Goal: Task Accomplishment & Management: Manage account settings

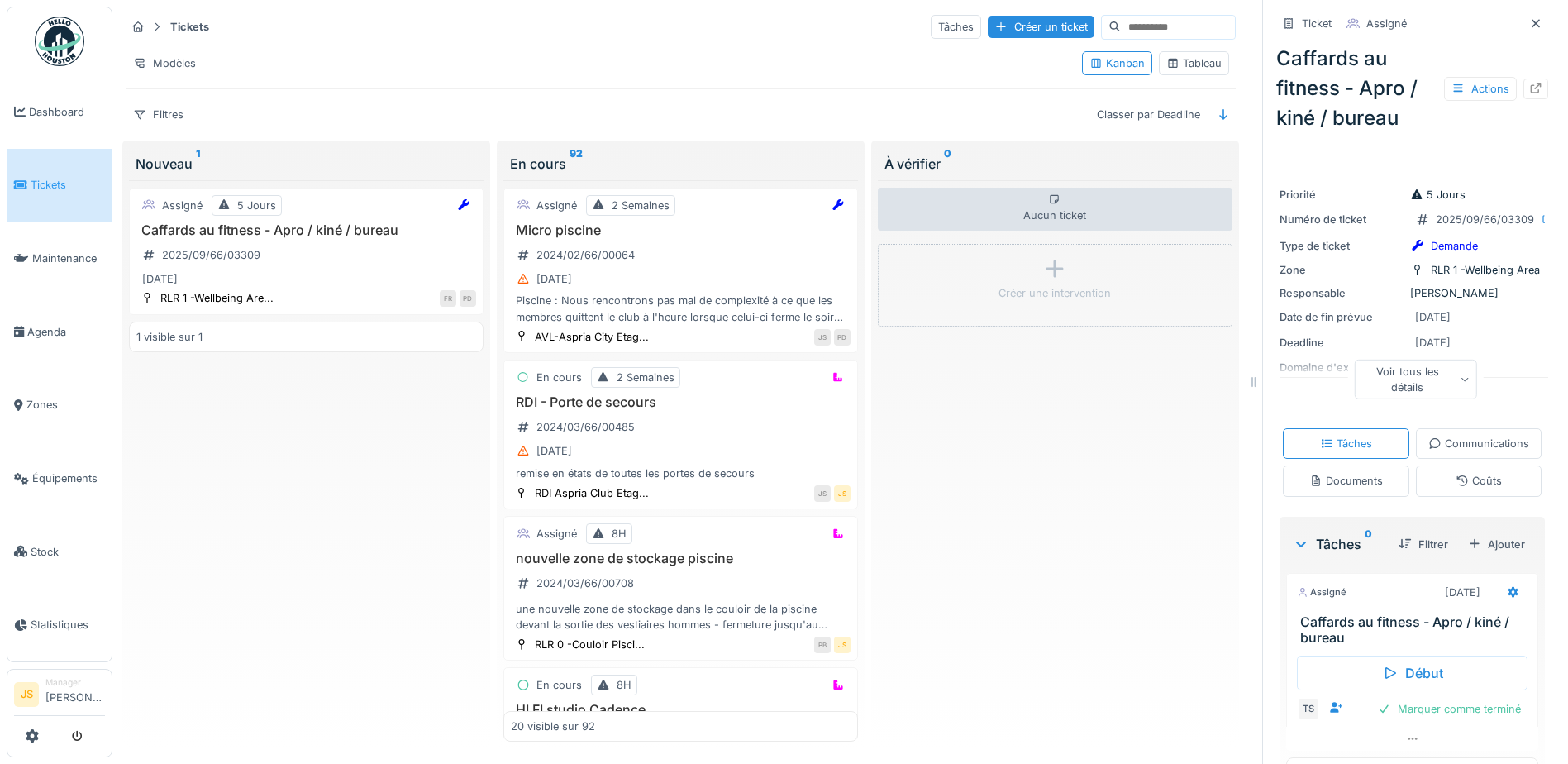
scroll to position [13, 0]
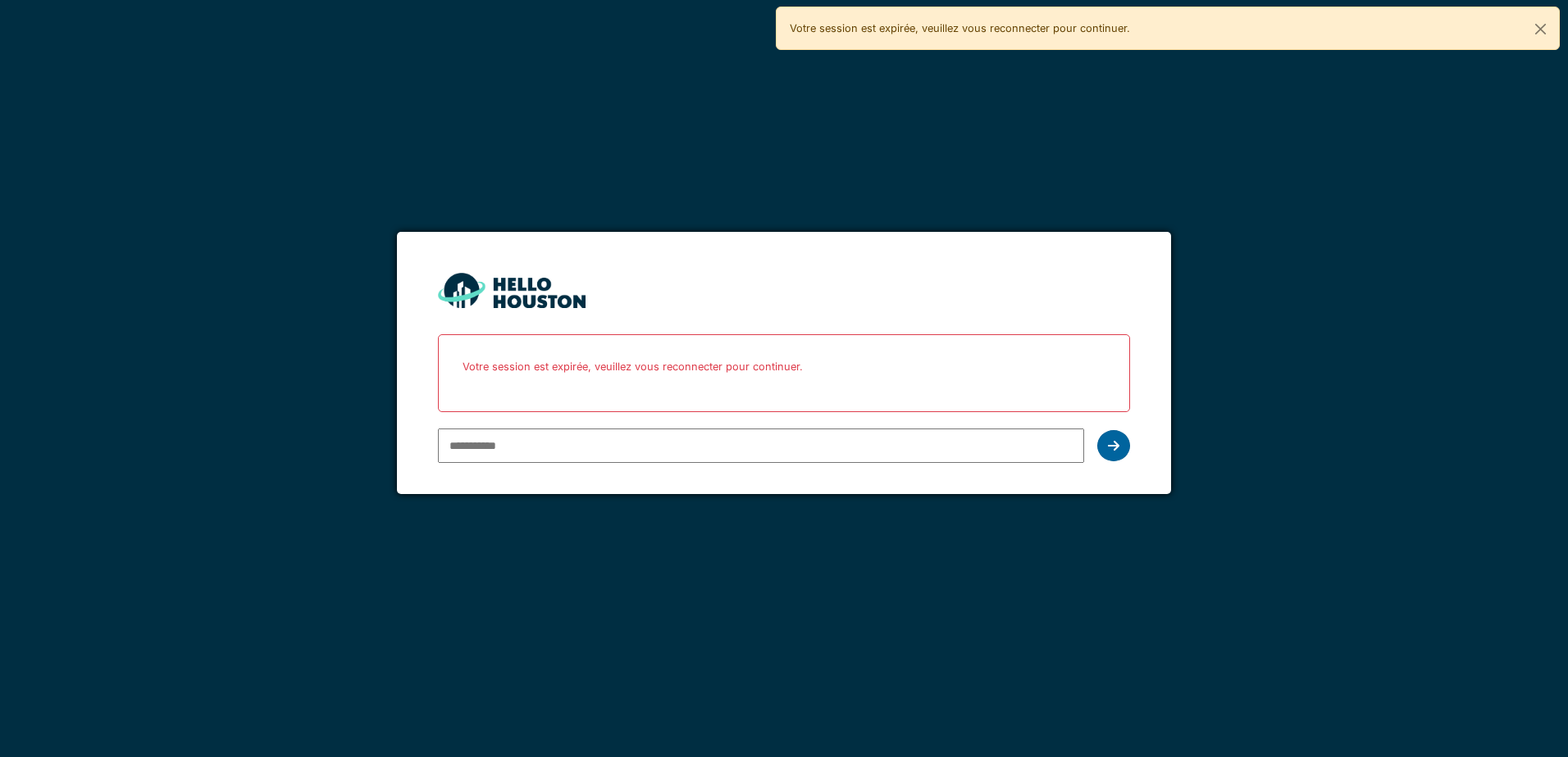
type input "**********"
click at [1117, 441] on icon at bounding box center [1114, 446] width 12 height 14
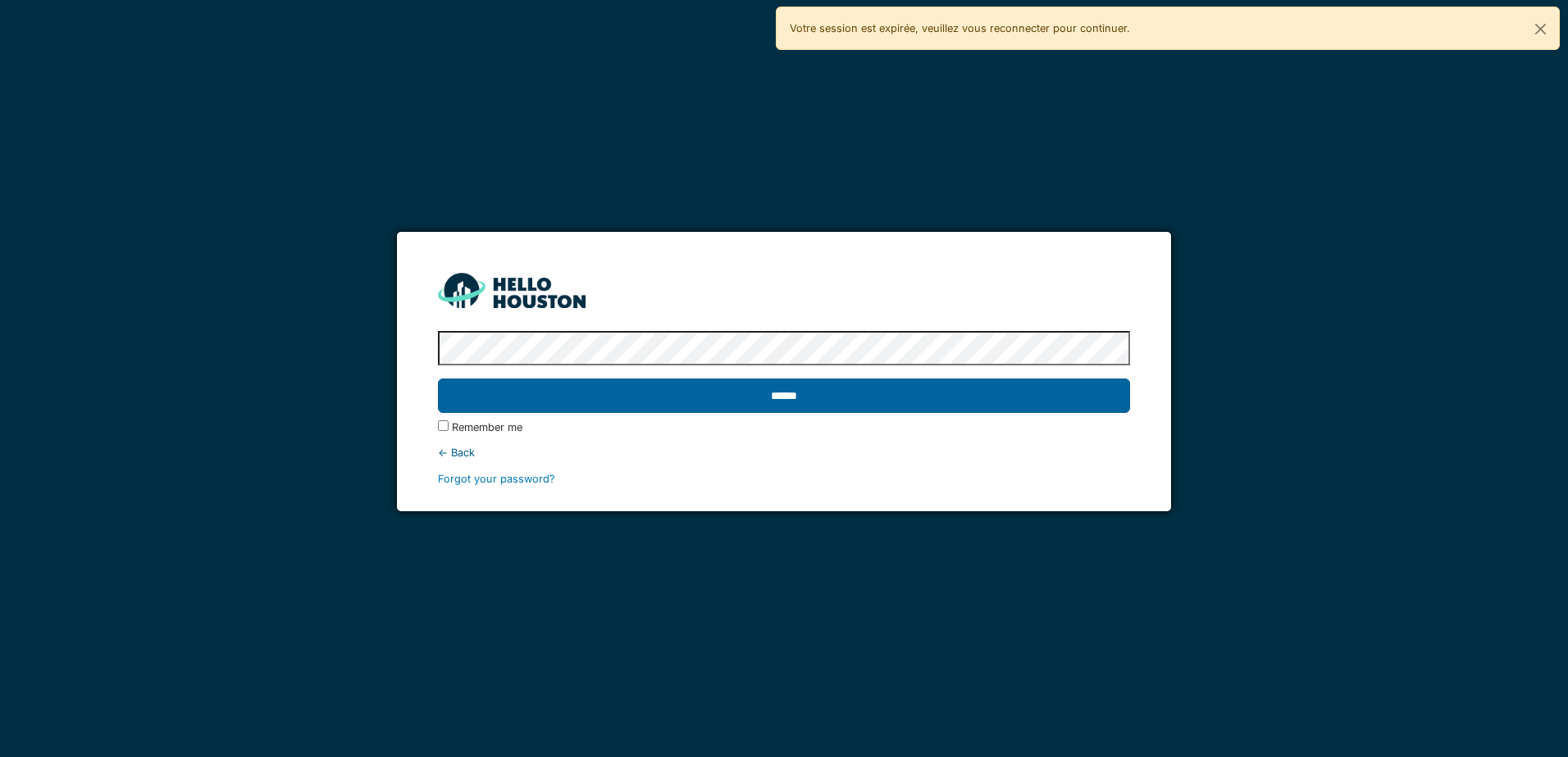
click at [886, 394] on input "******" at bounding box center [783, 396] width 691 height 35
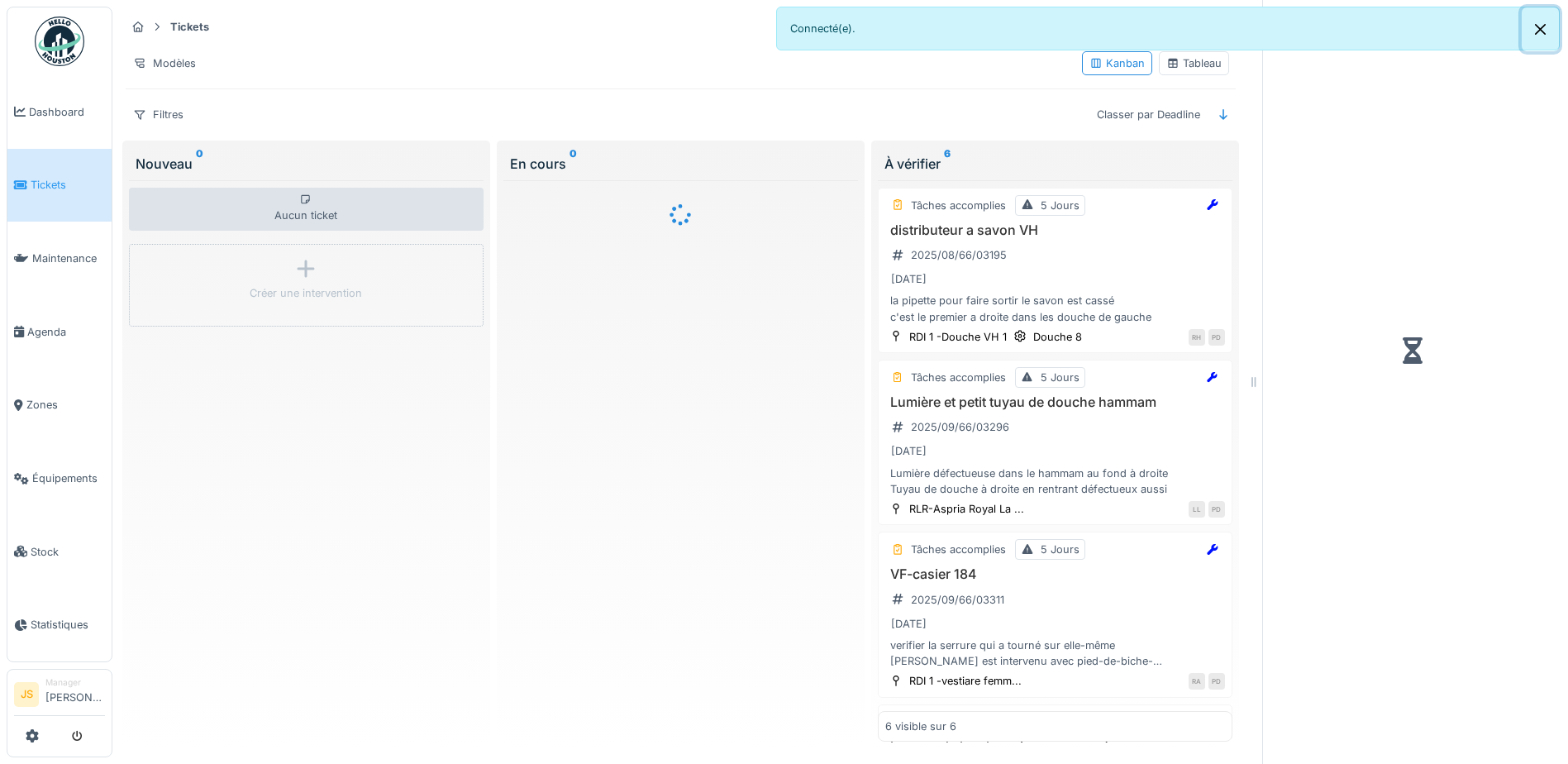
click at [1544, 32] on button "Close" at bounding box center [1541, 29] width 38 height 44
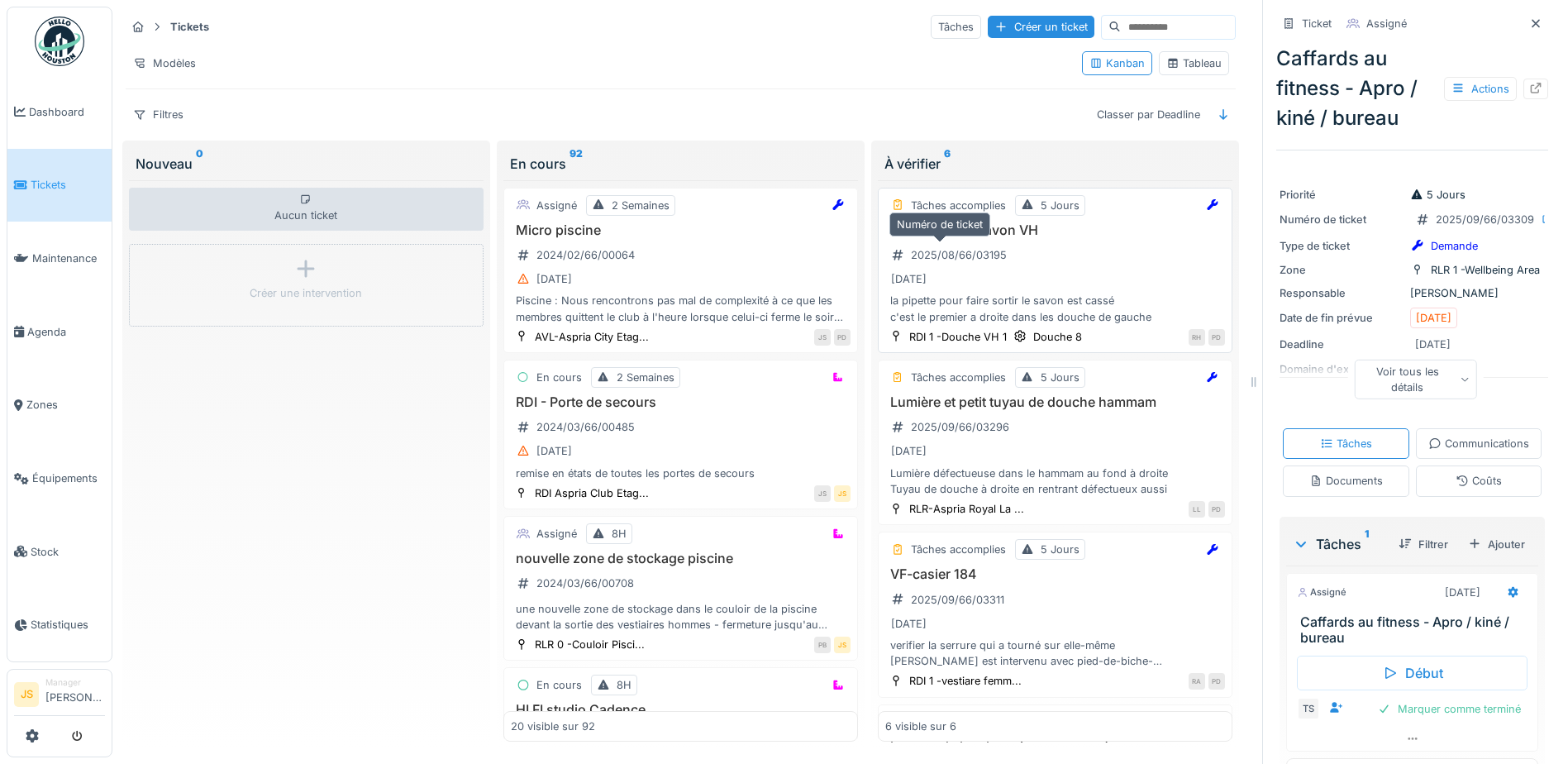
click at [932, 259] on div "2025/08/66/03195" at bounding box center [959, 255] width 96 height 15
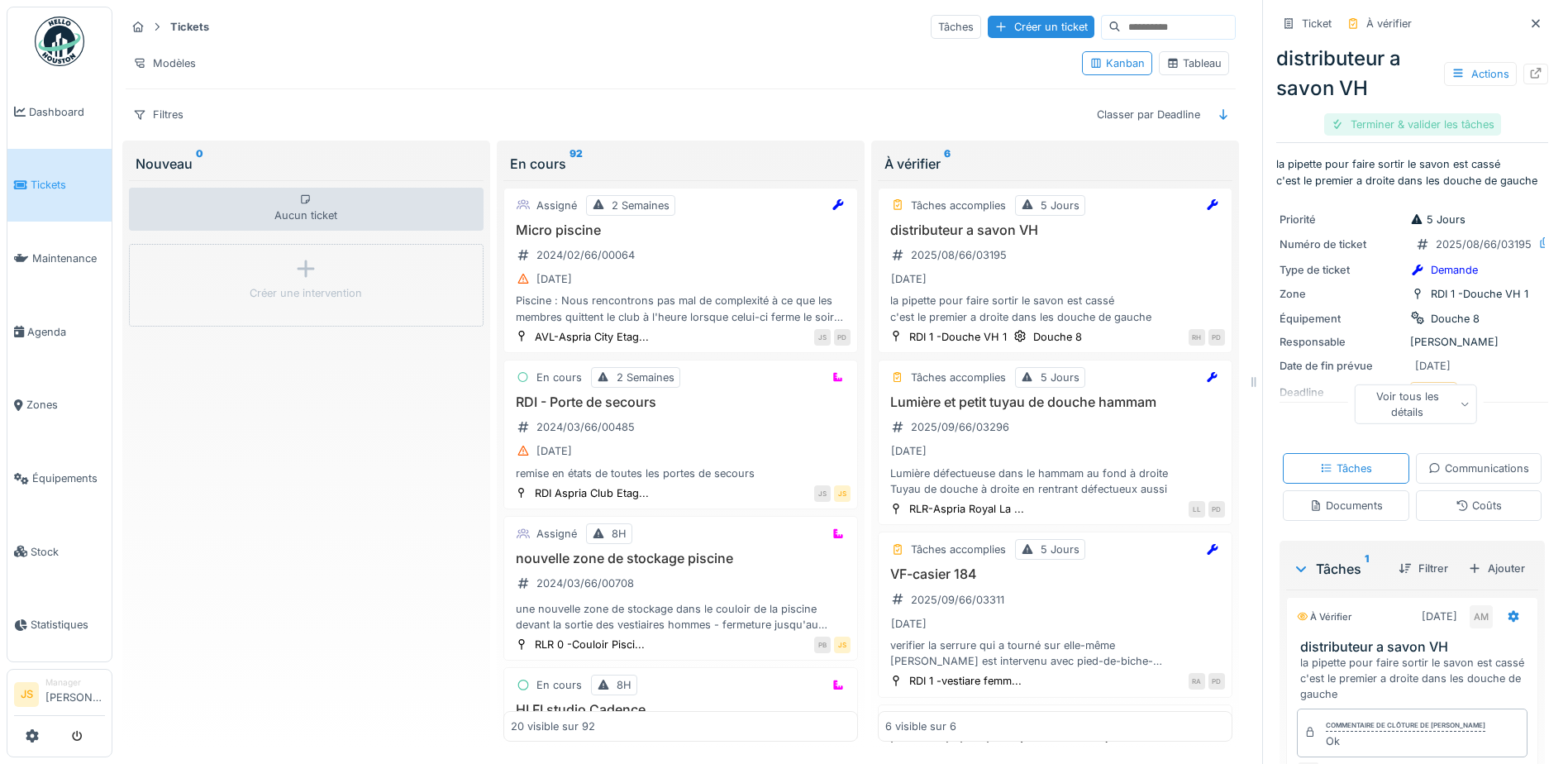
click at [1383, 125] on div "Terminer & valider les tâches" at bounding box center [1412, 125] width 177 height 22
click at [1386, 125] on div "Clôturer le ticket" at bounding box center [1412, 125] width 115 height 22
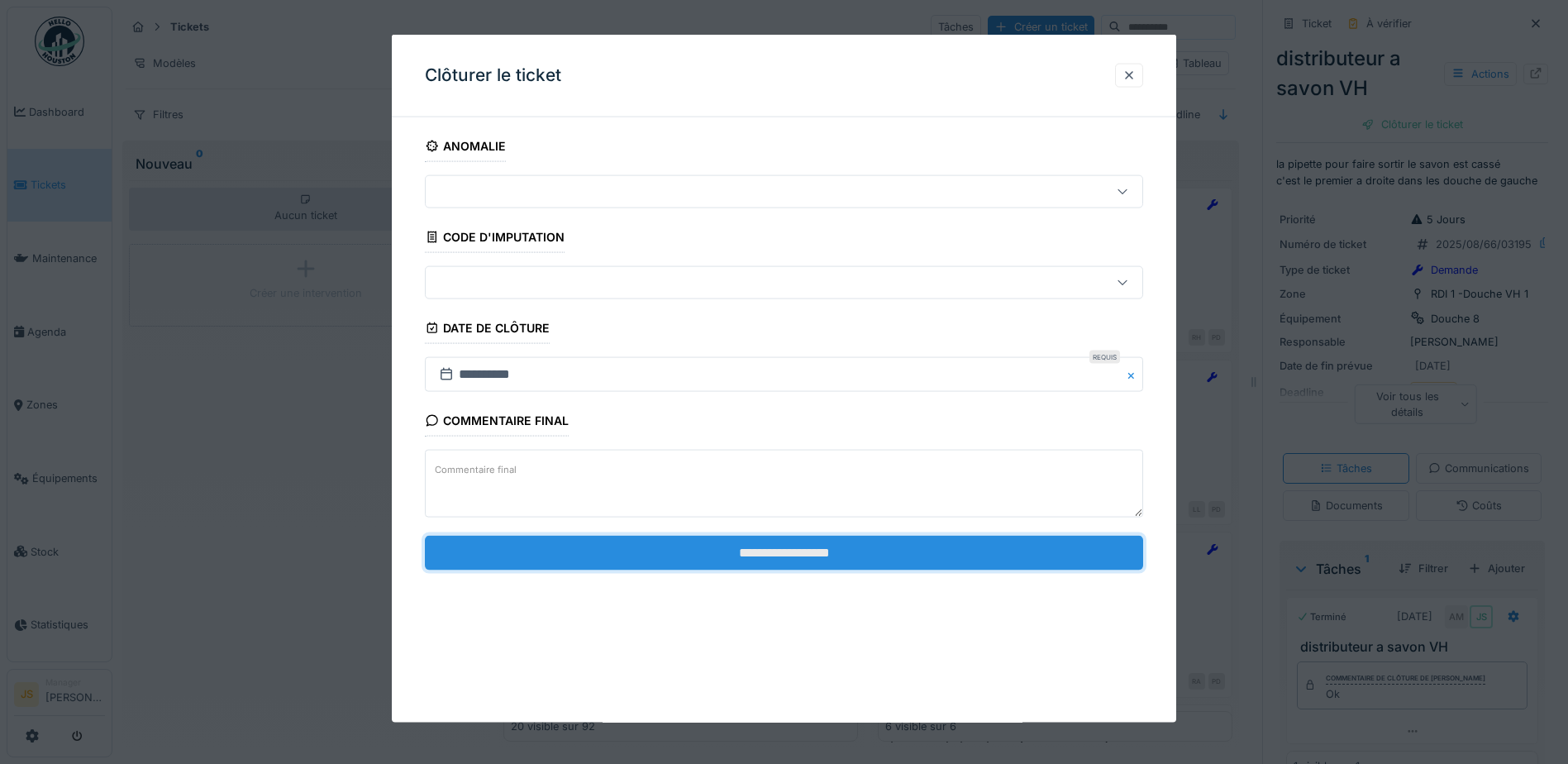
click at [774, 542] on input "**********" at bounding box center [784, 552] width 718 height 35
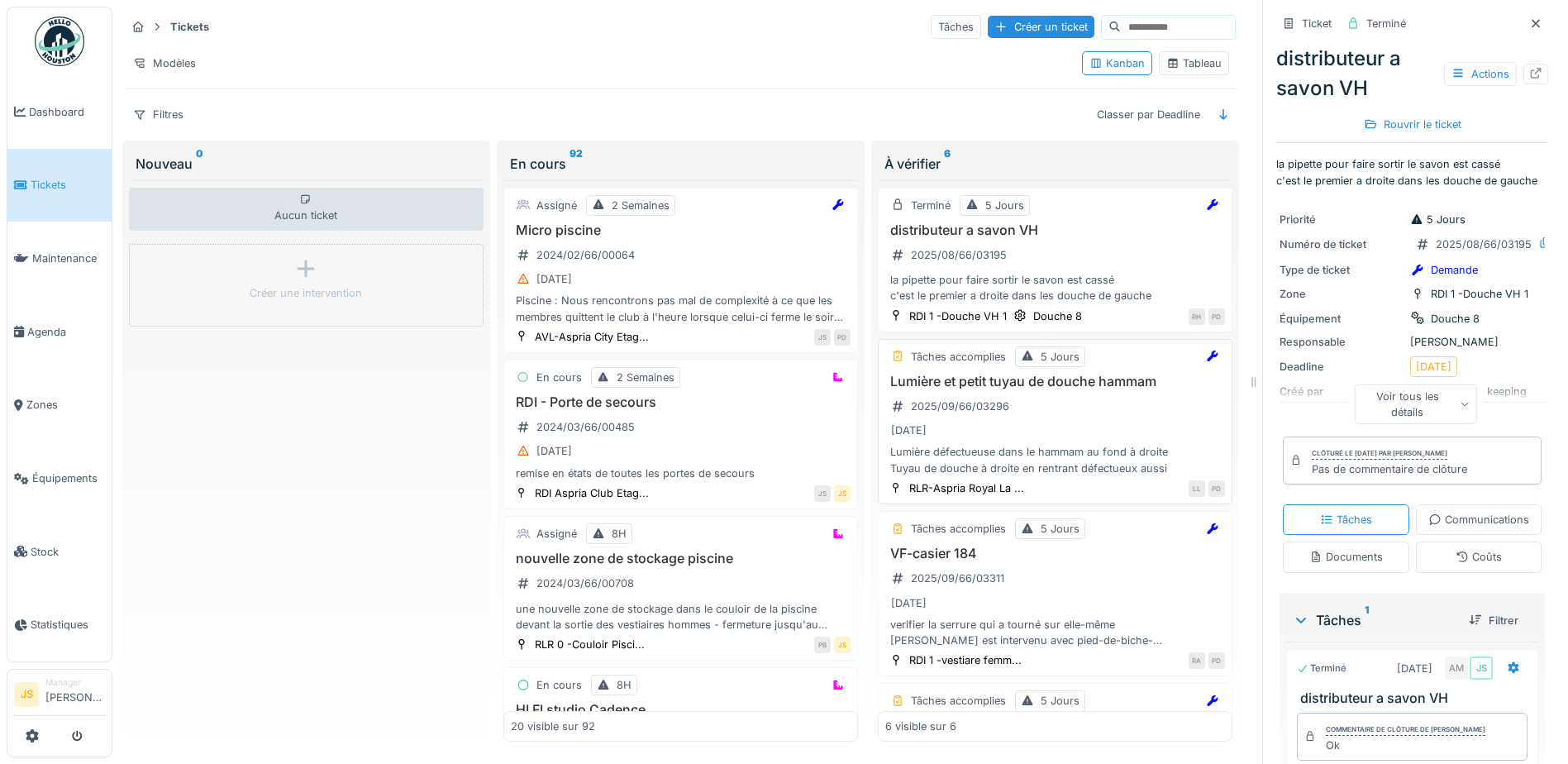
click at [1013, 387] on h3 "Lumière et petit tuyau de douche hammam" at bounding box center [1055, 382] width 340 height 15
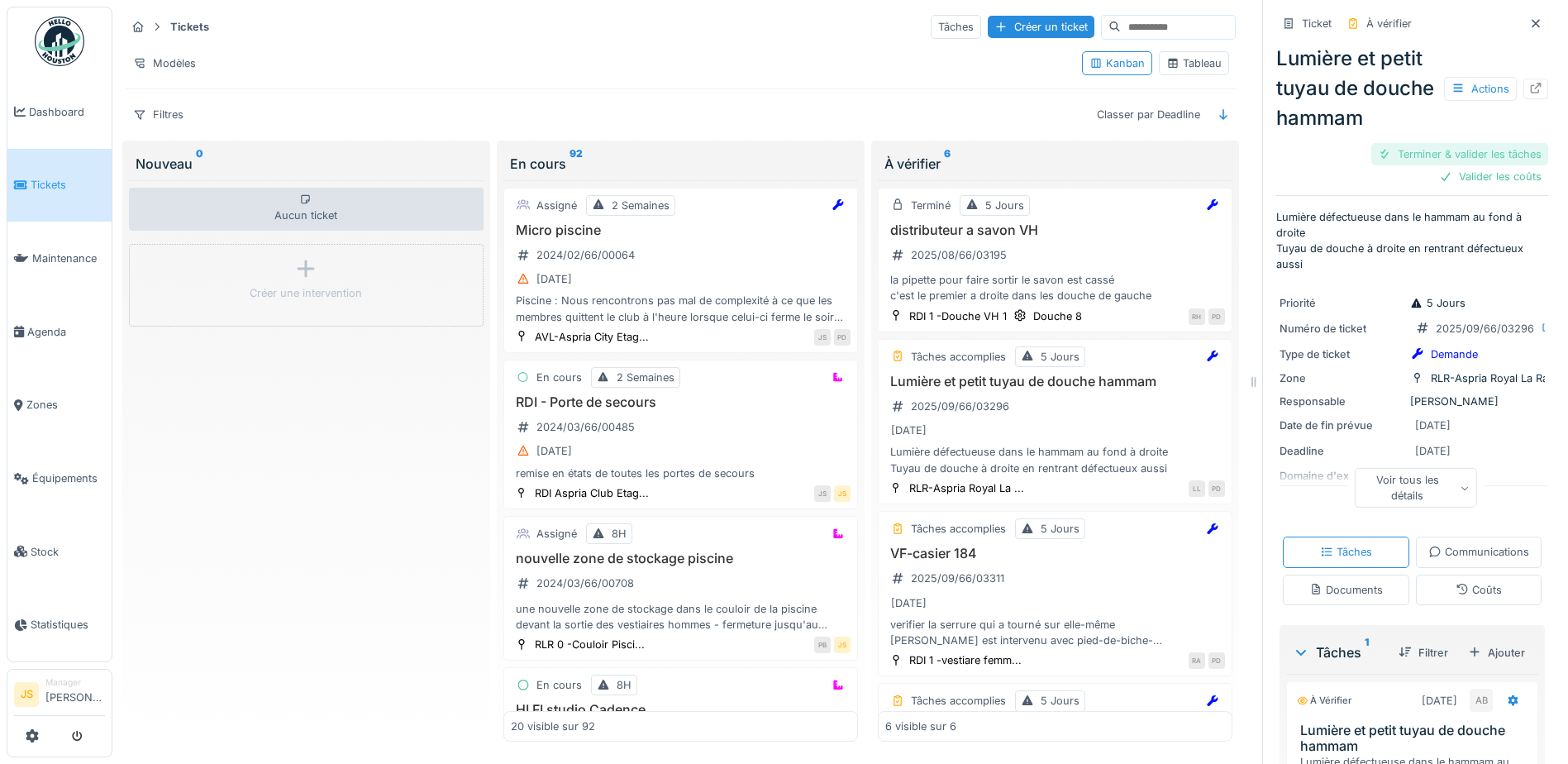
click at [1403, 166] on div "Terminer & valider les tâches" at bounding box center [1460, 155] width 177 height 22
click at [1485, 188] on div "Valider les coûts" at bounding box center [1490, 177] width 116 height 22
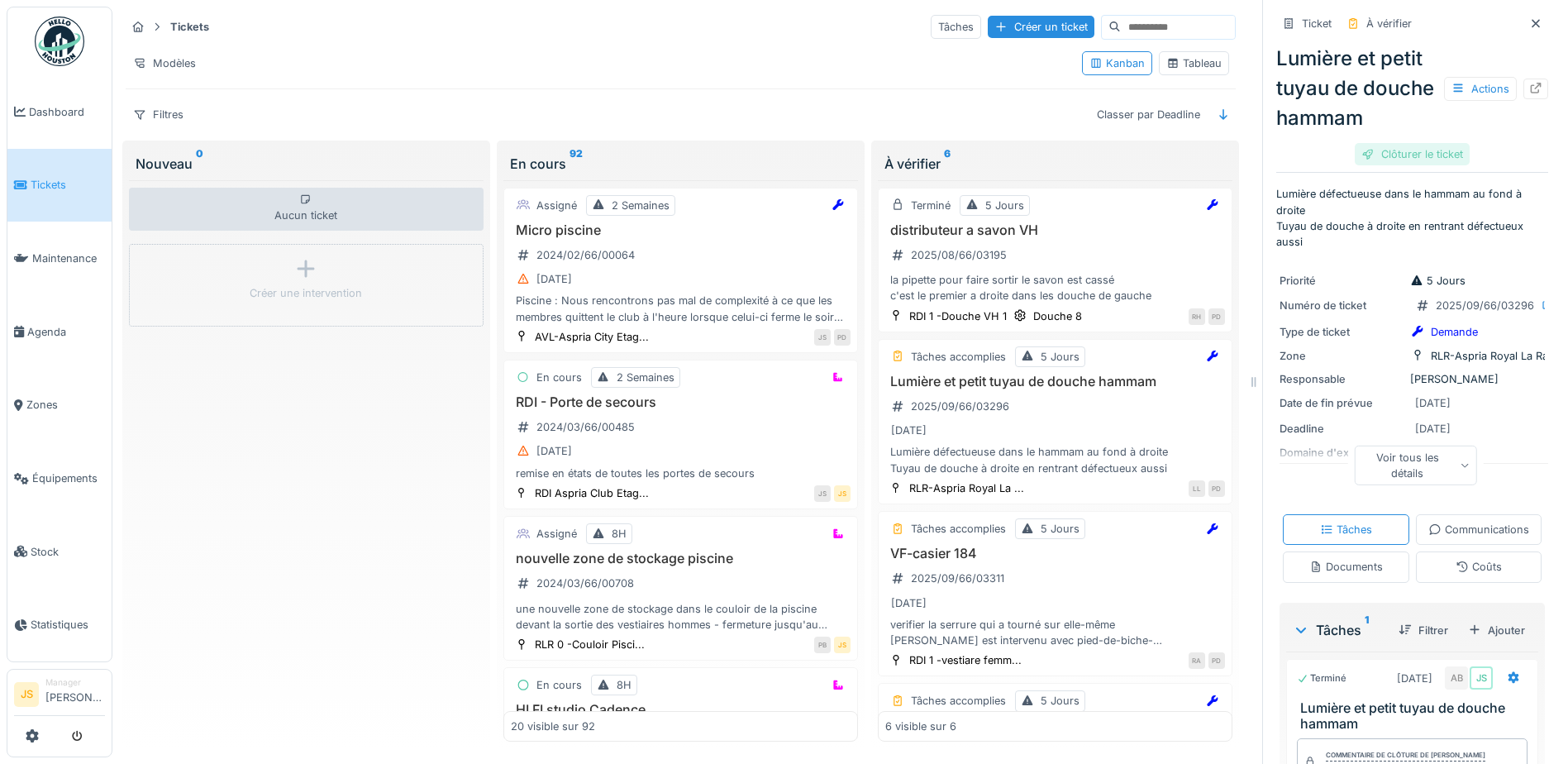
click at [1391, 166] on div "Clôturer le ticket" at bounding box center [1412, 155] width 115 height 22
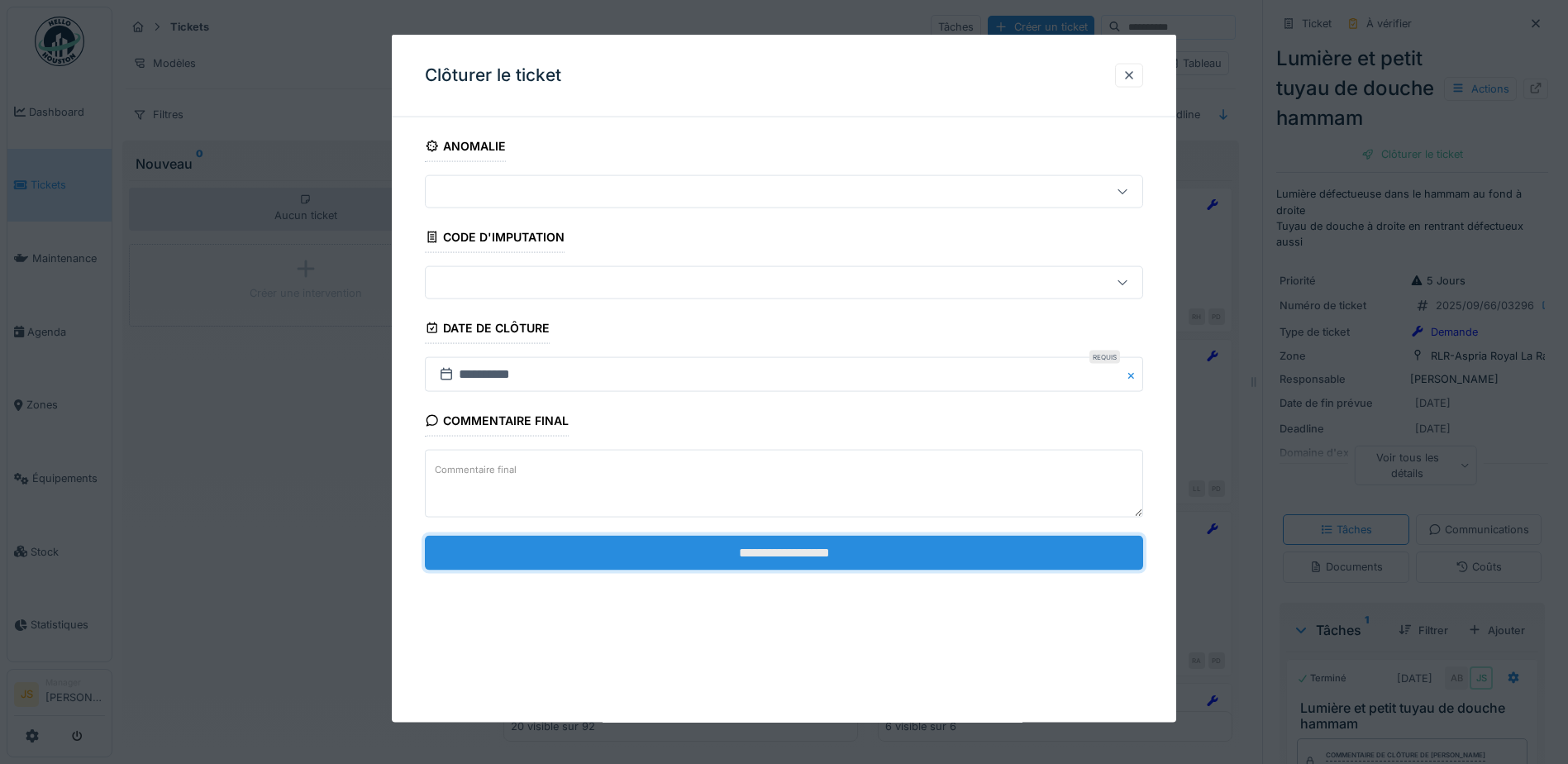
click at [740, 558] on input "**********" at bounding box center [784, 552] width 718 height 35
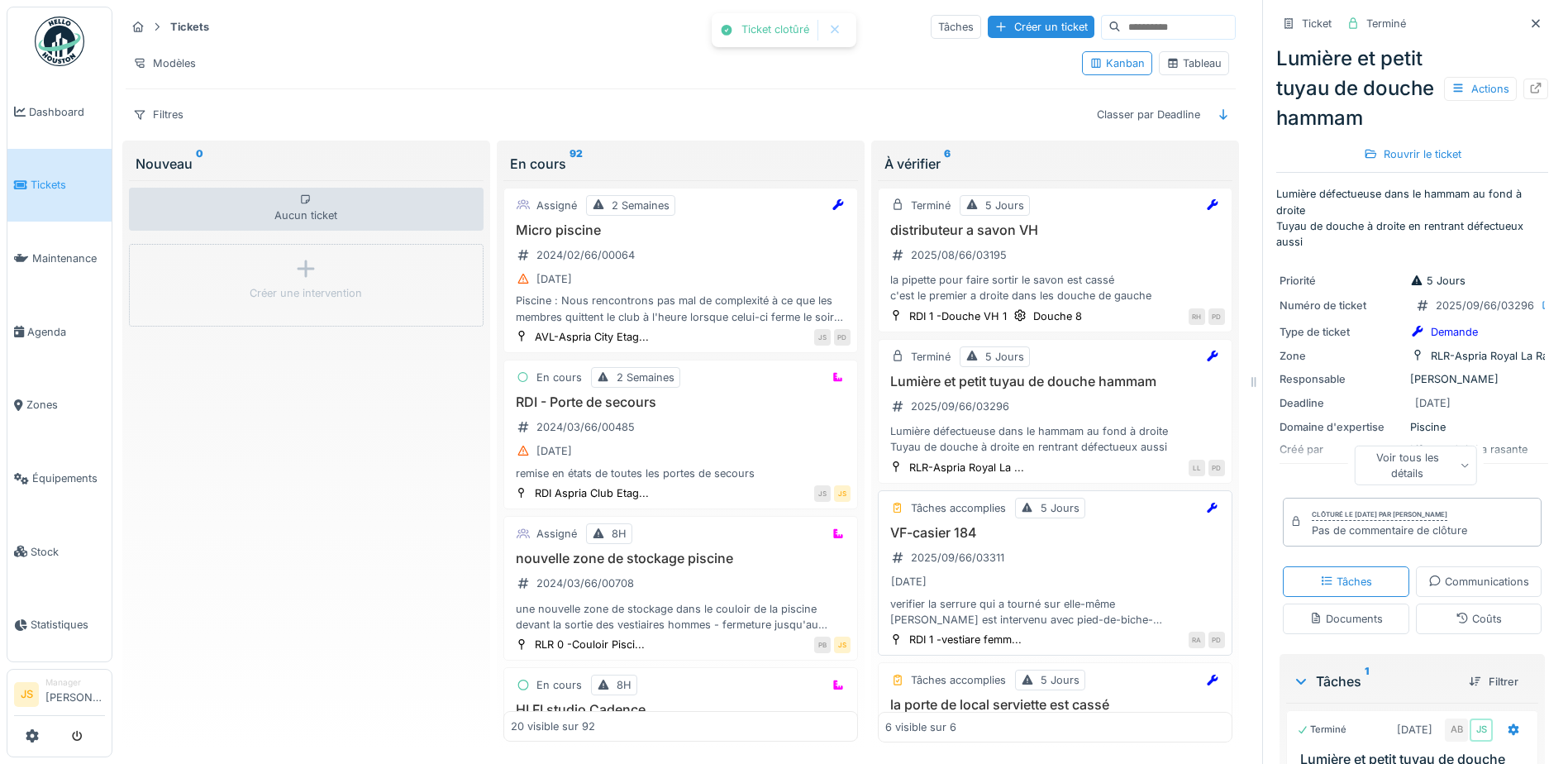
click at [939, 537] on h3 "VF-casier 184" at bounding box center [1055, 533] width 340 height 15
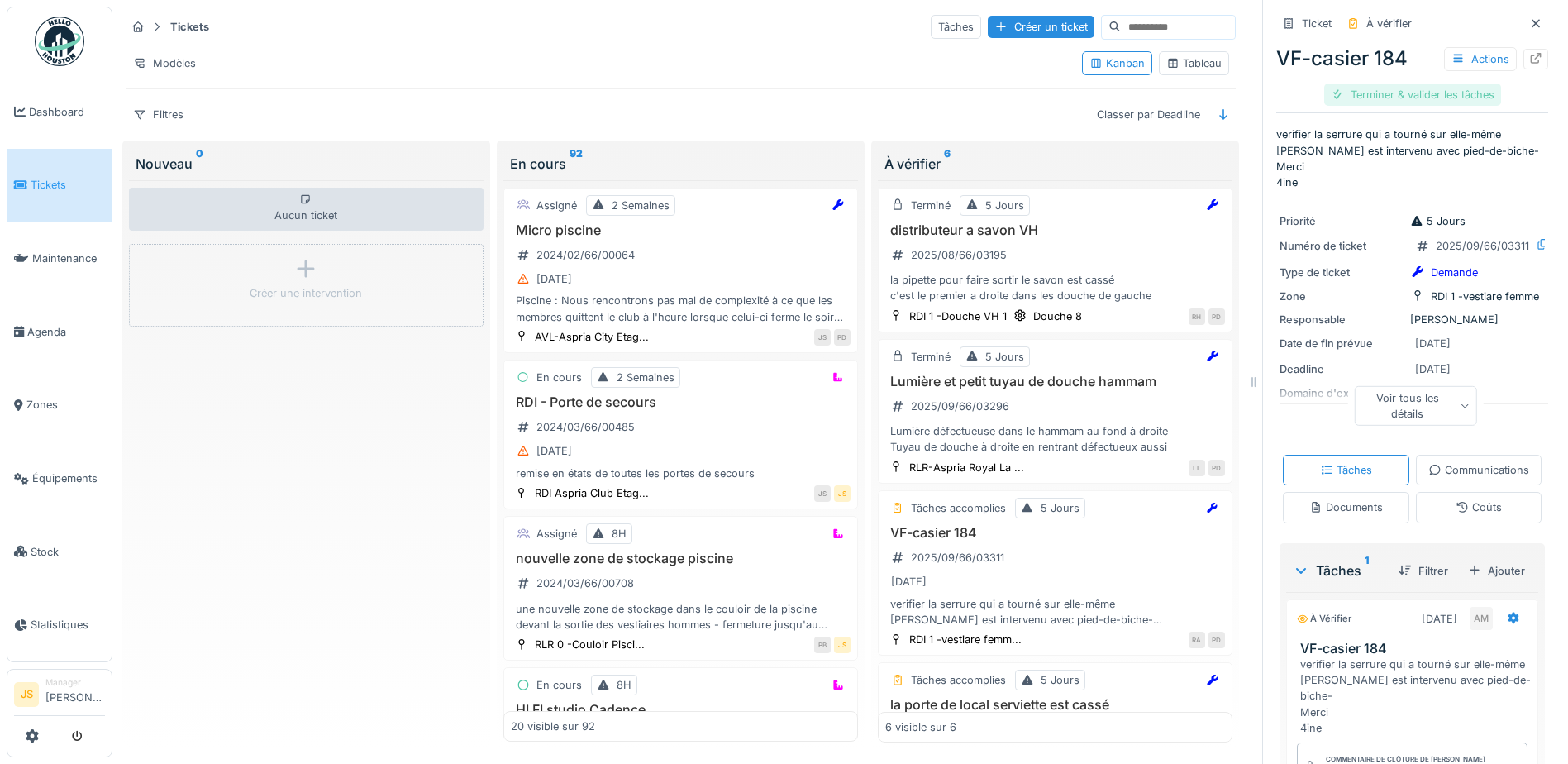
click at [1414, 94] on div "Terminer & valider les tâches" at bounding box center [1412, 95] width 177 height 22
click at [1430, 88] on div "Clôturer le ticket" at bounding box center [1412, 95] width 115 height 22
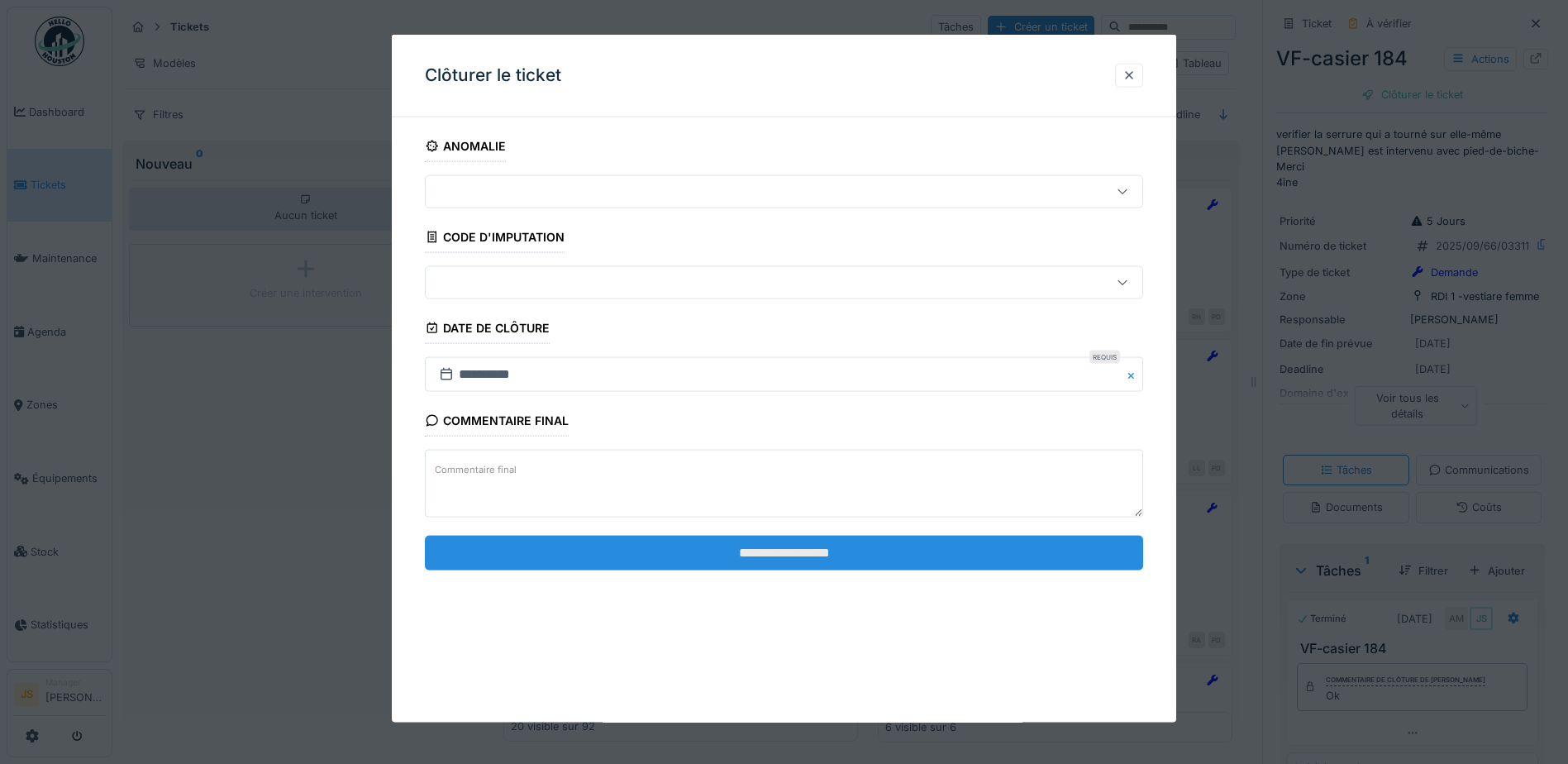
click at [788, 547] on input "**********" at bounding box center [784, 552] width 718 height 35
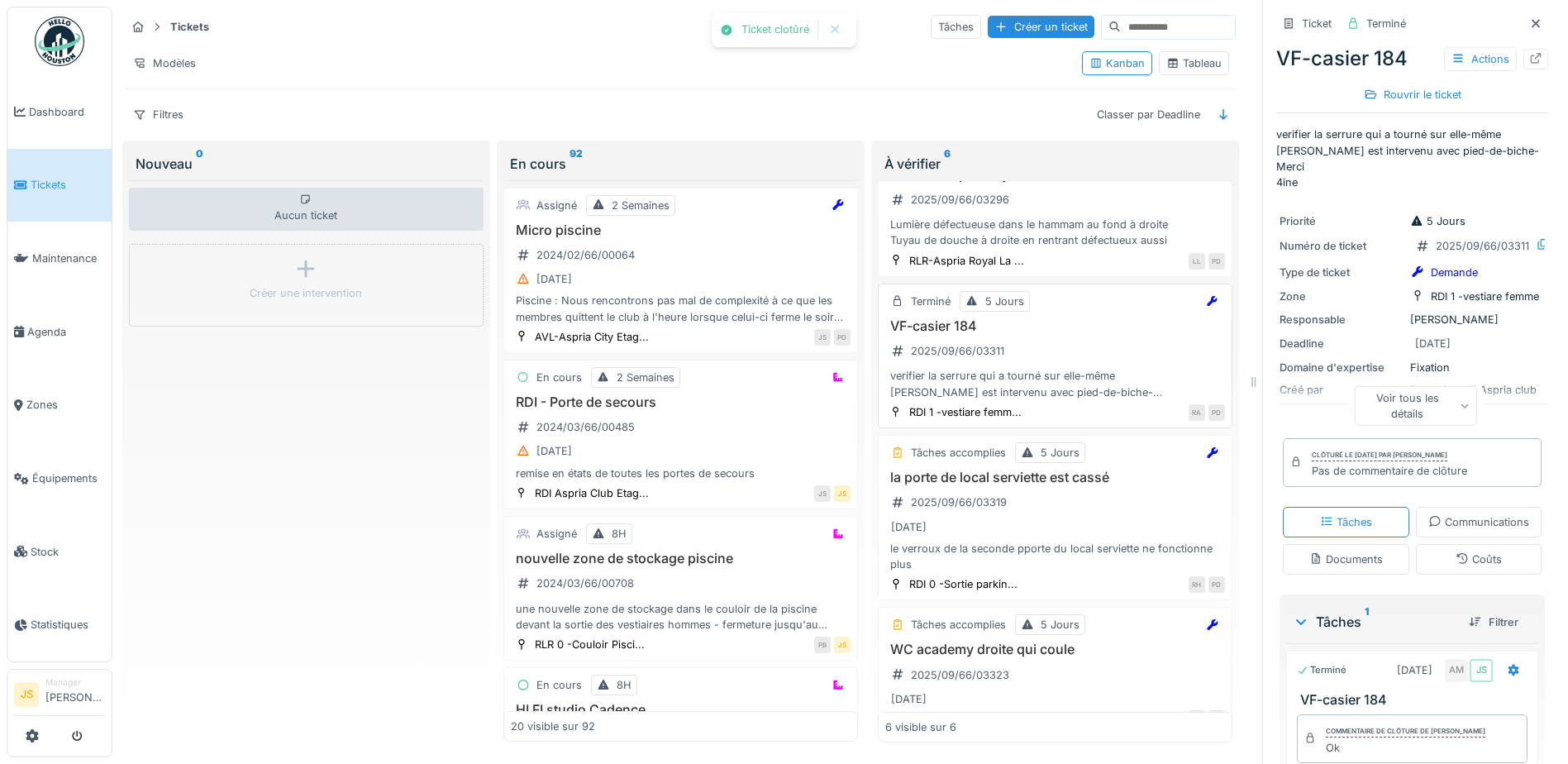
scroll to position [248, 0]
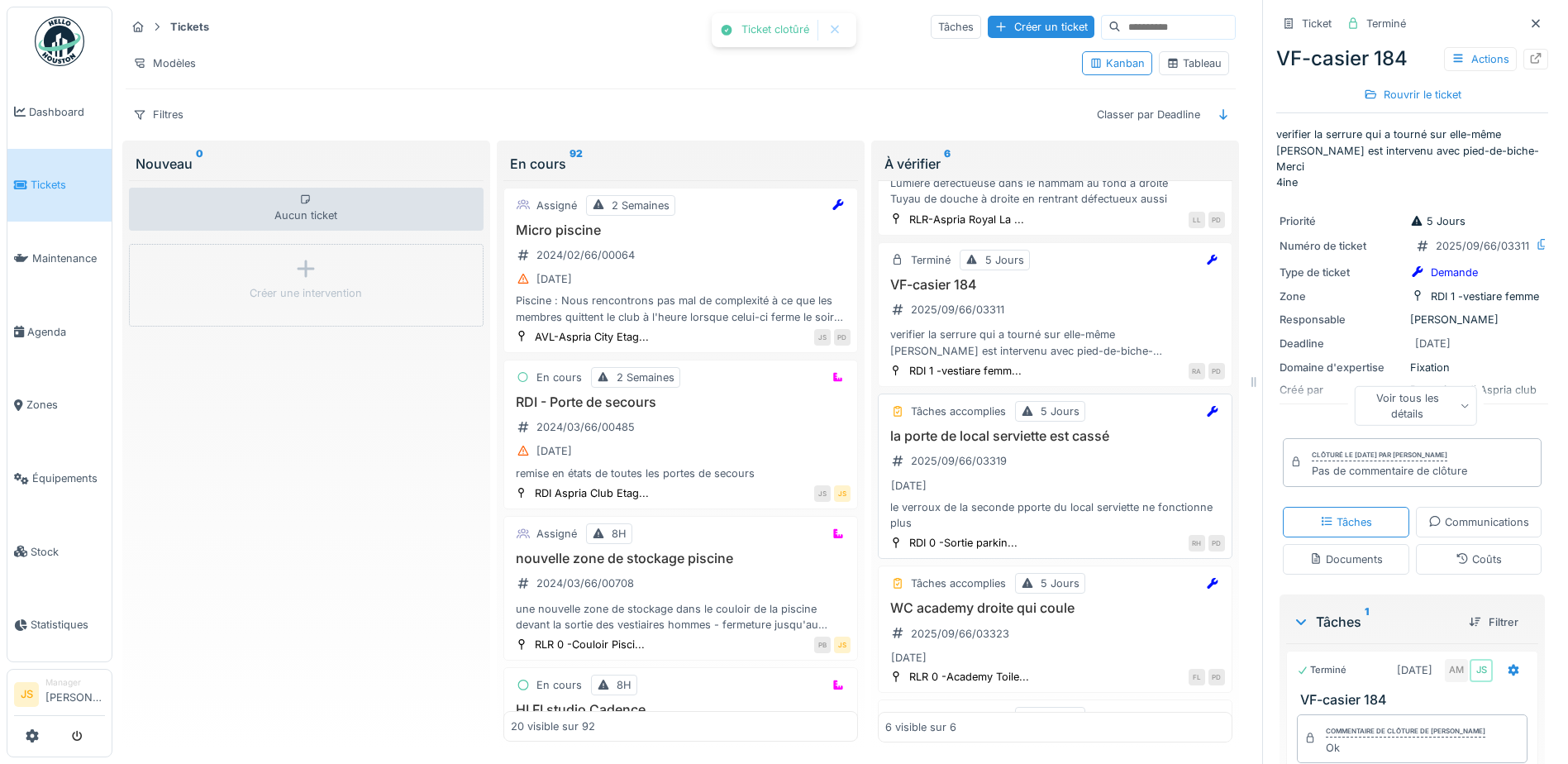
click at [994, 440] on h3 "la porte de local serviette est cassé" at bounding box center [1055, 436] width 340 height 15
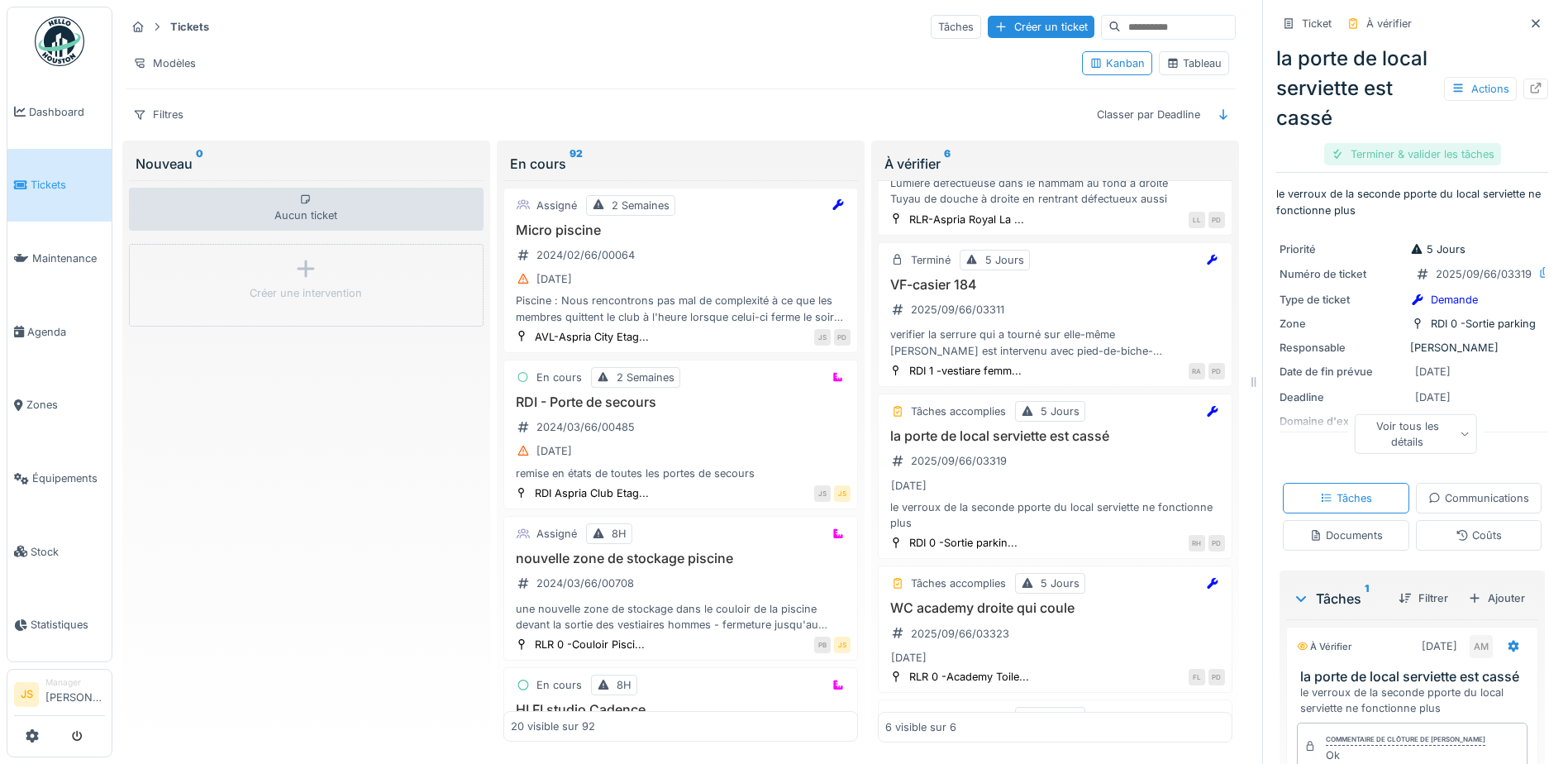
click at [1418, 149] on div "Terminer & valider les tâches" at bounding box center [1412, 155] width 177 height 22
click at [1402, 150] on div "Clôturer le ticket" at bounding box center [1412, 155] width 115 height 22
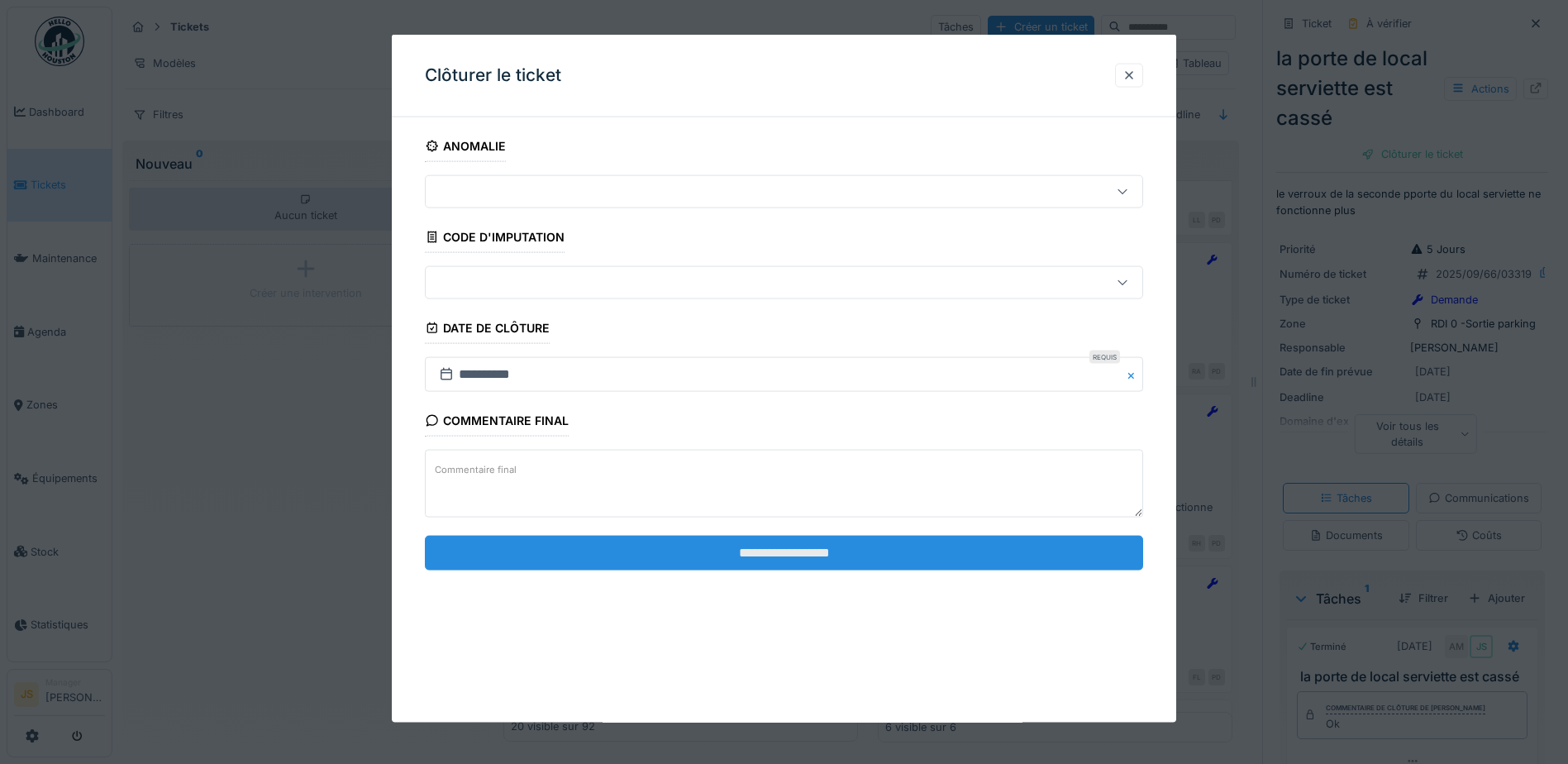
click at [859, 548] on input "**********" at bounding box center [784, 552] width 718 height 35
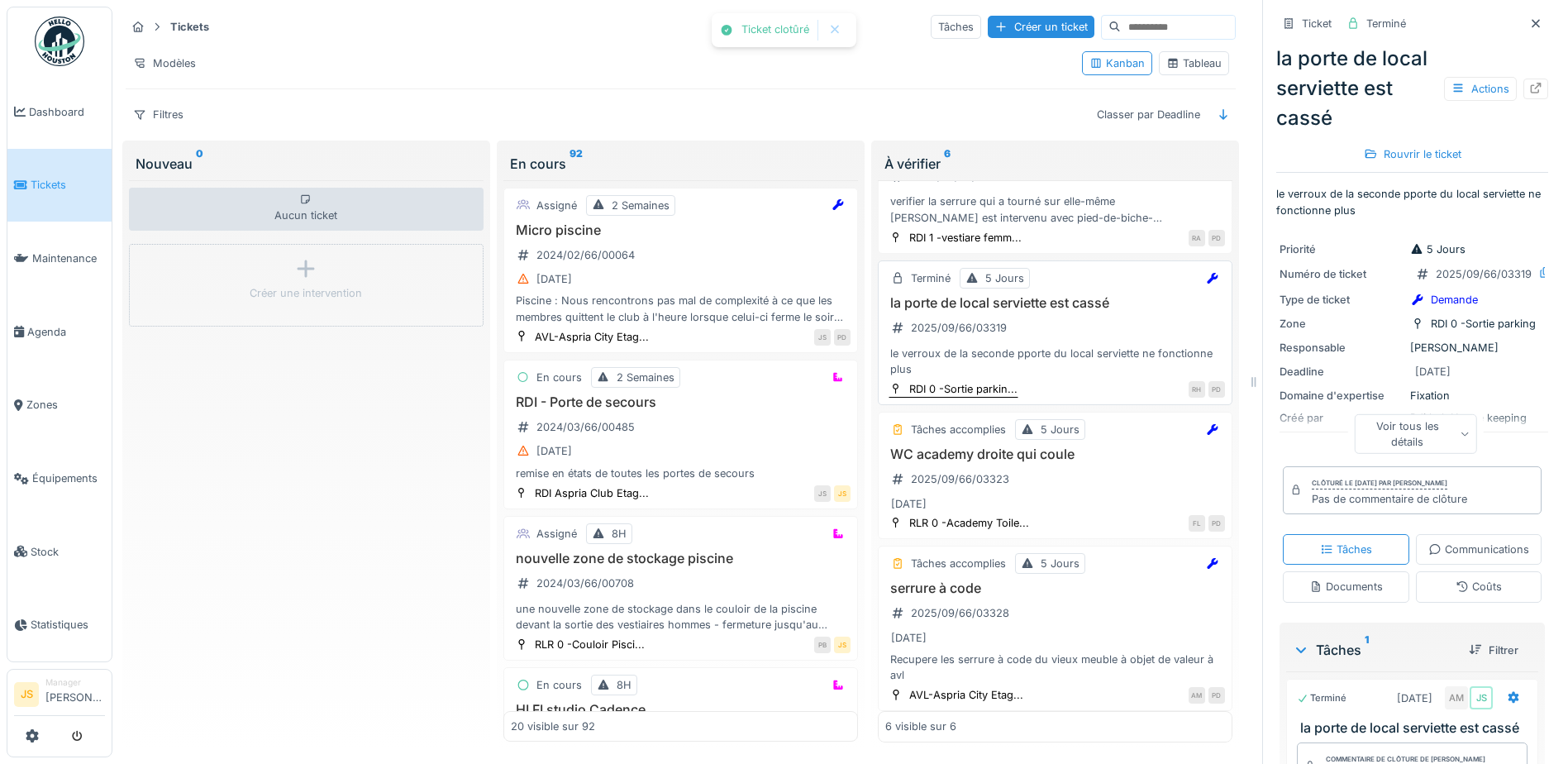
scroll to position [388, 0]
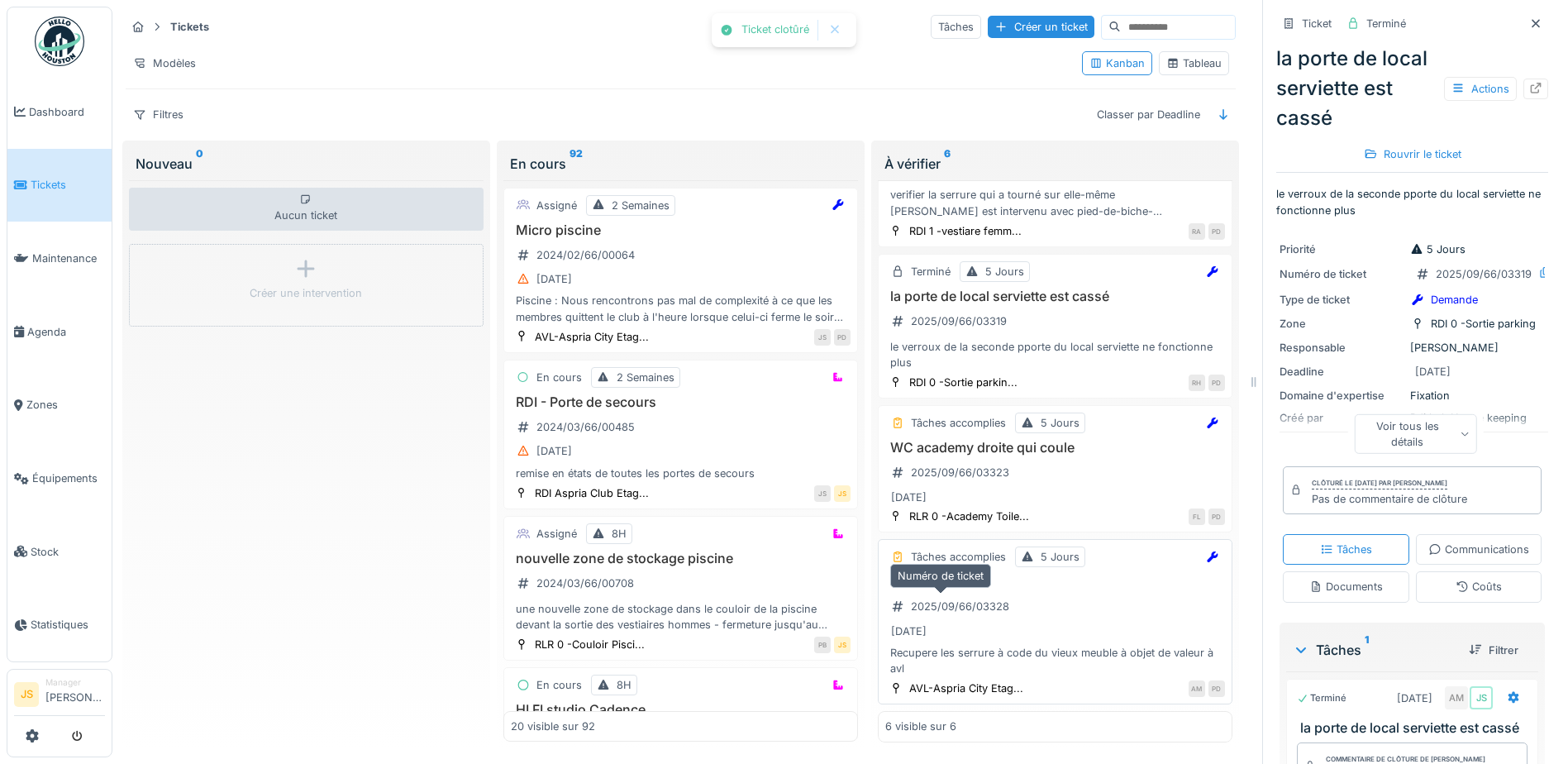
click at [961, 605] on div "2025/09/66/03328" at bounding box center [960, 607] width 98 height 15
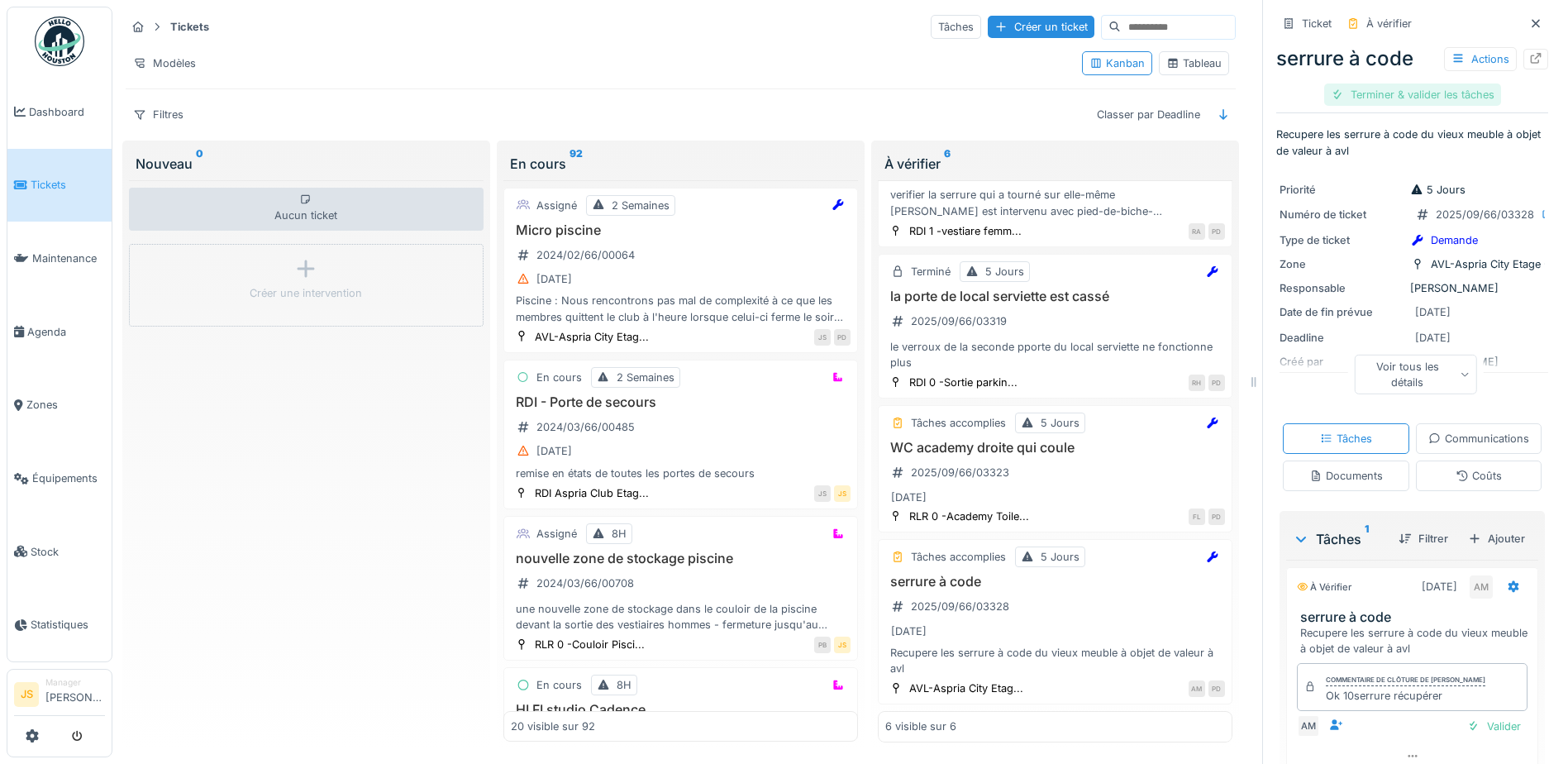
click at [1401, 91] on div "Terminer & valider les tâches" at bounding box center [1412, 95] width 177 height 22
click at [1399, 91] on div "Clôturer le ticket" at bounding box center [1412, 95] width 115 height 22
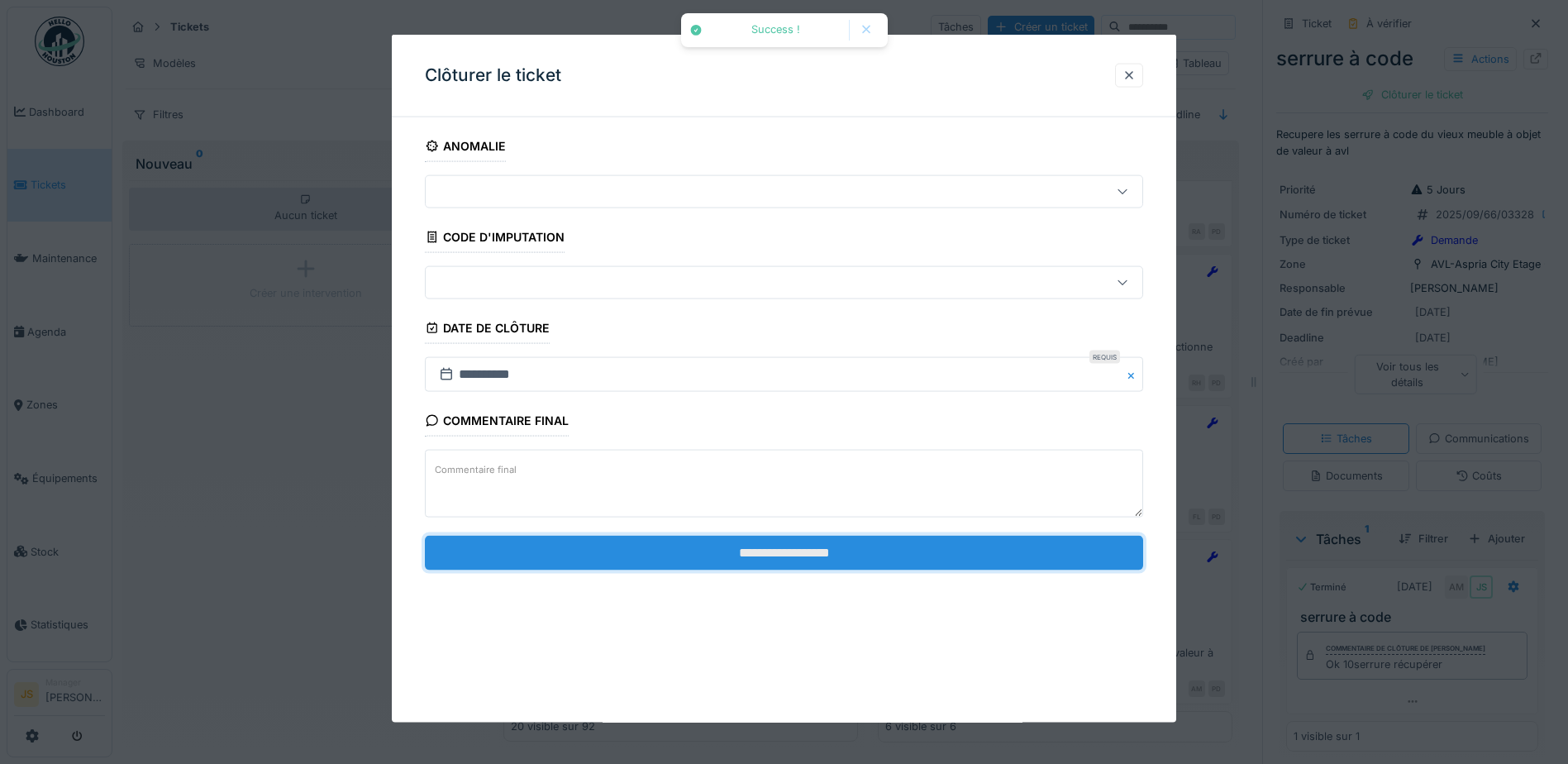
click at [895, 556] on input "**********" at bounding box center [784, 552] width 718 height 35
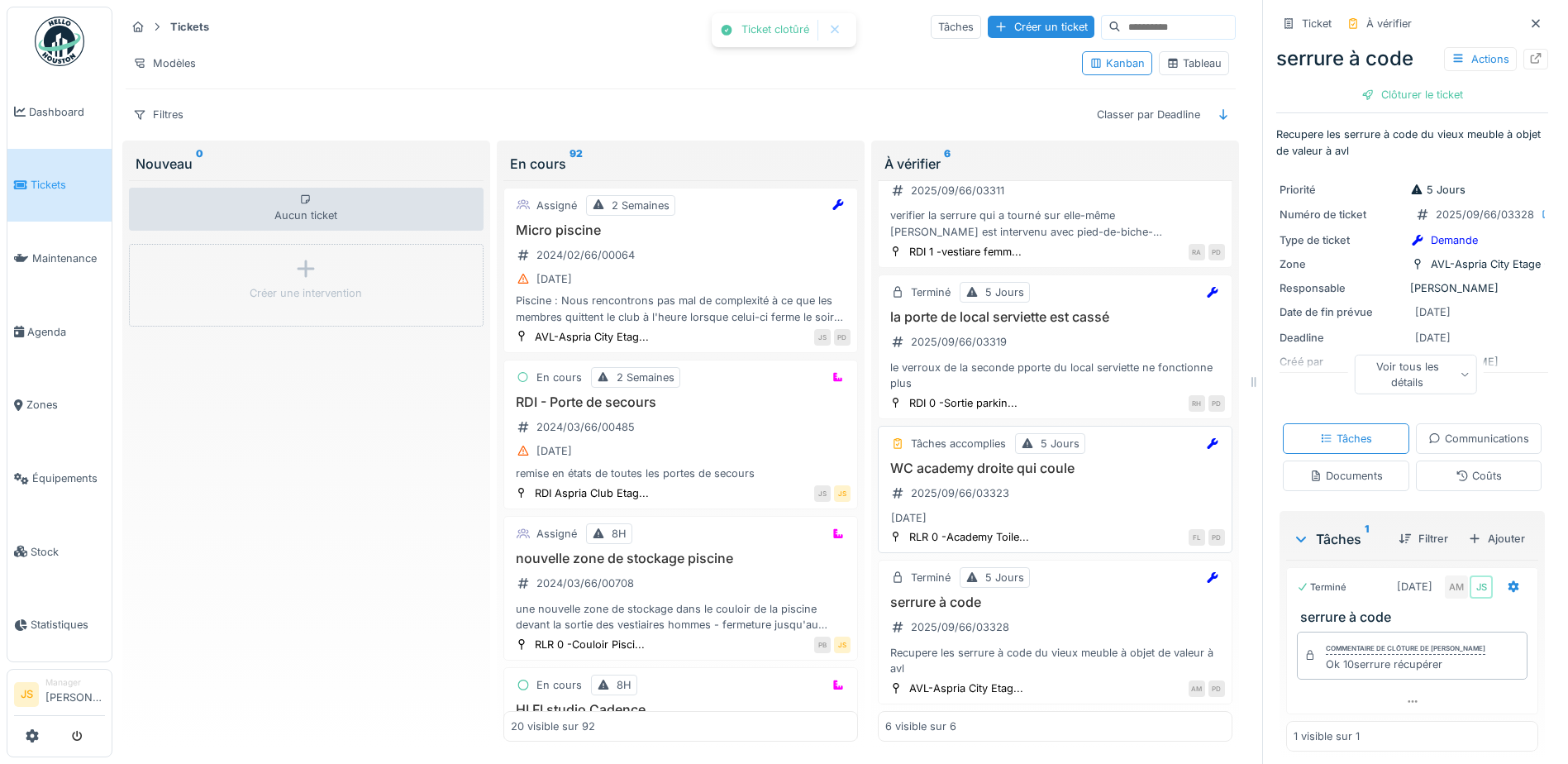
scroll to position [366, 0]
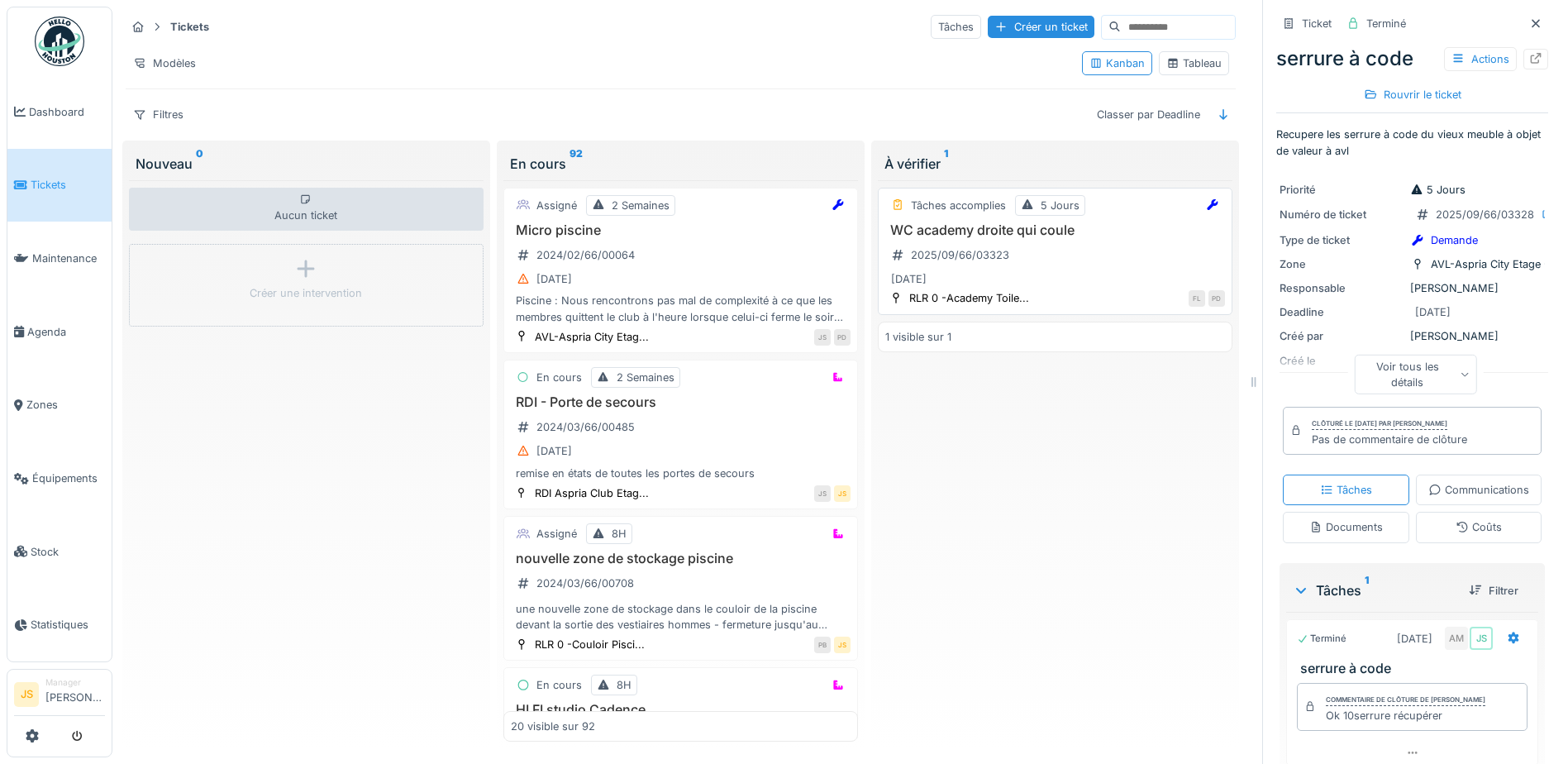
click at [973, 227] on h3 "WC academy droite qui coule" at bounding box center [1055, 230] width 340 height 15
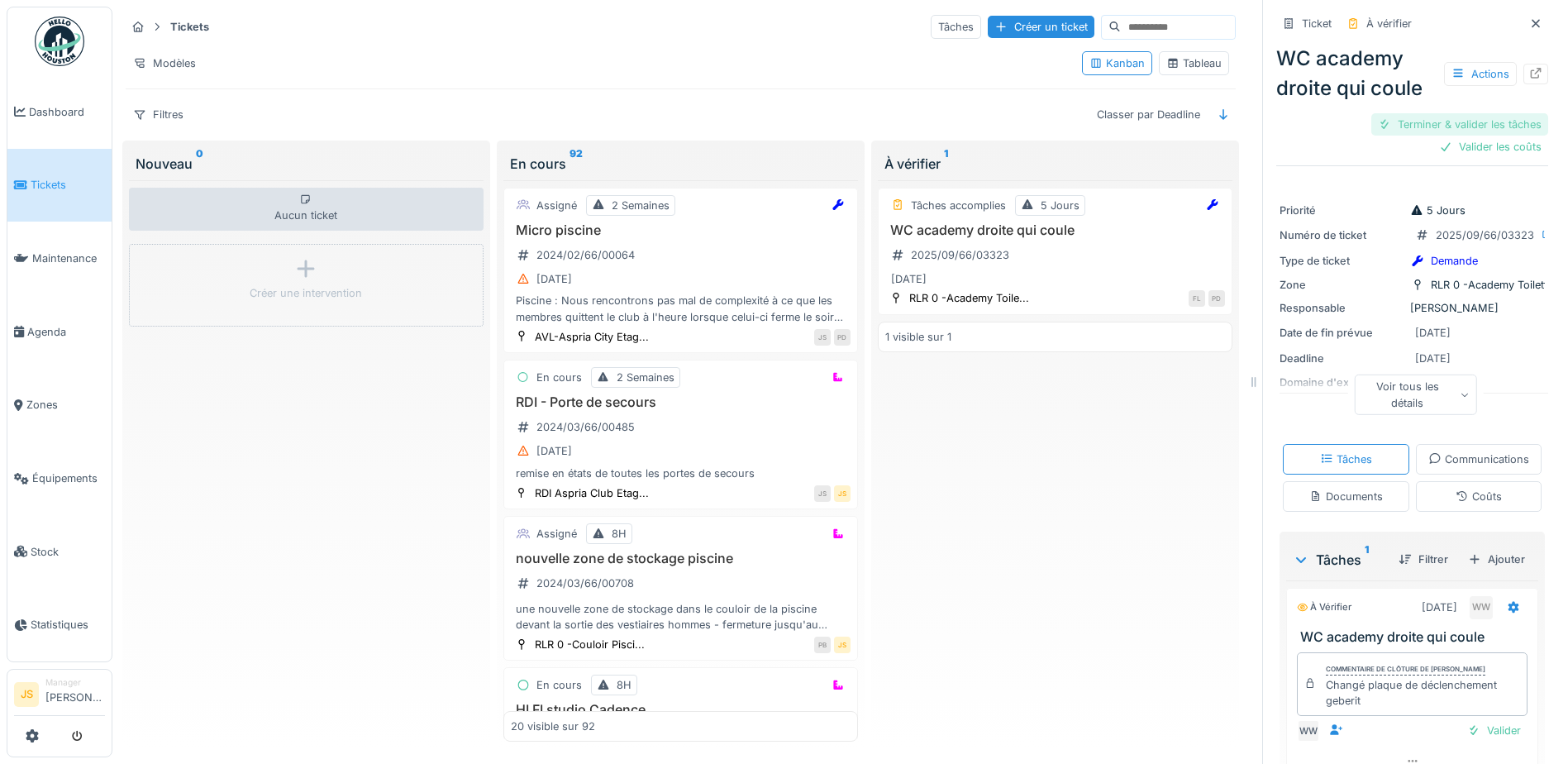
click at [1456, 120] on div "Terminer & valider les tâches" at bounding box center [1460, 125] width 177 height 22
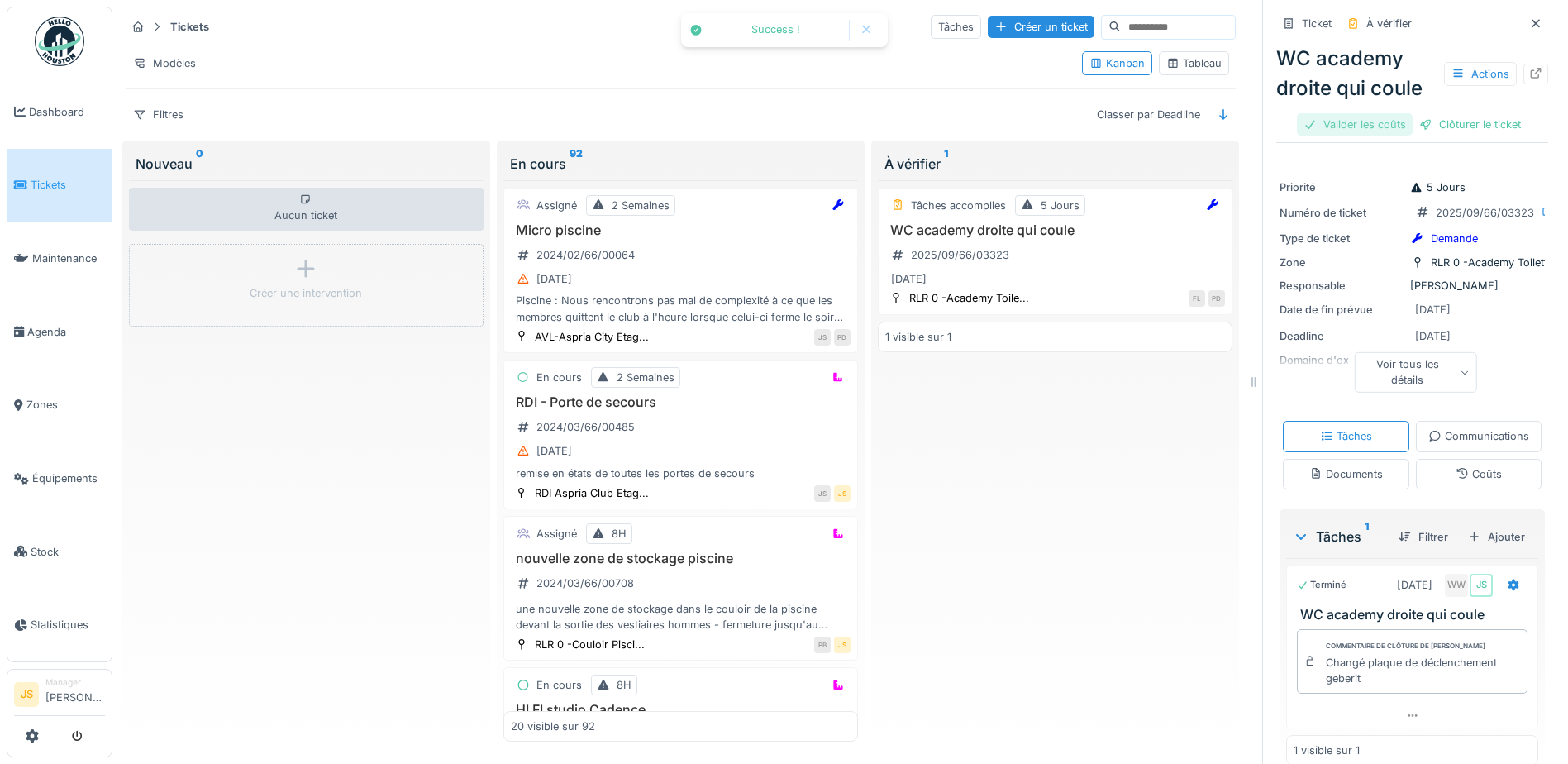
click at [1471, 145] on div "Ticket À vérifier WC academy droite qui coule Actions Valider les coûts Clôture…" at bounding box center [1412, 393] width 272 height 786
drag, startPoint x: 1470, startPoint y: 124, endPoint x: 1466, endPoint y: 137, distance: 13.6
click at [1470, 123] on div "Clôturer le ticket" at bounding box center [1470, 125] width 115 height 22
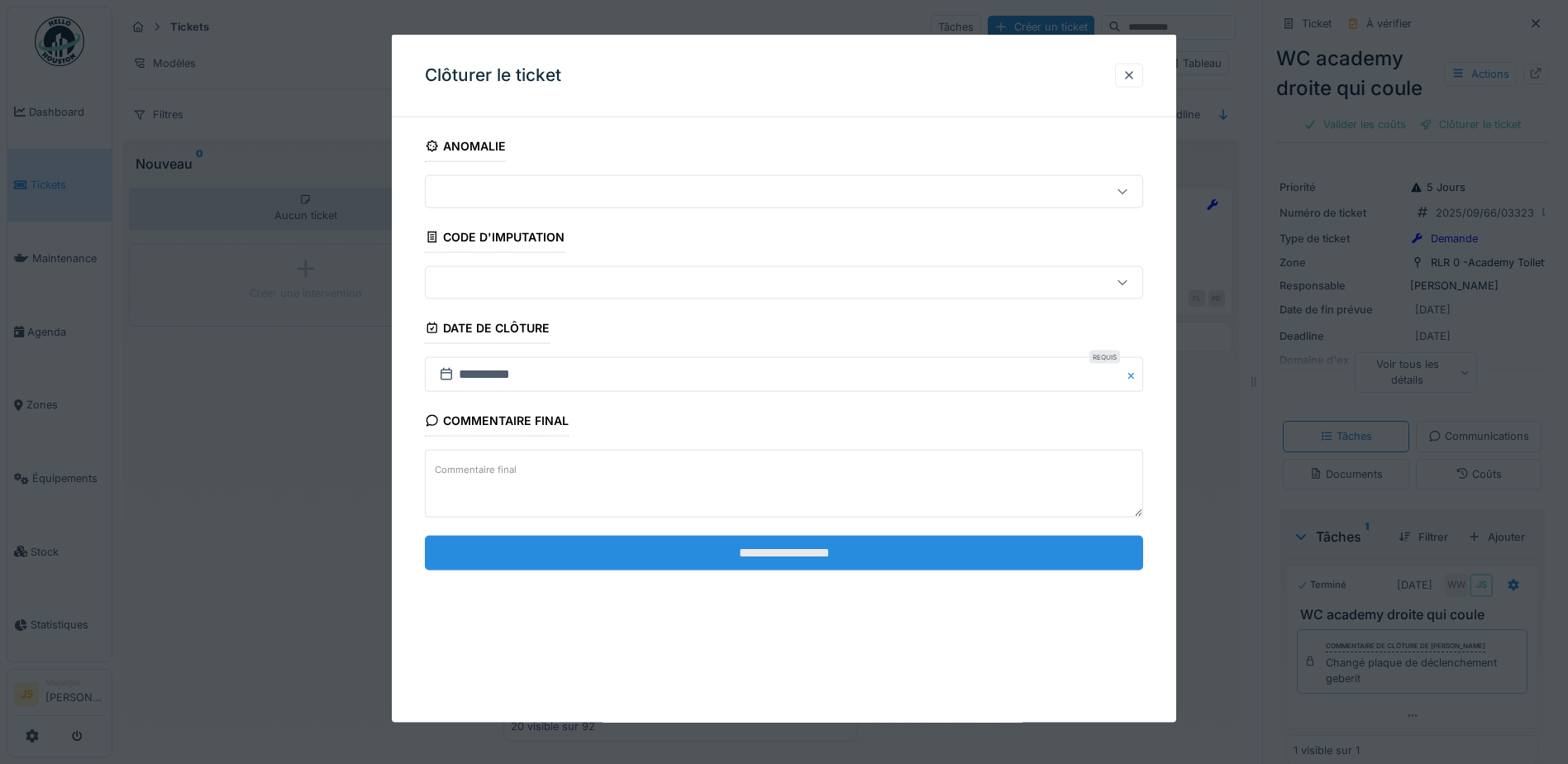
click at [777, 558] on input "**********" at bounding box center [784, 552] width 718 height 35
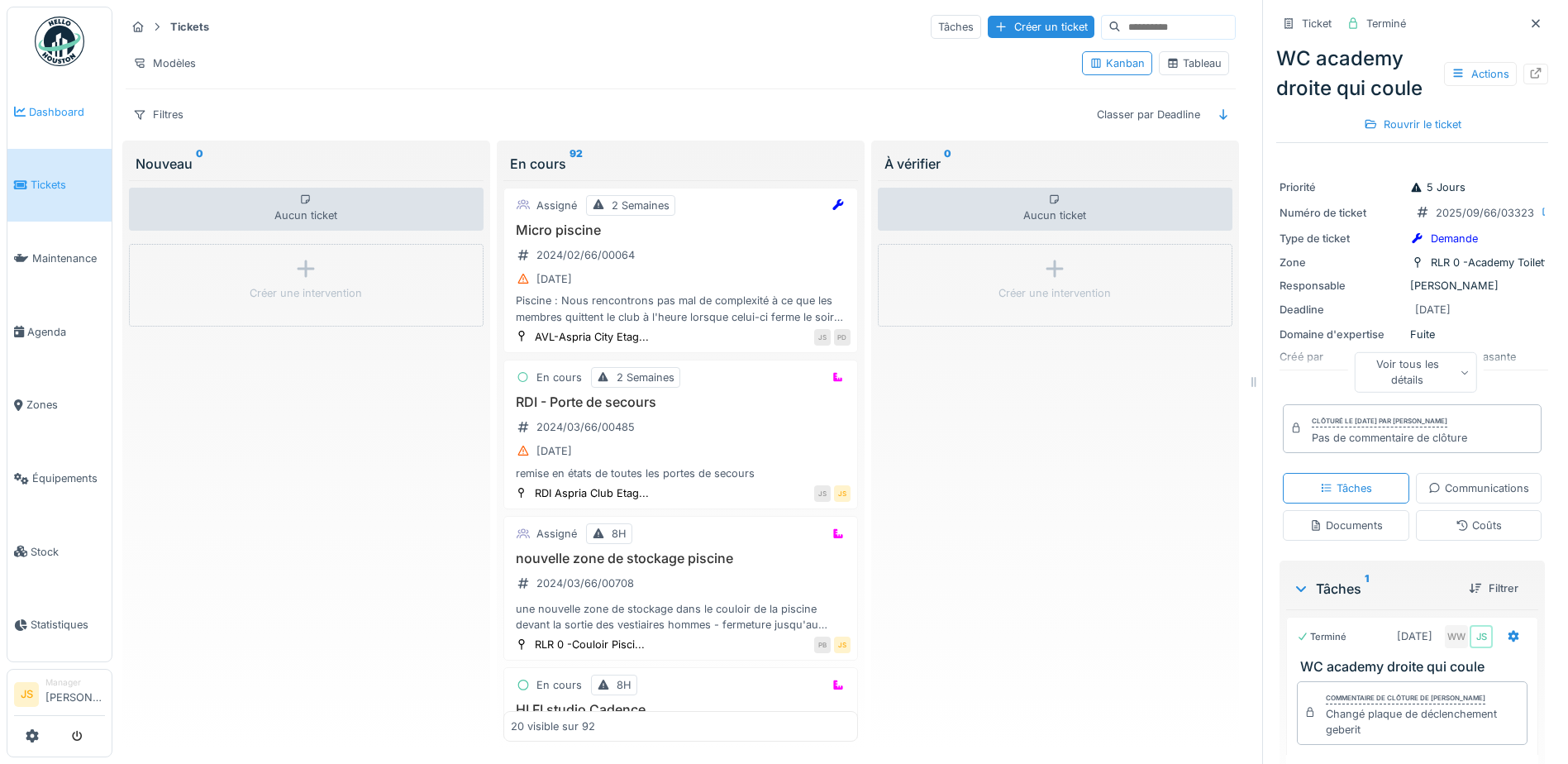
click at [24, 112] on icon at bounding box center [20, 112] width 12 height 12
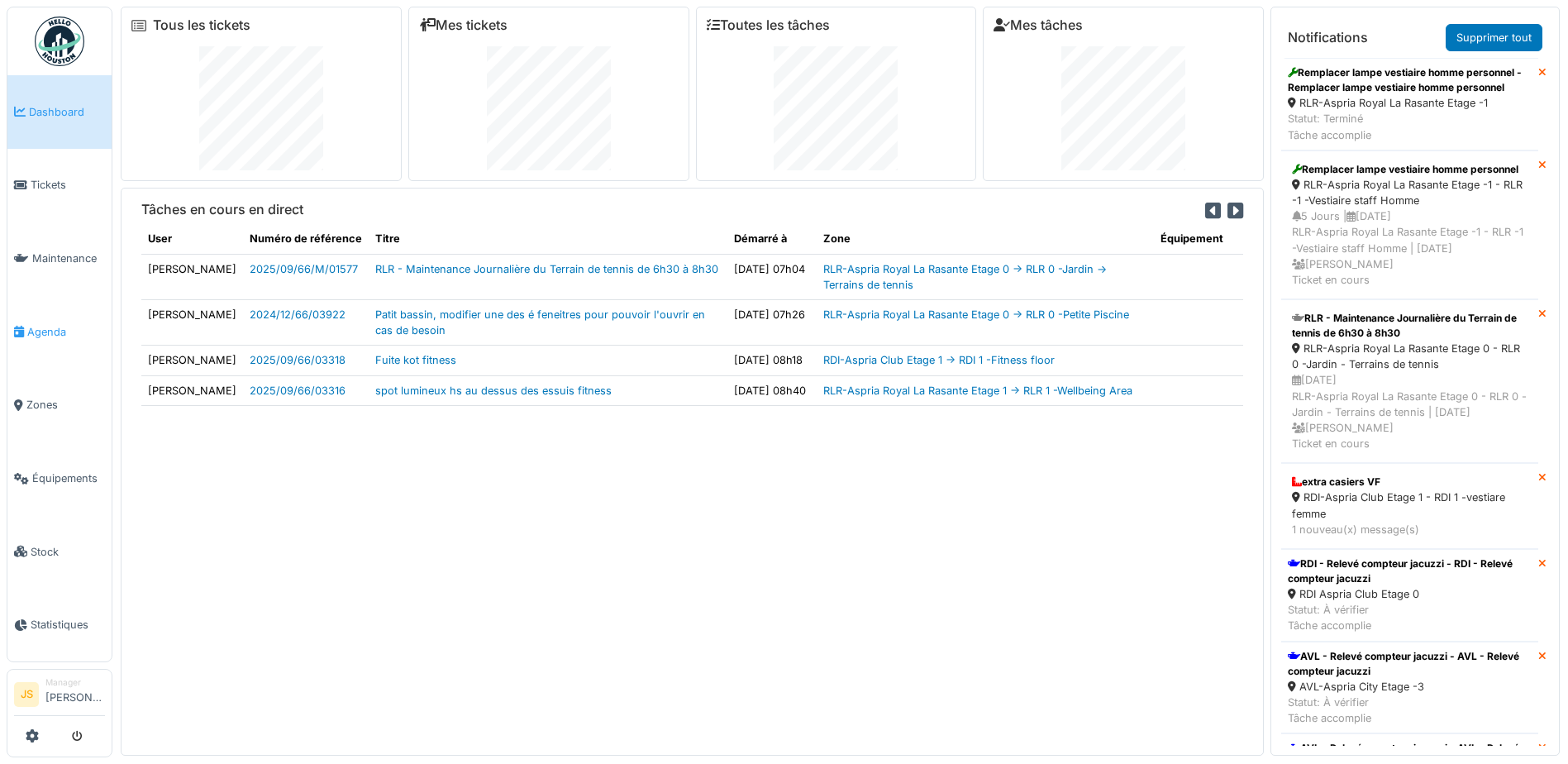
click at [54, 330] on span "Agenda" at bounding box center [66, 332] width 78 height 15
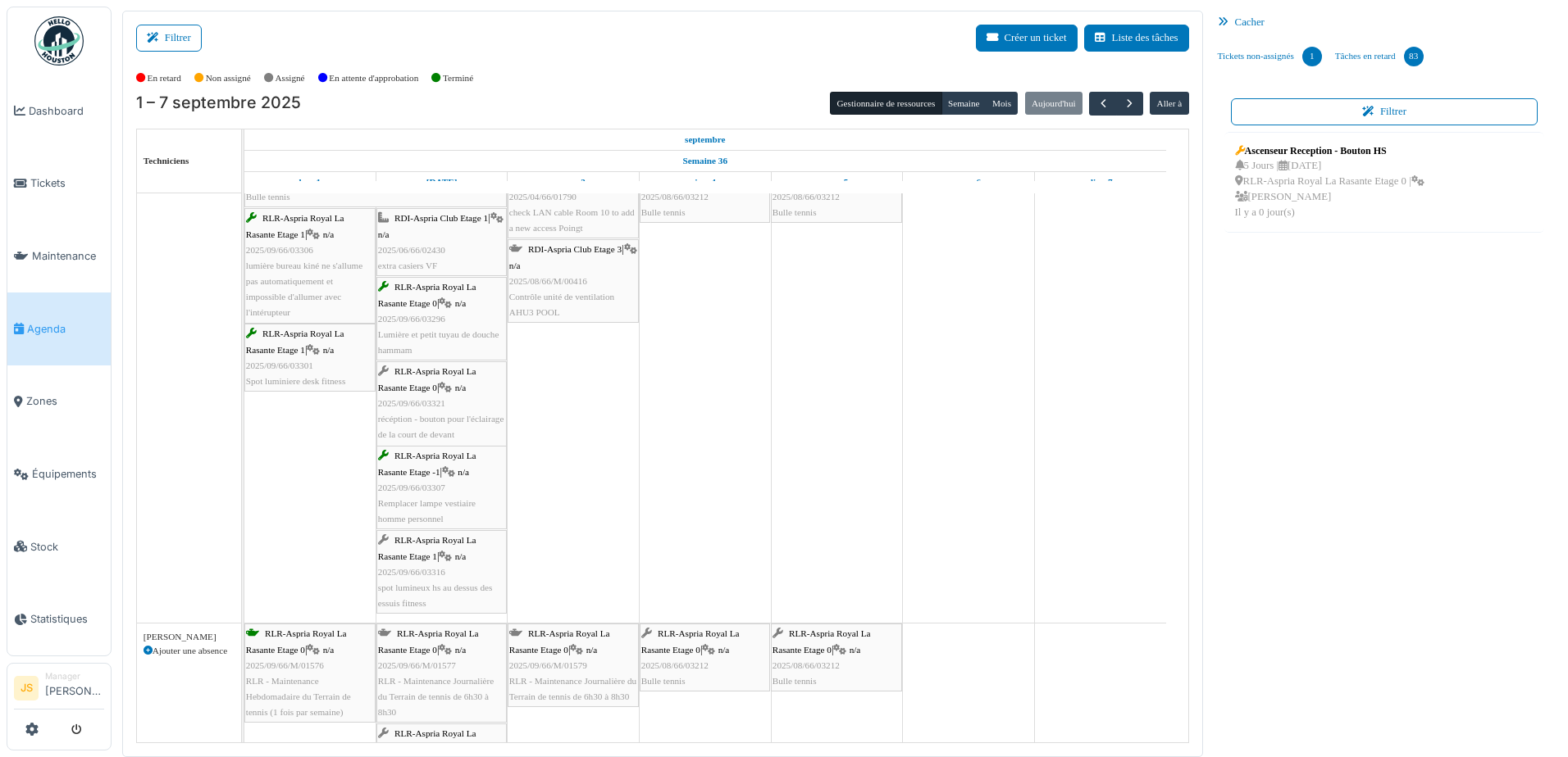
click at [466, 590] on span "spot lumineux hs au dessus des essuis fitness" at bounding box center [436, 595] width 115 height 25
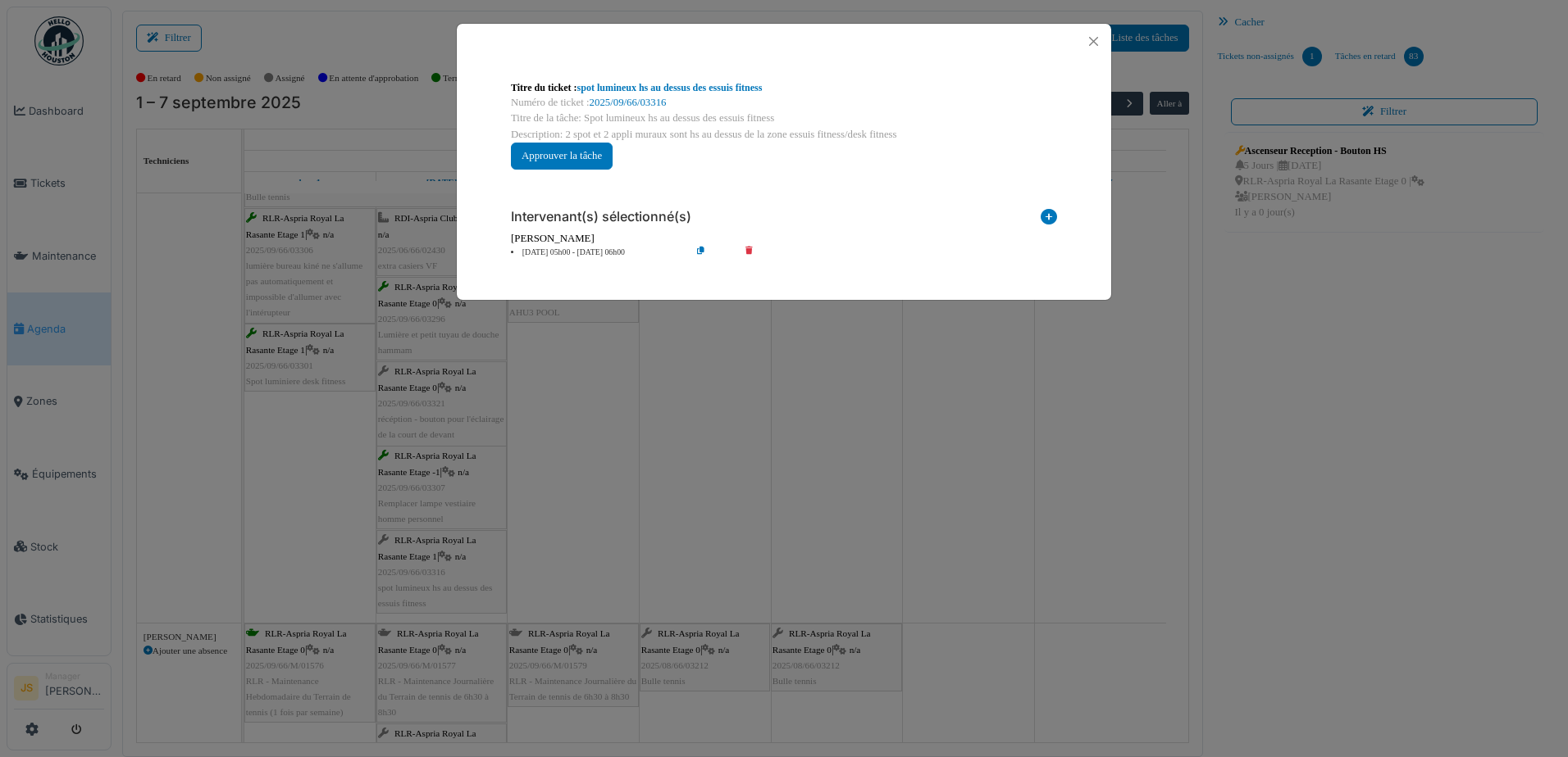
click at [668, 449] on div "**********" at bounding box center [784, 378] width 1568 height 757
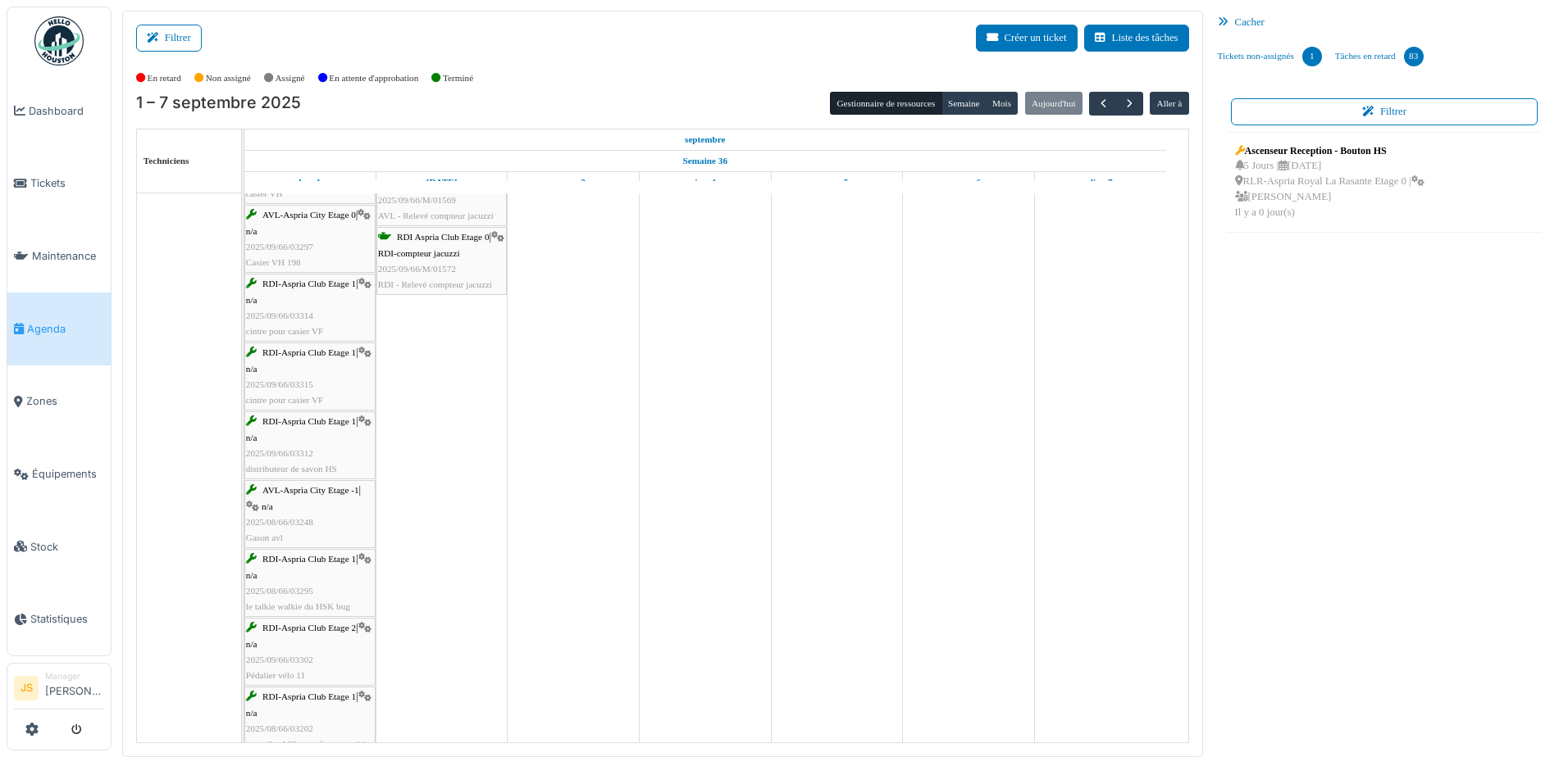
scroll to position [738, 0]
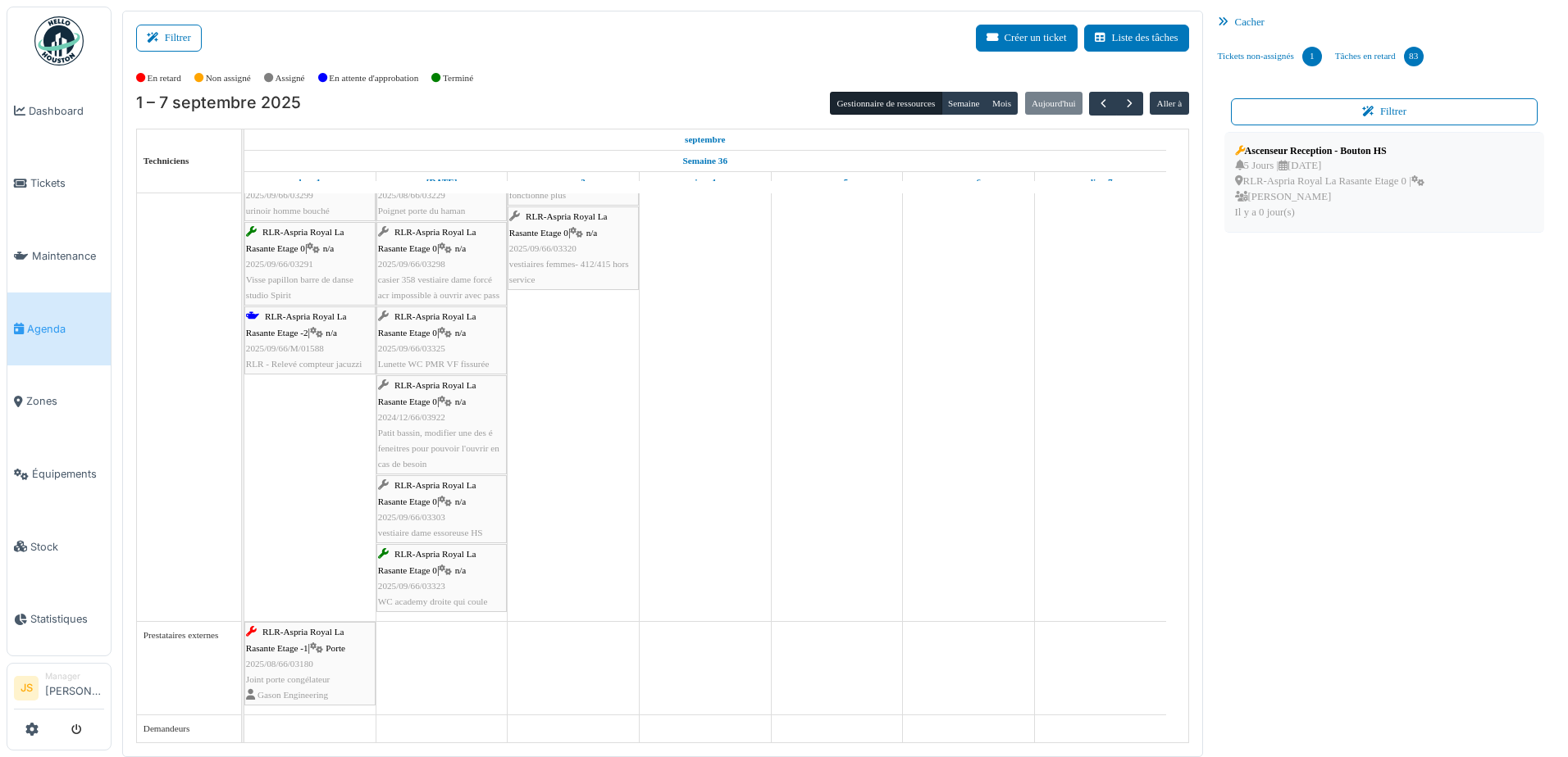
click at [1272, 151] on div "Ascenseur Reception - Bouton HS" at bounding box center [1329, 151] width 190 height 14
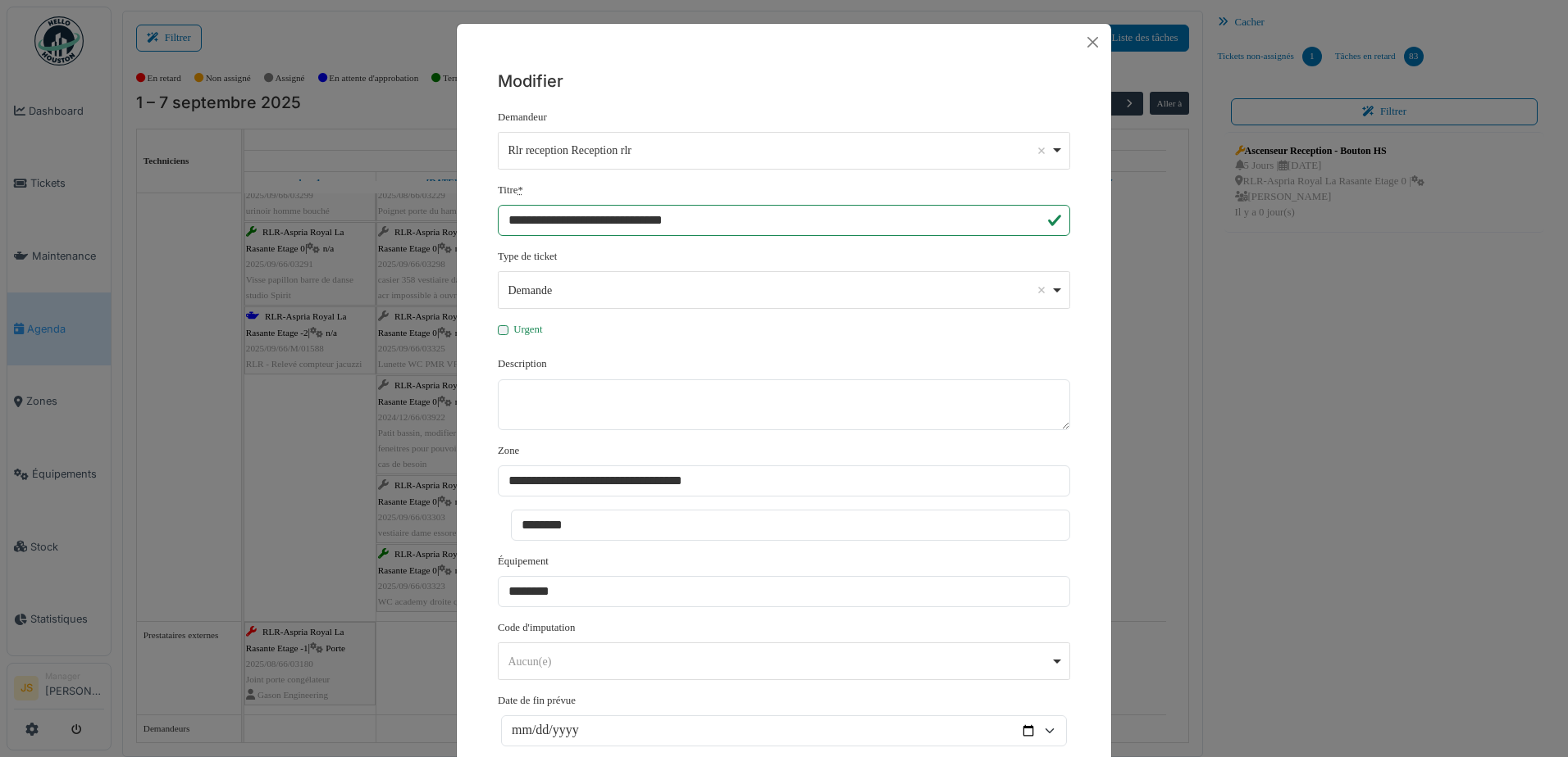
click at [1466, 430] on div "**********" at bounding box center [784, 378] width 1568 height 757
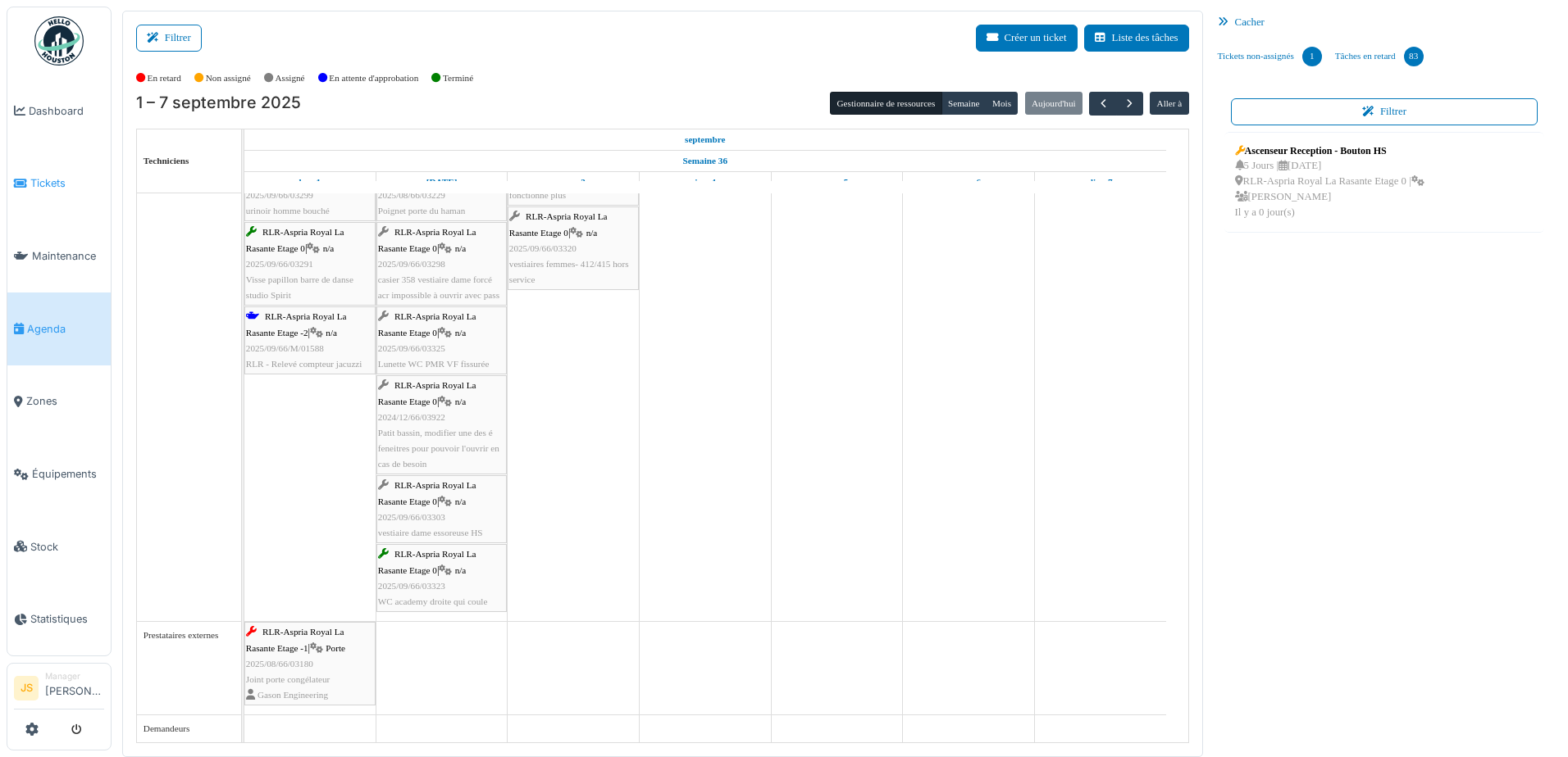
click at [30, 178] on span "Tickets" at bounding box center [67, 183] width 74 height 15
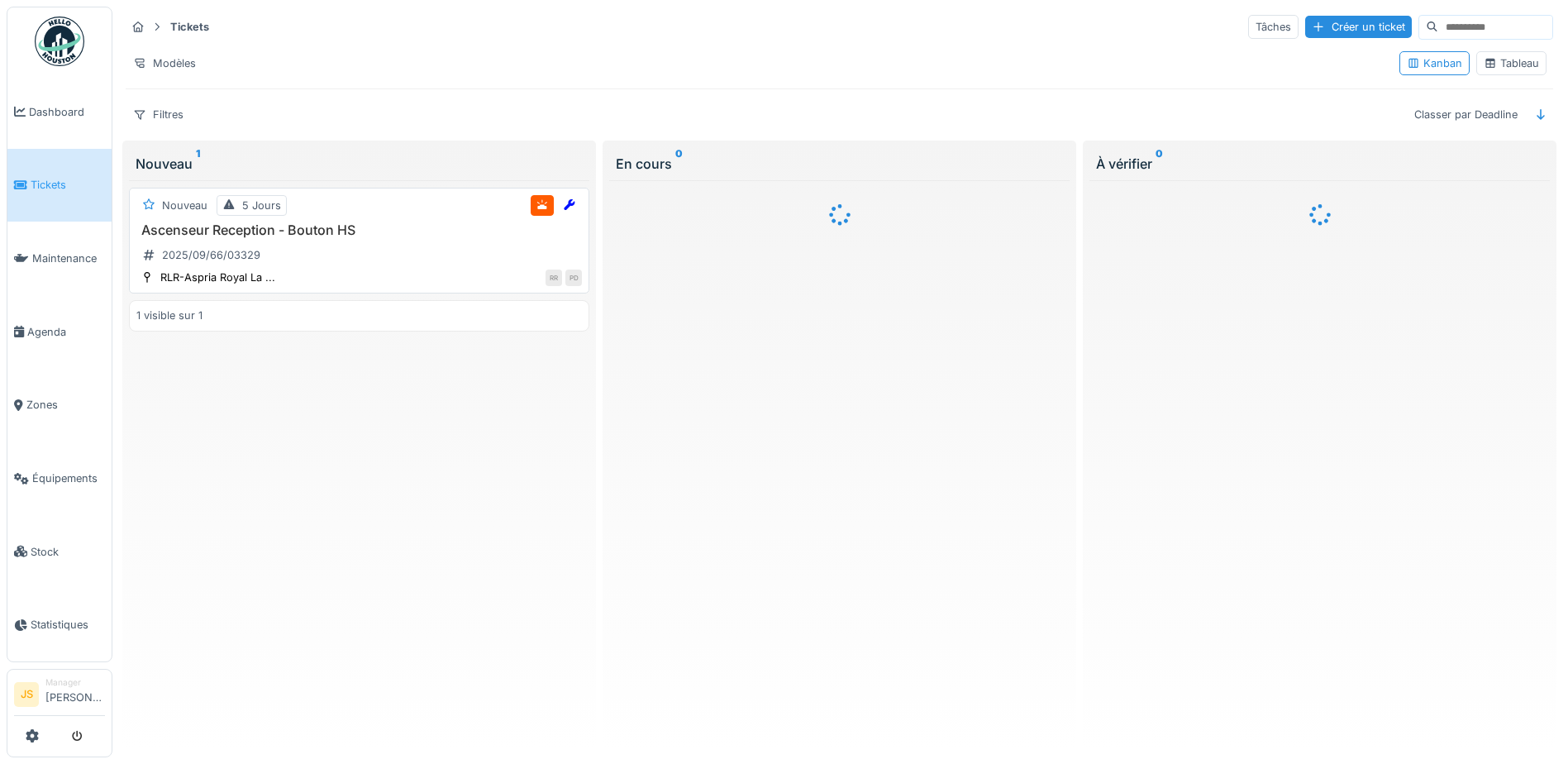
click at [200, 234] on h3 "Ascenseur Reception - Bouton HS" at bounding box center [359, 230] width 445 height 15
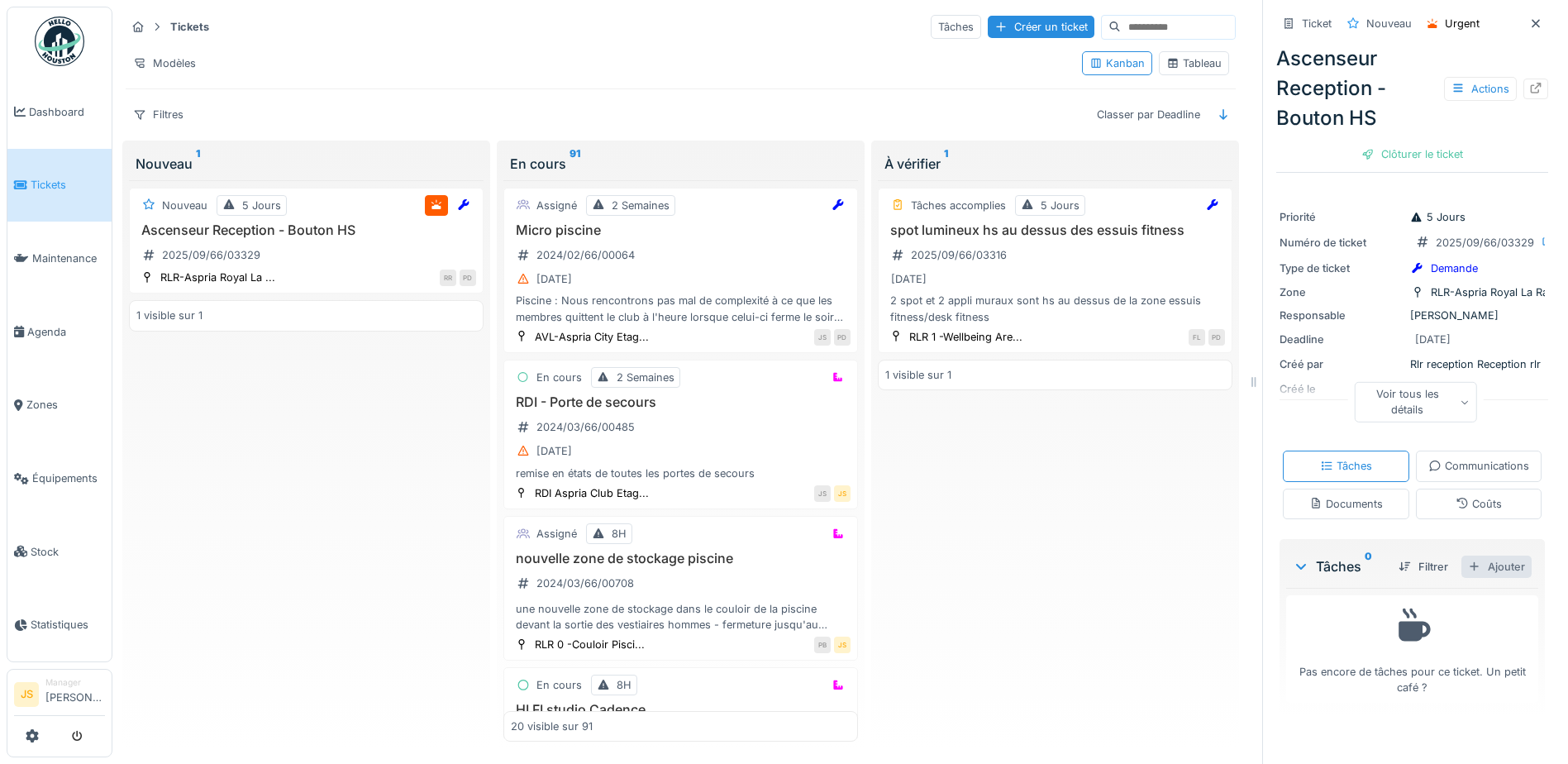
click at [1475, 578] on div "Ajouter" at bounding box center [1496, 567] width 70 height 22
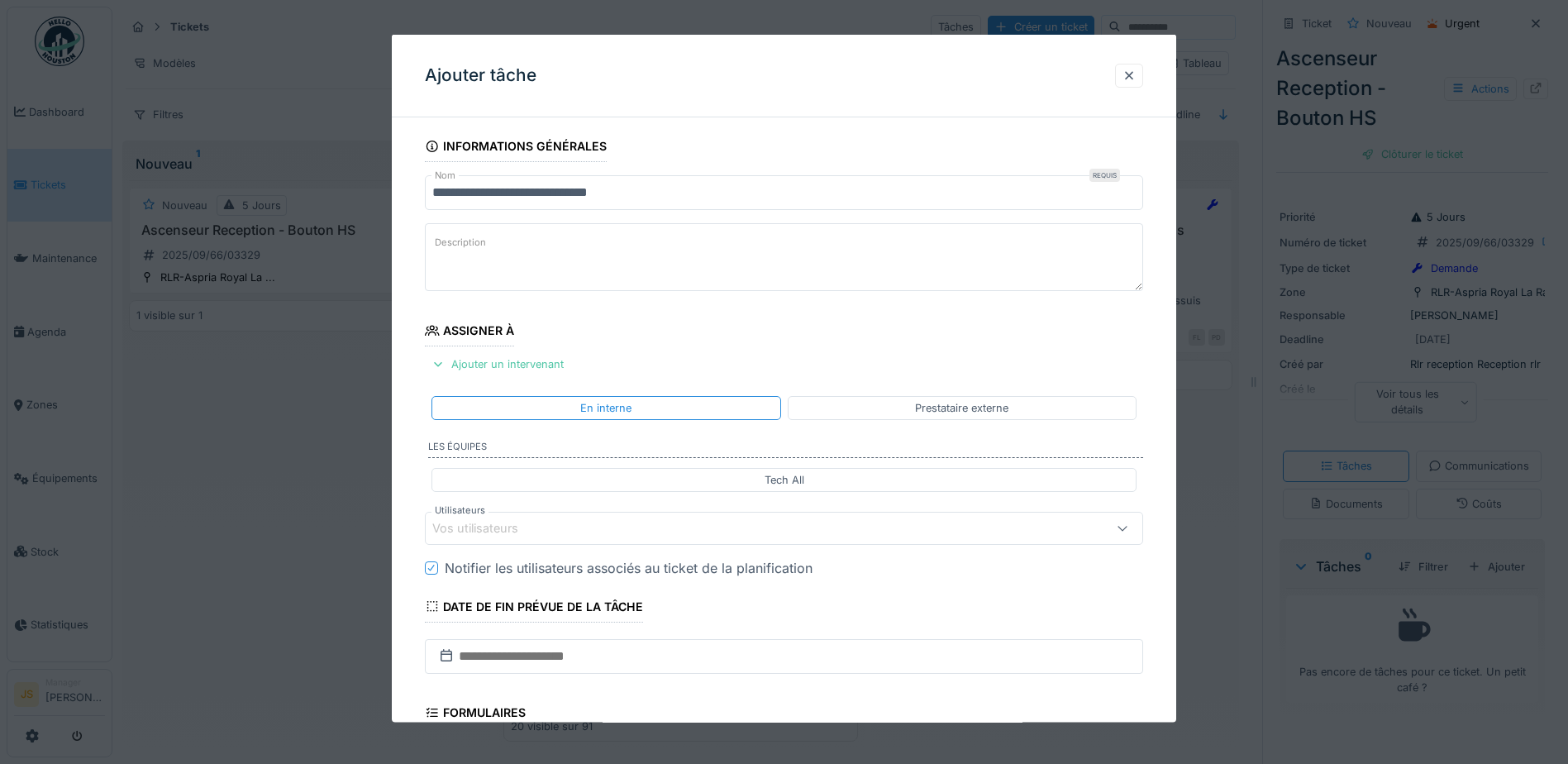
click at [459, 522] on div "Vos utilisateurs" at bounding box center [487, 528] width 109 height 18
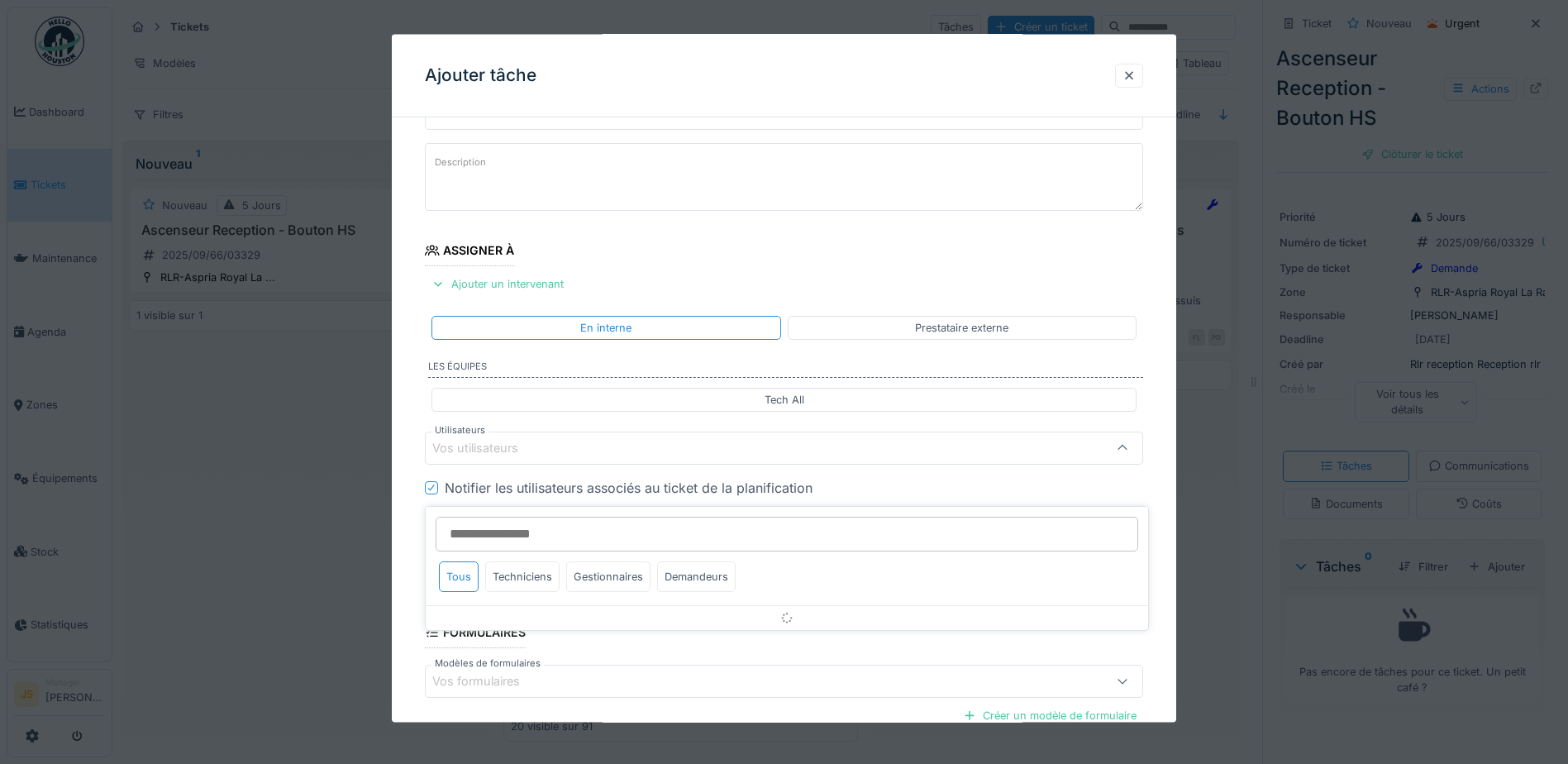
scroll to position [149, 0]
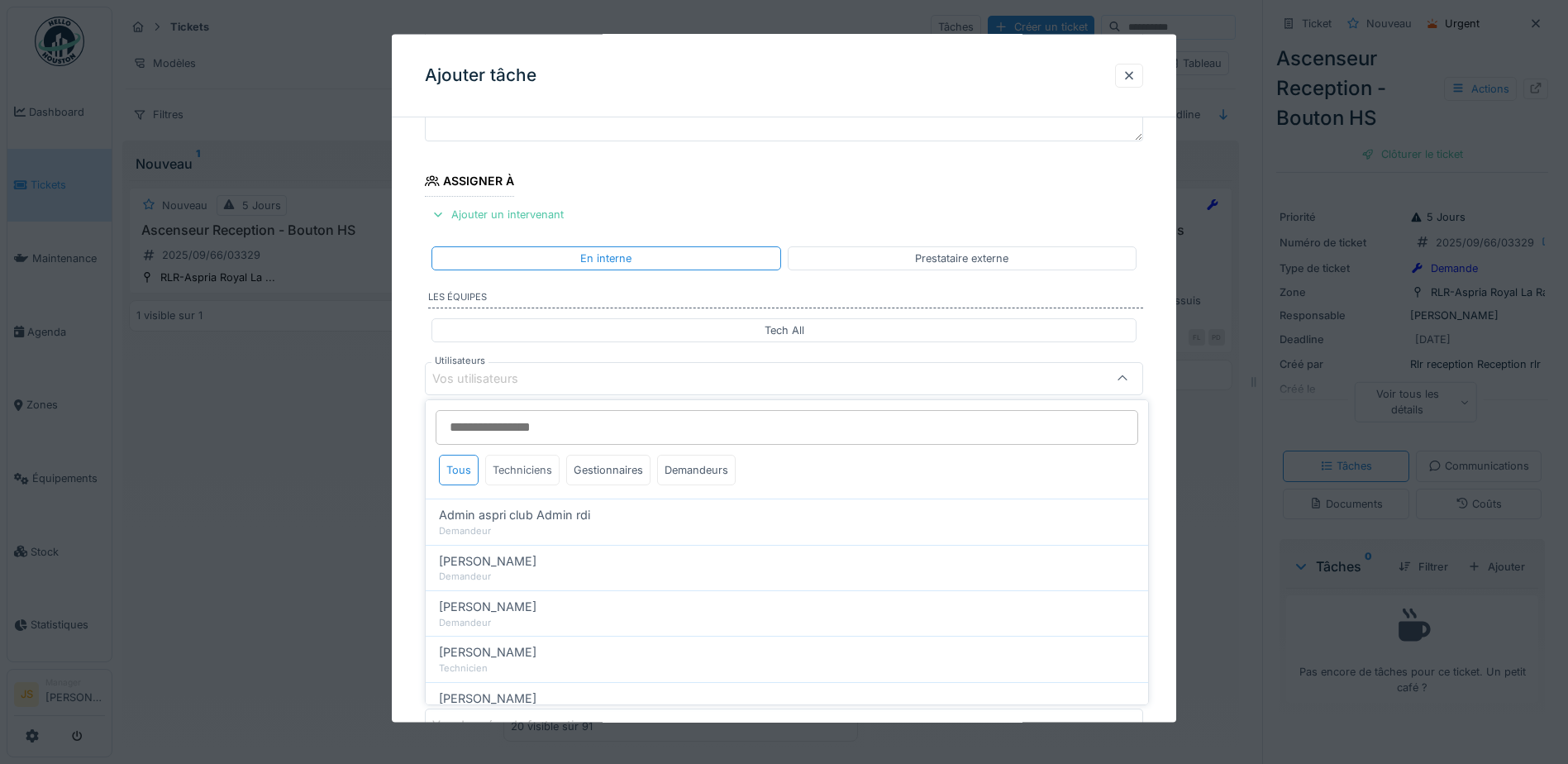
click at [522, 465] on div "Techniciens" at bounding box center [522, 470] width 74 height 31
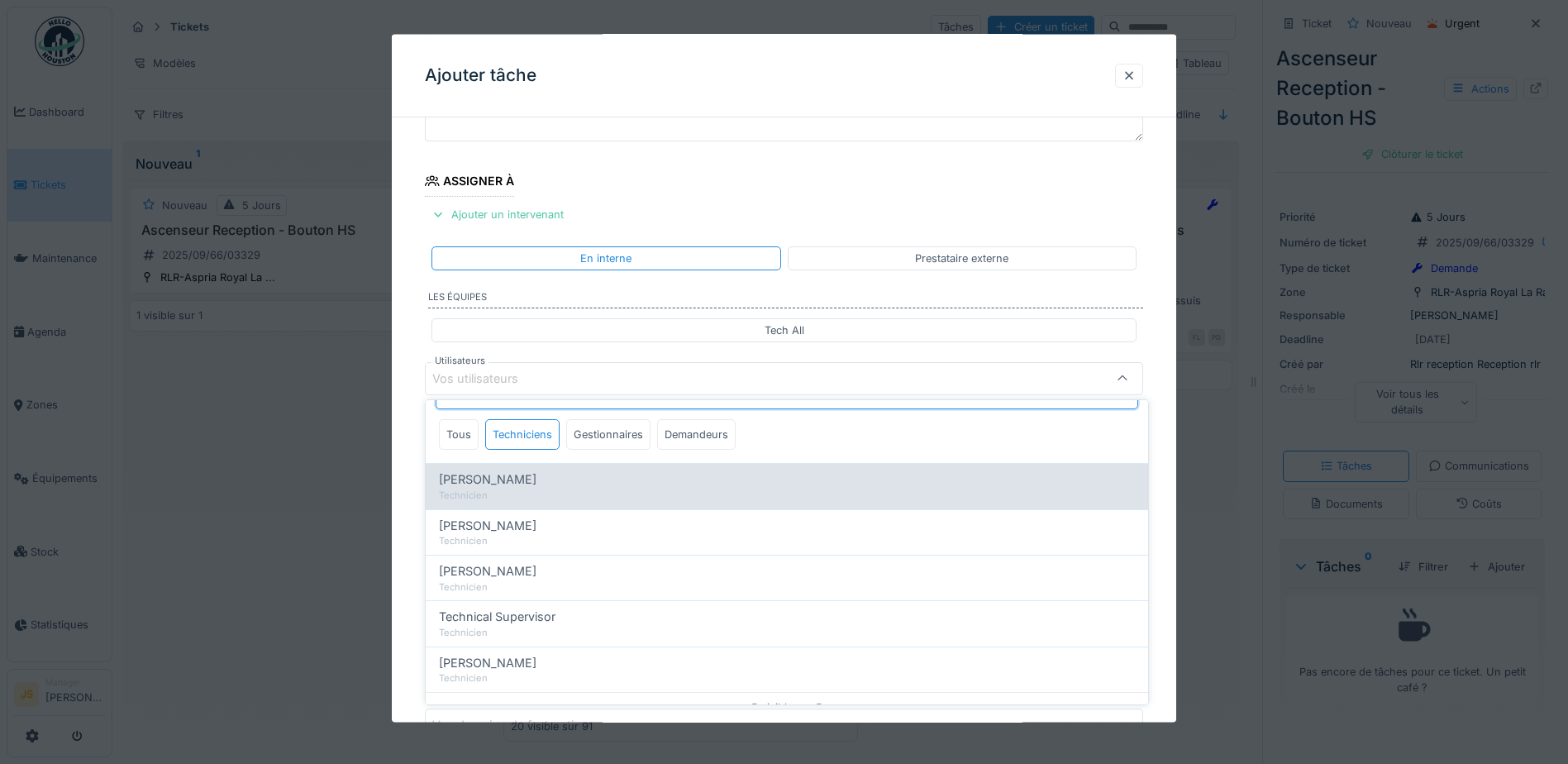
scroll to position [53, 0]
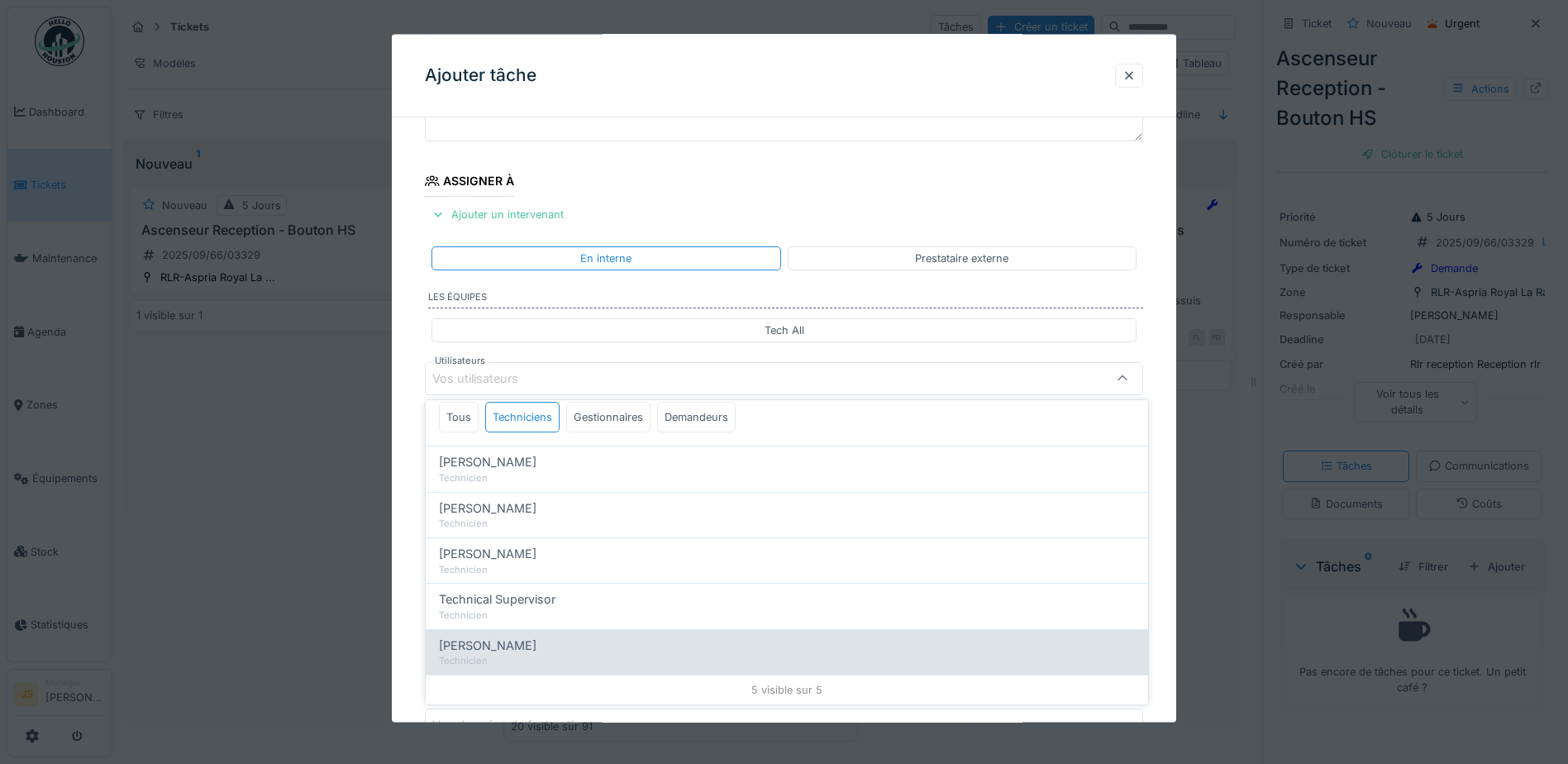
click at [512, 649] on span "Wojciech Wierozebski" at bounding box center [488, 645] width 97 height 18
type input "****"
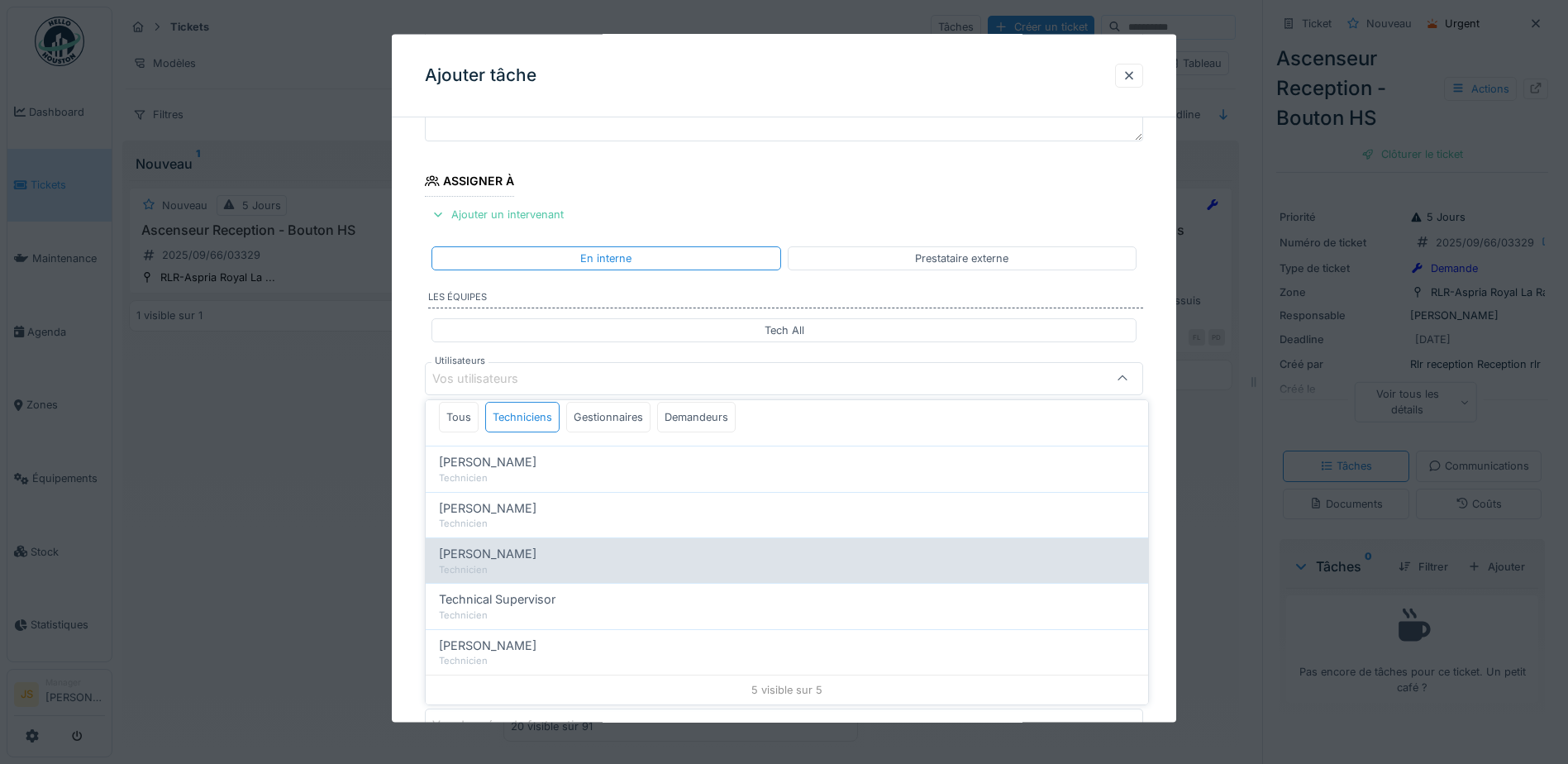
scroll to position [0, 0]
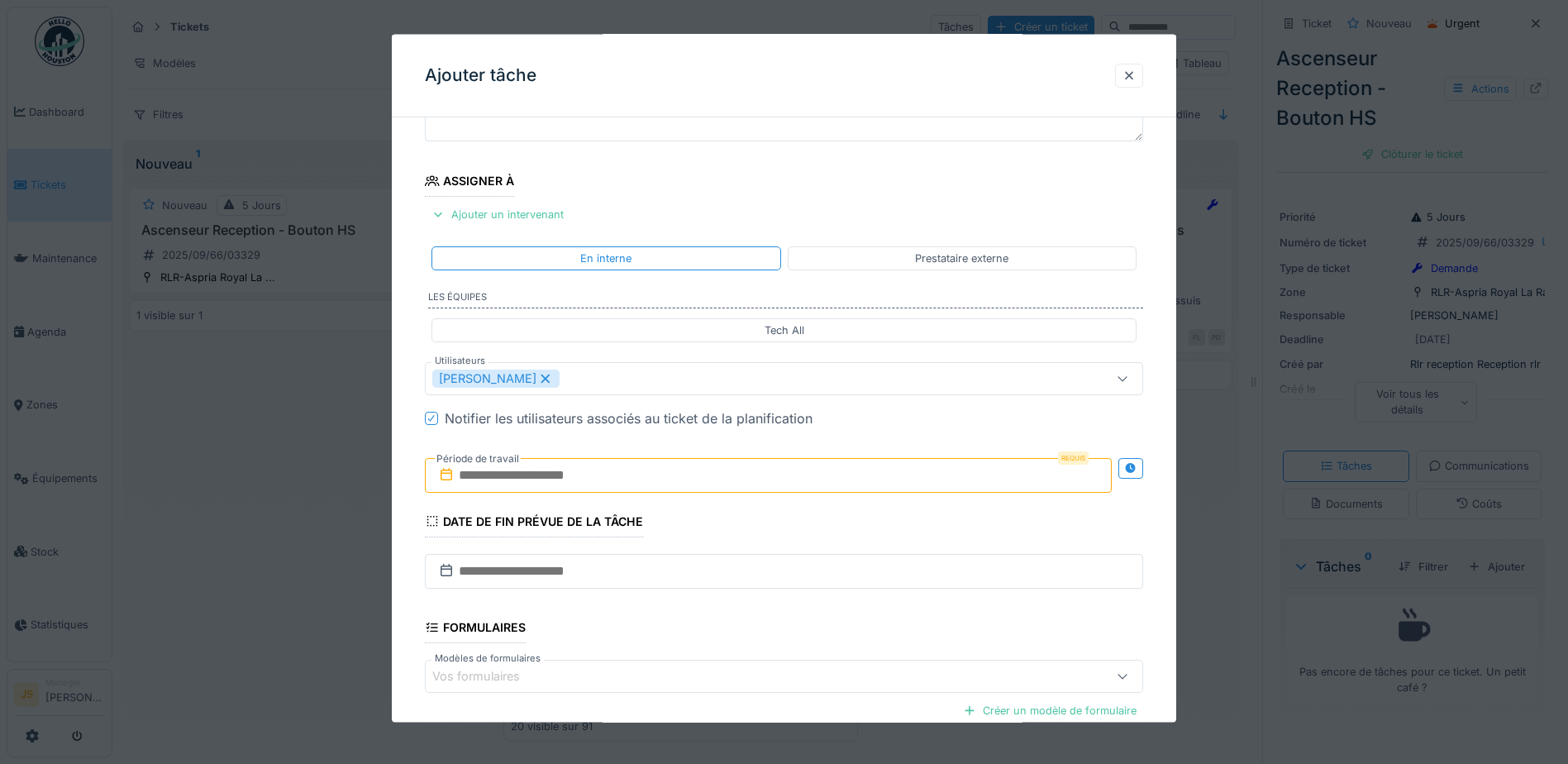
click at [392, 574] on div "**********" at bounding box center [784, 441] width 785 height 920
click at [512, 481] on input "text" at bounding box center [768, 475] width 687 height 35
click at [714, 578] on div "2" at bounding box center [718, 584] width 22 height 24
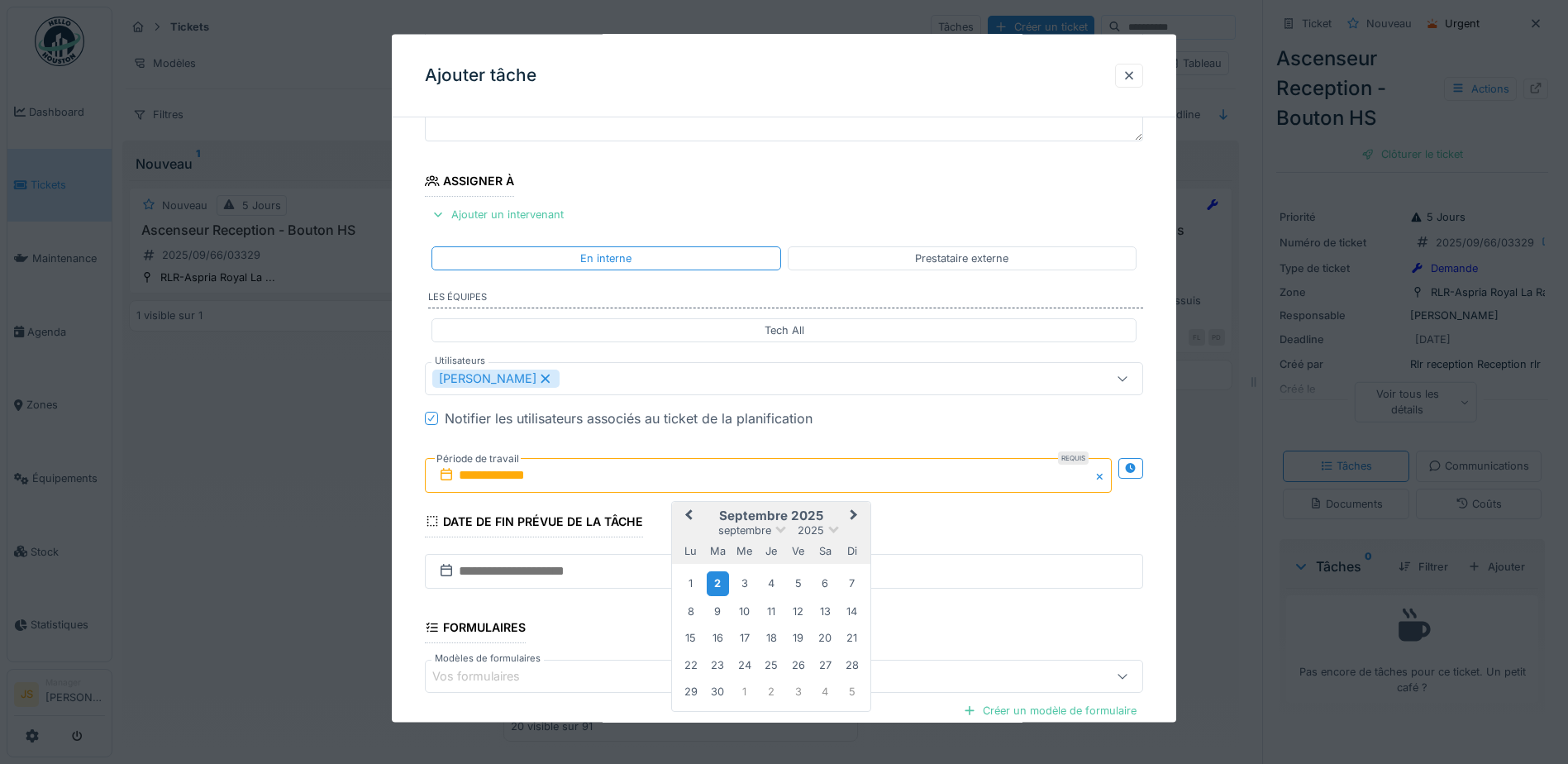
click at [715, 579] on div "2" at bounding box center [718, 584] width 22 height 24
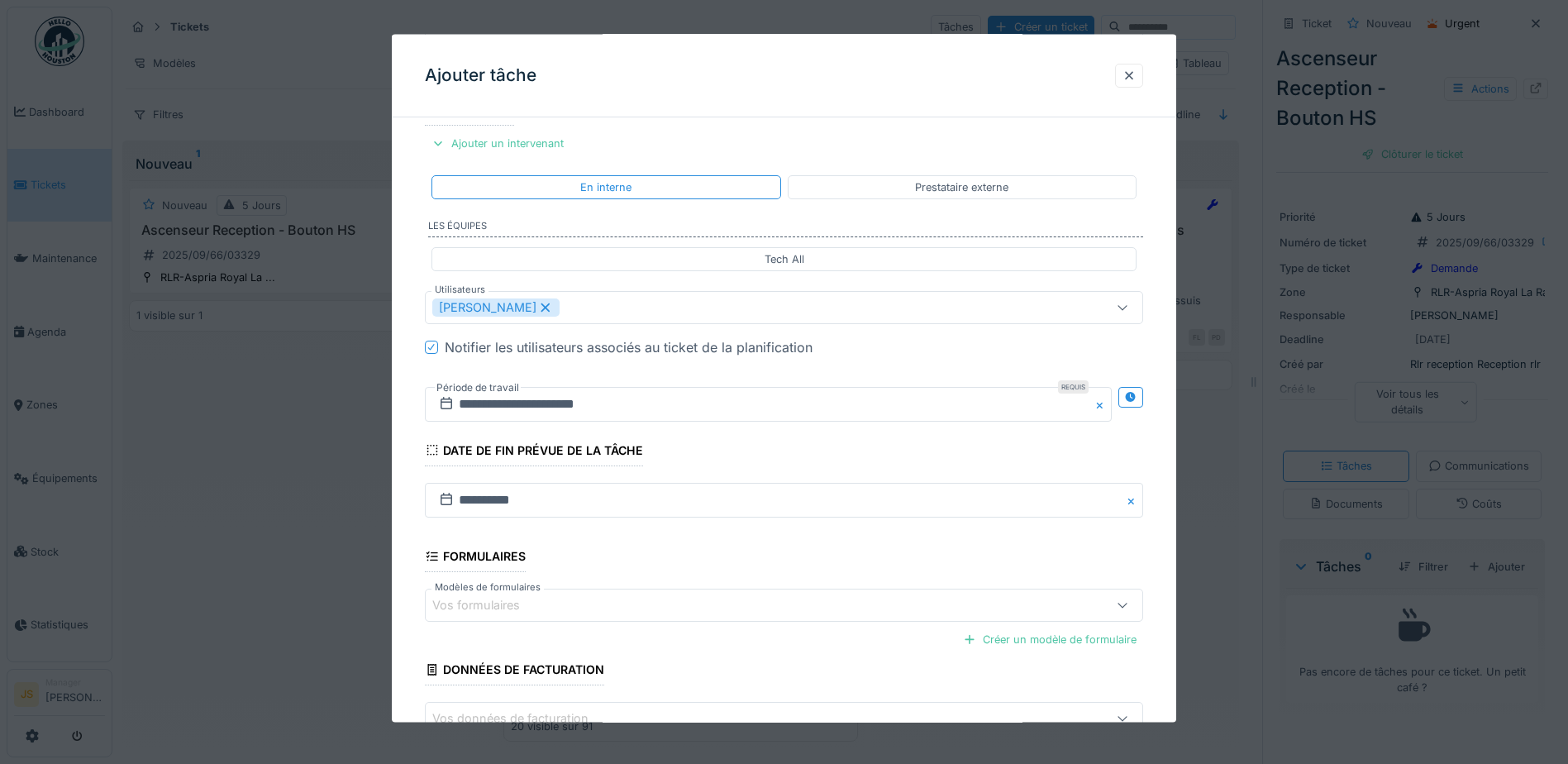
scroll to position [328, 0]
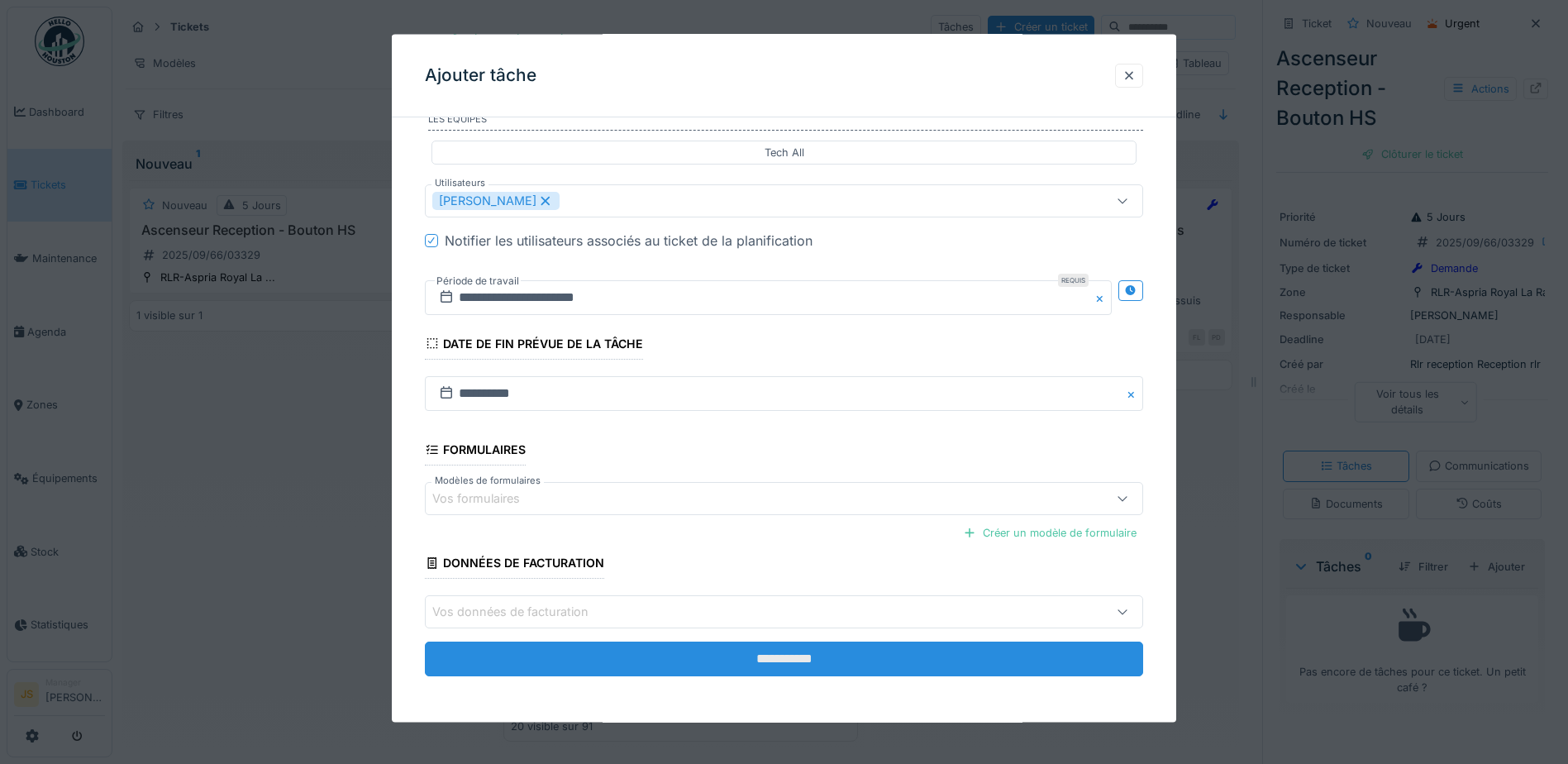
click at [877, 656] on input "**********" at bounding box center [784, 659] width 718 height 35
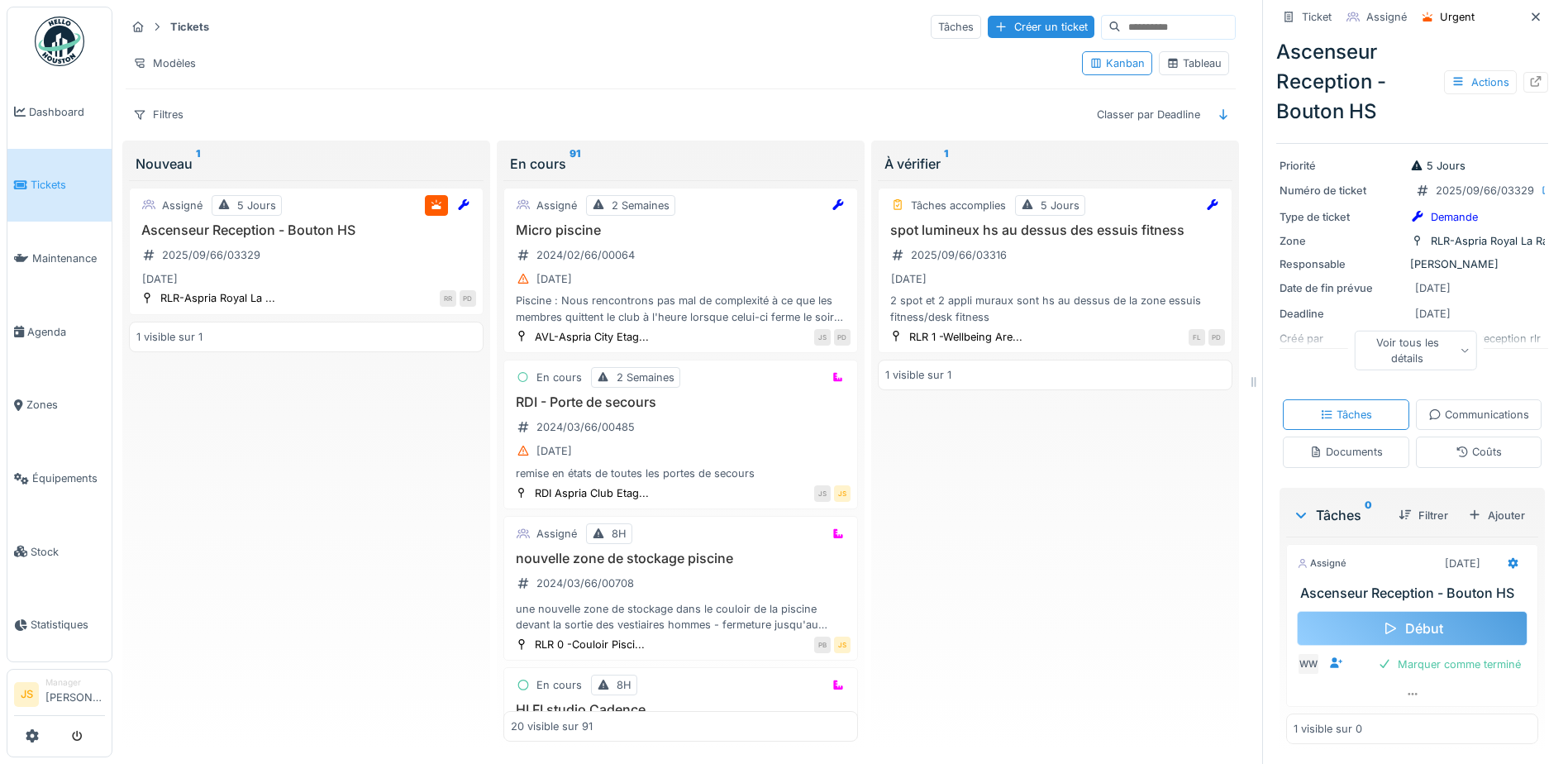
scroll to position [106, 0]
click at [1485, 513] on div "Ajouter" at bounding box center [1496, 516] width 70 height 22
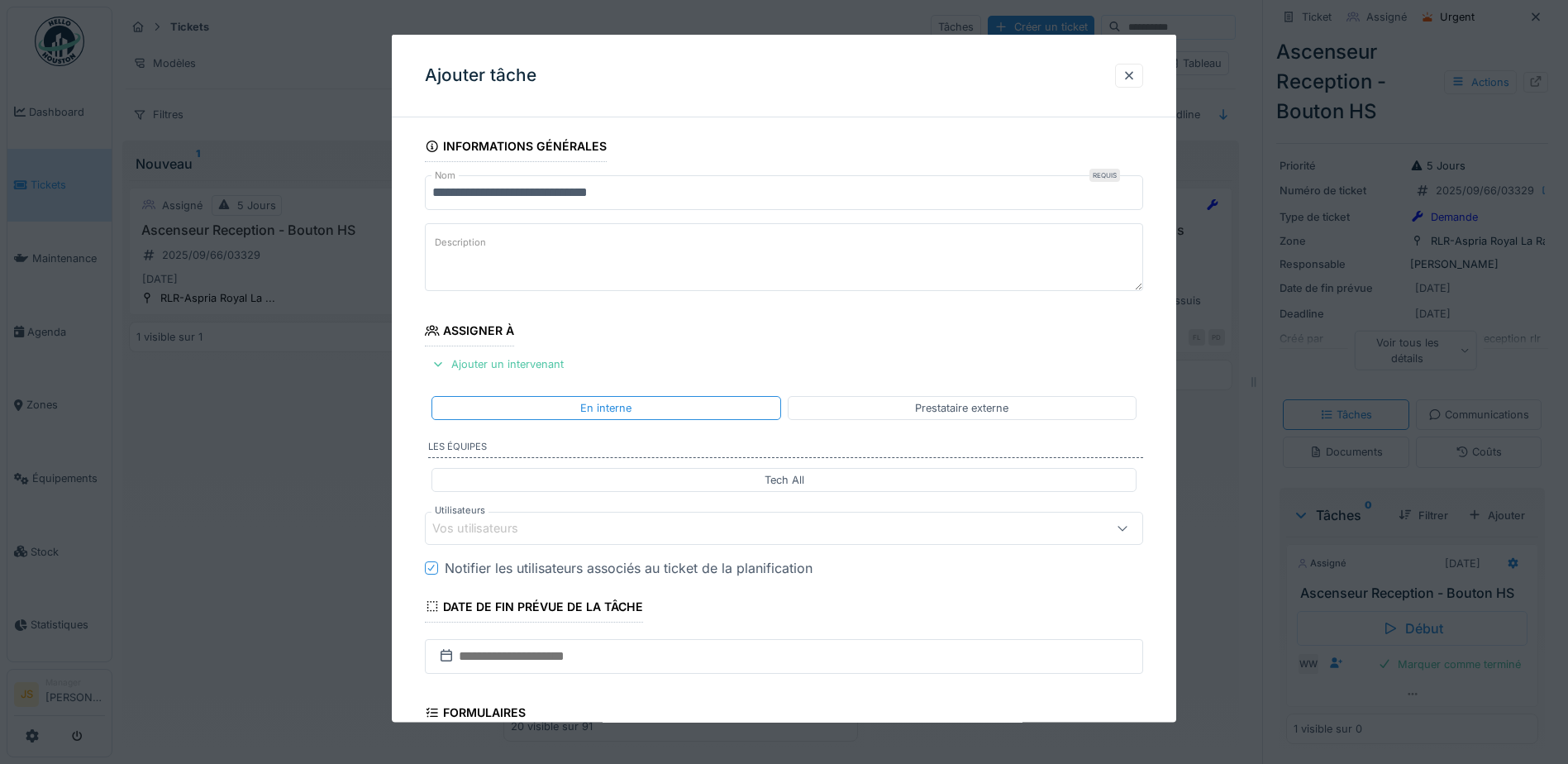
click at [493, 528] on div "Vos utilisateurs" at bounding box center [487, 528] width 109 height 18
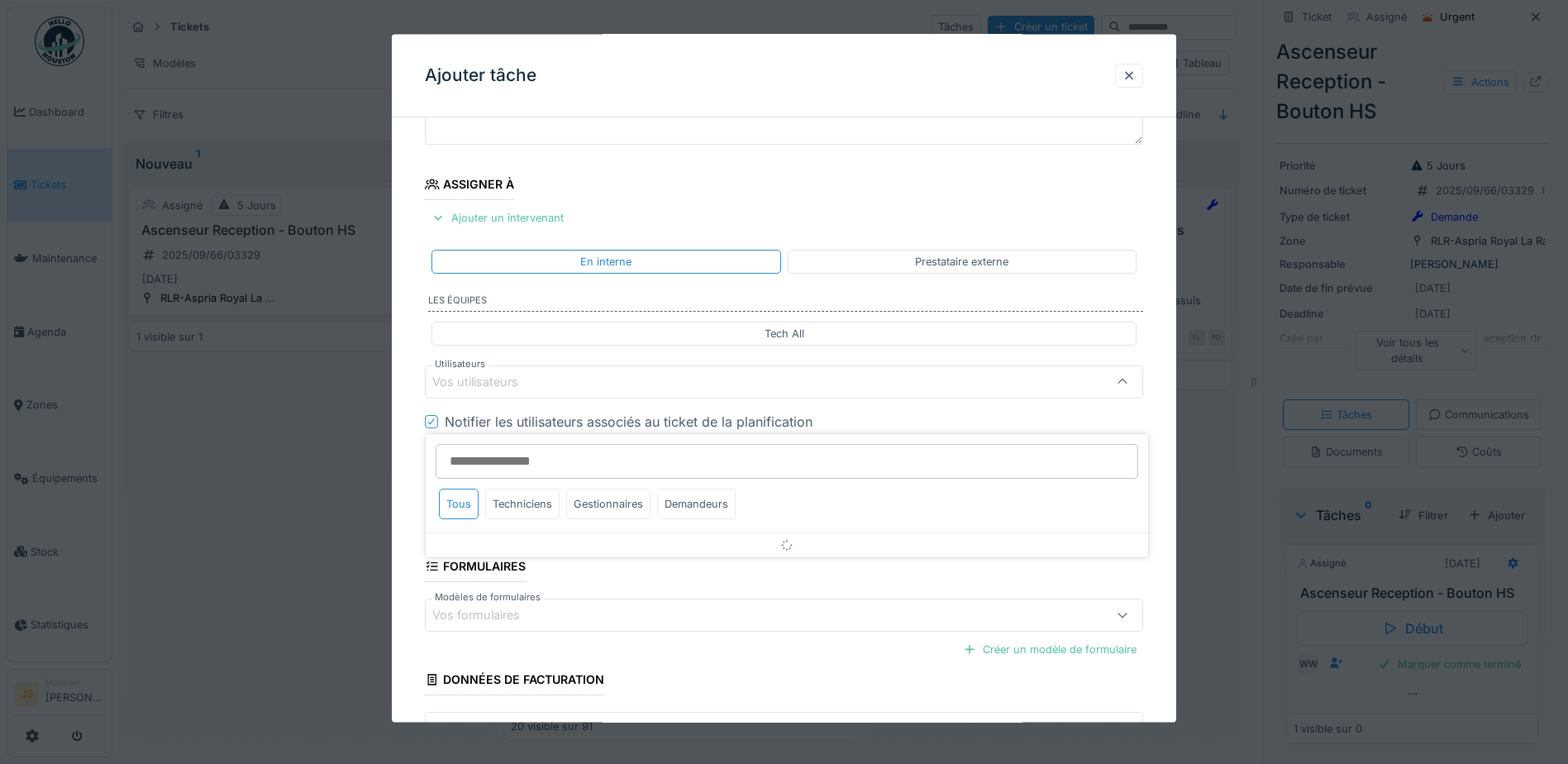
scroll to position [149, 0]
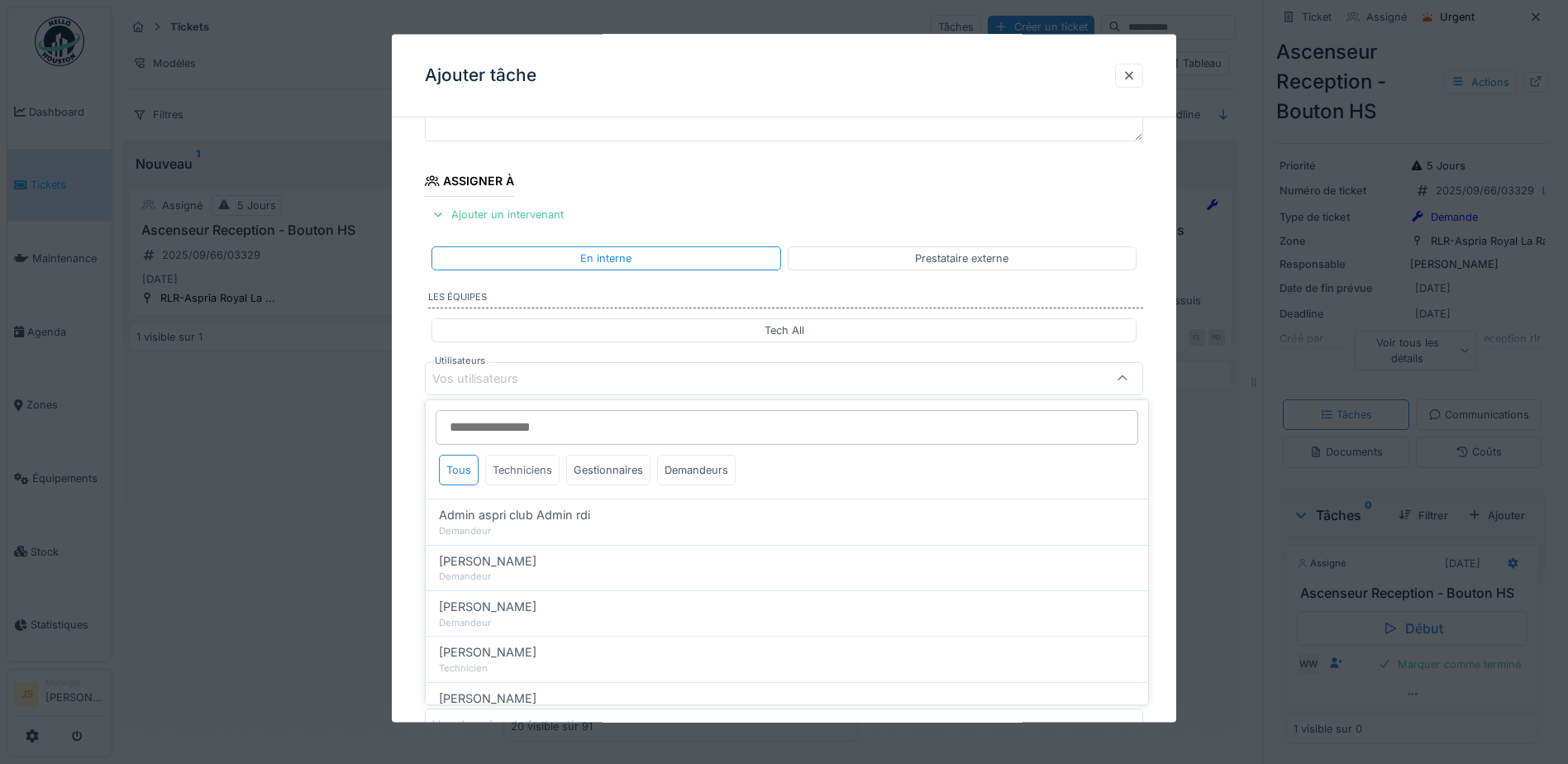
click at [534, 472] on div "Techniciens" at bounding box center [522, 470] width 74 height 31
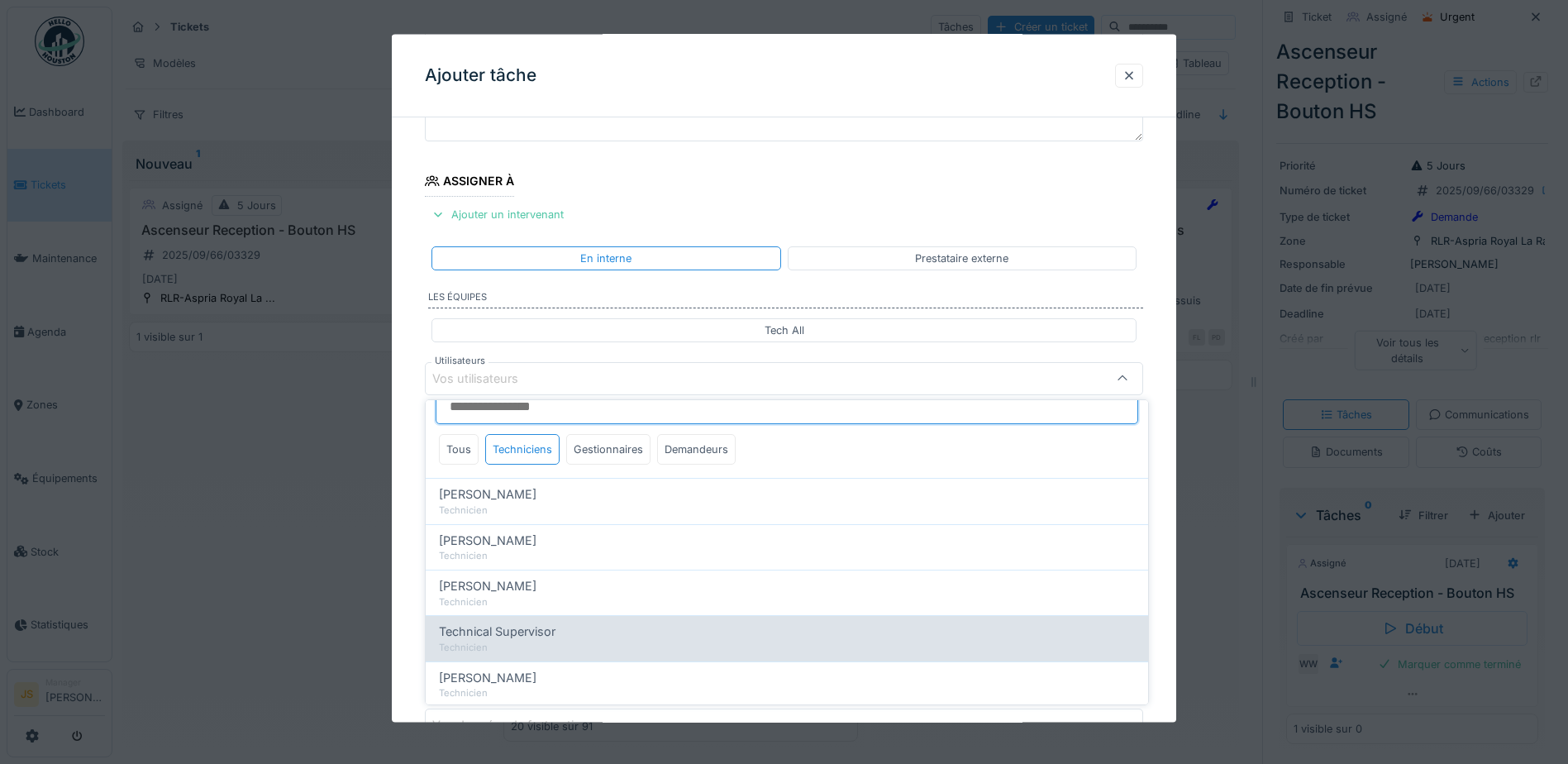
scroll to position [53, 0]
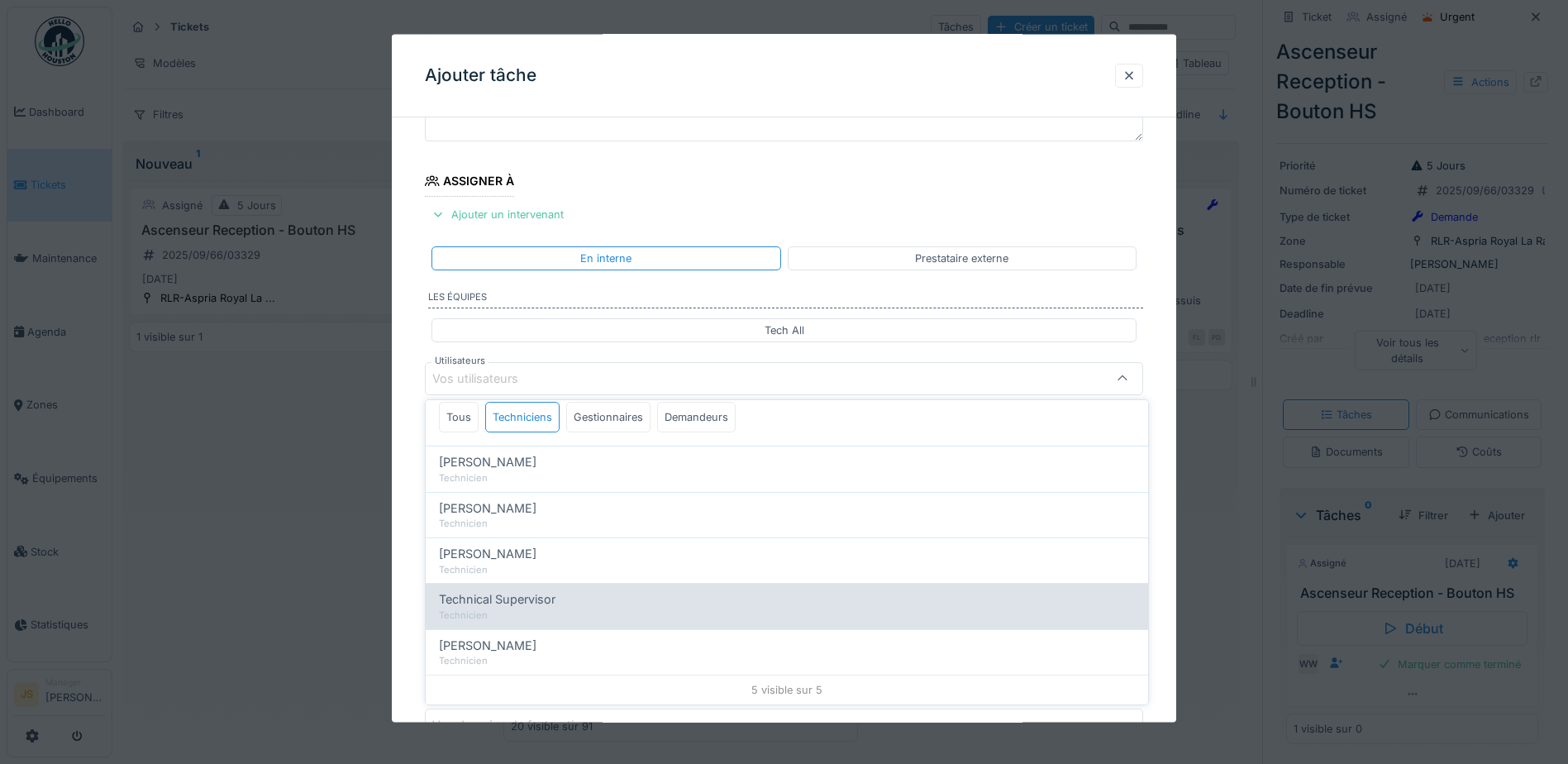
click at [491, 604] on span "Technical Supervisor" at bounding box center [497, 599] width 117 height 18
type input "****"
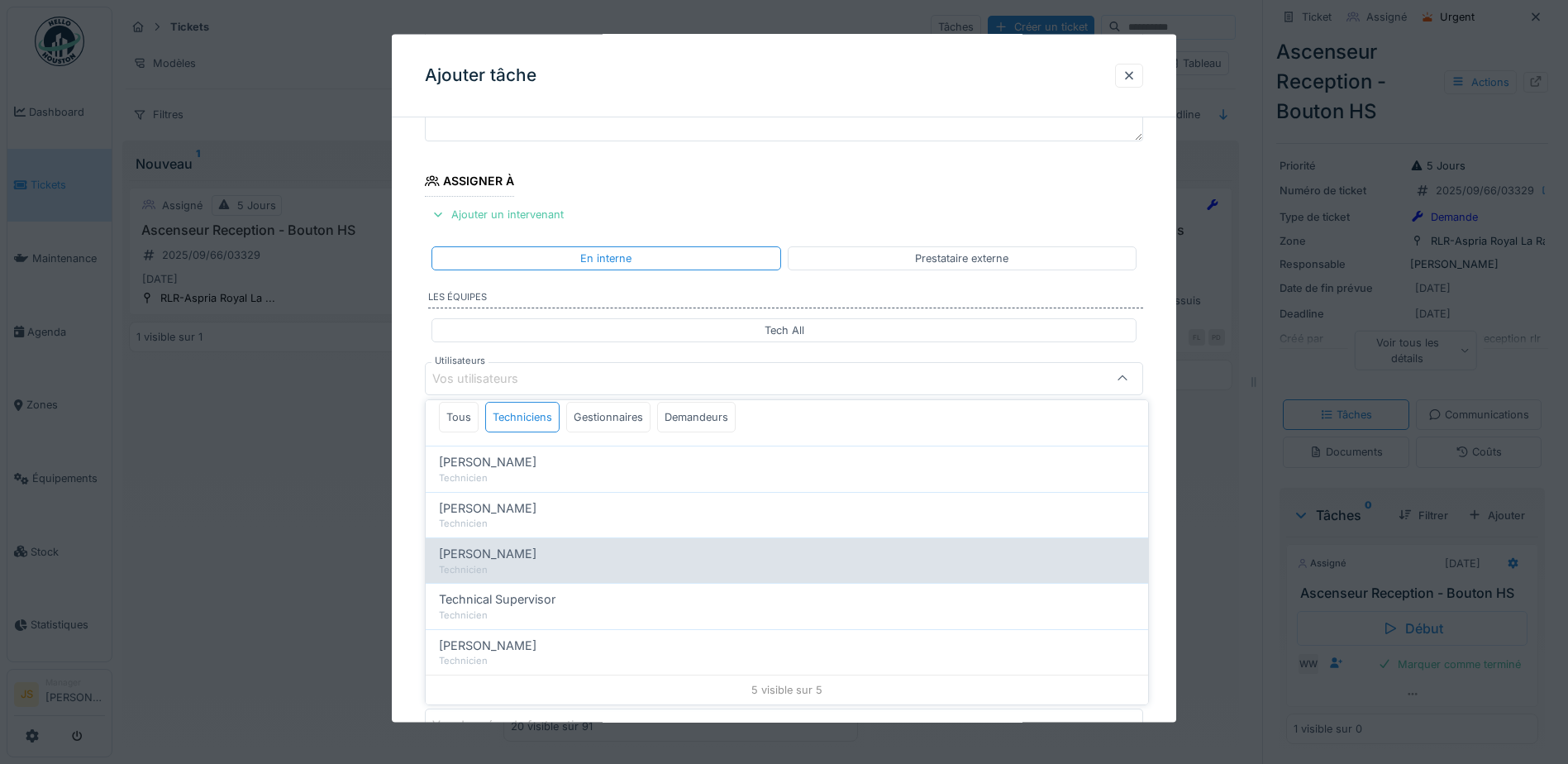
scroll to position [0, 0]
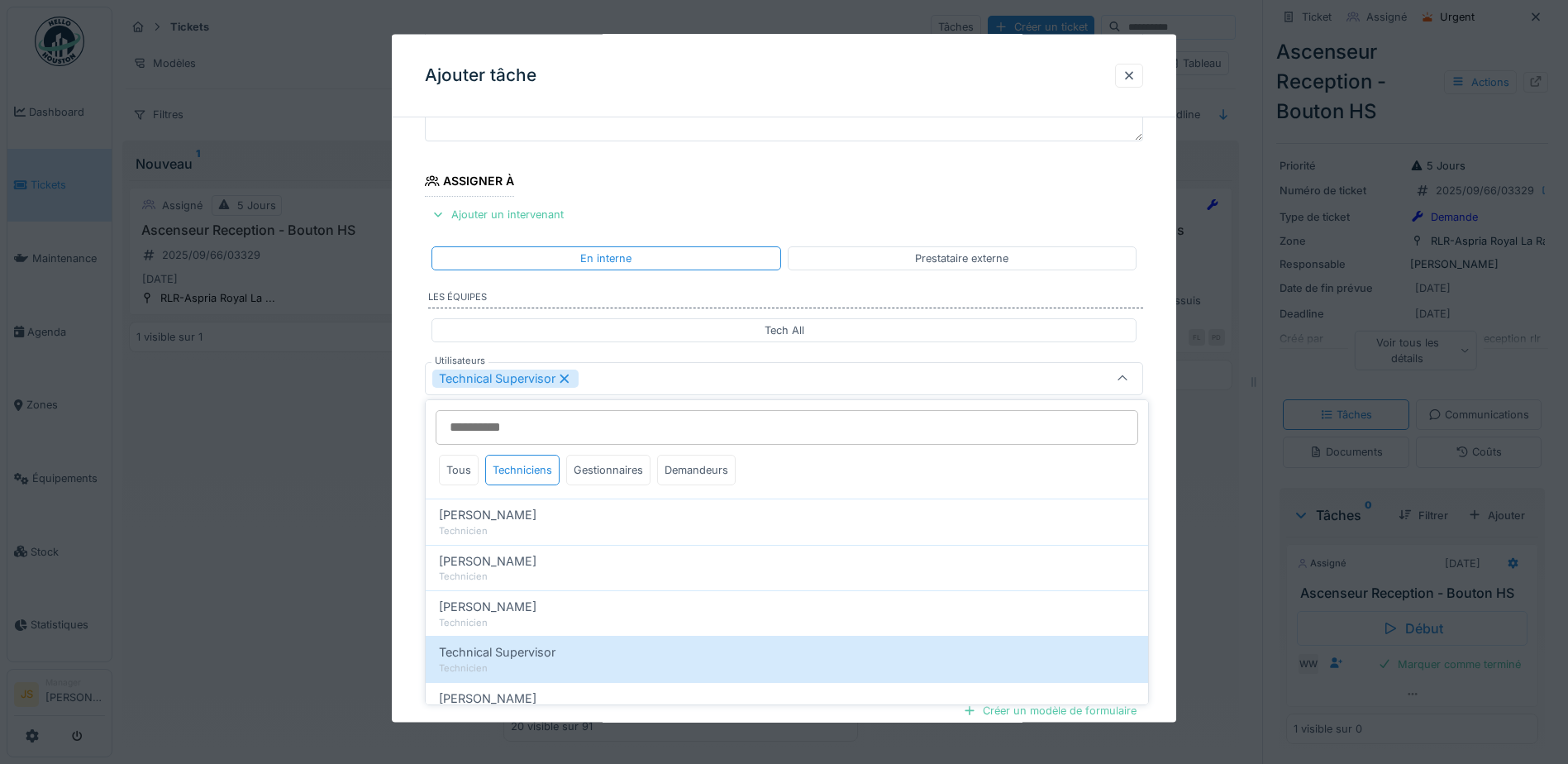
click at [403, 594] on div "**********" at bounding box center [784, 441] width 785 height 920
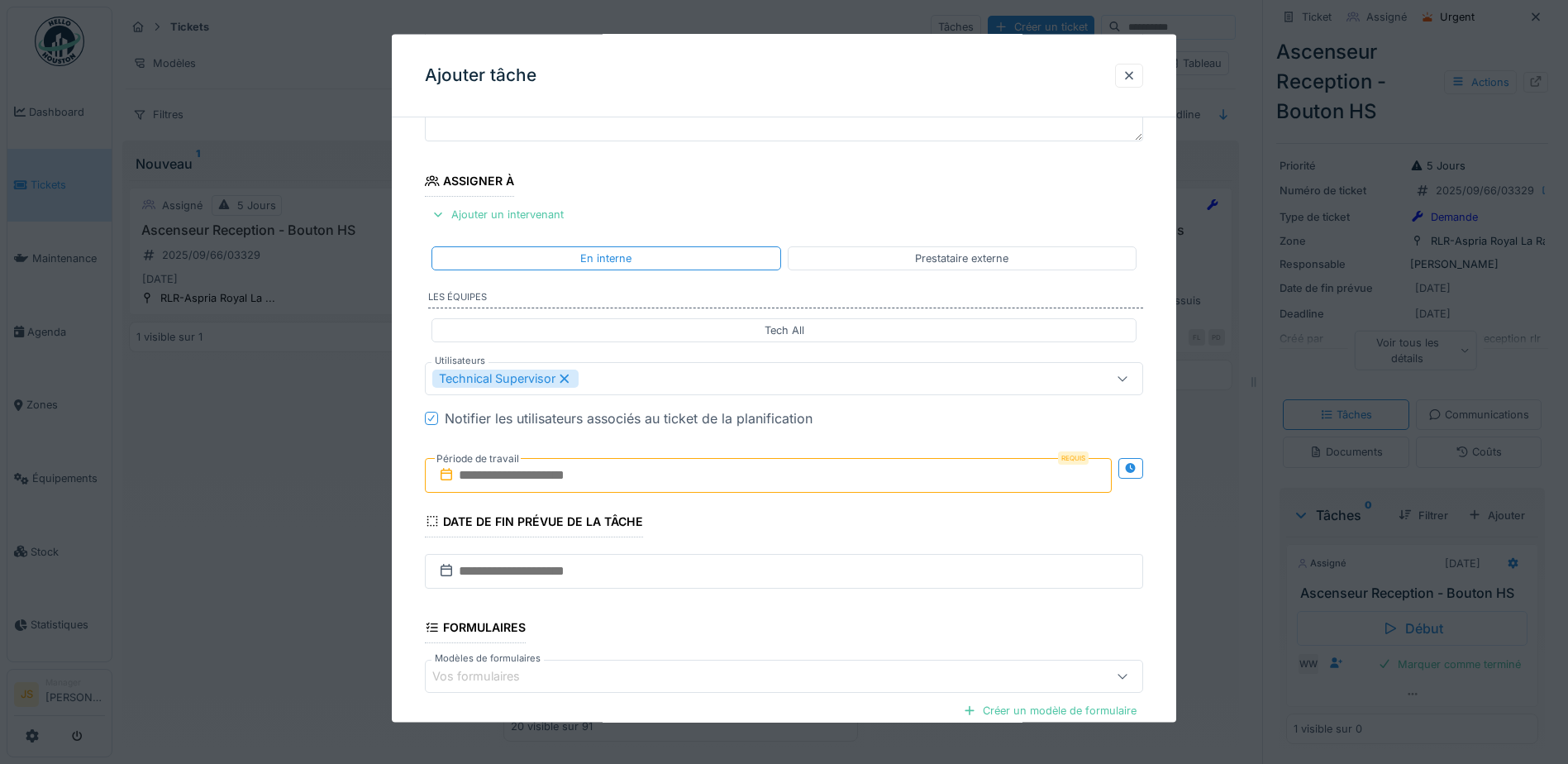
click at [497, 481] on input "text" at bounding box center [768, 475] width 687 height 35
click at [717, 582] on div "2" at bounding box center [718, 584] width 22 height 24
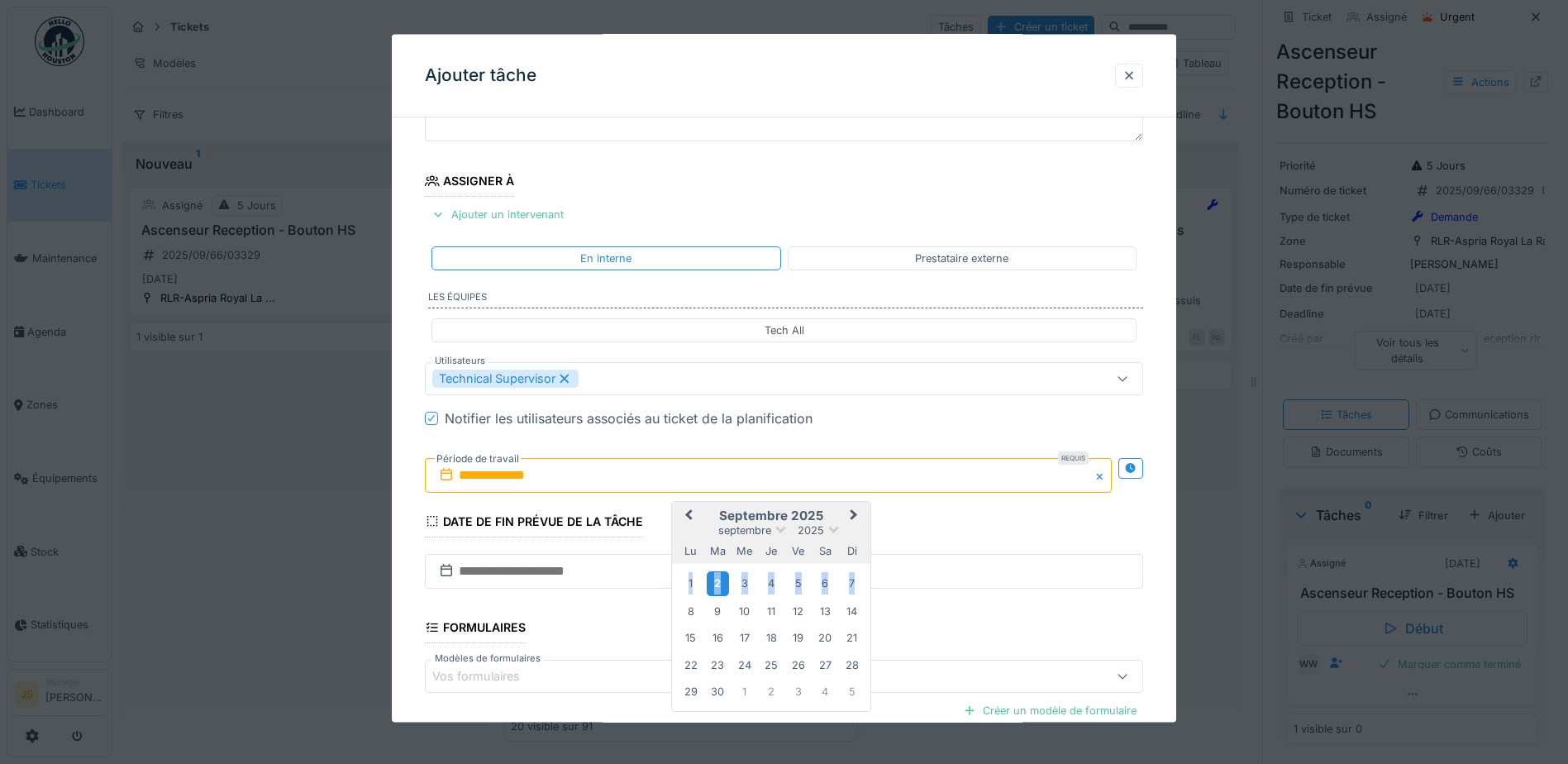
click at [717, 582] on div "2" at bounding box center [718, 584] width 22 height 24
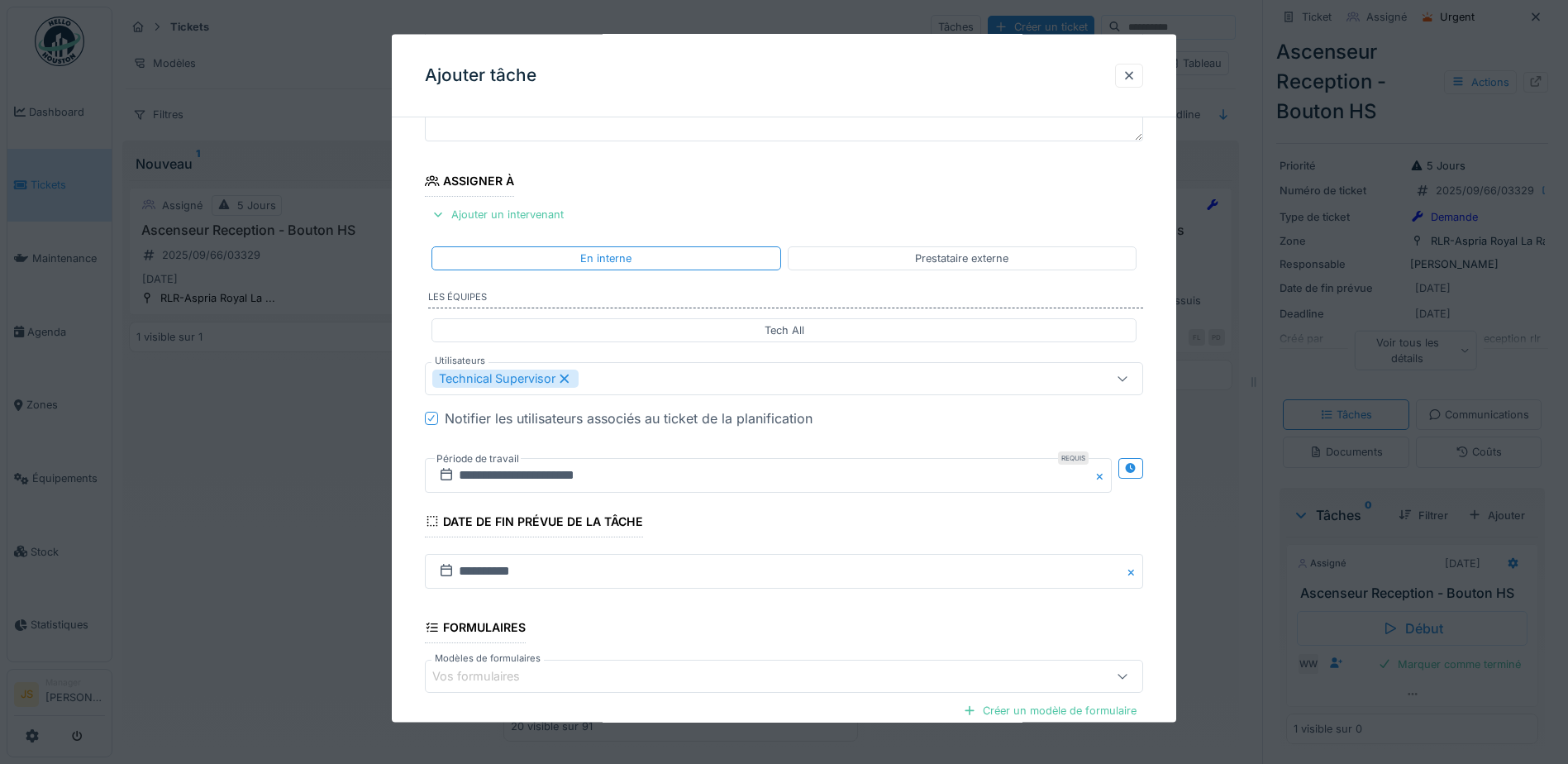
click at [362, 563] on div at bounding box center [784, 382] width 1568 height 764
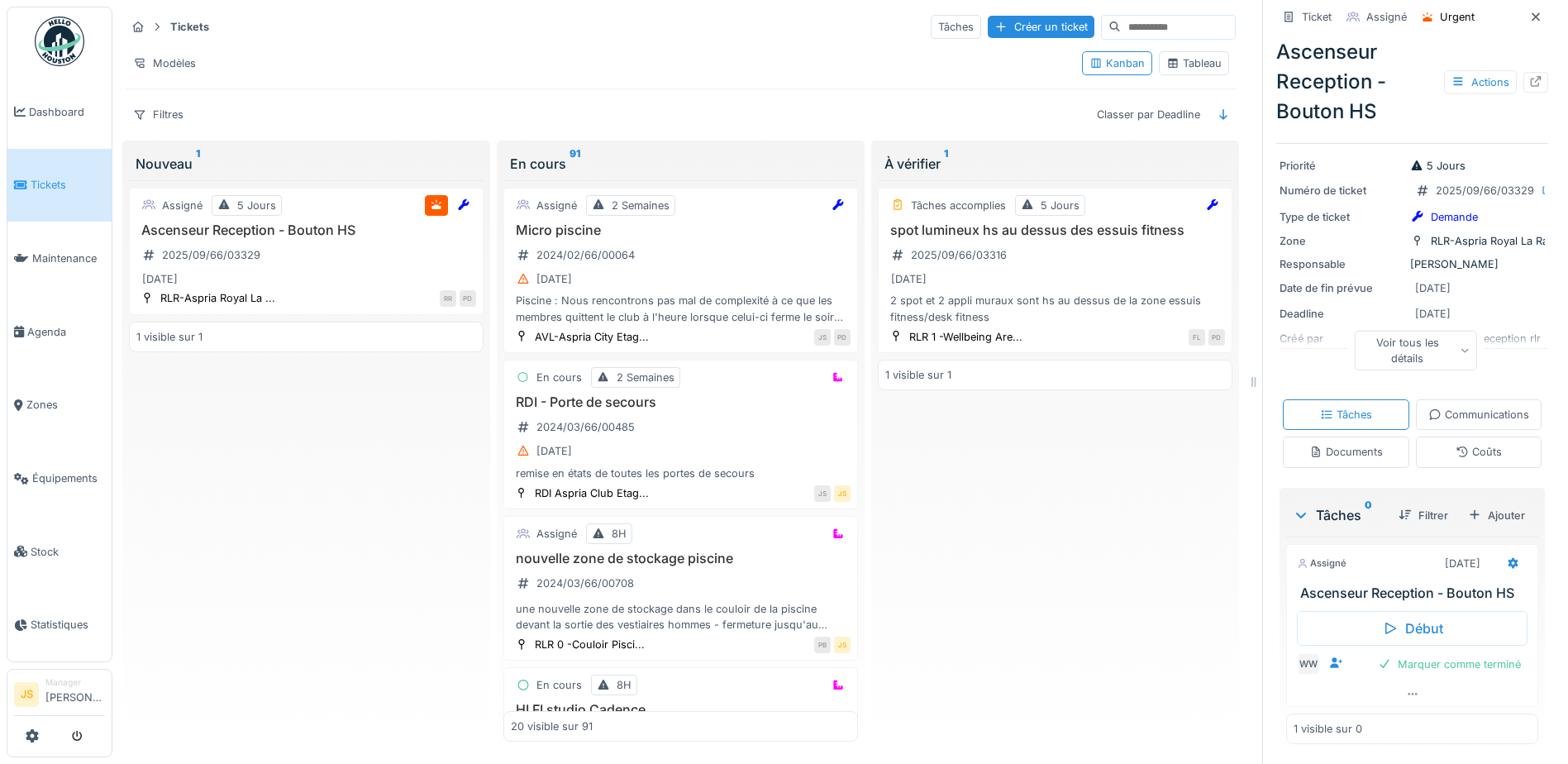
click at [1081, 545] on div "Tâches accomplies 5 Jours spot lumineux hs au dessus des essuis fitness 2025/09…" at bounding box center [1055, 461] width 355 height 563
click at [977, 233] on h3 "spot lumineux hs au dessus des essuis fitness" at bounding box center [1055, 230] width 340 height 15
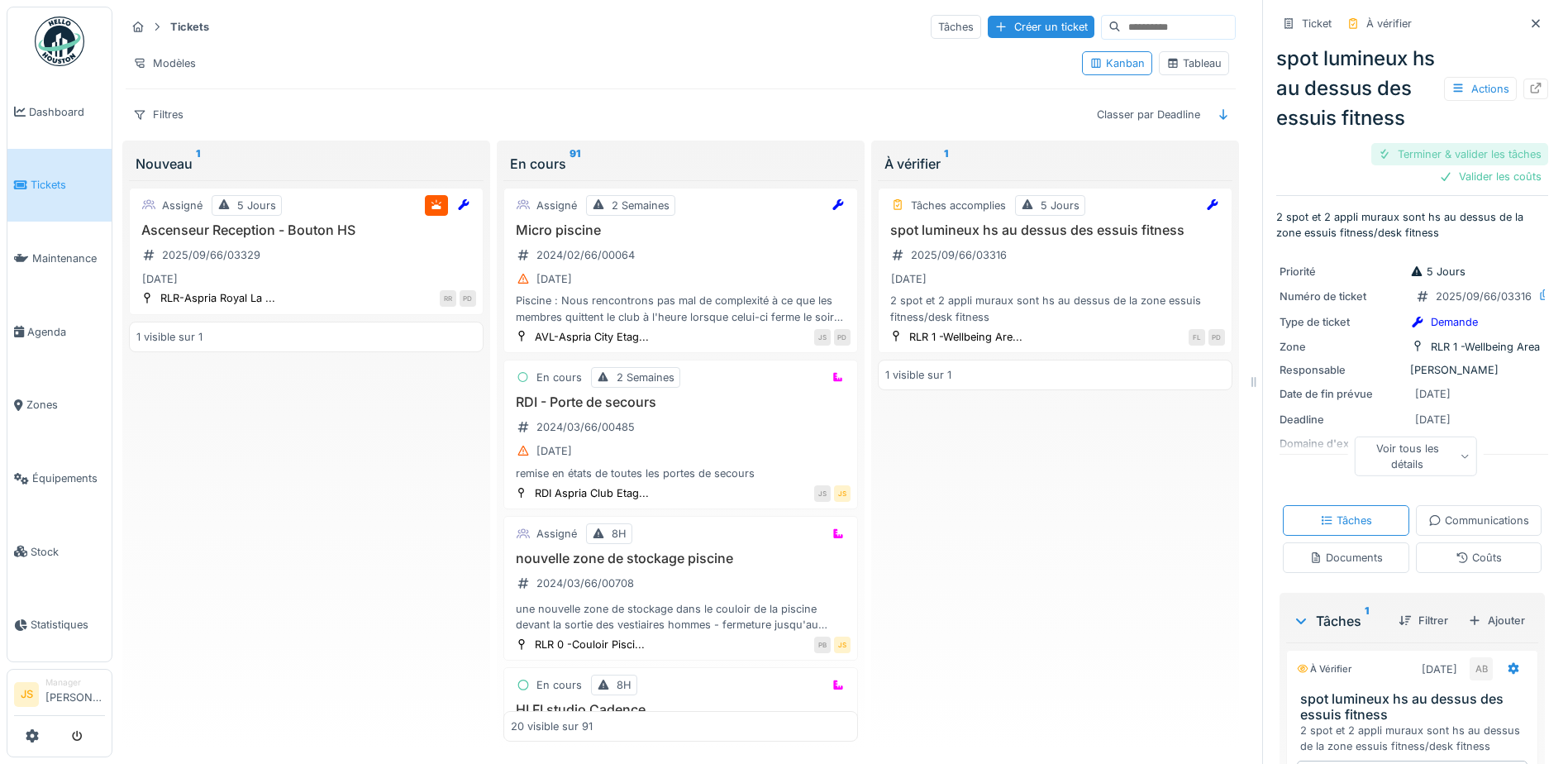
click at [1487, 166] on div "Terminer & valider les tâches" at bounding box center [1460, 155] width 177 height 22
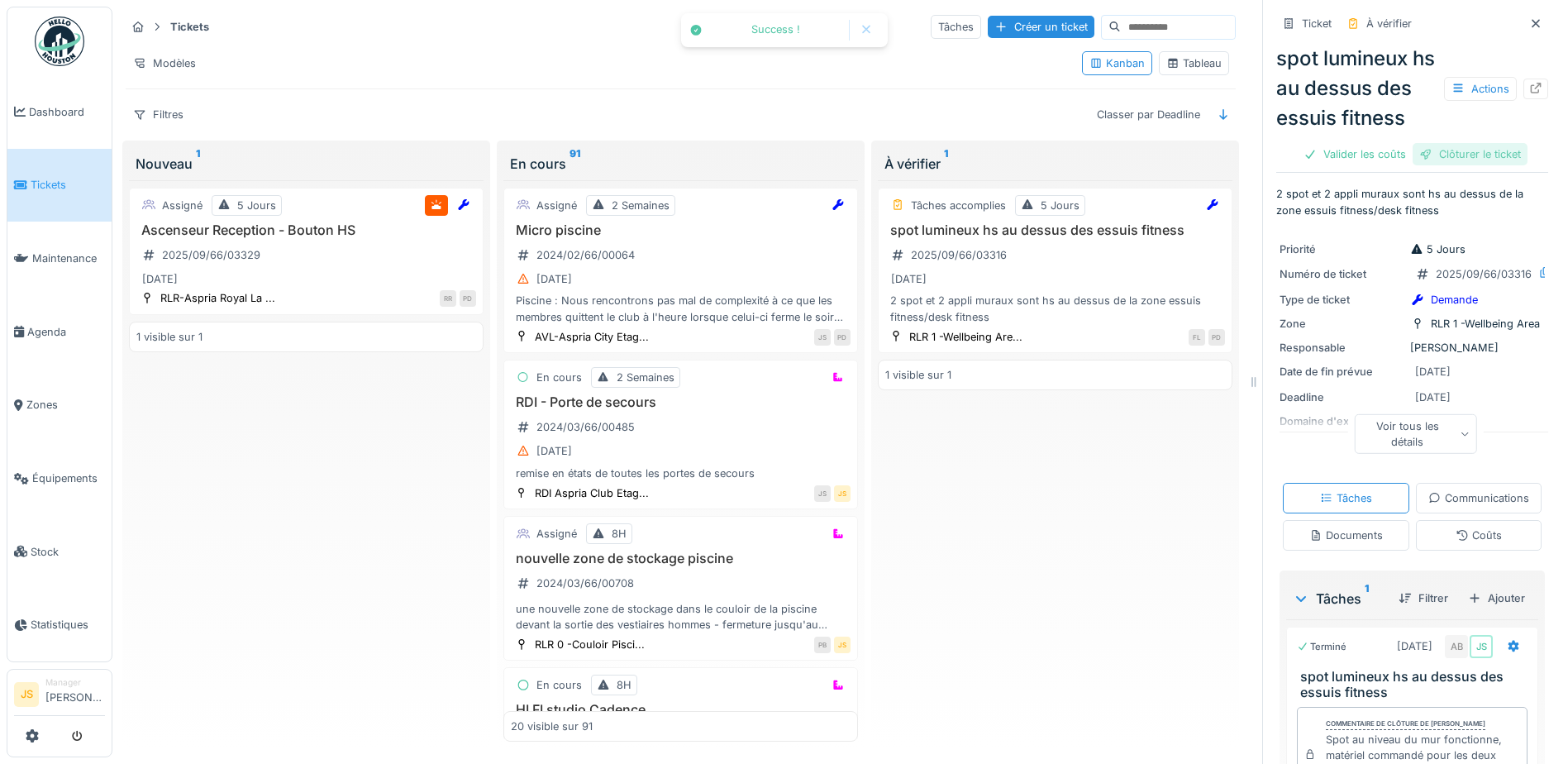
click at [1486, 166] on div "Clôturer le ticket" at bounding box center [1470, 155] width 115 height 22
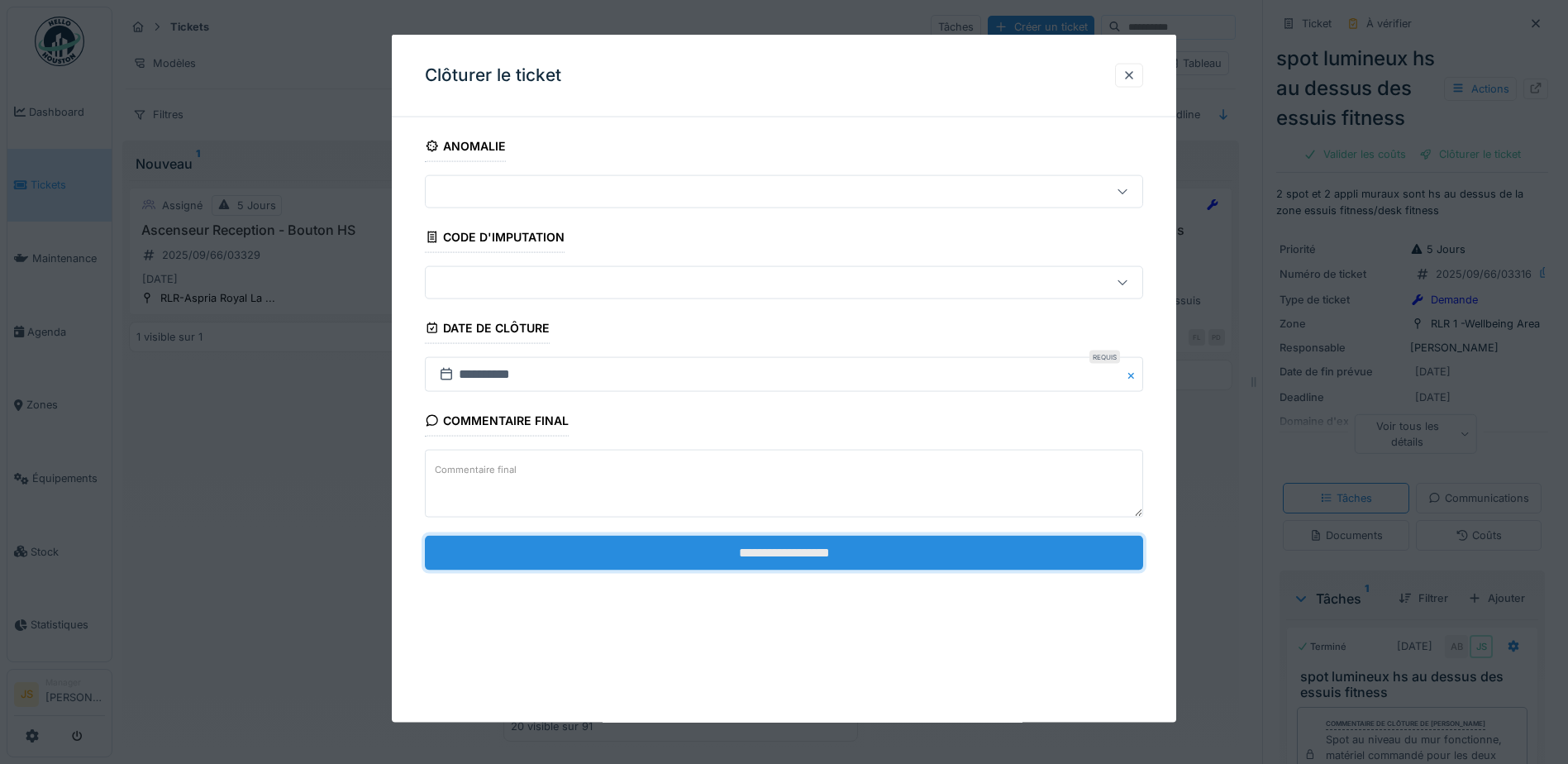
click at [881, 549] on input "**********" at bounding box center [784, 552] width 718 height 35
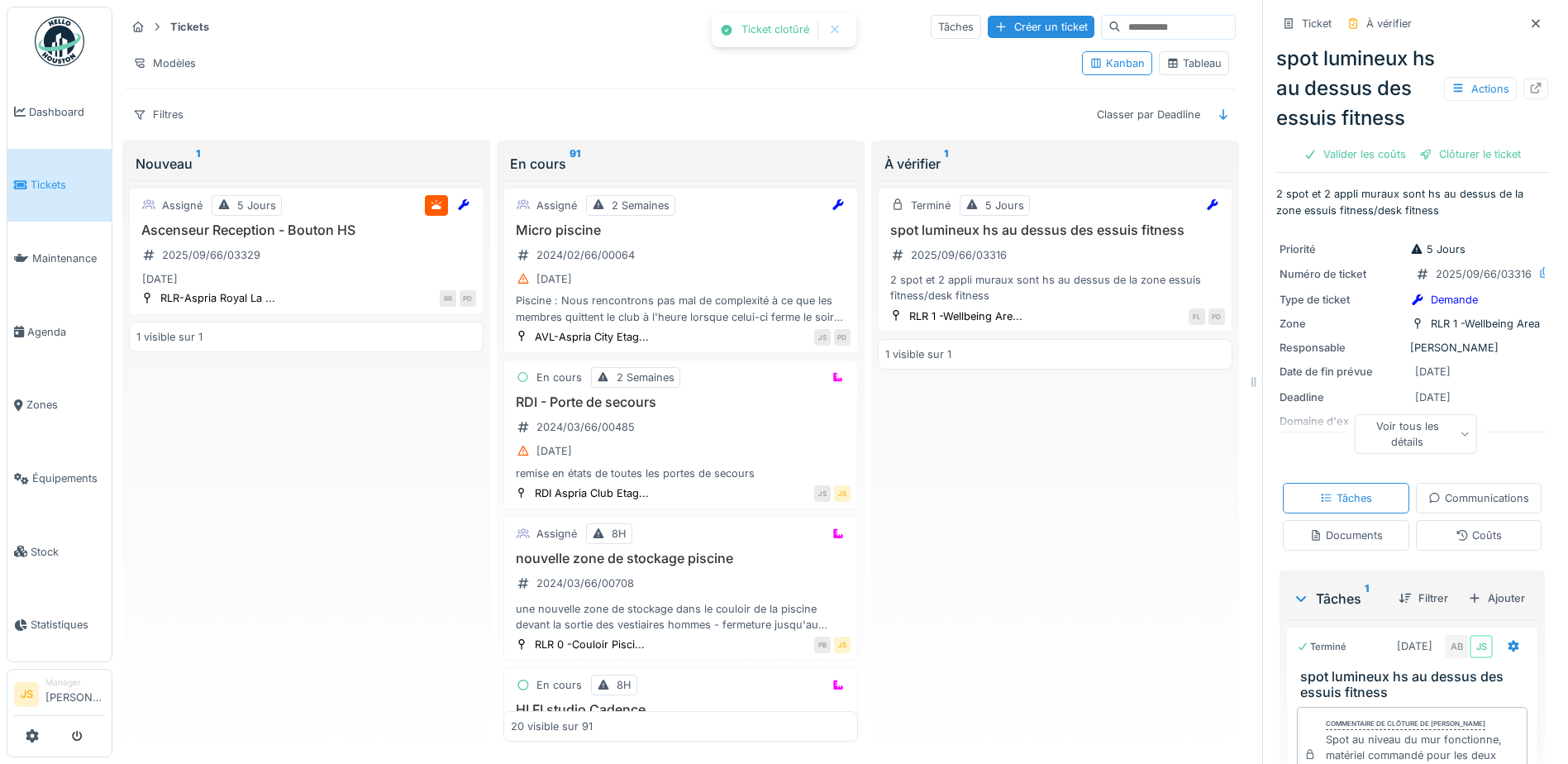
click at [216, 462] on div "Assigné 5 Jours Ascenseur Reception - Bouton HS 2025/09/66/03329 02/09/2025 RLR…" at bounding box center [306, 461] width 355 height 563
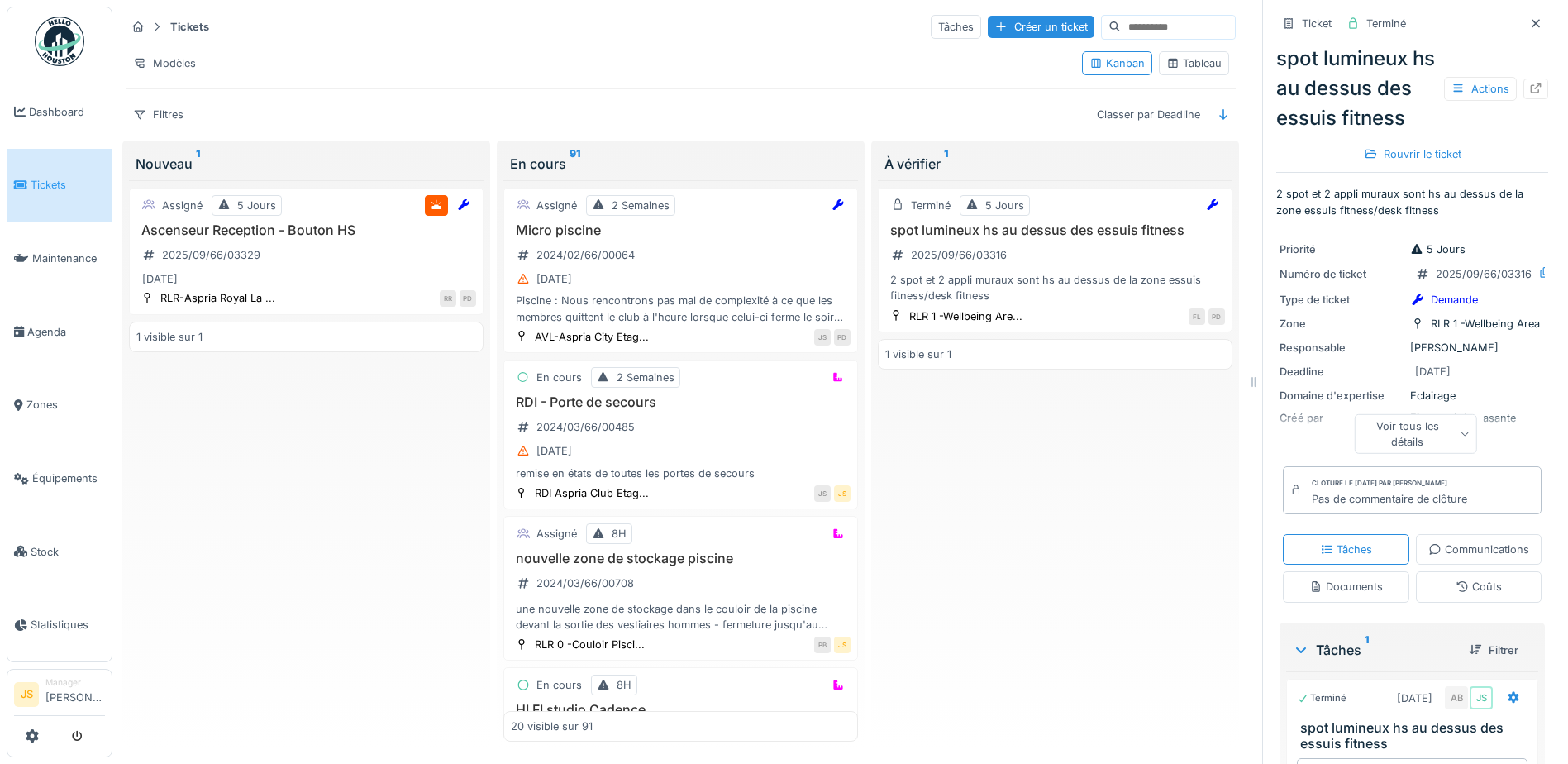
click at [387, 472] on div "Assigné 5 Jours Ascenseur Reception - Bouton HS 2025/09/66/03329 02/09/2025 RLR…" at bounding box center [306, 461] width 355 height 563
click at [928, 235] on h3 "spot lumineux hs au dessus des essuis fitness" at bounding box center [1055, 230] width 340 height 15
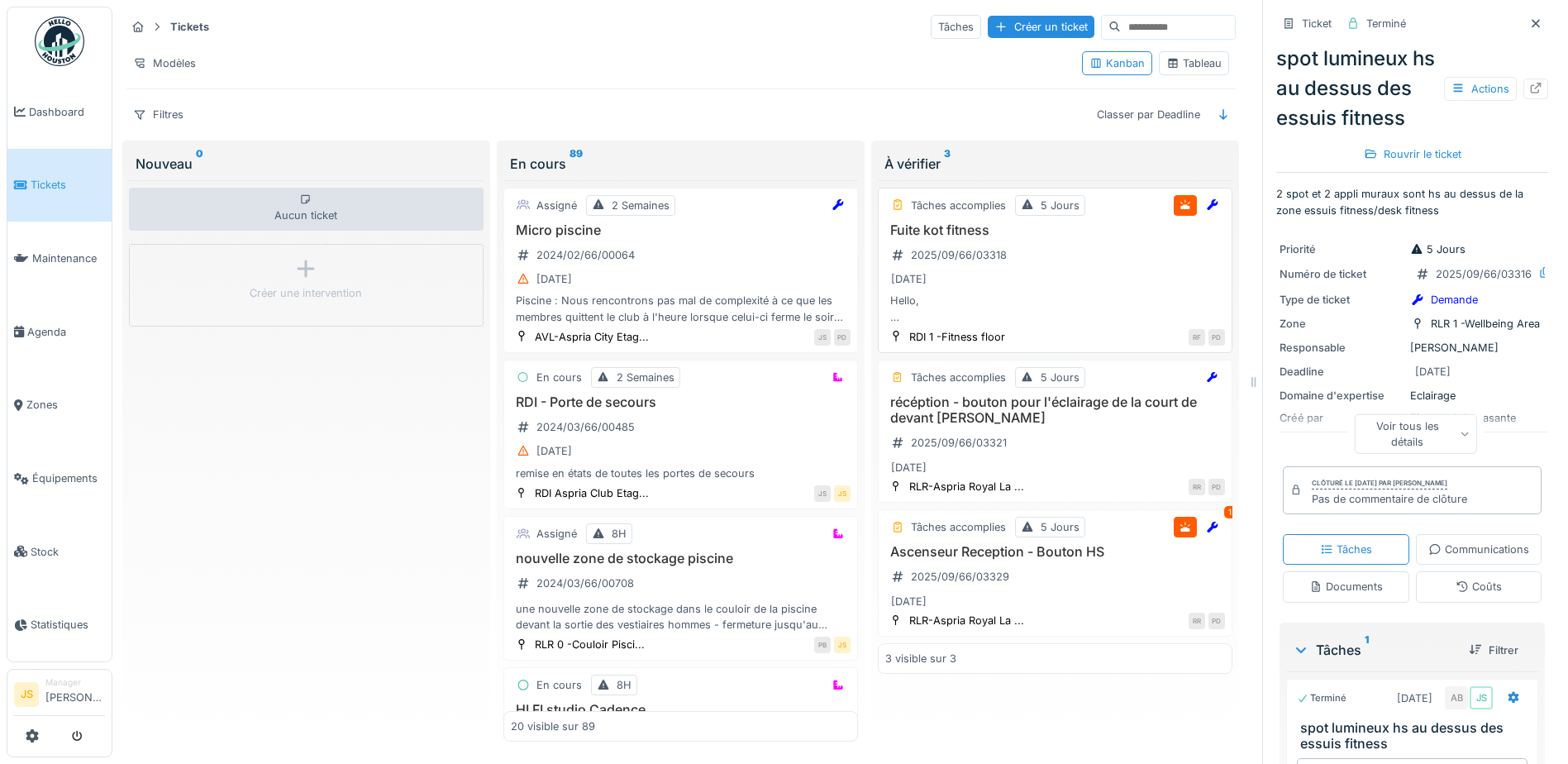
click at [942, 231] on h3 "Fuite kot fitness" at bounding box center [1055, 230] width 340 height 15
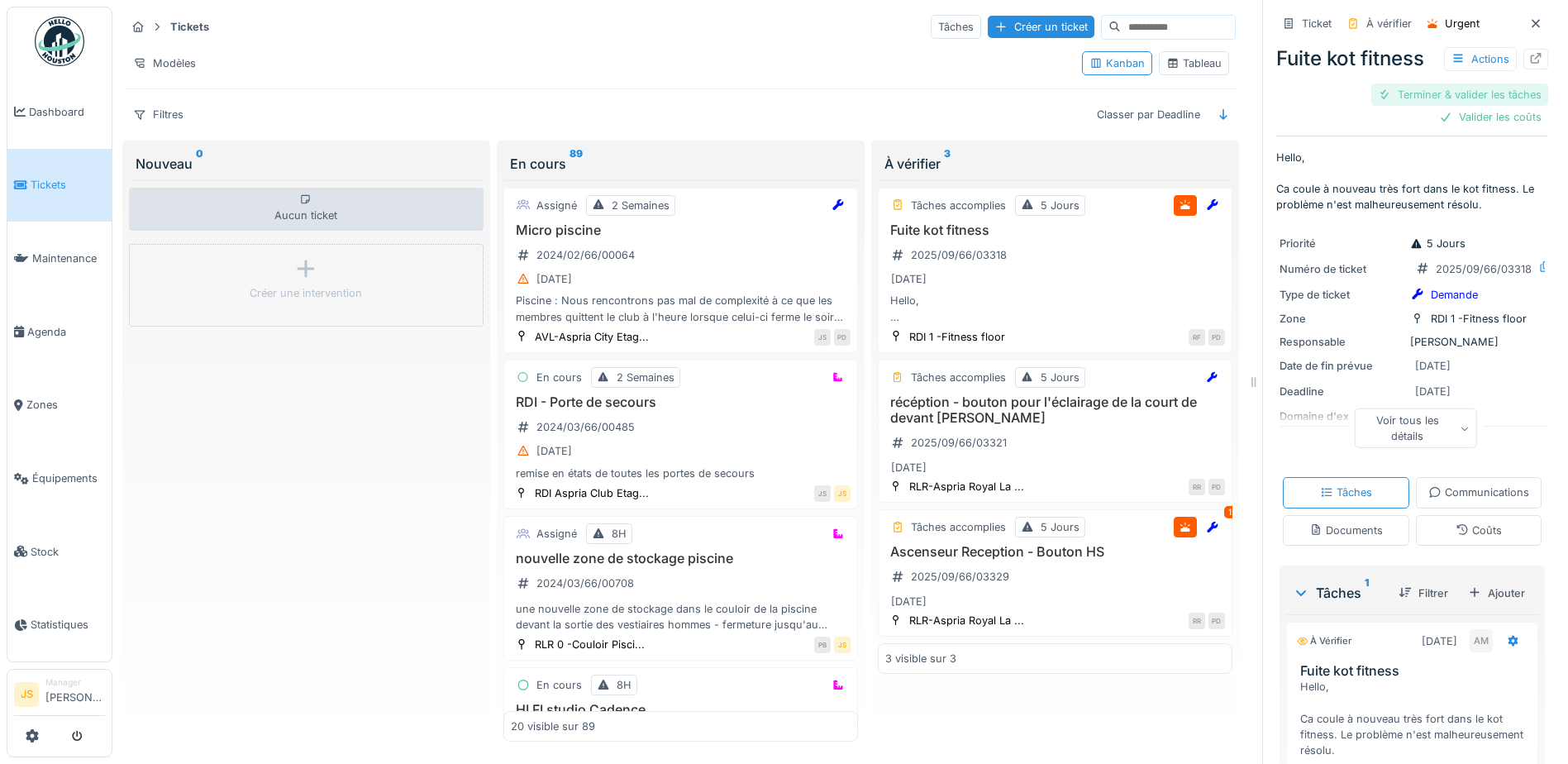
click at [1455, 90] on div "Terminer & valider les tâches" at bounding box center [1460, 95] width 177 height 22
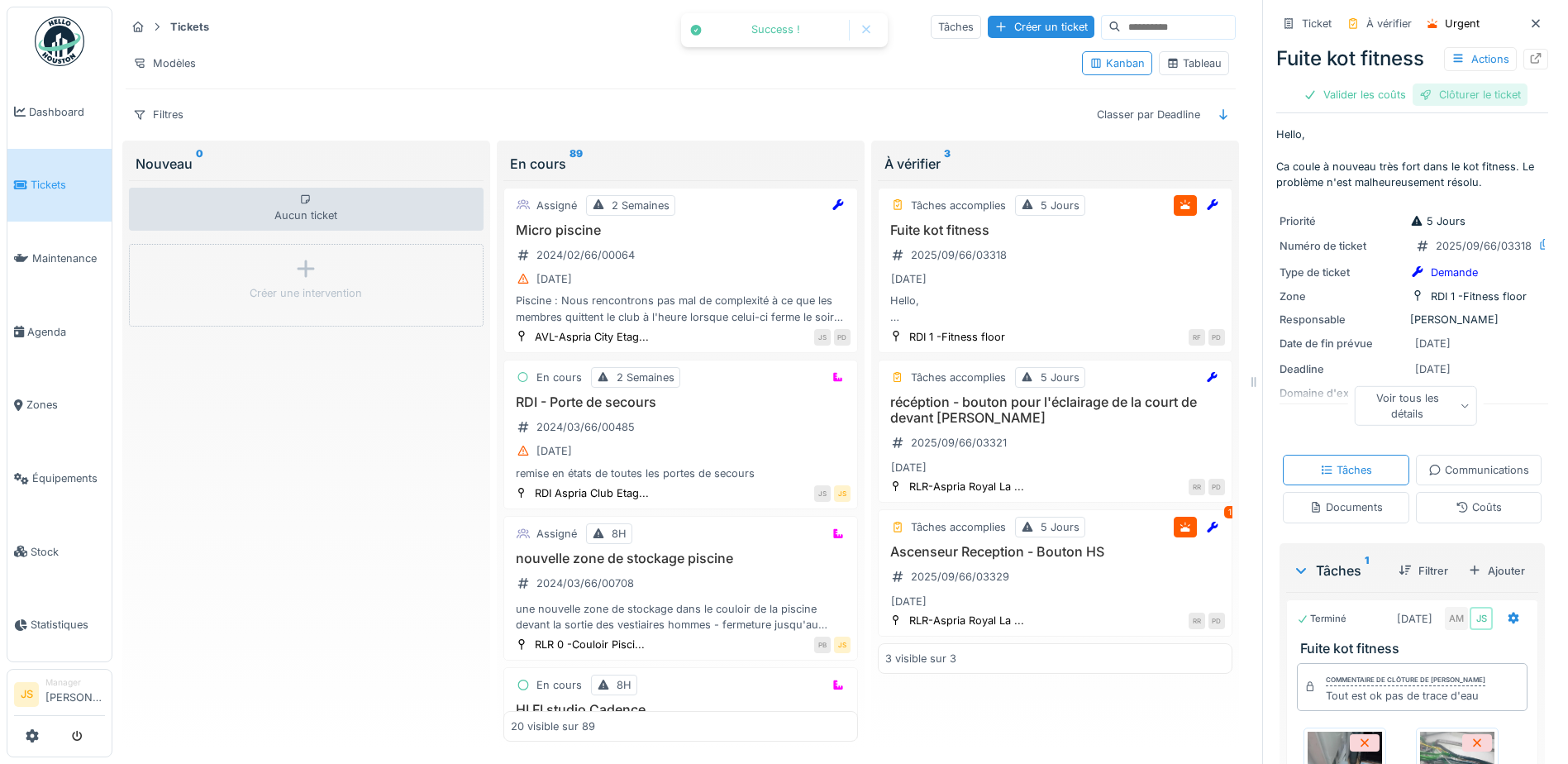
click at [1460, 93] on div "Clôturer le ticket" at bounding box center [1470, 95] width 115 height 22
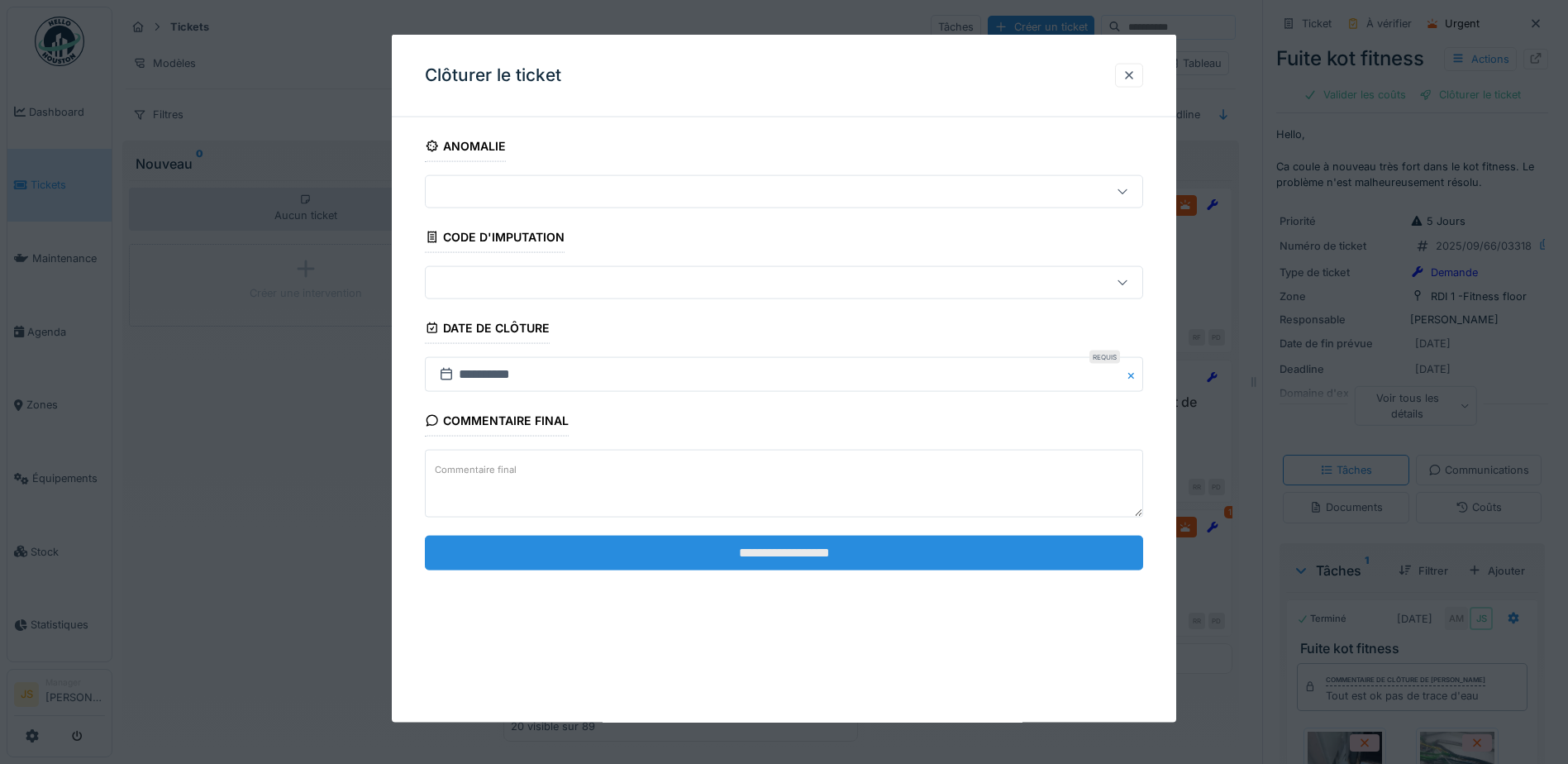
click at [728, 559] on input "**********" at bounding box center [784, 552] width 718 height 35
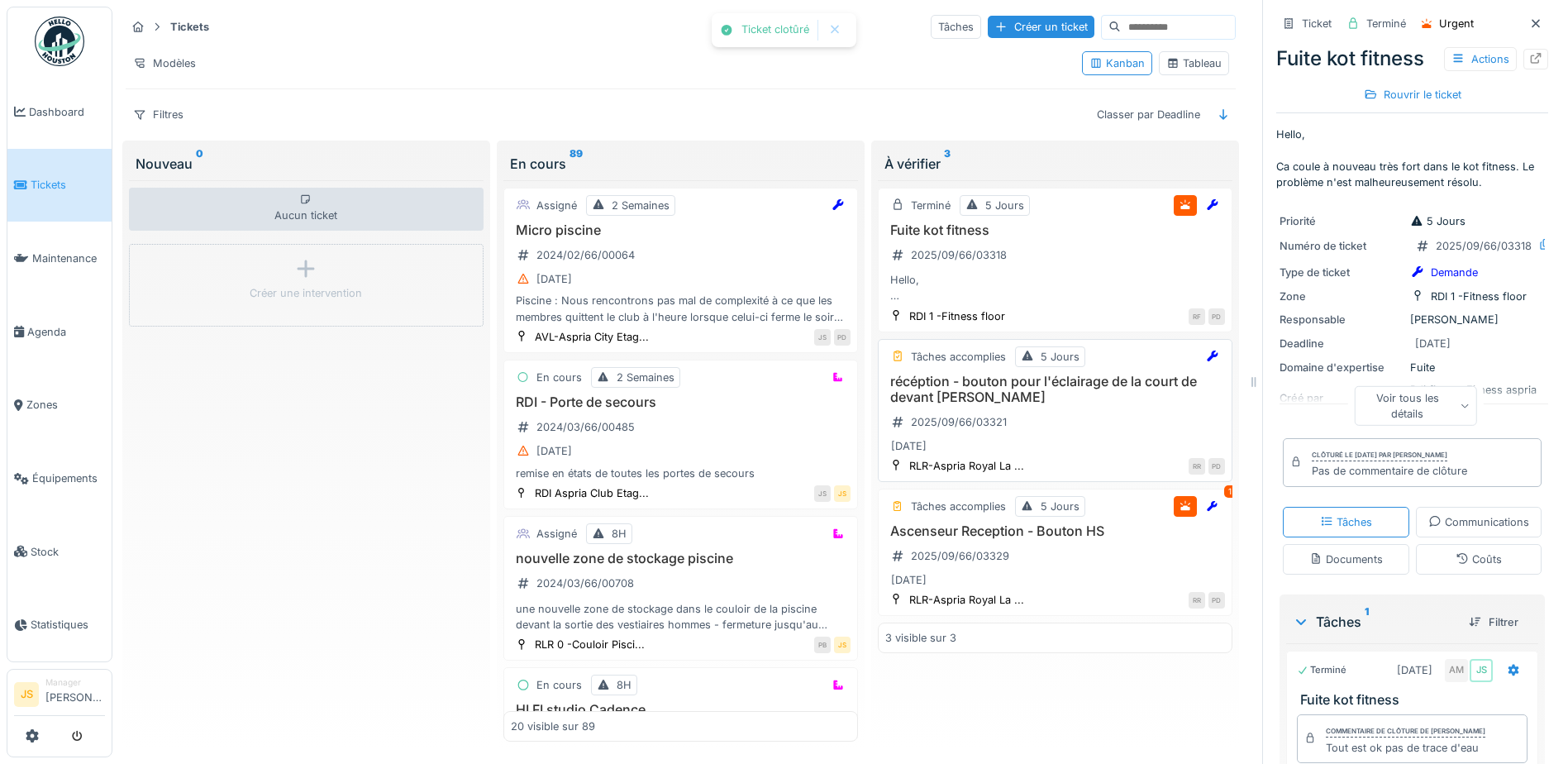
click at [974, 377] on h3 "récéption - bouton pour l'éclairage de la court de devant [PERSON_NAME]" at bounding box center [1055, 389] width 340 height 32
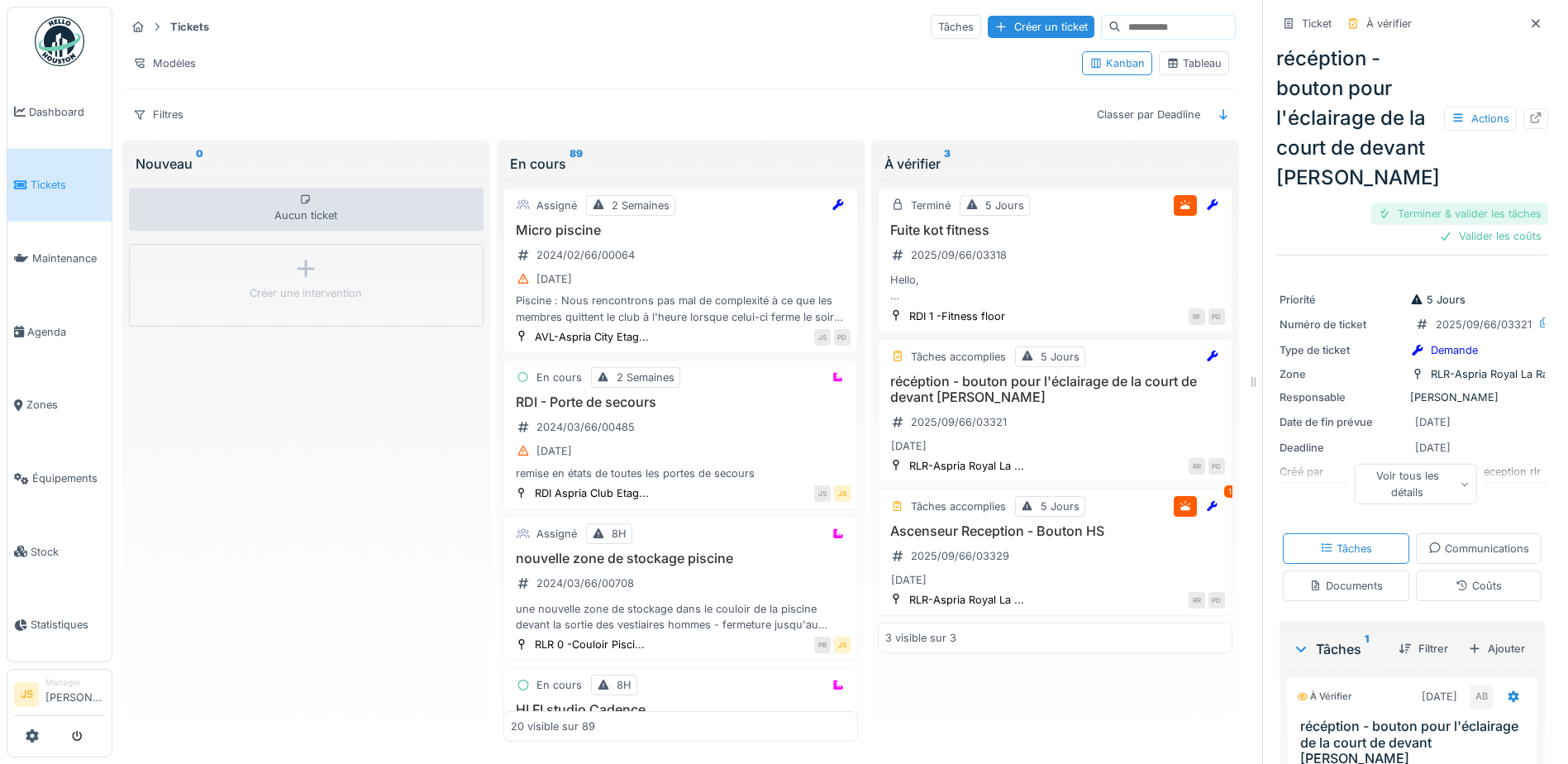
click at [1438, 213] on div "Terminer & valider les tâches" at bounding box center [1460, 213] width 177 height 22
click at [1456, 227] on div "Valider les coûts" at bounding box center [1490, 236] width 116 height 22
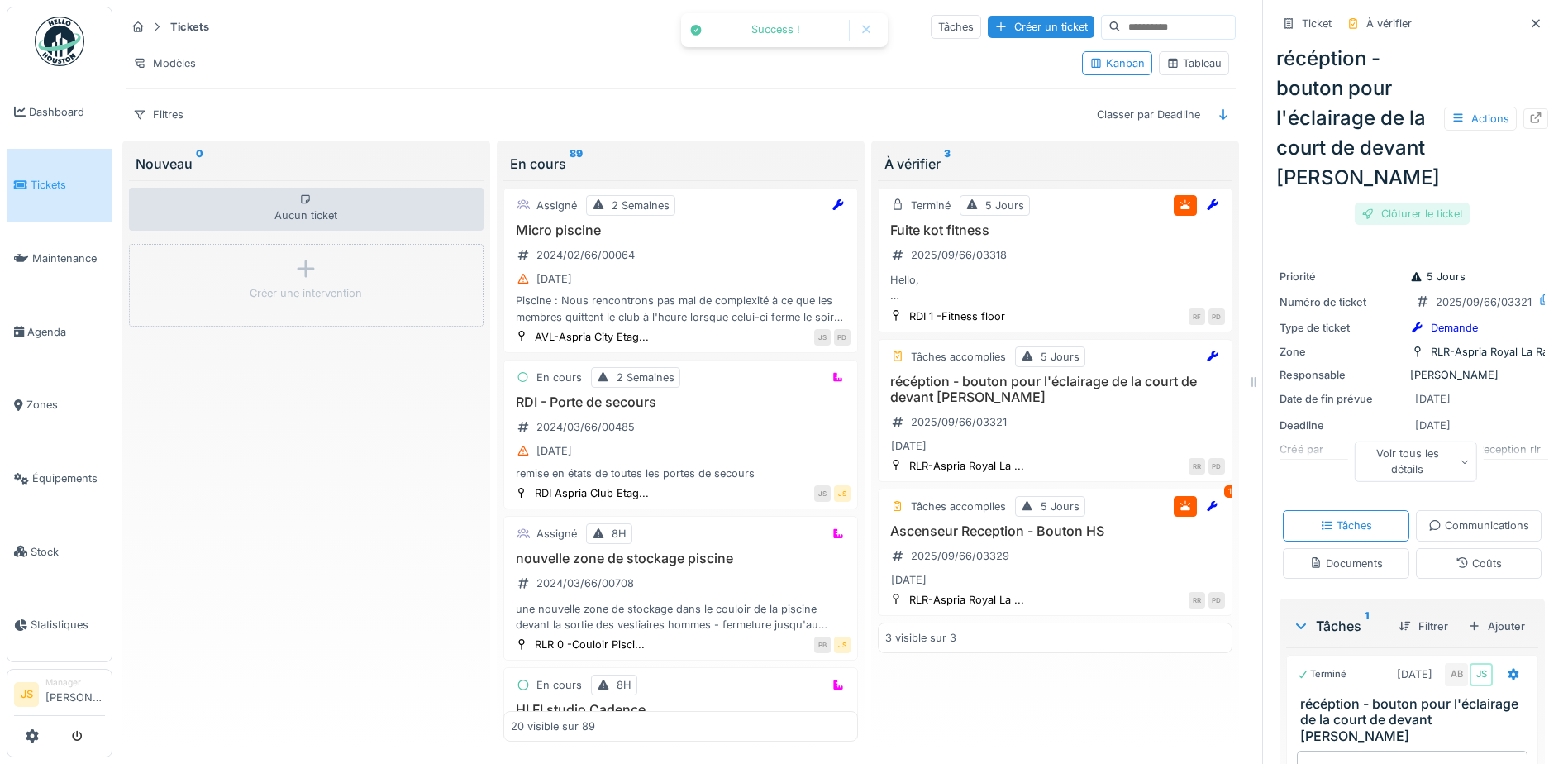
click at [1443, 211] on div "Clôturer le ticket" at bounding box center [1412, 213] width 115 height 22
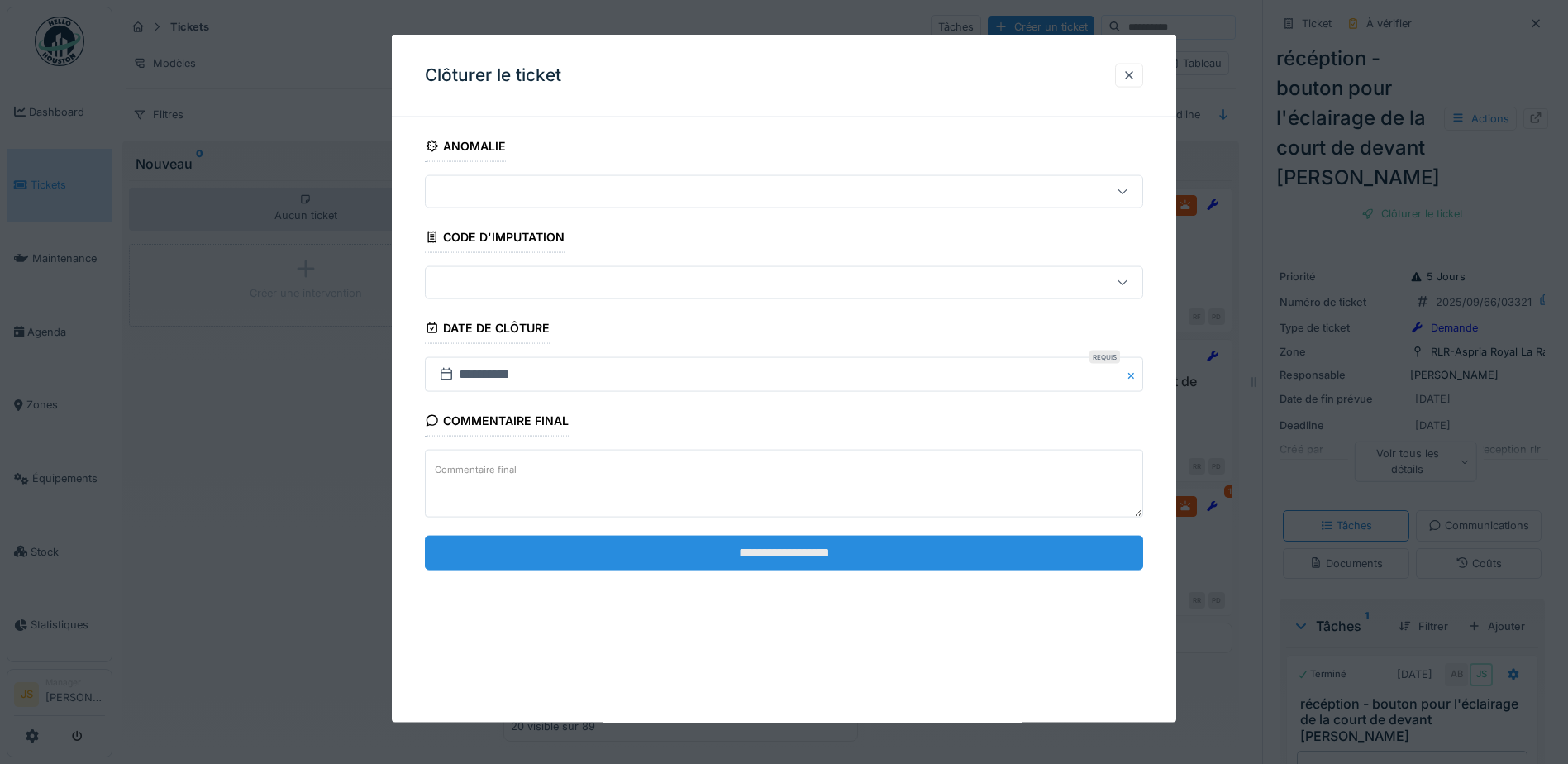
click at [781, 546] on input "**********" at bounding box center [784, 552] width 718 height 35
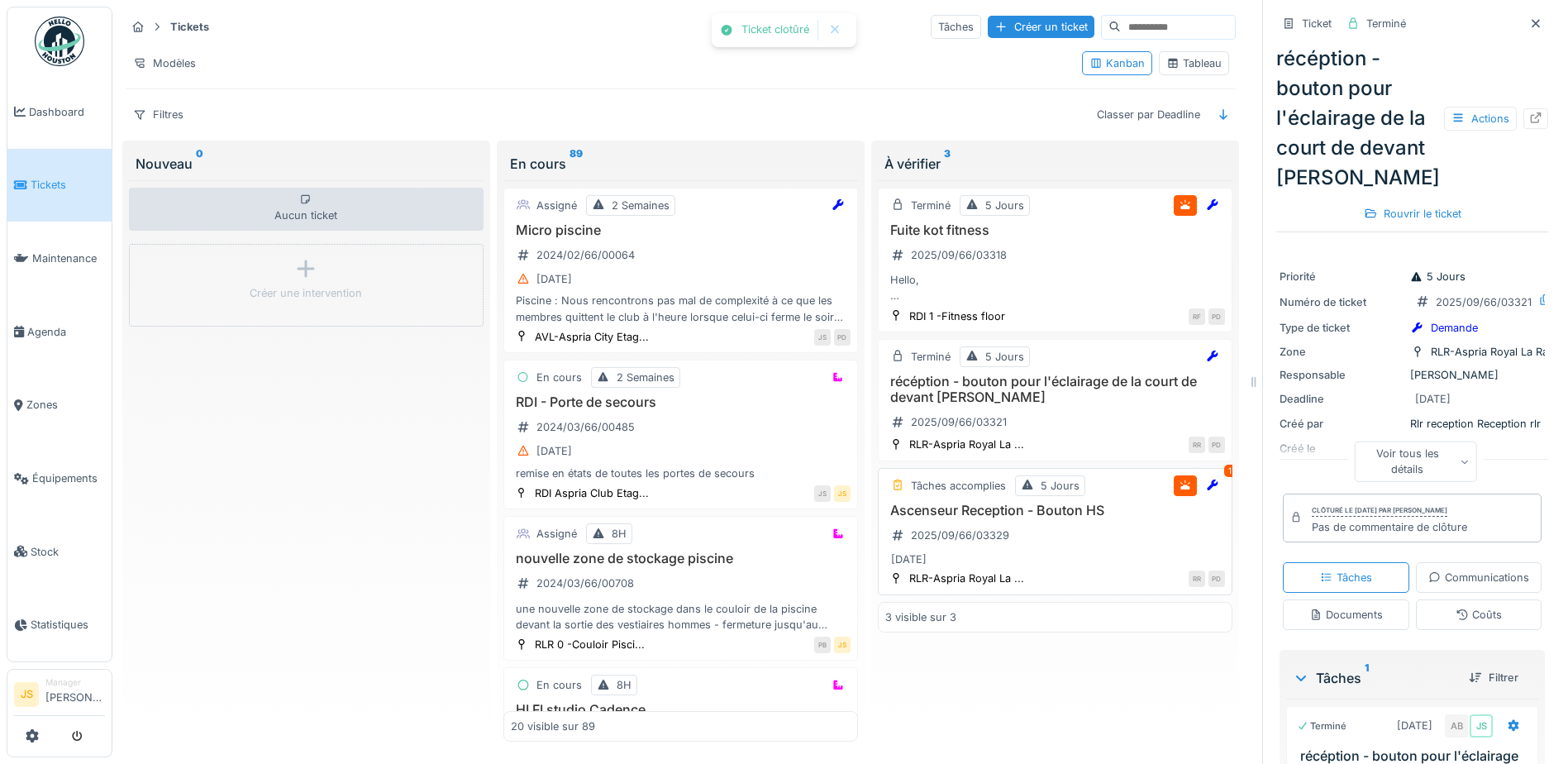
click at [942, 510] on h3 "Ascenseur Reception - Bouton HS" at bounding box center [1055, 510] width 340 height 15
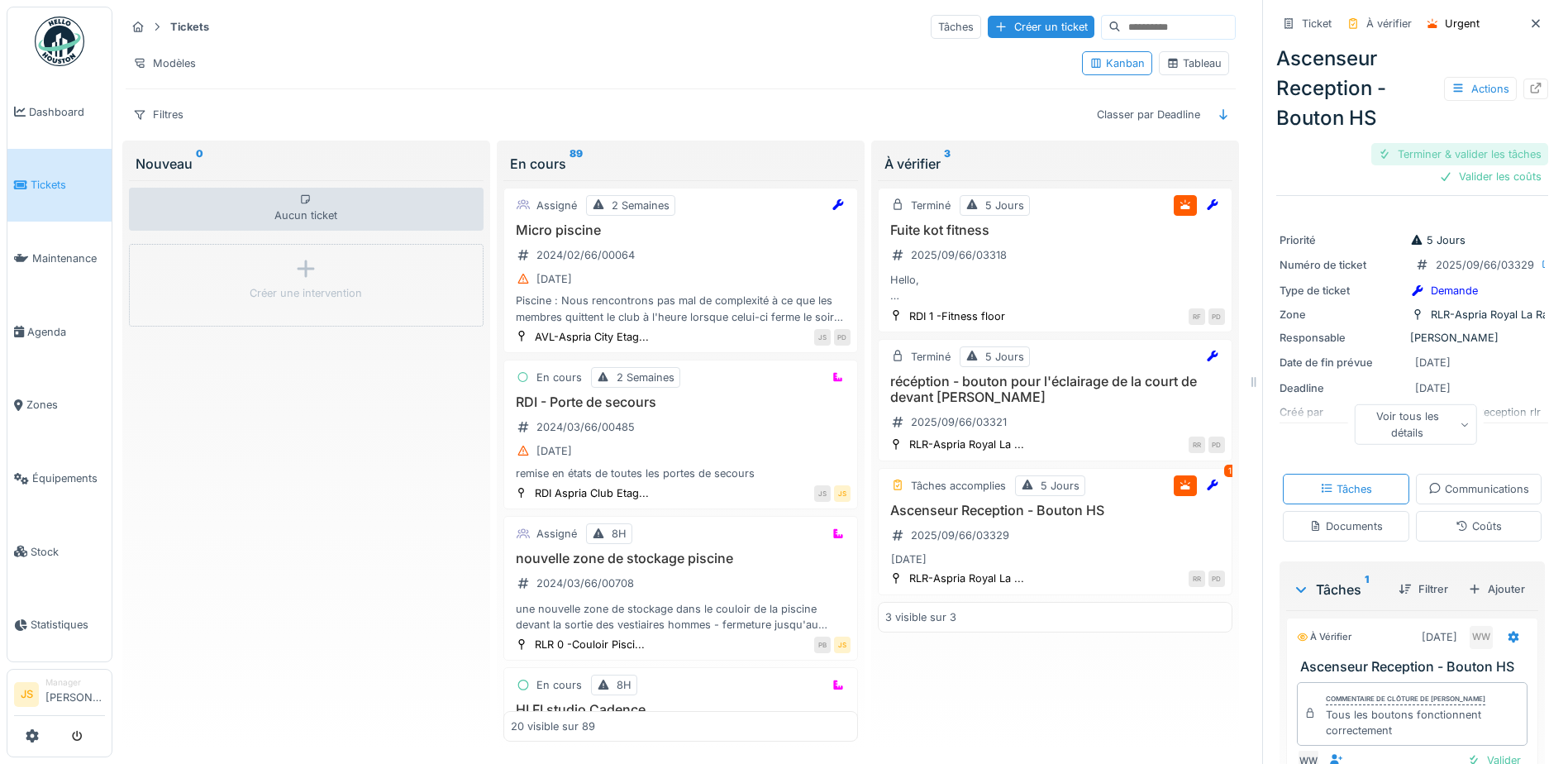
click at [1501, 154] on div "Terminer & valider les tâches" at bounding box center [1460, 155] width 177 height 22
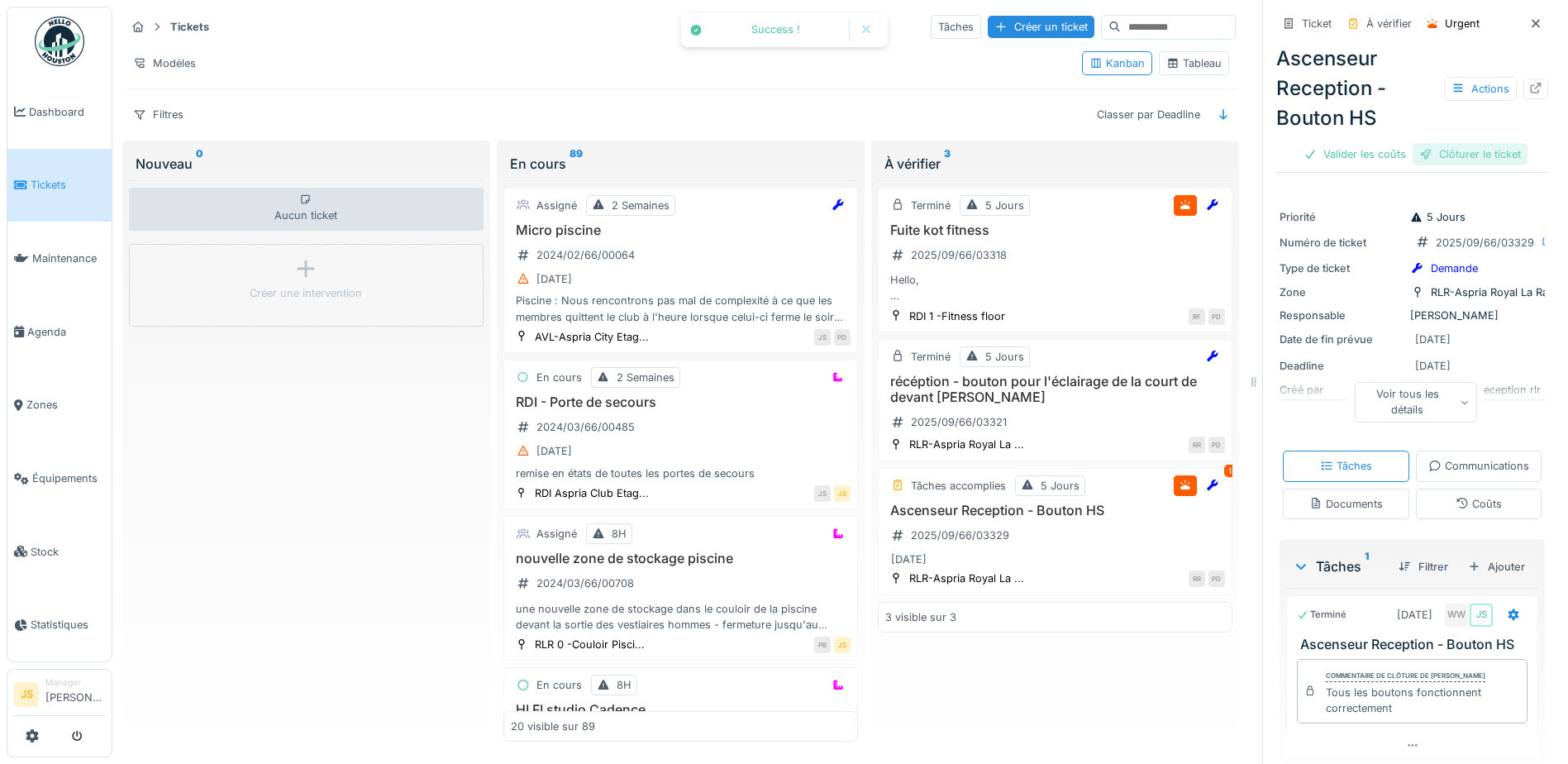
click at [1495, 158] on div "Clôturer le ticket" at bounding box center [1470, 155] width 115 height 22
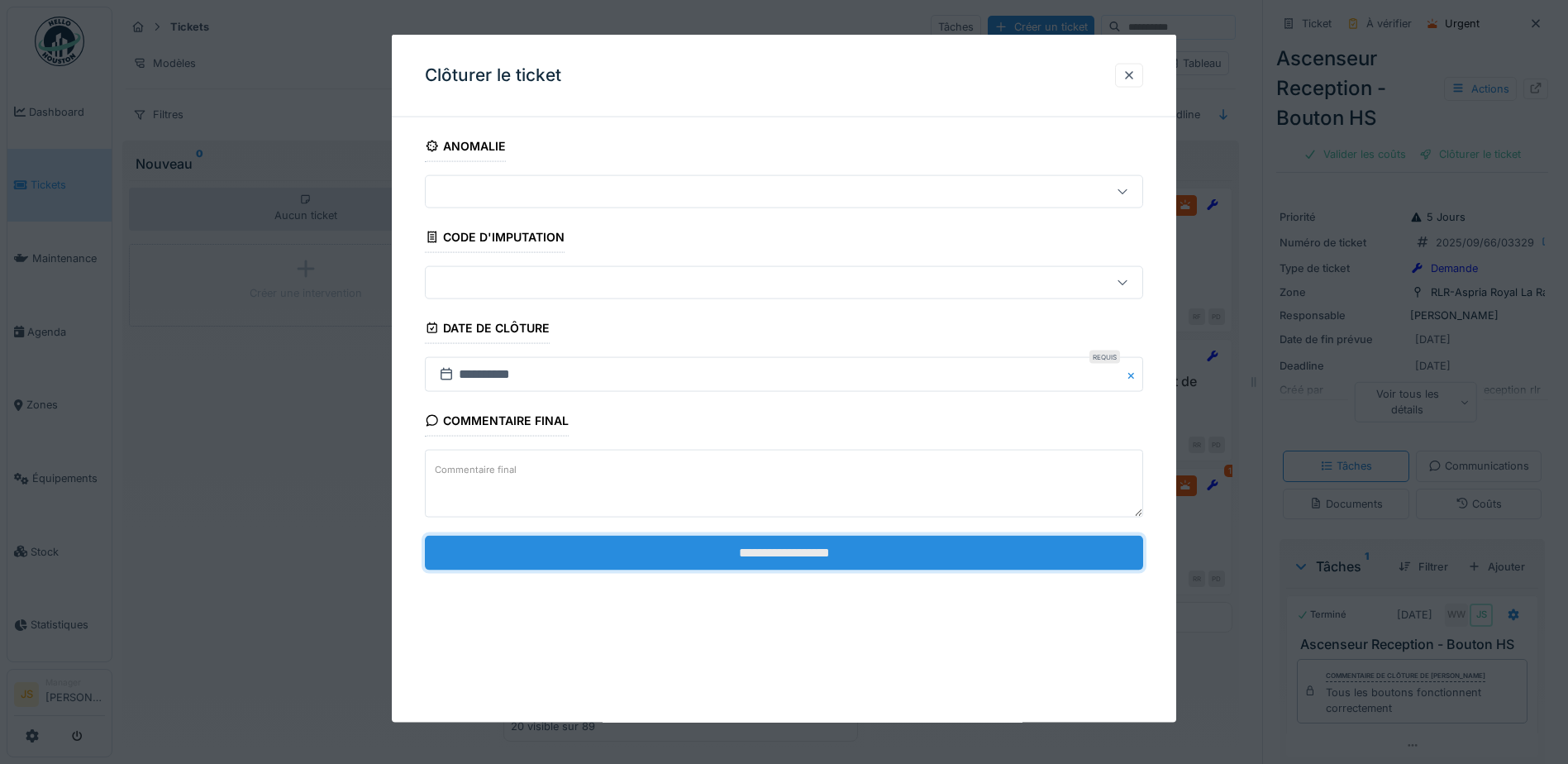
click at [758, 546] on input "**********" at bounding box center [784, 552] width 718 height 35
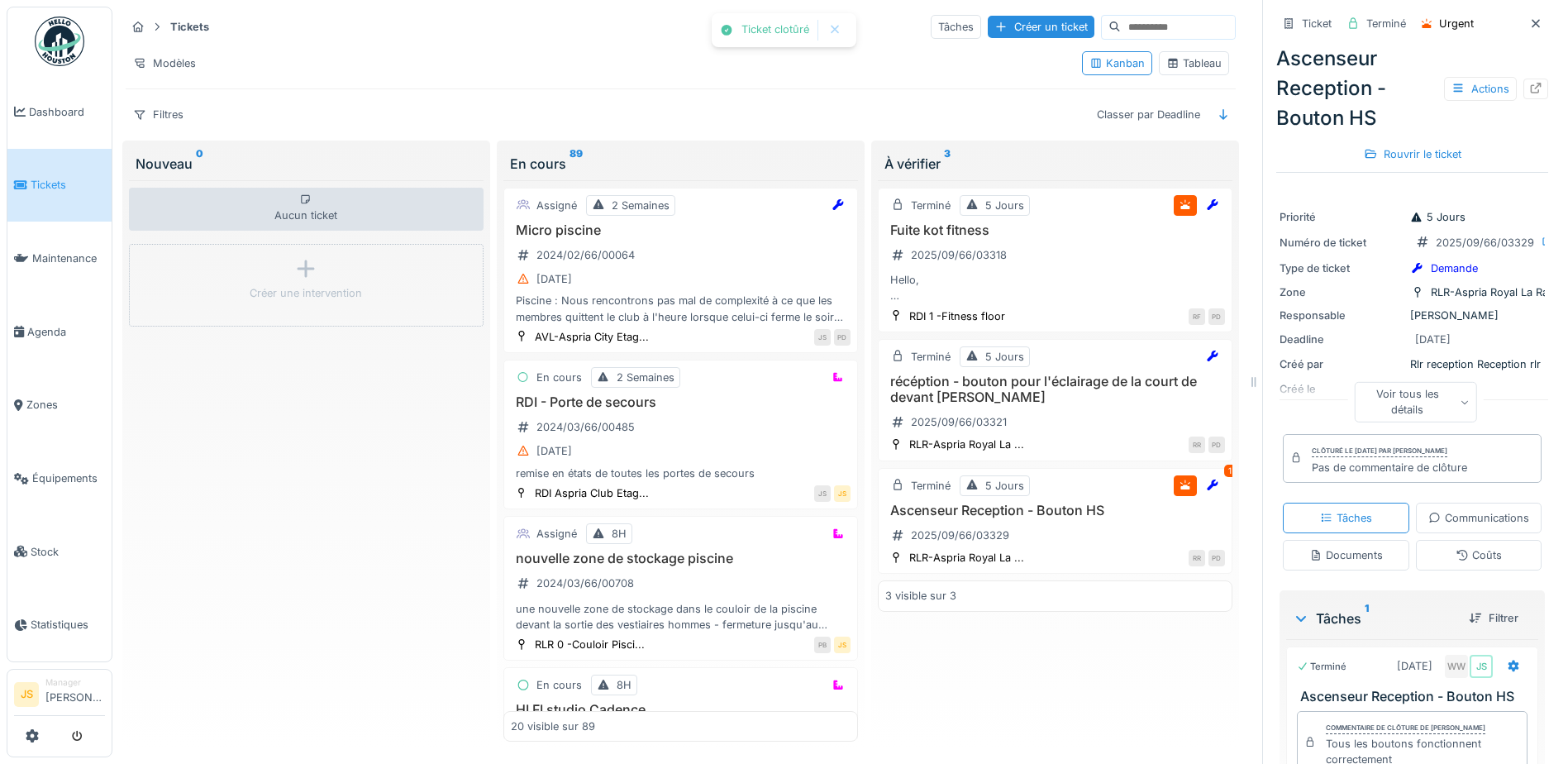
click at [245, 608] on div "Aucun ticket Créer une intervention" at bounding box center [306, 461] width 355 height 563
click at [53, 324] on span "Agenda" at bounding box center [66, 332] width 78 height 15
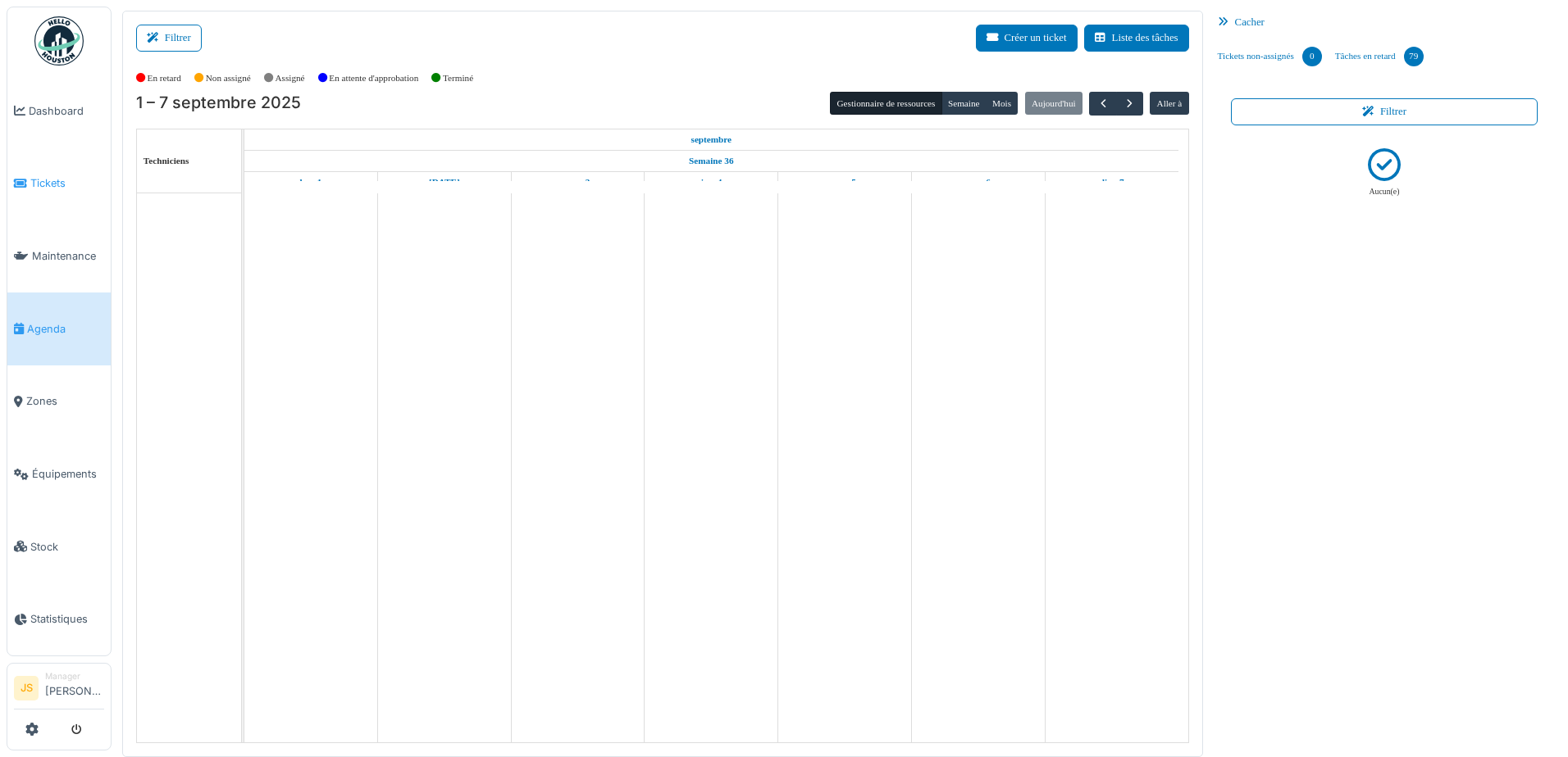
click at [21, 178] on icon at bounding box center [20, 184] width 14 height 12
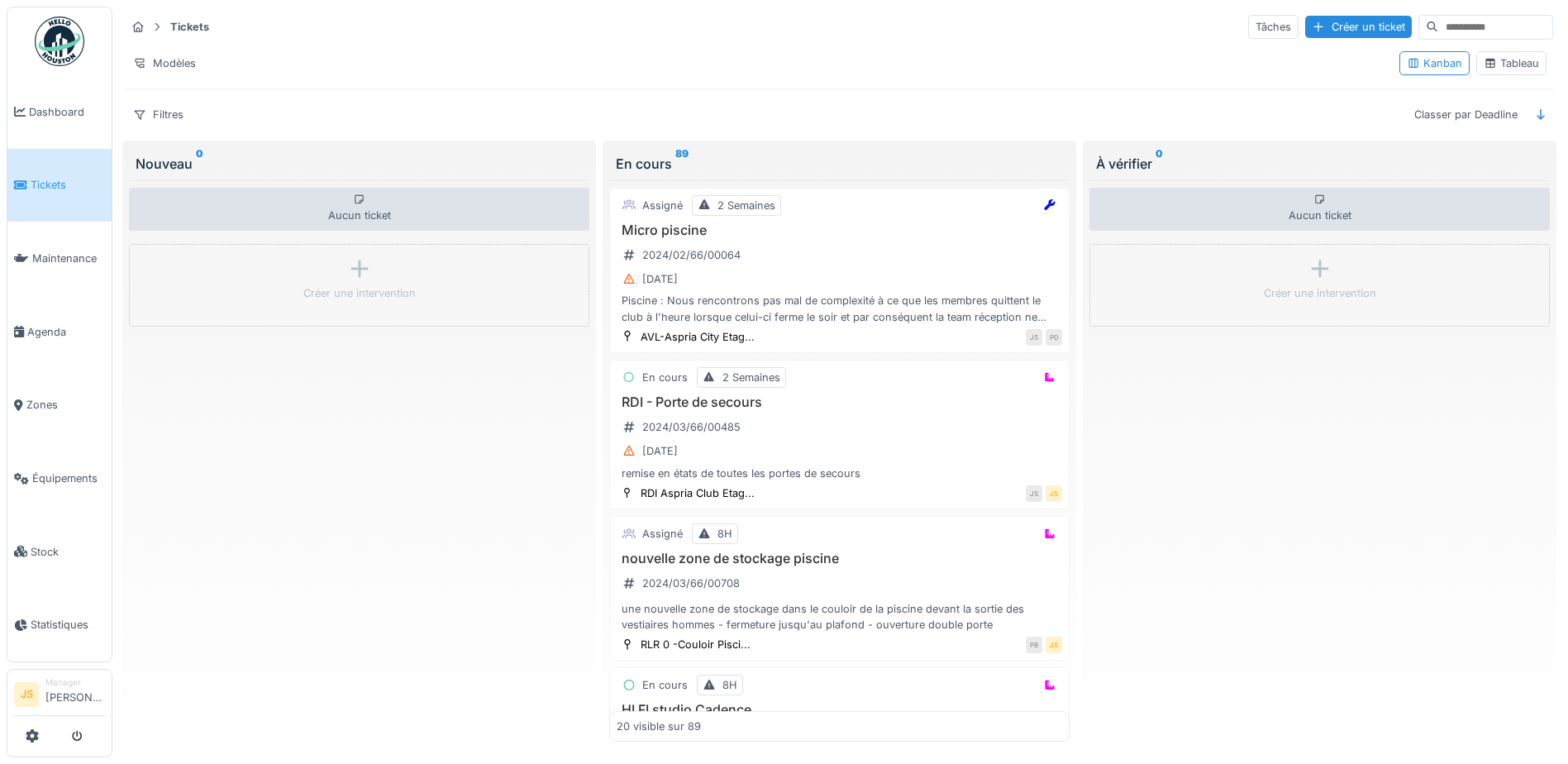
click at [862, 300] on div "Piscine : Nous rencontrons pas mal de complexité à ce que les membres quittent …" at bounding box center [839, 308] width 445 height 32
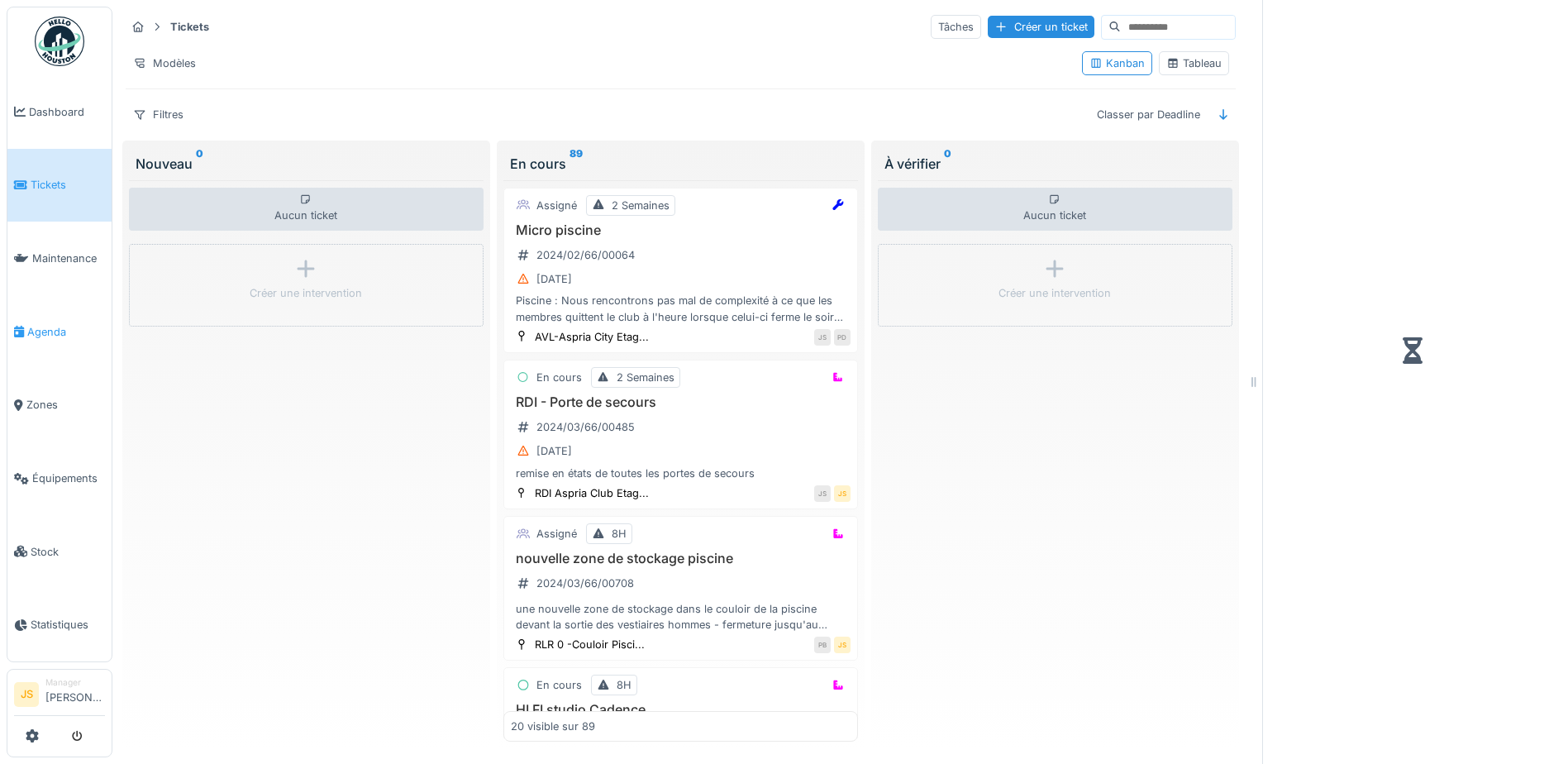
click at [51, 329] on span "Agenda" at bounding box center [66, 332] width 78 height 15
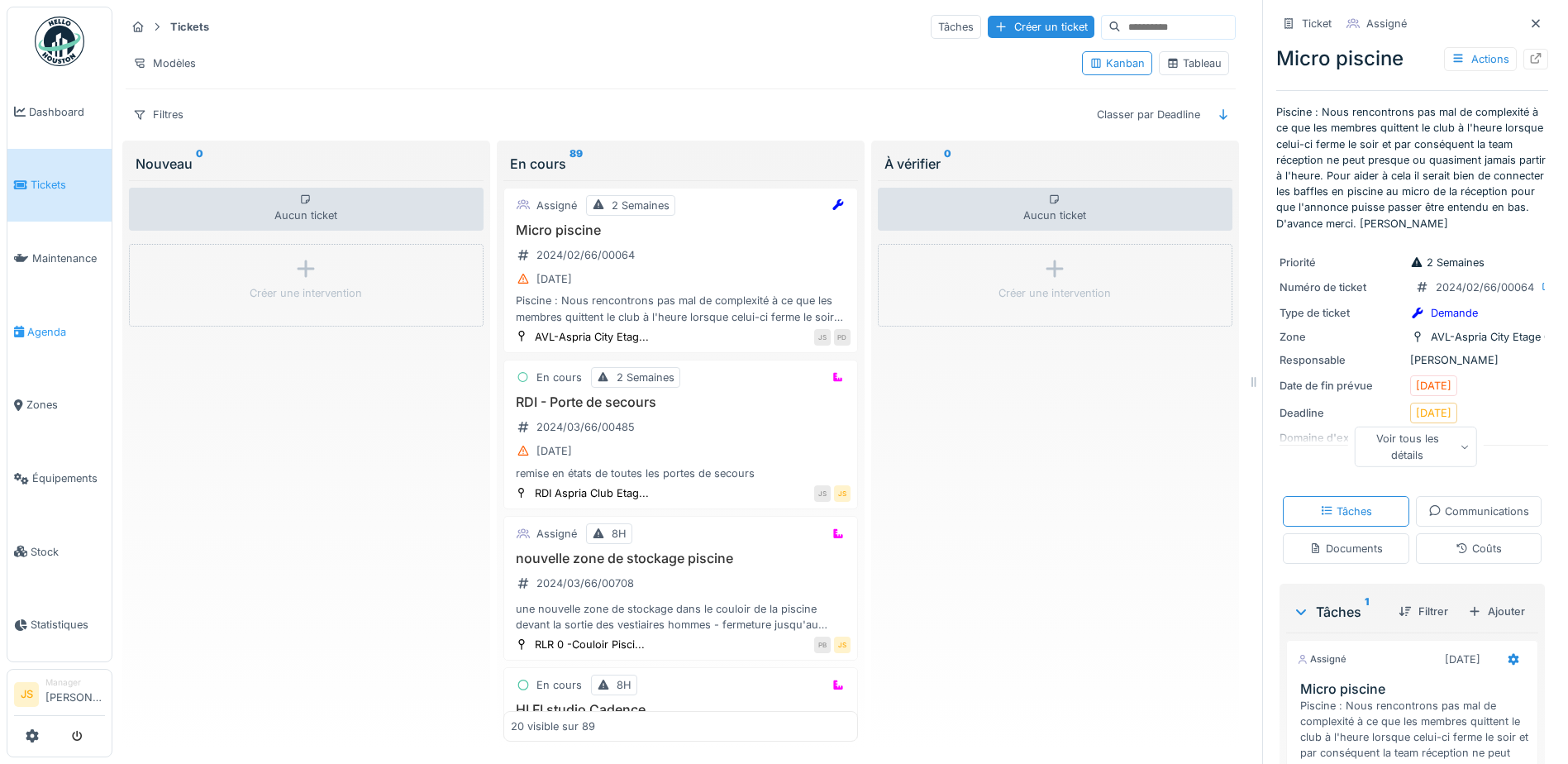
click at [44, 325] on span "Agenda" at bounding box center [66, 332] width 78 height 15
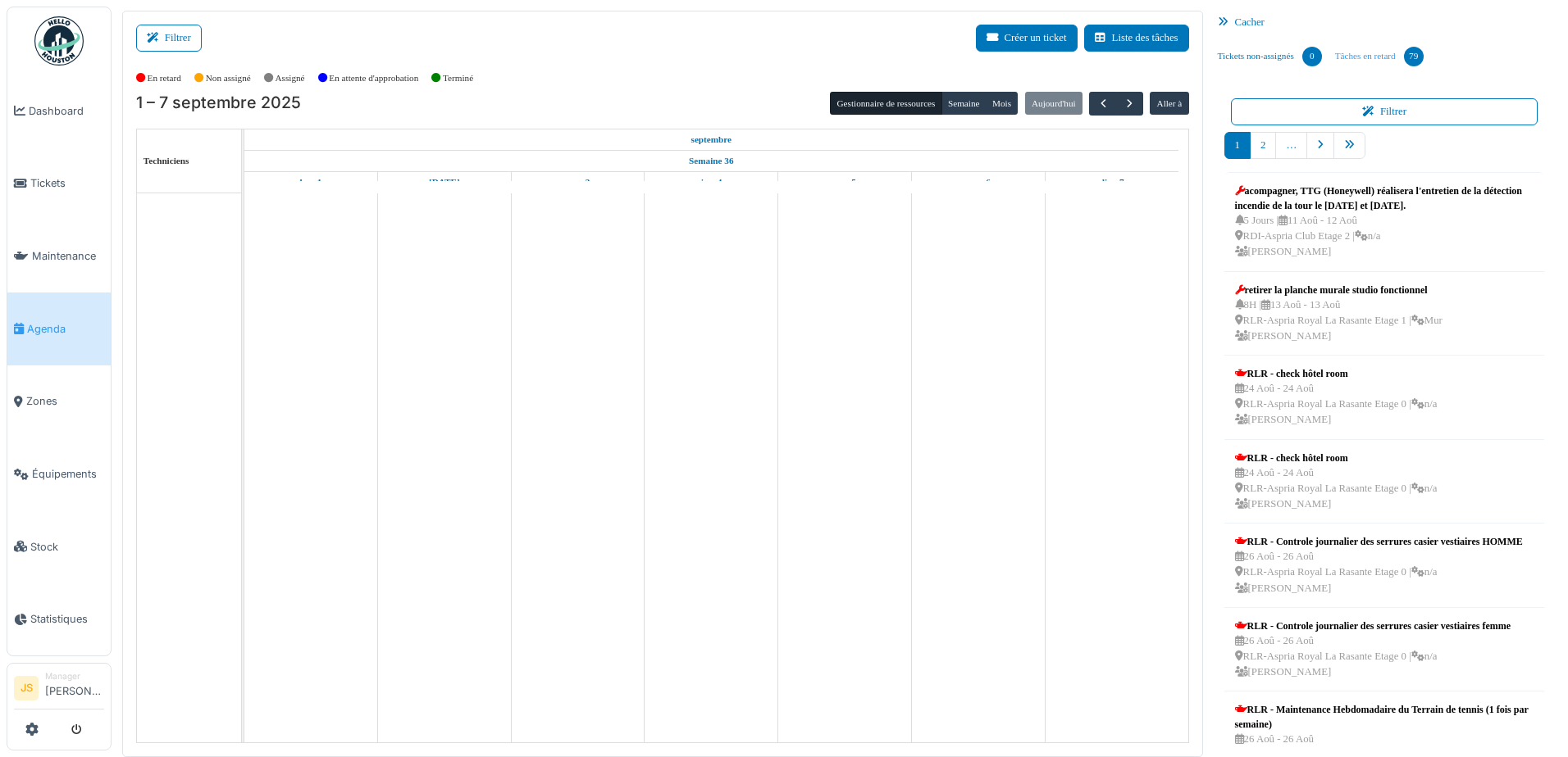
click at [1368, 55] on link "Tâches en retard 79" at bounding box center [1379, 57] width 102 height 44
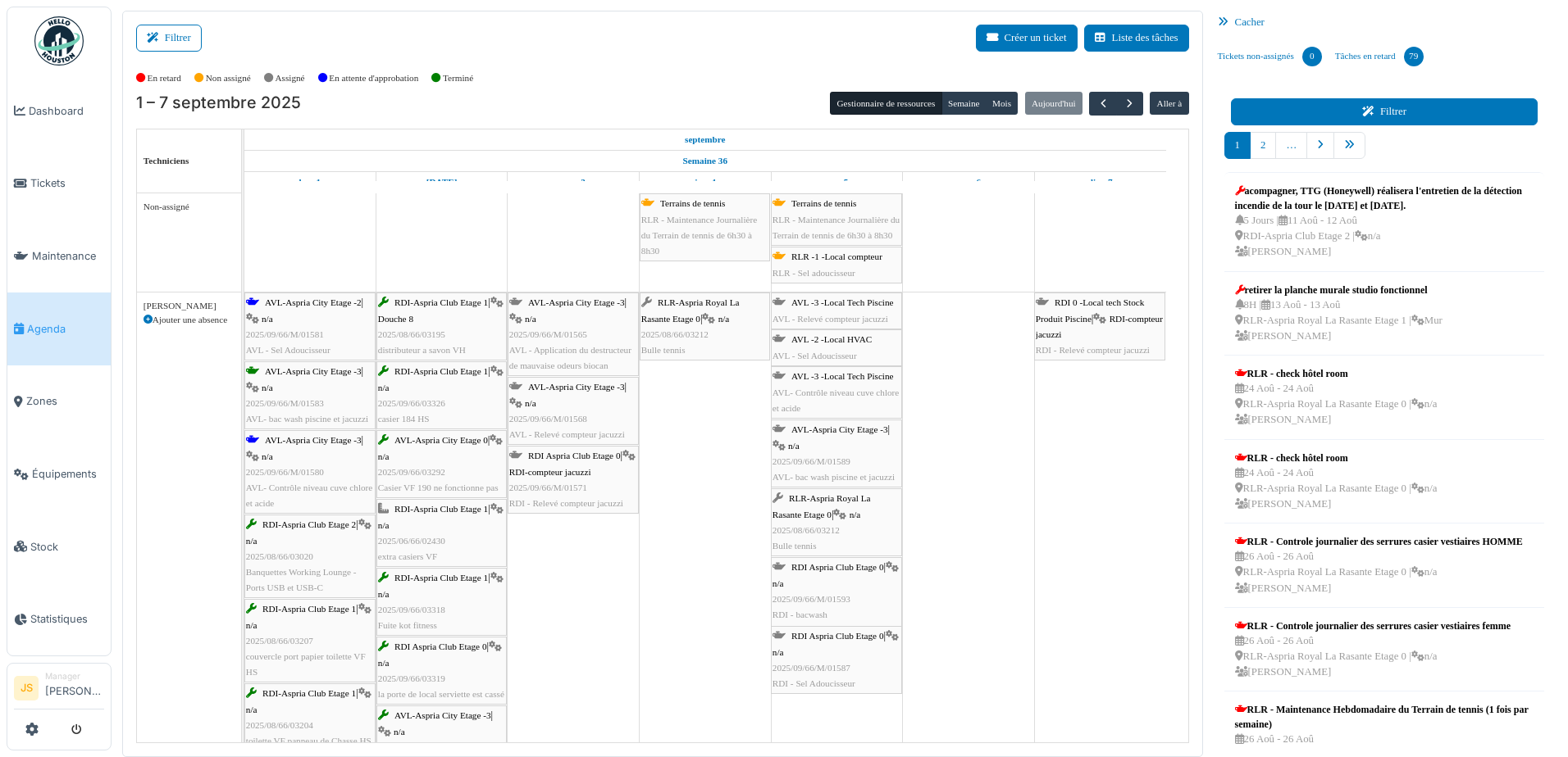
click at [1386, 112] on button "Filtrer" at bounding box center [1384, 112] width 307 height 27
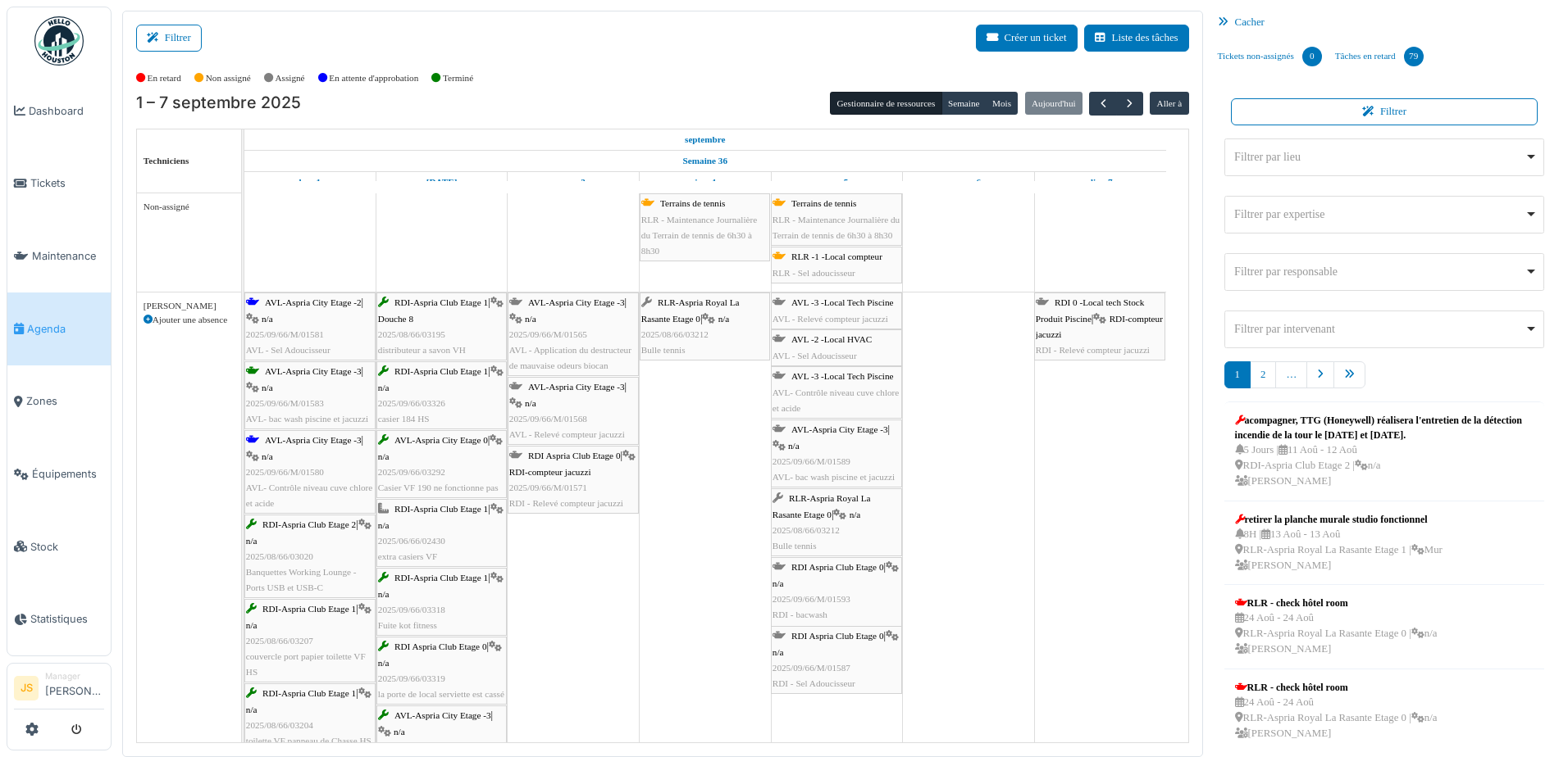
click at [1408, 160] on div "Filtrer par lieu Remove item" at bounding box center [1378, 156] width 290 height 17
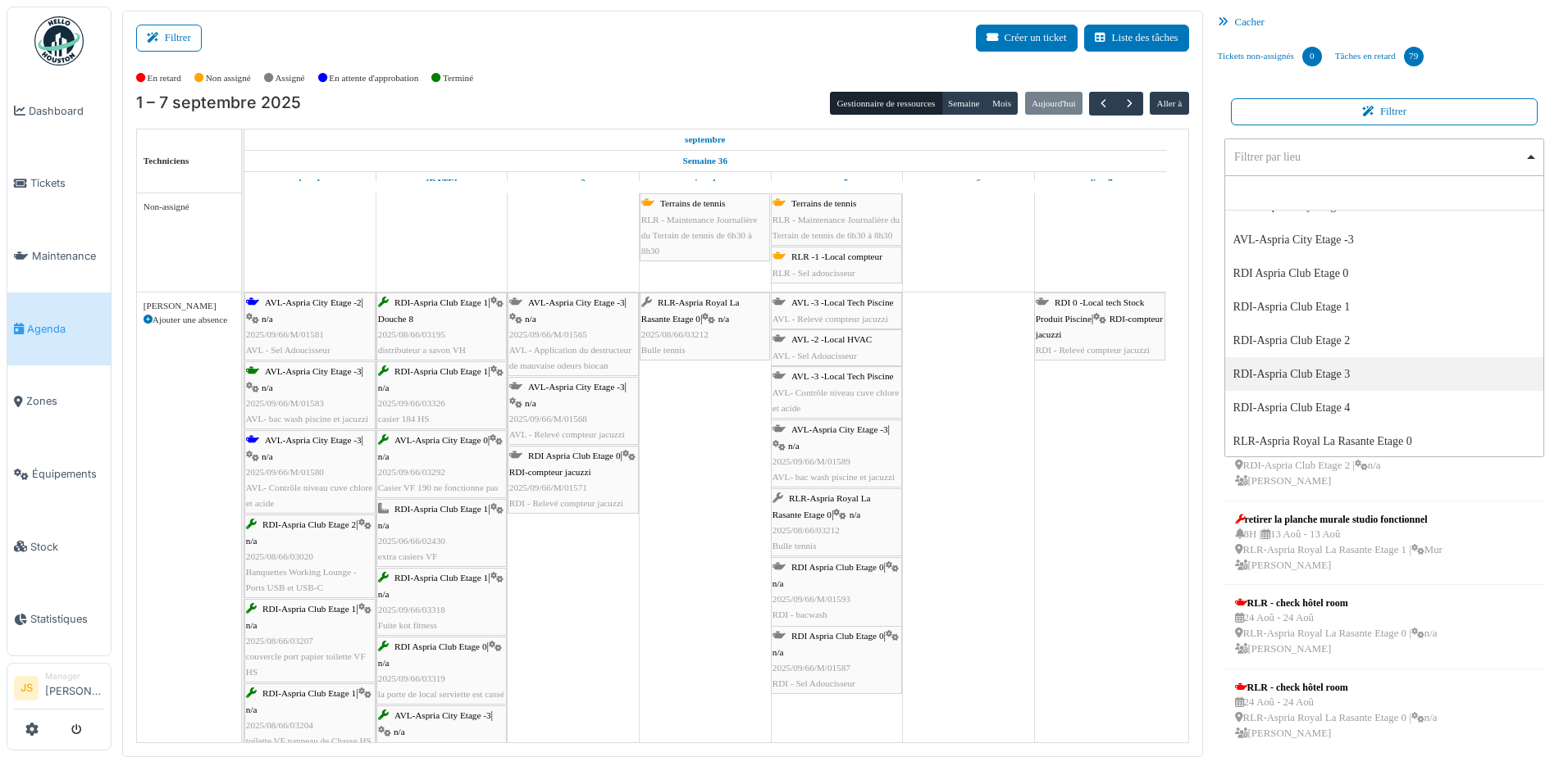
scroll to position [82, 0]
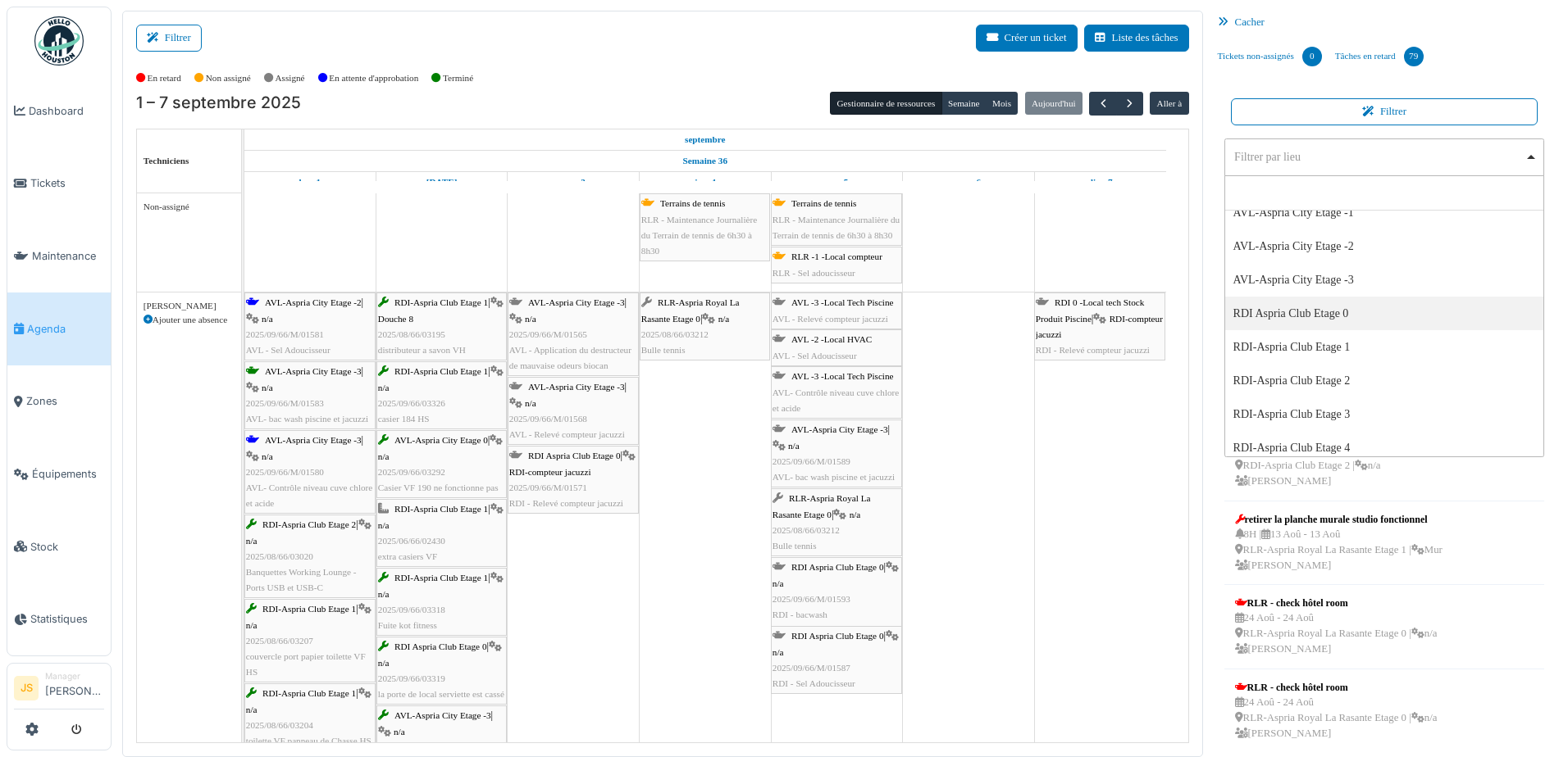
select select "*****"
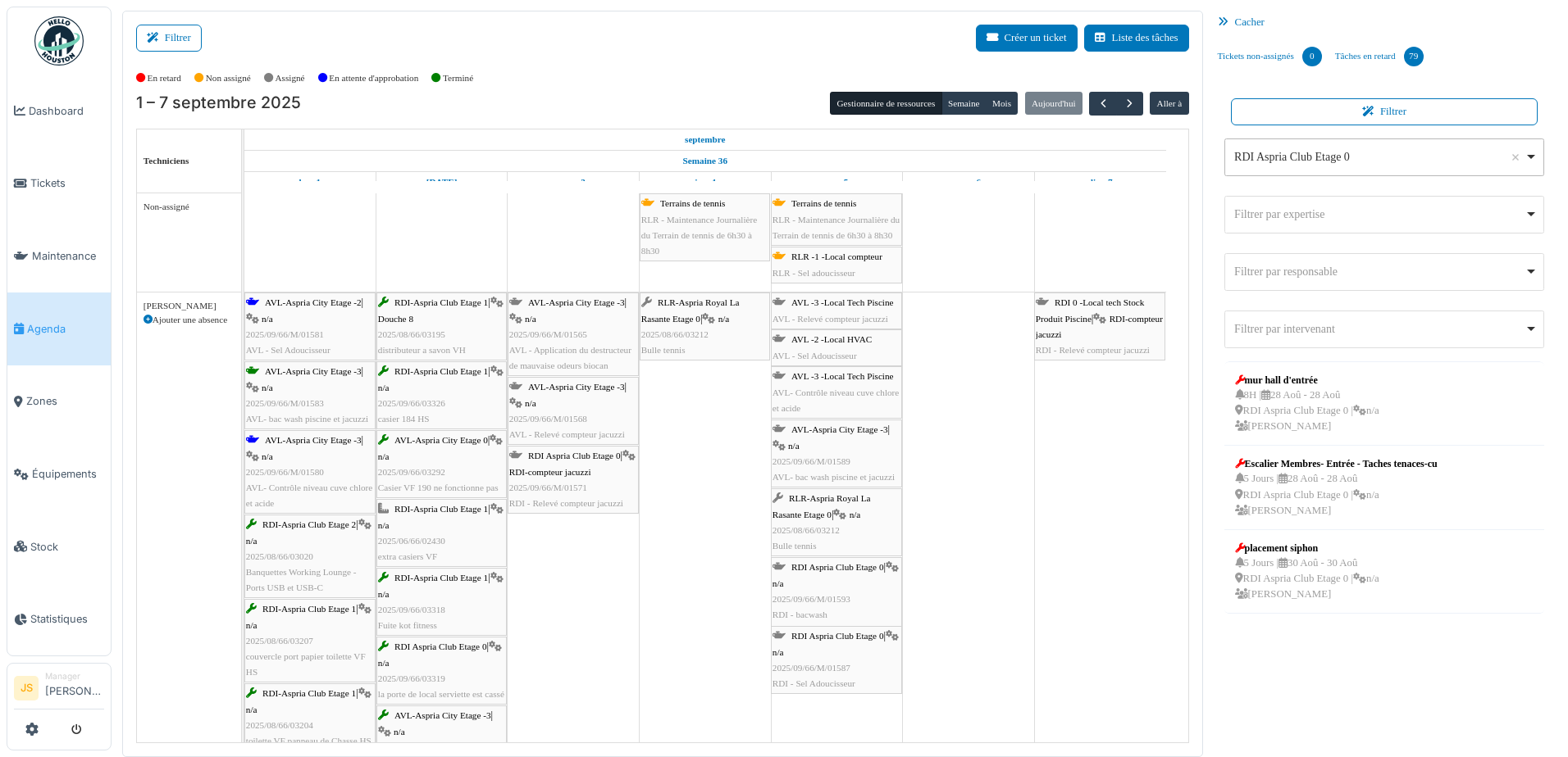
click at [1517, 152] on div "RDI Aspria Club Etage 0 Remove item" at bounding box center [1384, 157] width 306 height 24
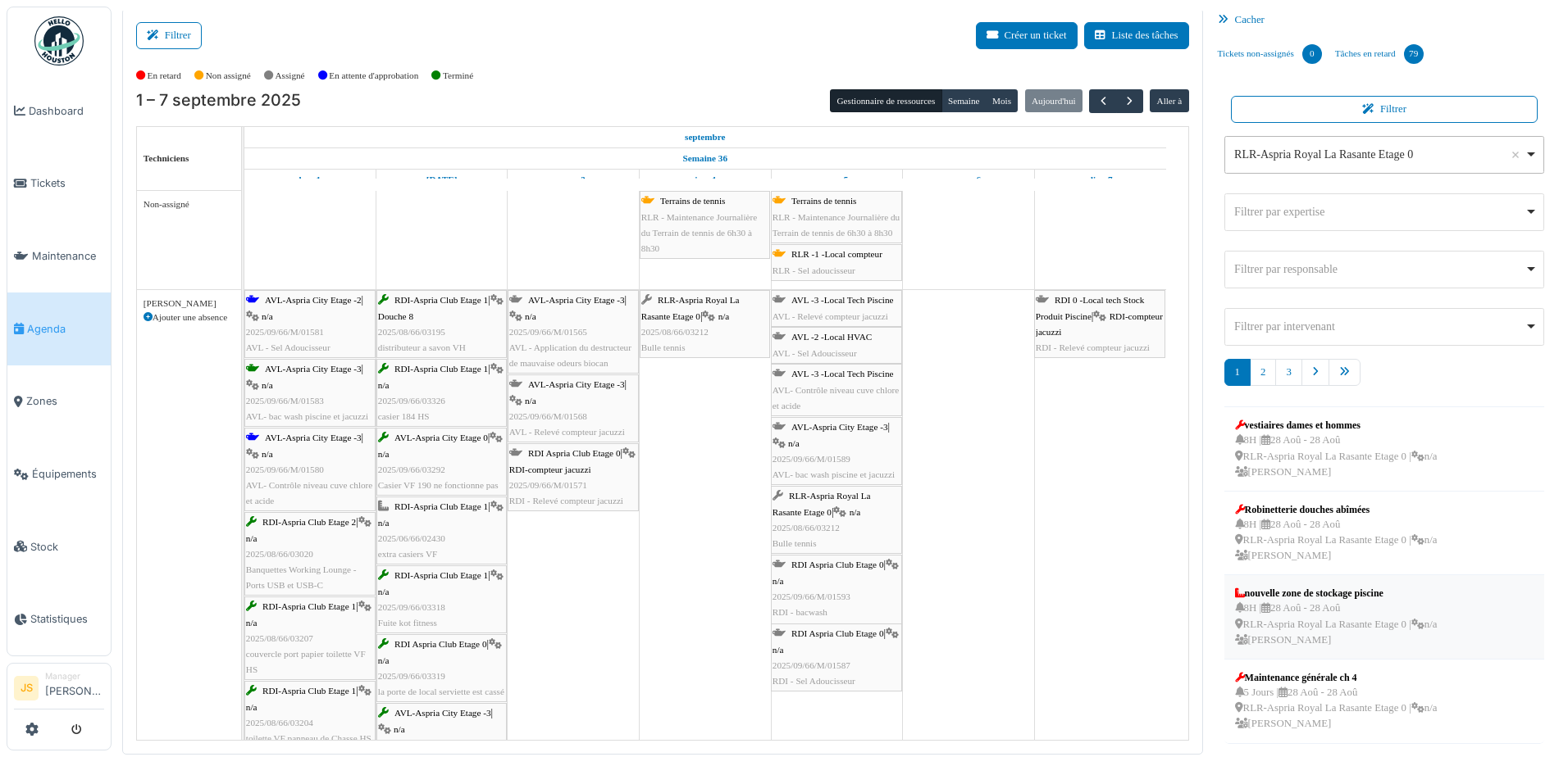
scroll to position [0, 0]
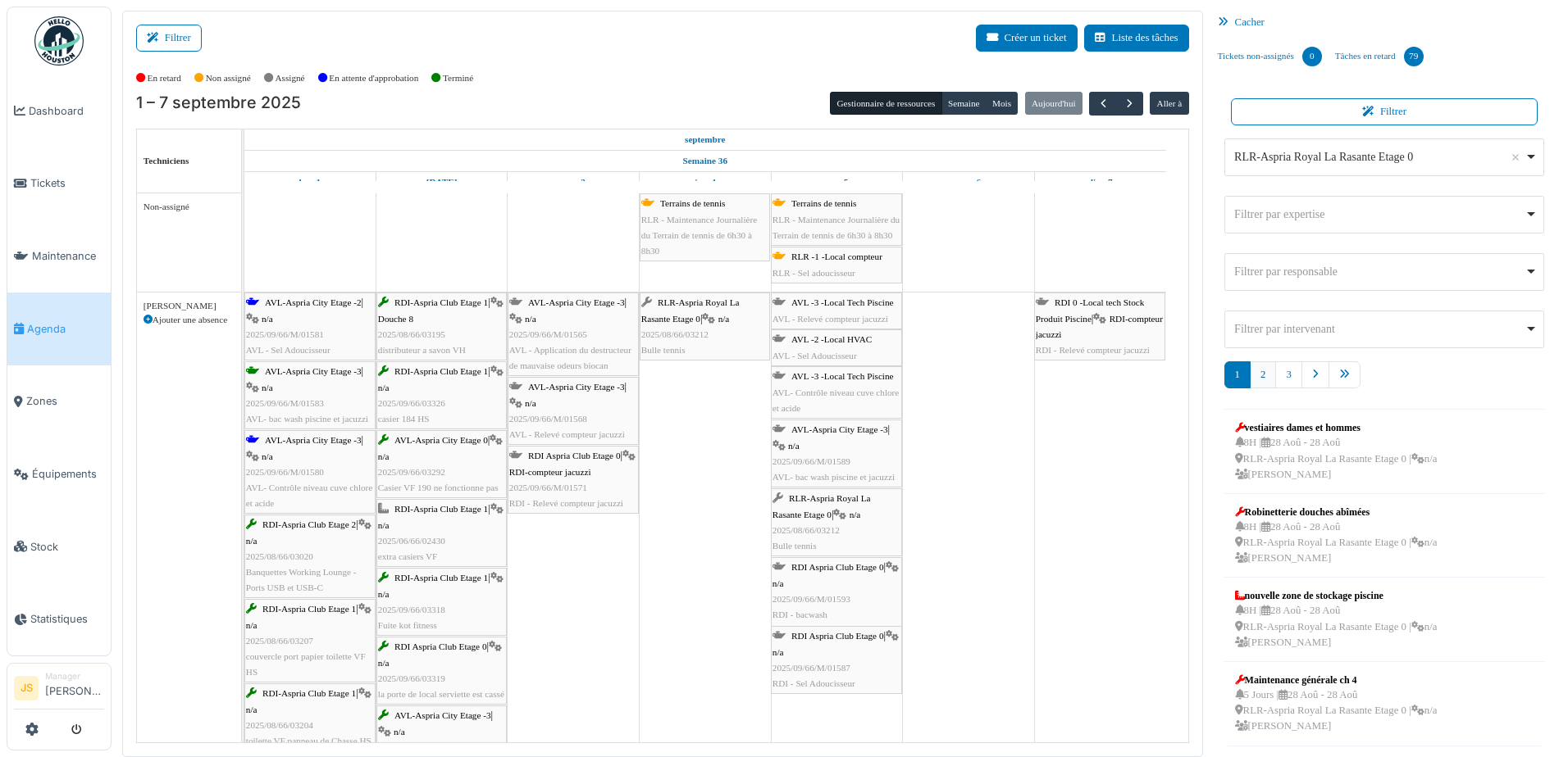
click at [1254, 371] on link "2" at bounding box center [1263, 375] width 26 height 27
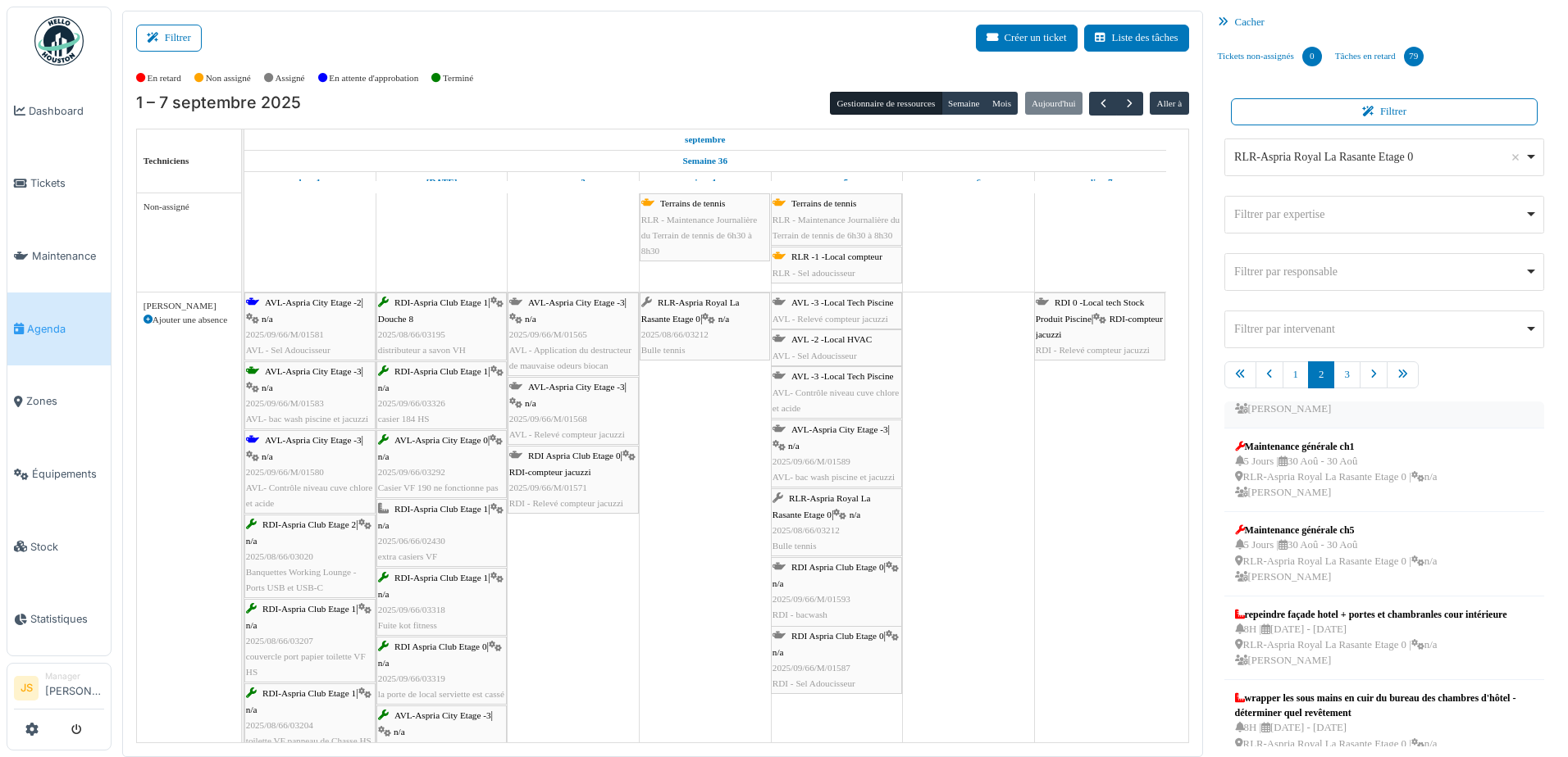
scroll to position [410, 0]
click at [1318, 537] on div "Maintenance générale ch5" at bounding box center [1335, 529] width 202 height 14
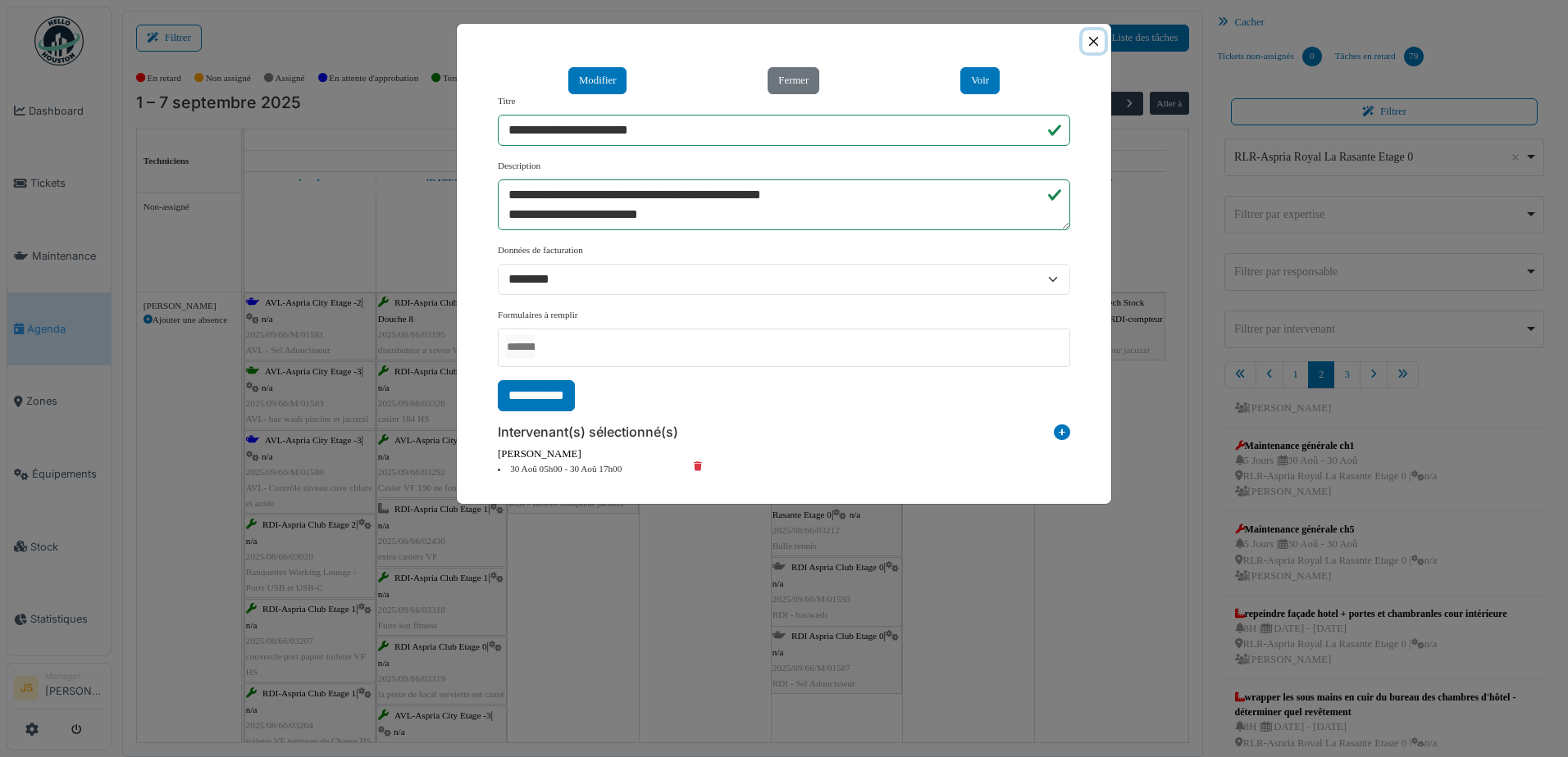
click at [1094, 43] on button "Close" at bounding box center [1093, 41] width 22 height 22
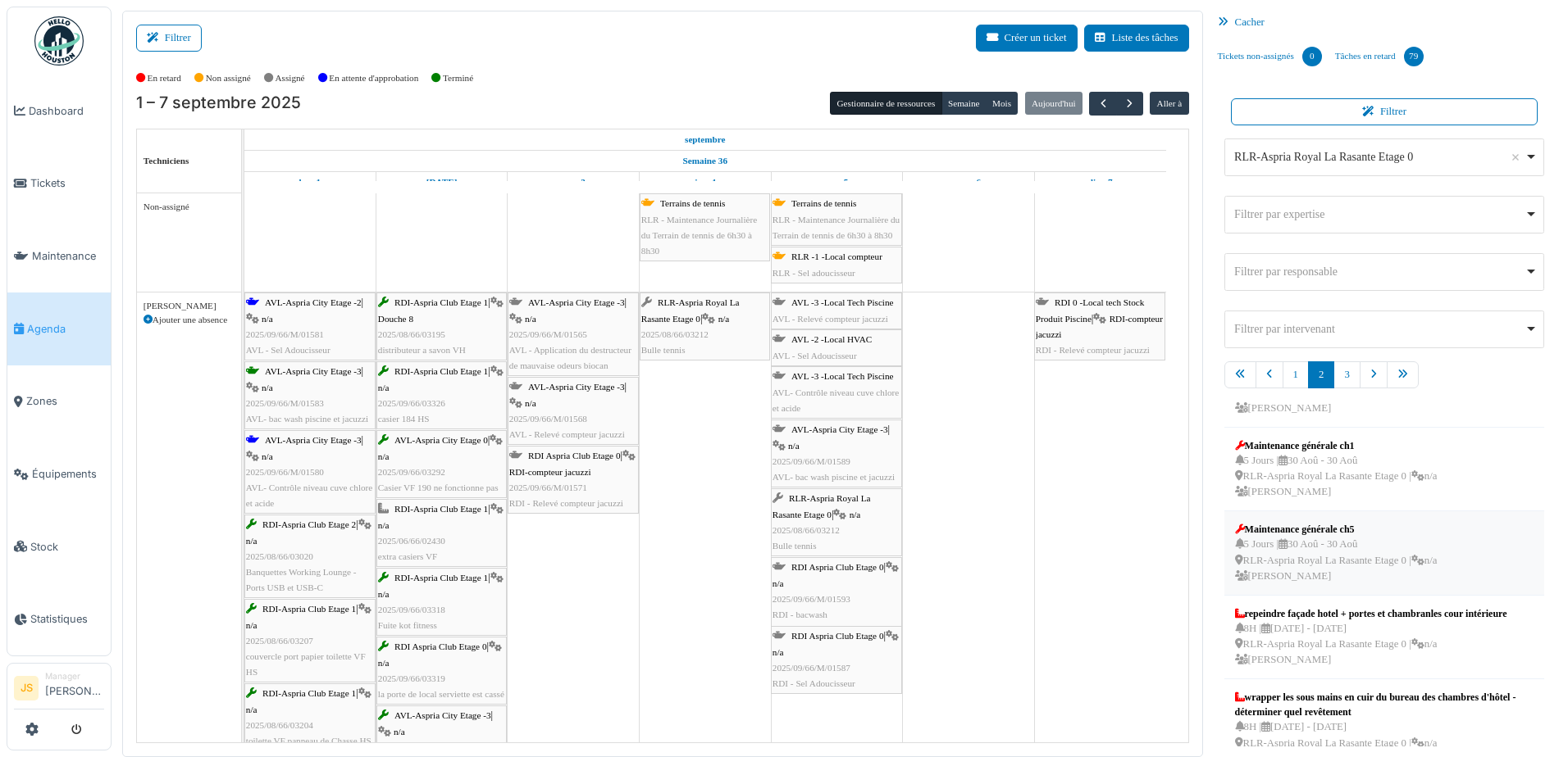
click at [1316, 552] on div "5 Jours | 30 Aoû - 30 Aoû RLR-Aspria Royal La Rasante Etage 0 | n/a Pierre De k…" at bounding box center [1335, 561] width 202 height 47
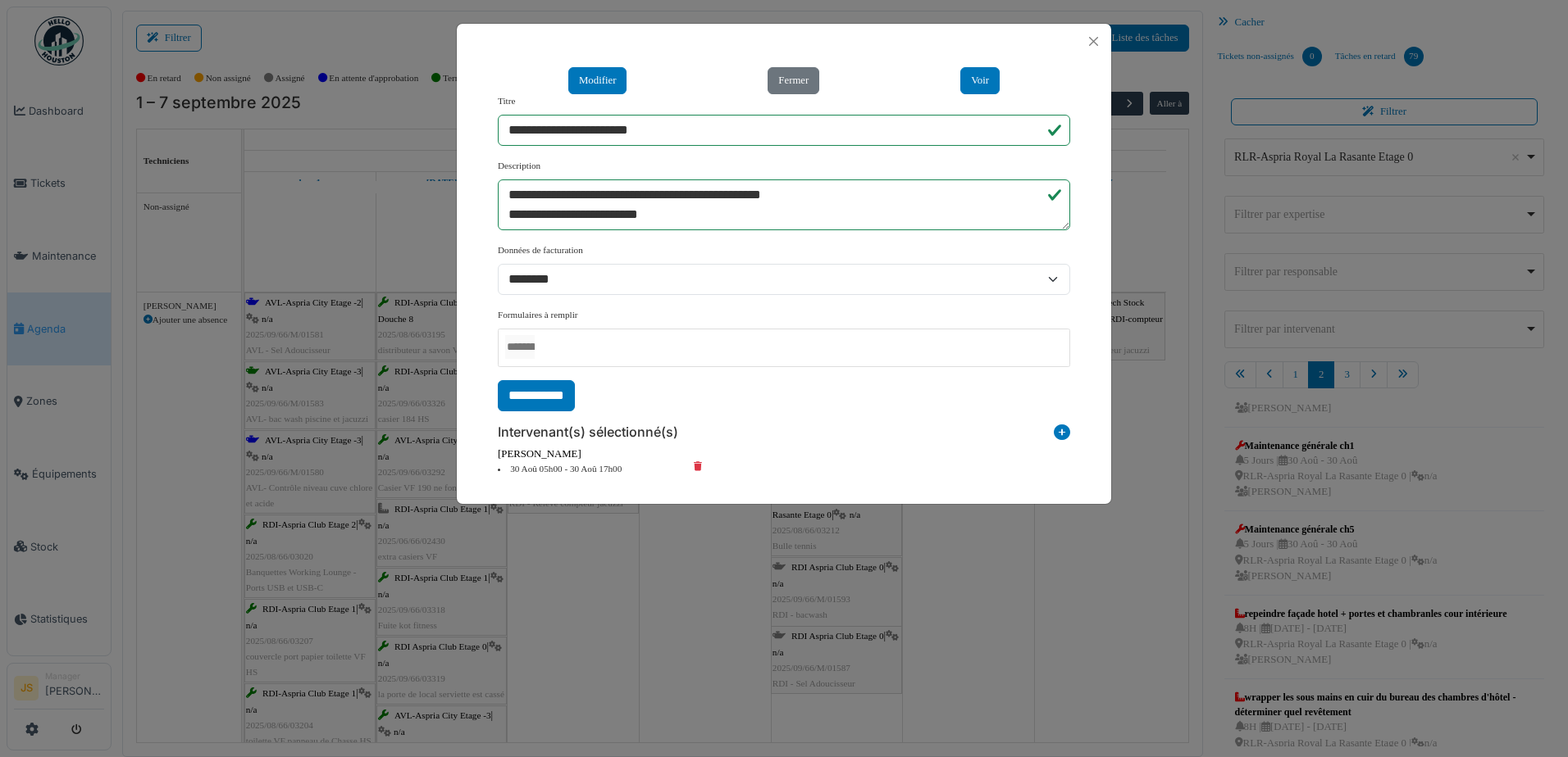
click at [696, 464] on icon at bounding box center [710, 469] width 49 height 14
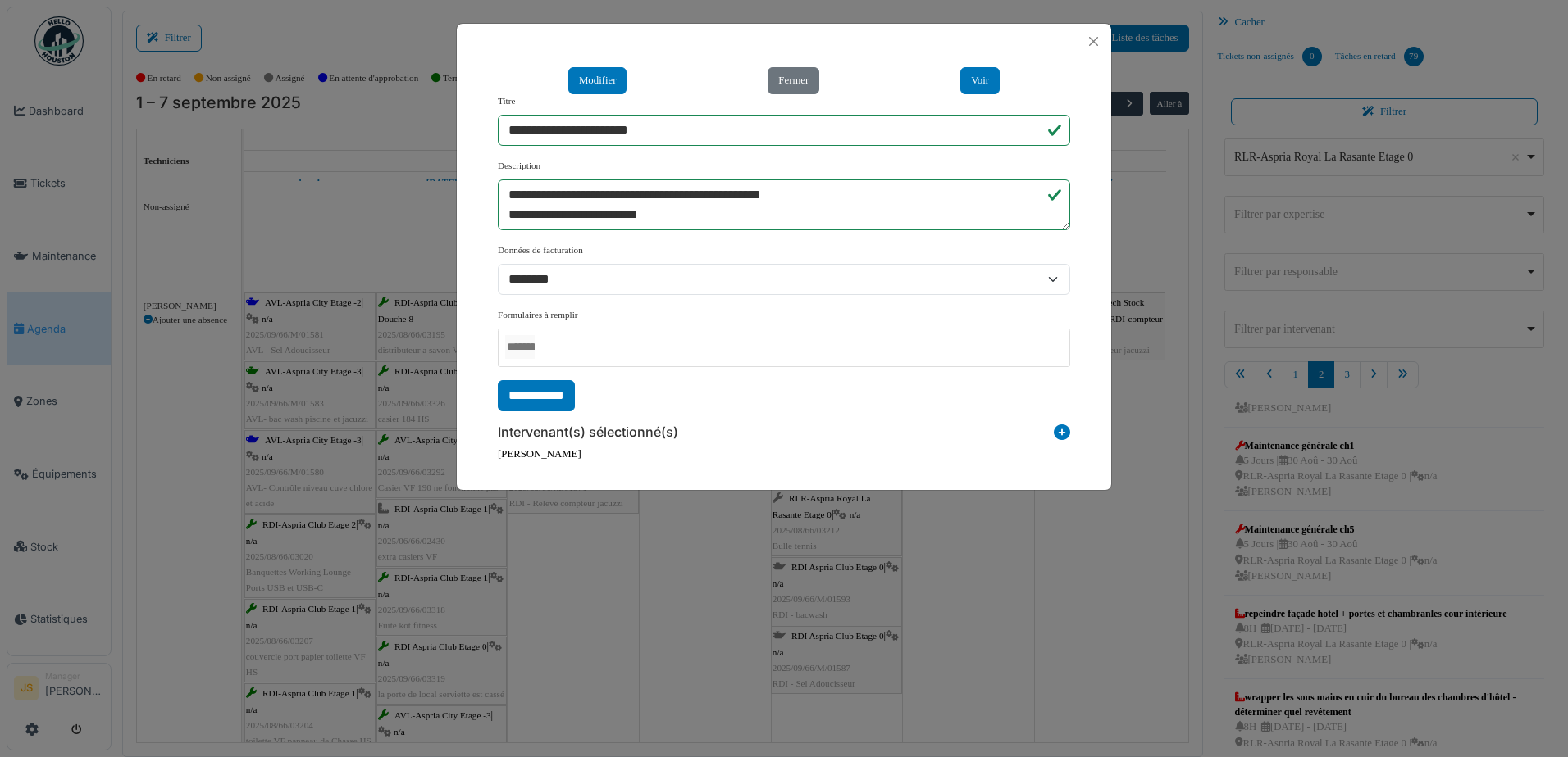
click at [1065, 433] on icon at bounding box center [1061, 436] width 16 height 22
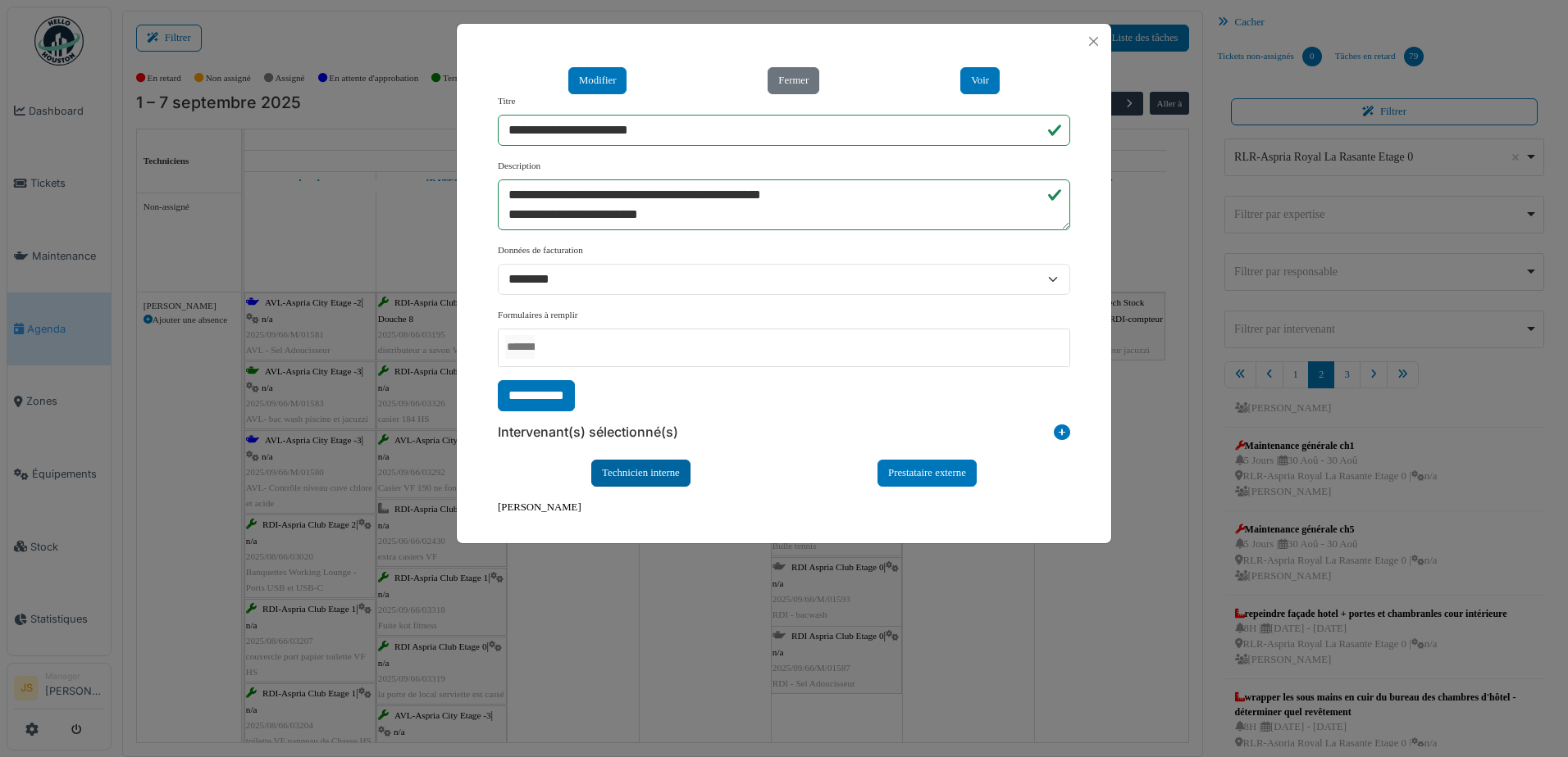
click at [653, 472] on div "Technicien interne" at bounding box center [641, 474] width 99 height 27
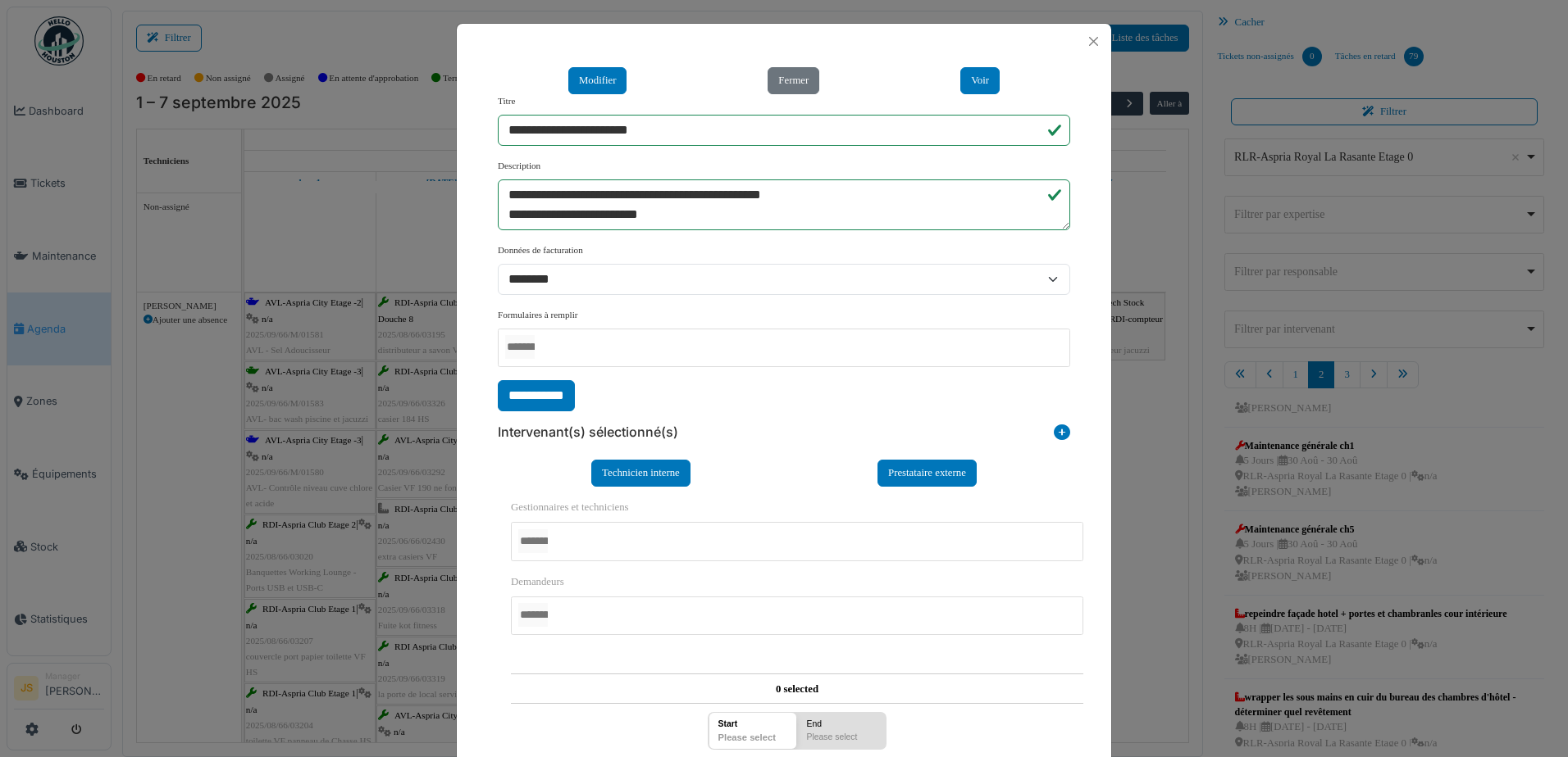
click at [601, 532] on div at bounding box center [797, 541] width 572 height 39
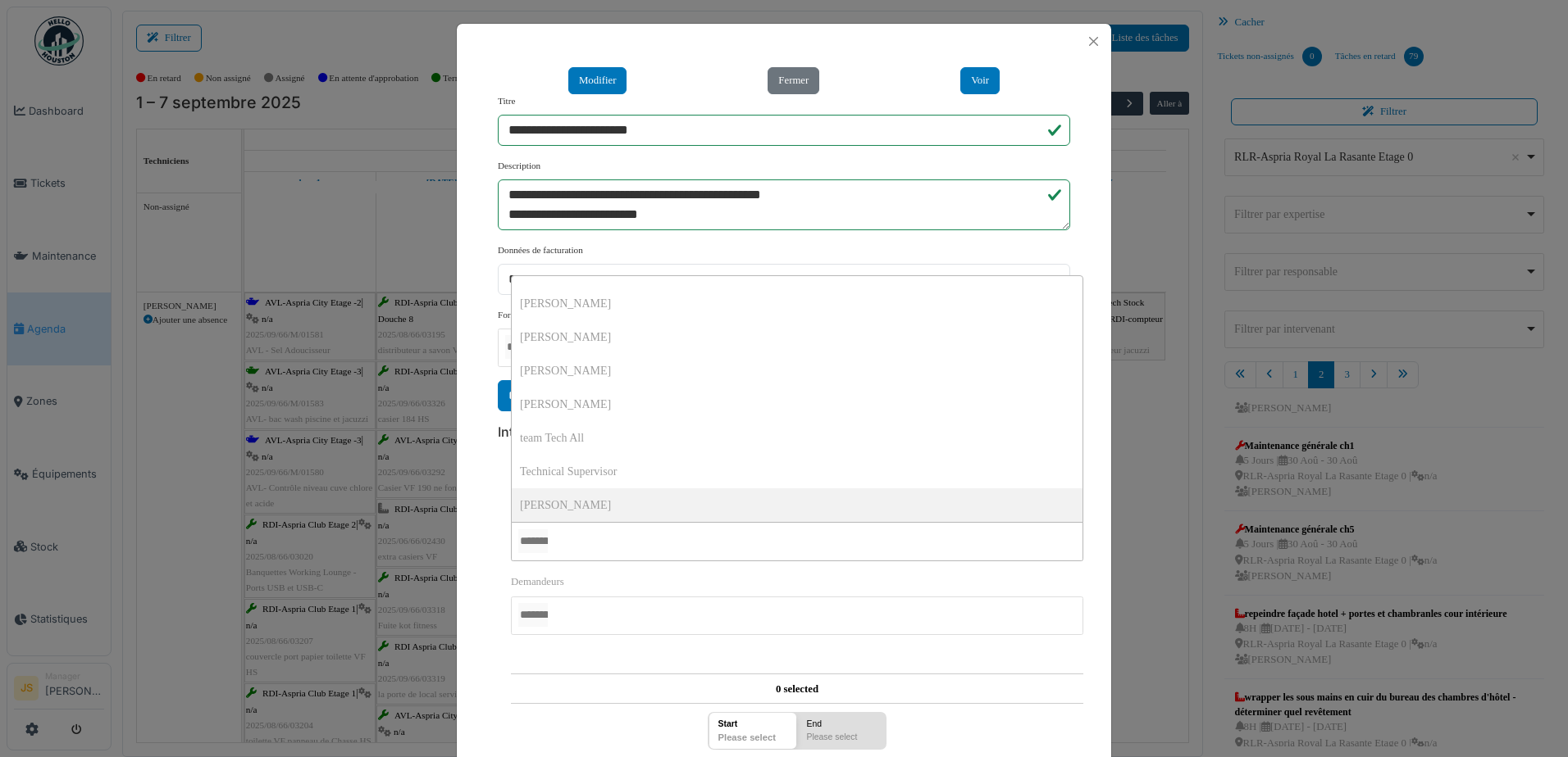
scroll to position [0, 0]
click at [490, 538] on div "**********" at bounding box center [784, 754] width 589 height 534
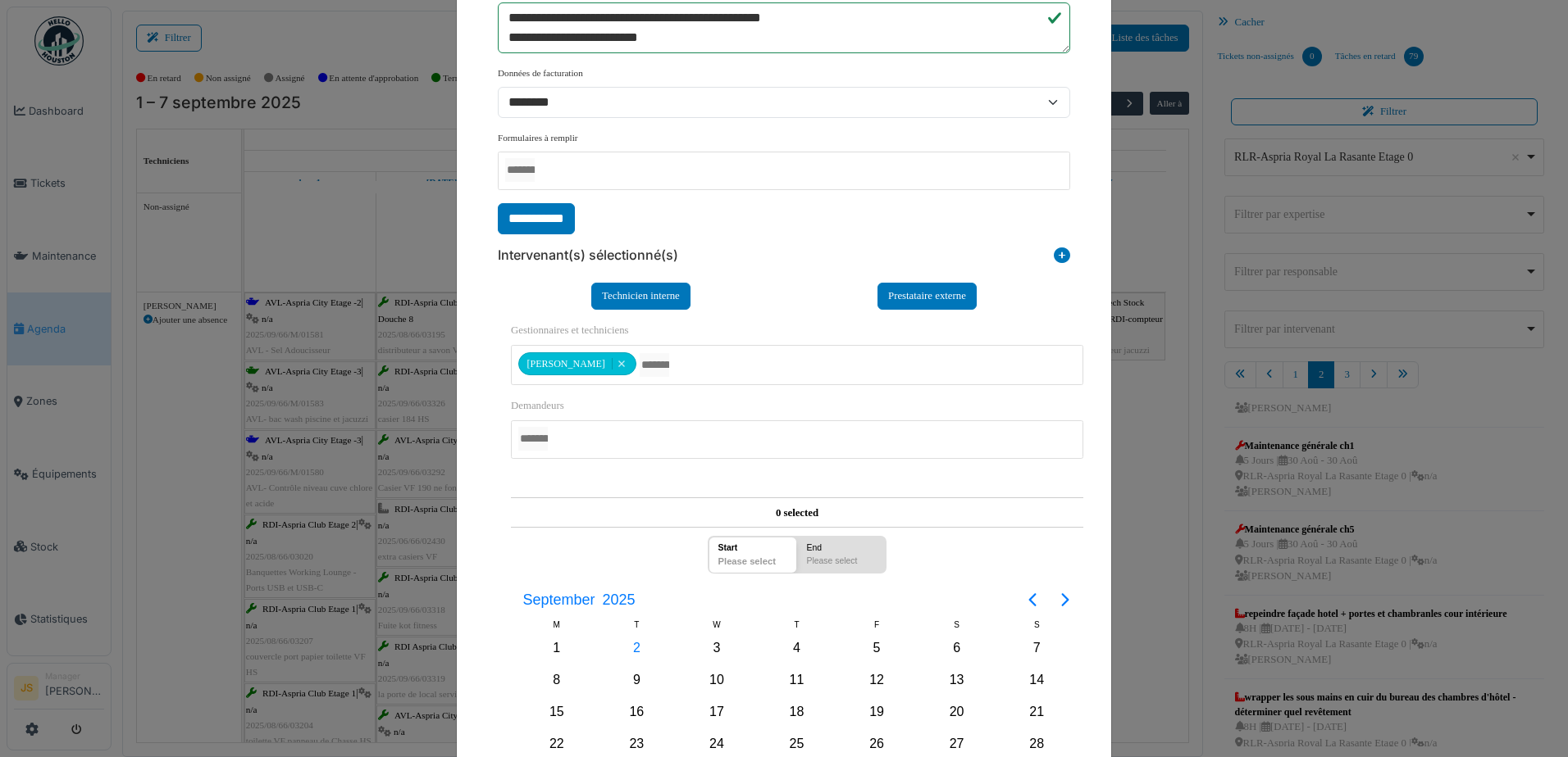
scroll to position [246, 0]
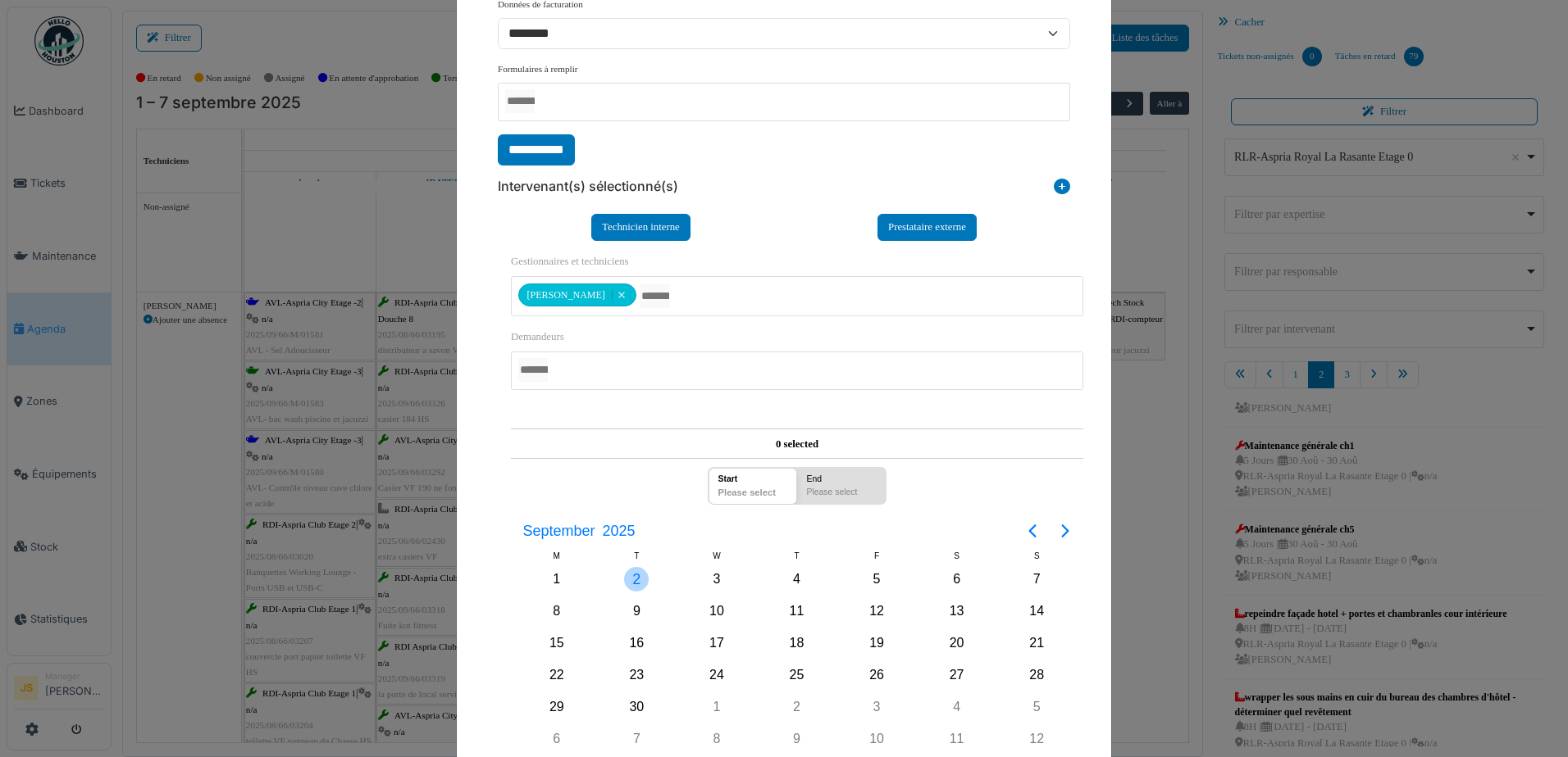
click at [626, 577] on div "2" at bounding box center [635, 579] width 25 height 25
click at [627, 577] on div "2" at bounding box center [635, 579] width 25 height 25
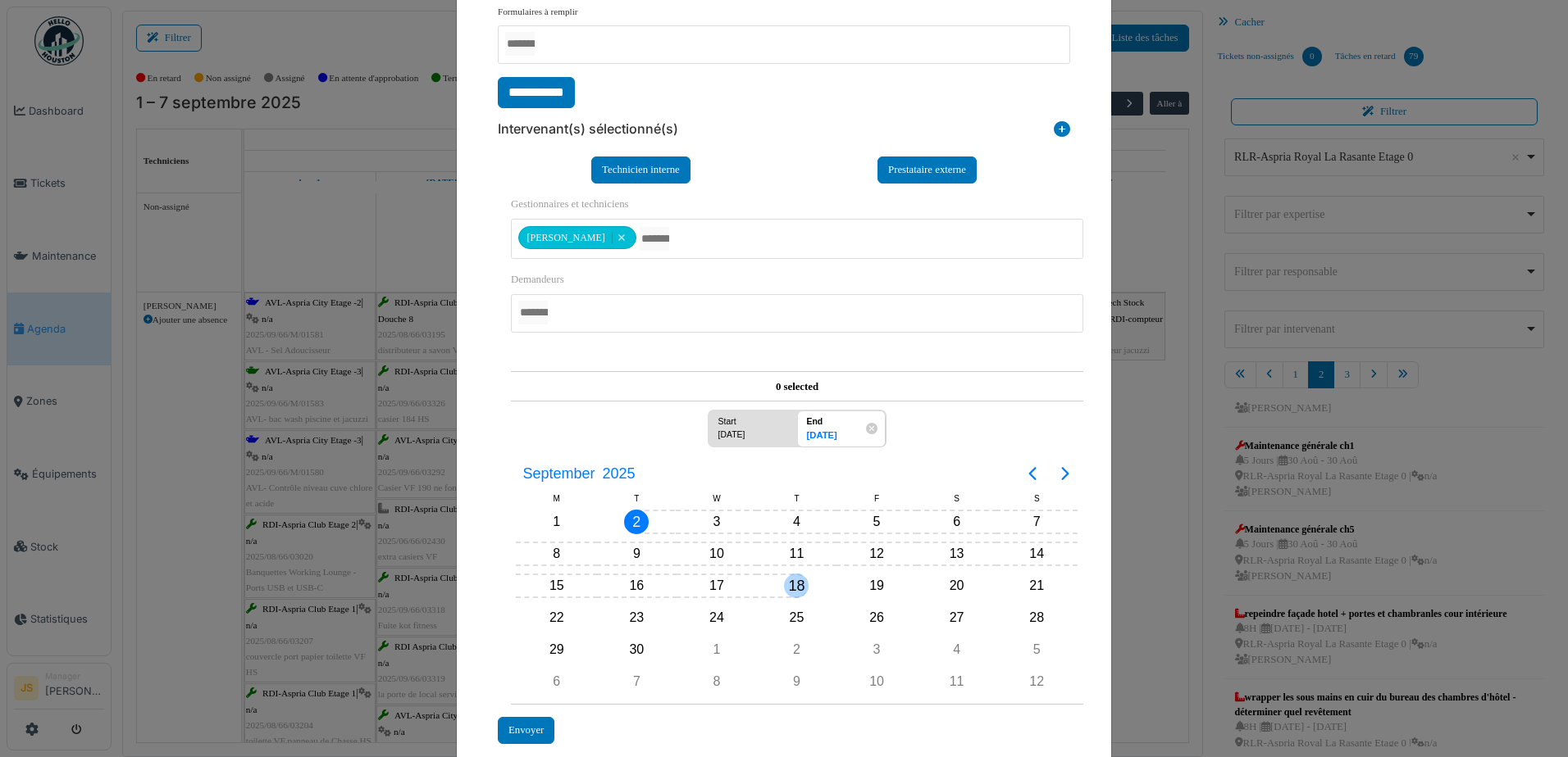
scroll to position [370, 0]
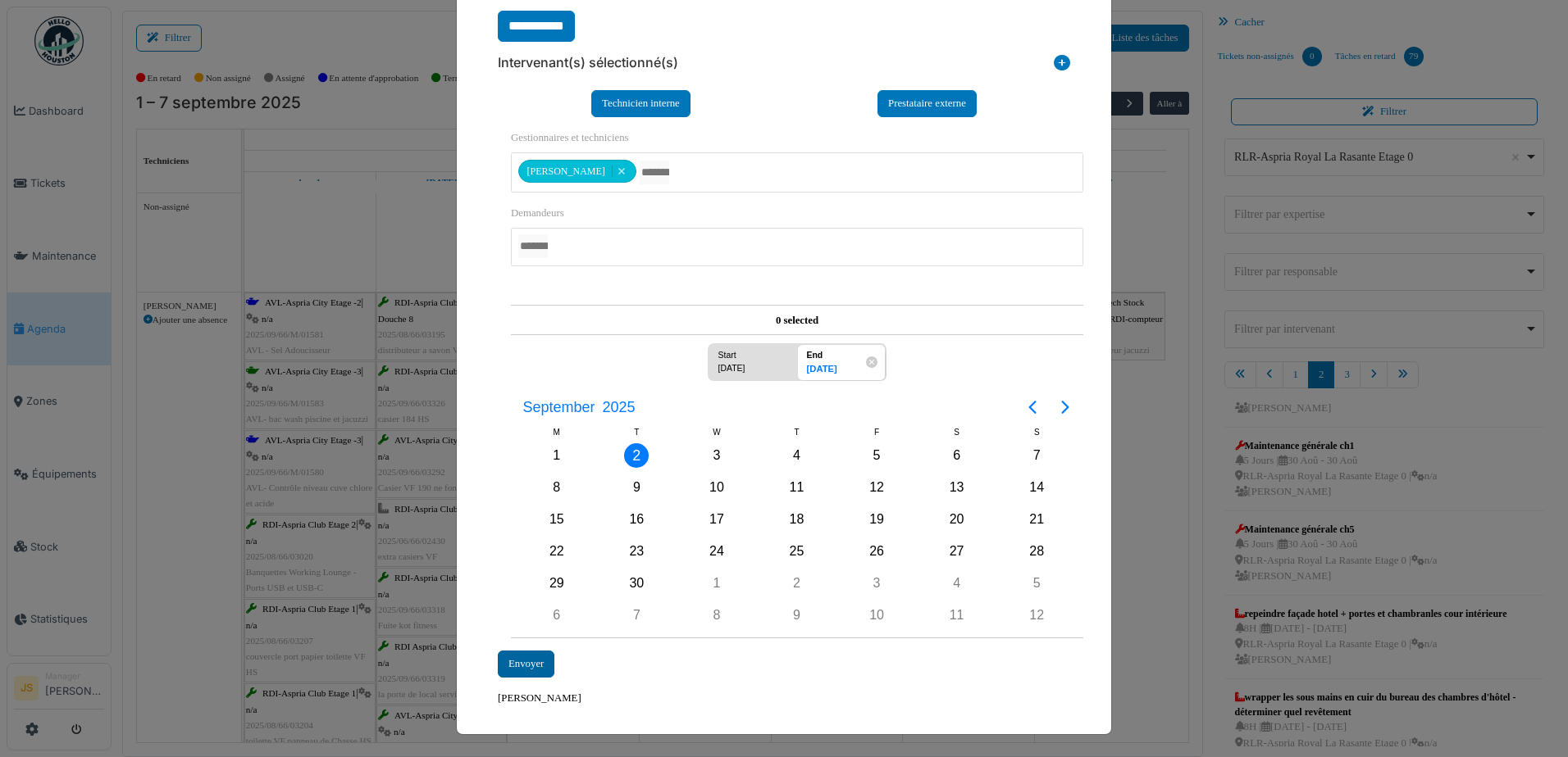
click at [509, 656] on div "Envoyer" at bounding box center [525, 664] width 57 height 27
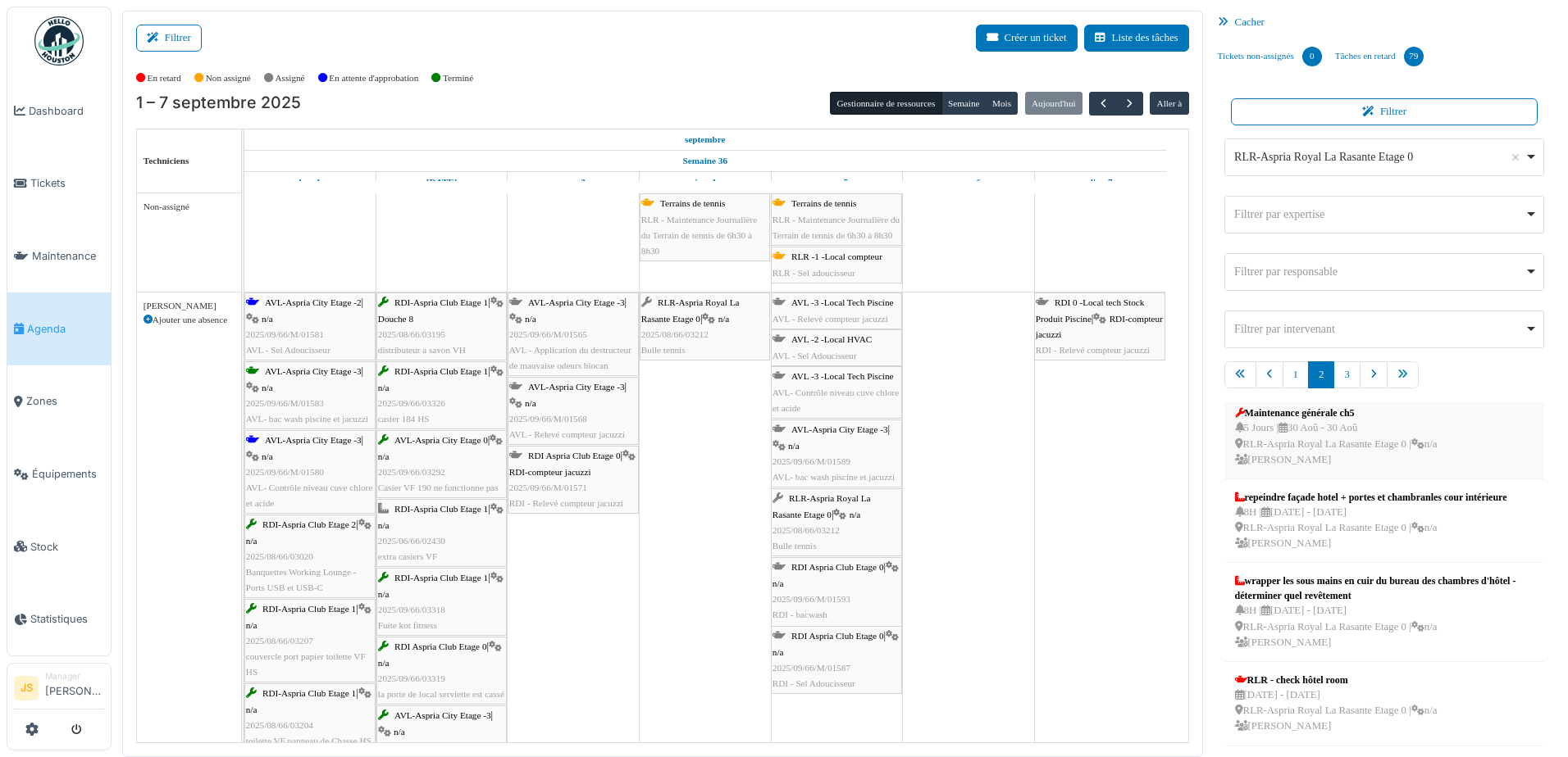
scroll to position [541, 0]
click at [1334, 377] on link "3" at bounding box center [1346, 375] width 26 height 27
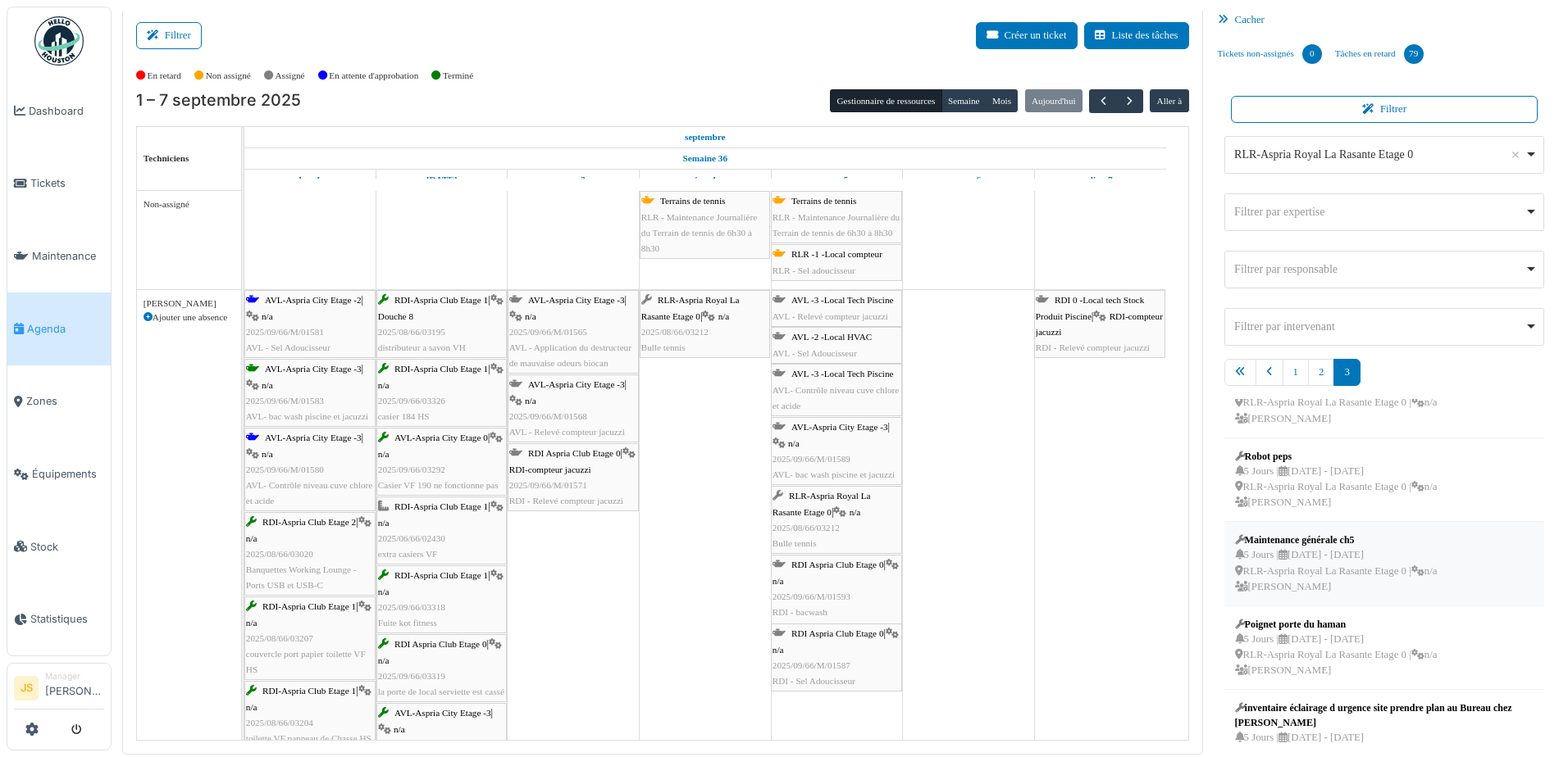
scroll to position [375, 0]
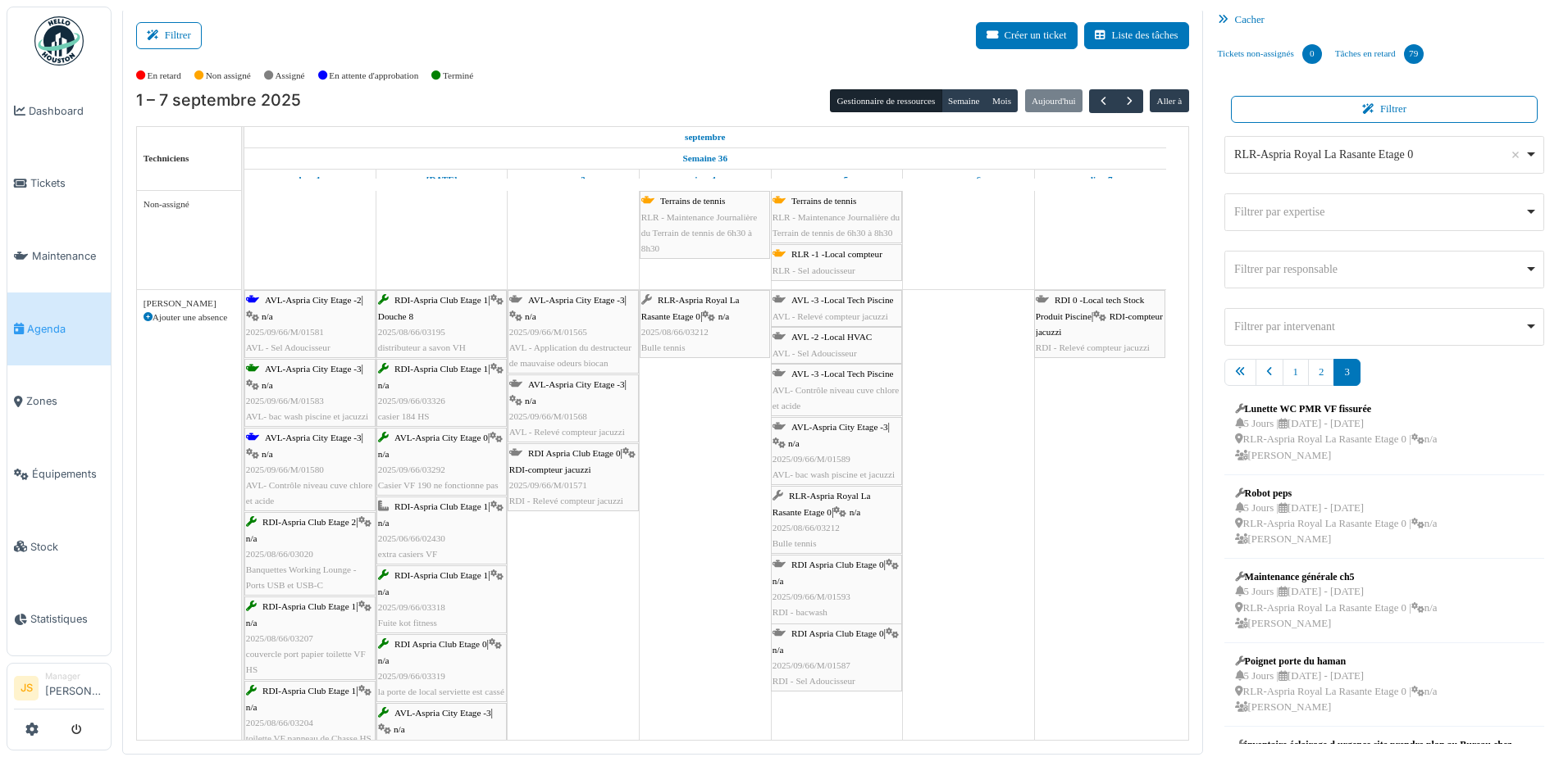
click at [1520, 150] on div "RLR-Aspria Royal La Rasante Etage 0 Remove item" at bounding box center [1384, 155] width 306 height 24
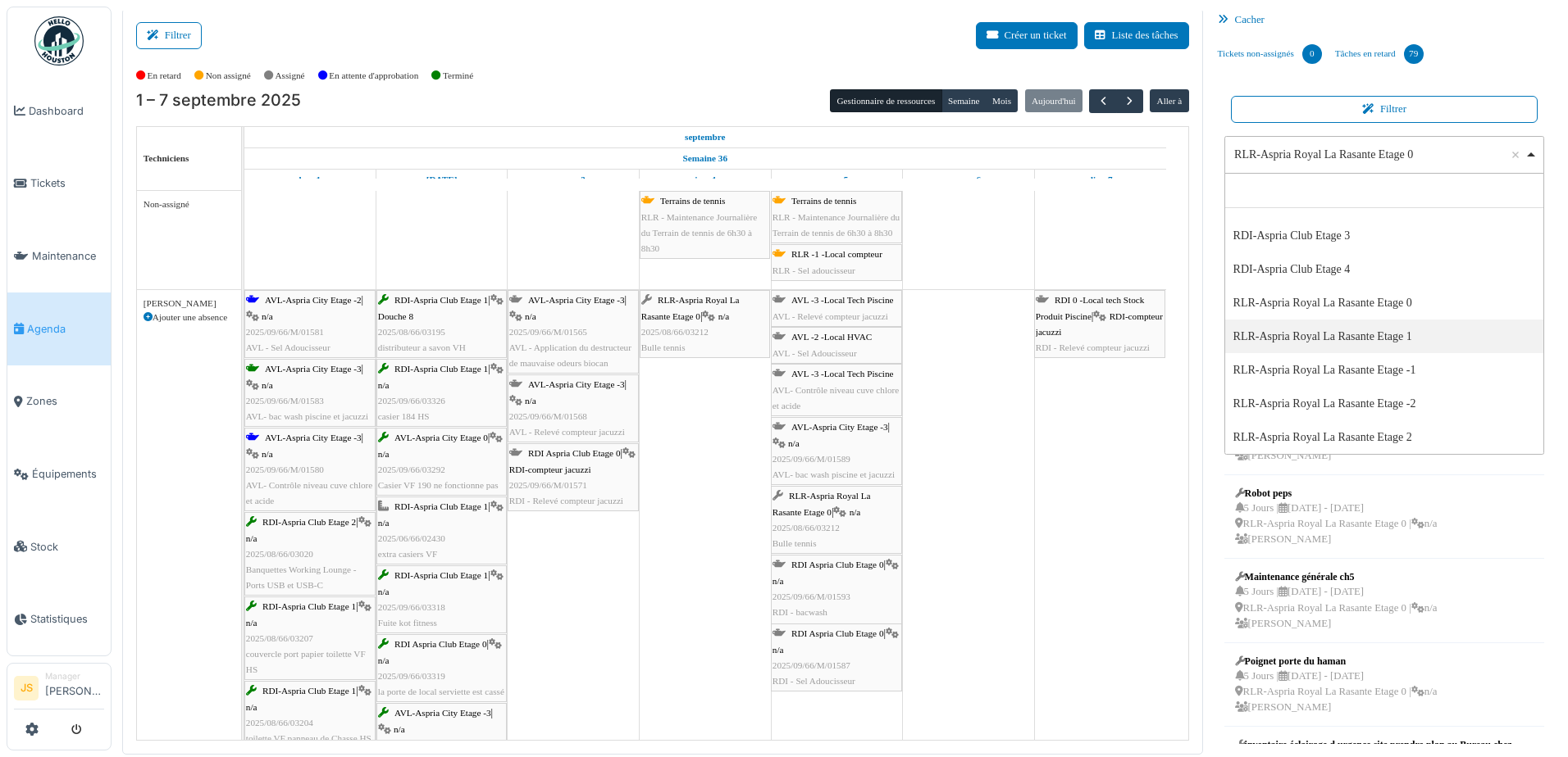
select select "*****"
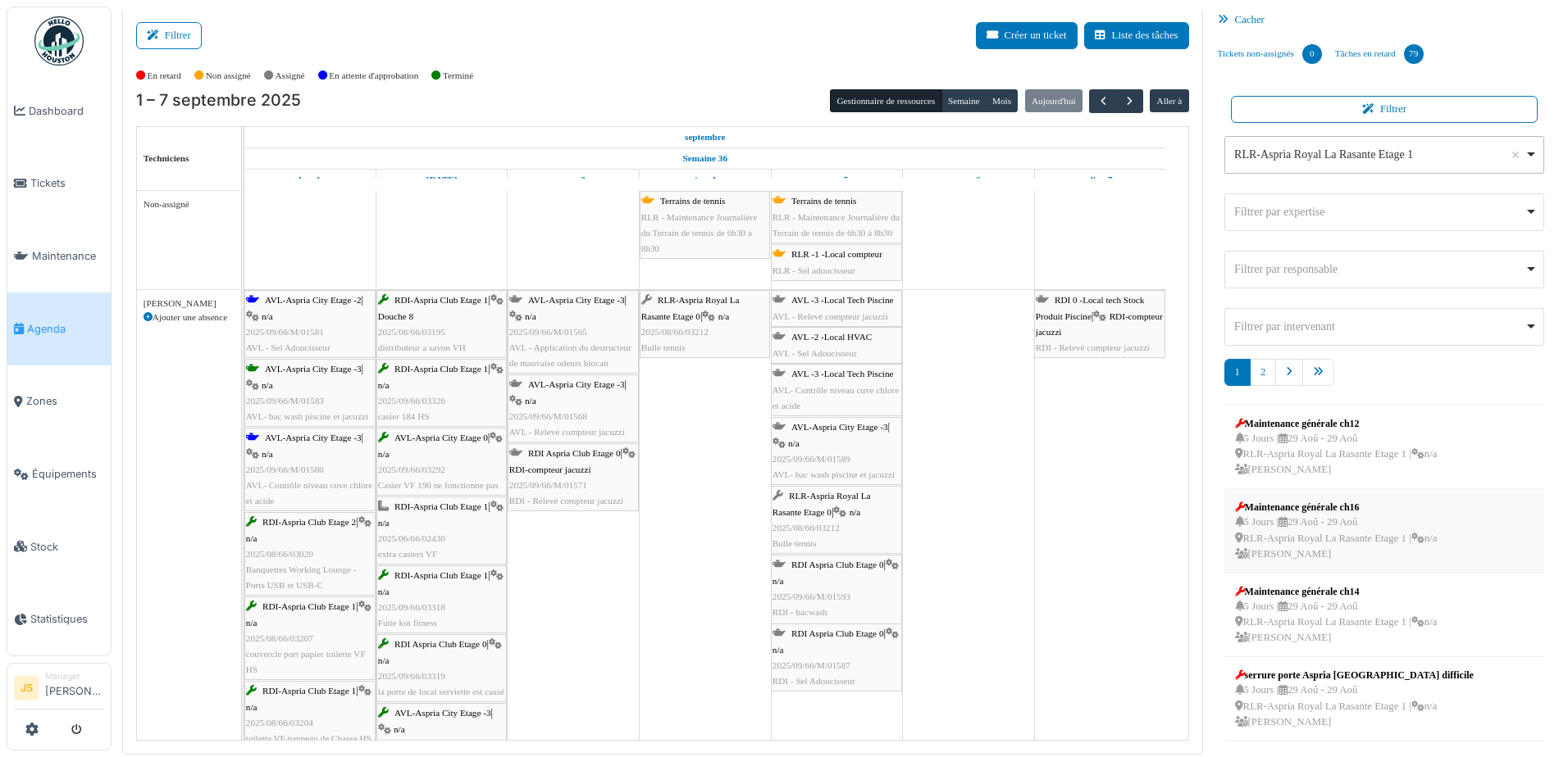
scroll to position [496, 0]
click at [1254, 370] on link "2" at bounding box center [1263, 372] width 26 height 27
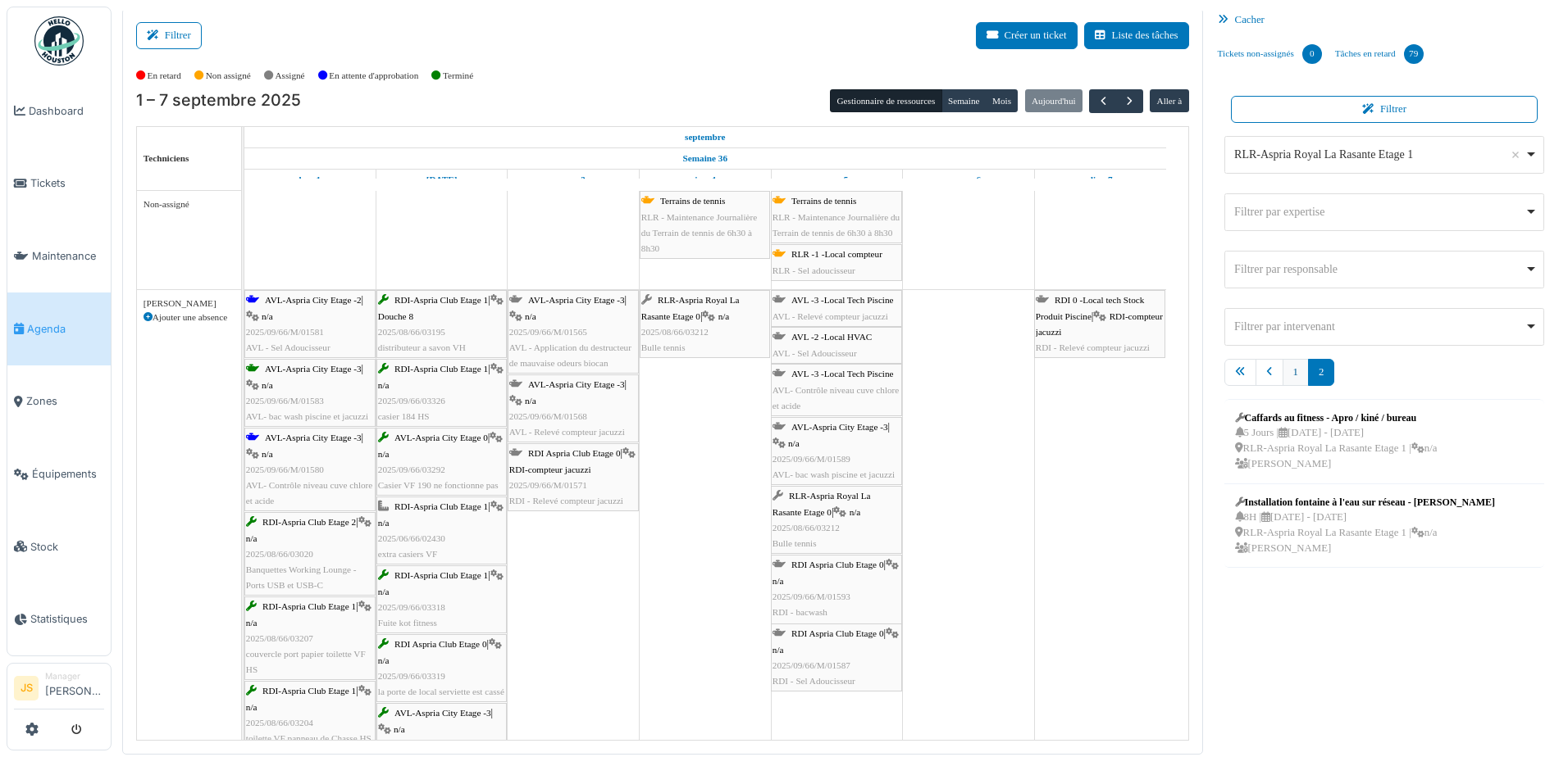
click at [1283, 372] on link "1" at bounding box center [1296, 372] width 26 height 27
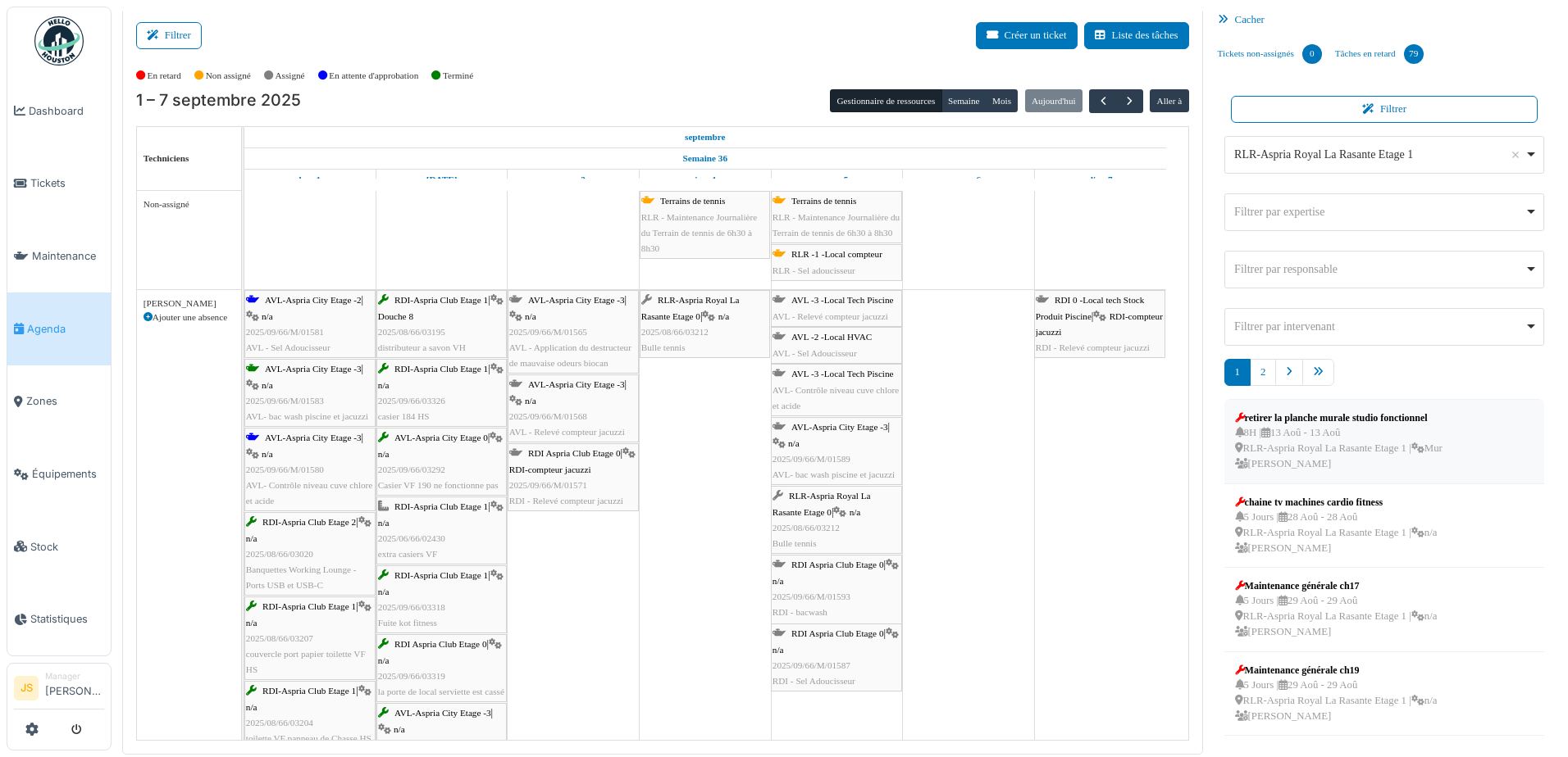
click at [1311, 415] on div "retirer la planche murale studio fonctionnel" at bounding box center [1338, 418] width 207 height 14
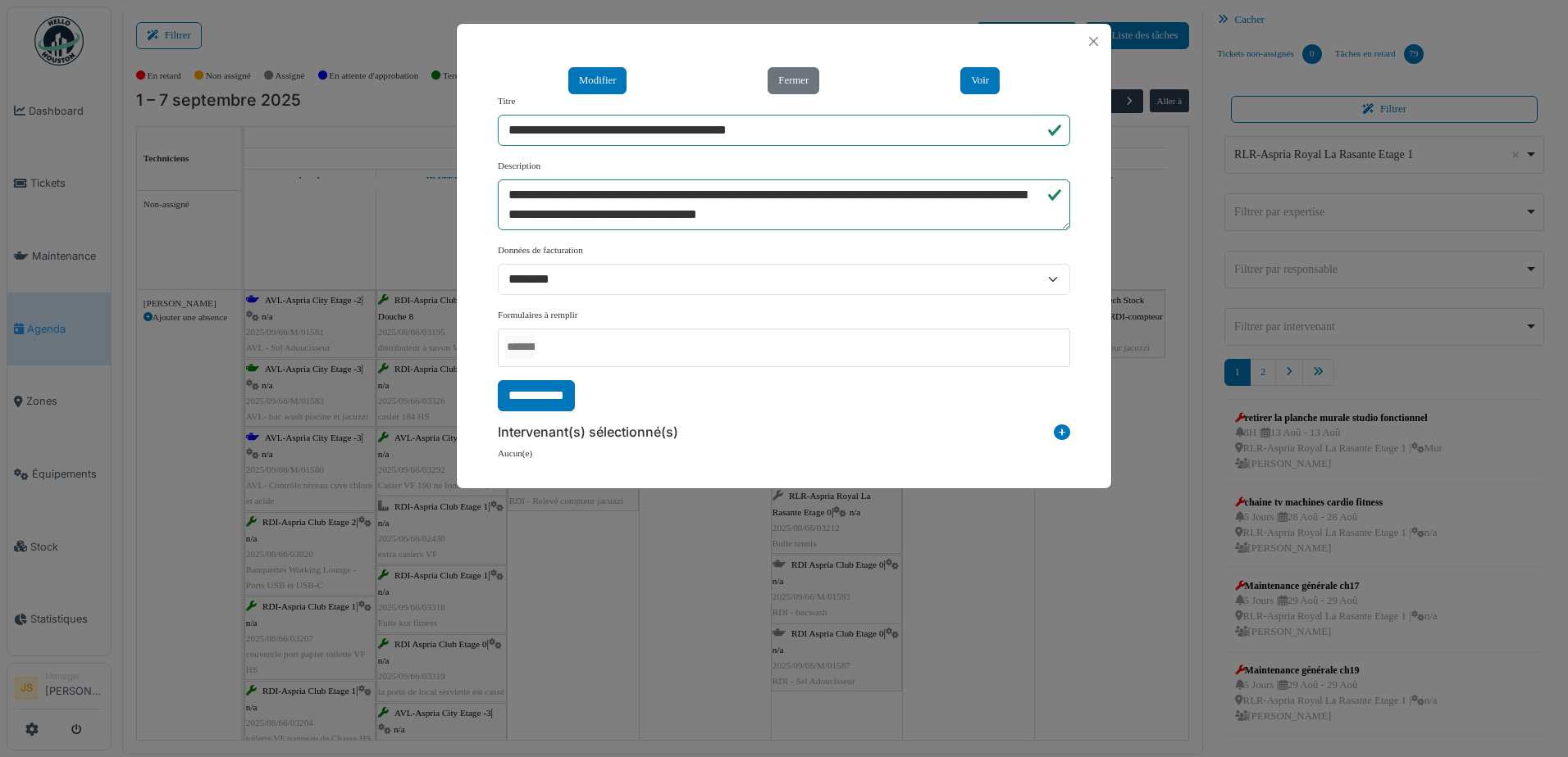
click at [1074, 623] on div "**********" at bounding box center [784, 378] width 1568 height 757
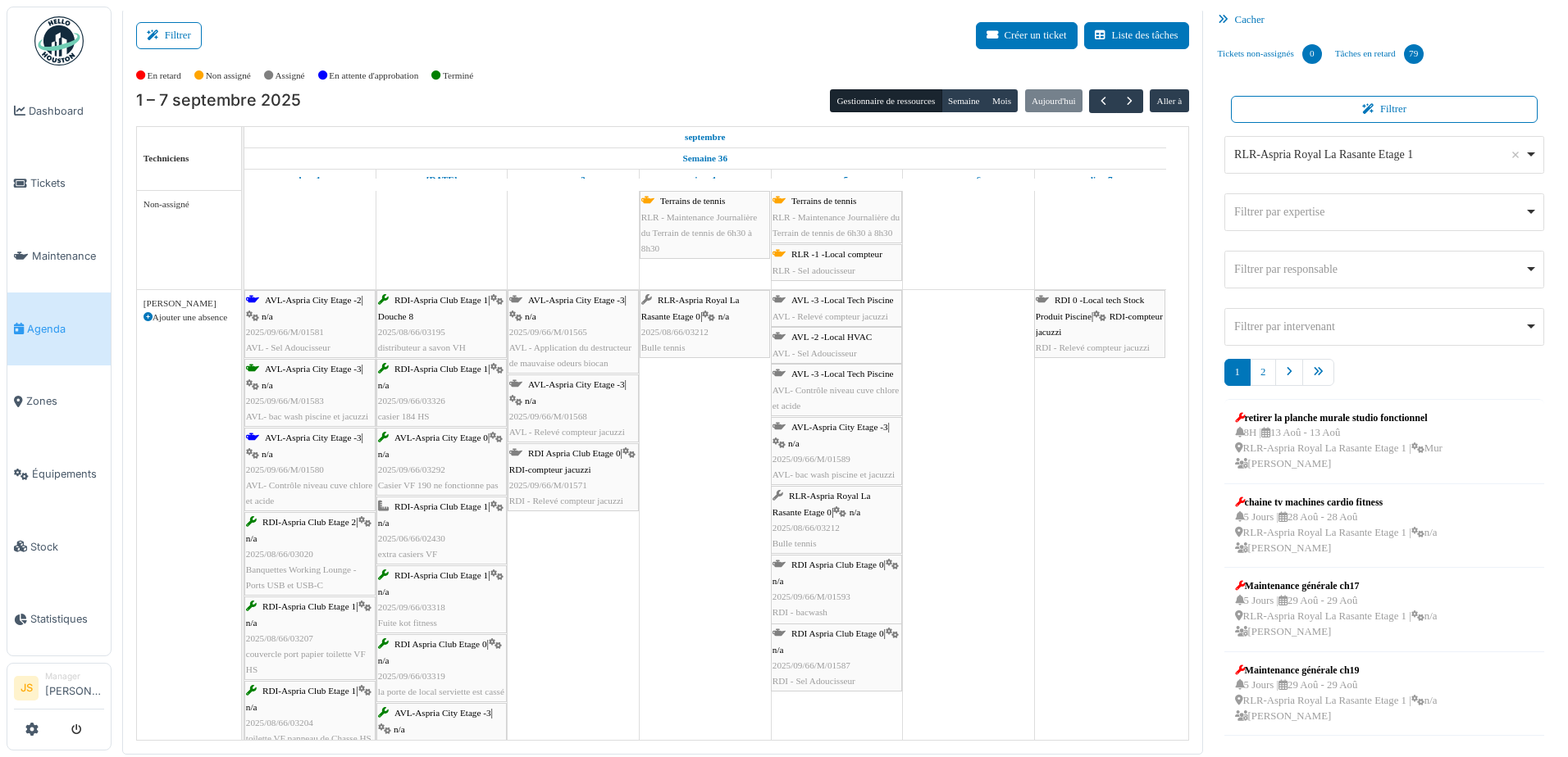
click at [32, 326] on span "Agenda" at bounding box center [65, 329] width 77 height 15
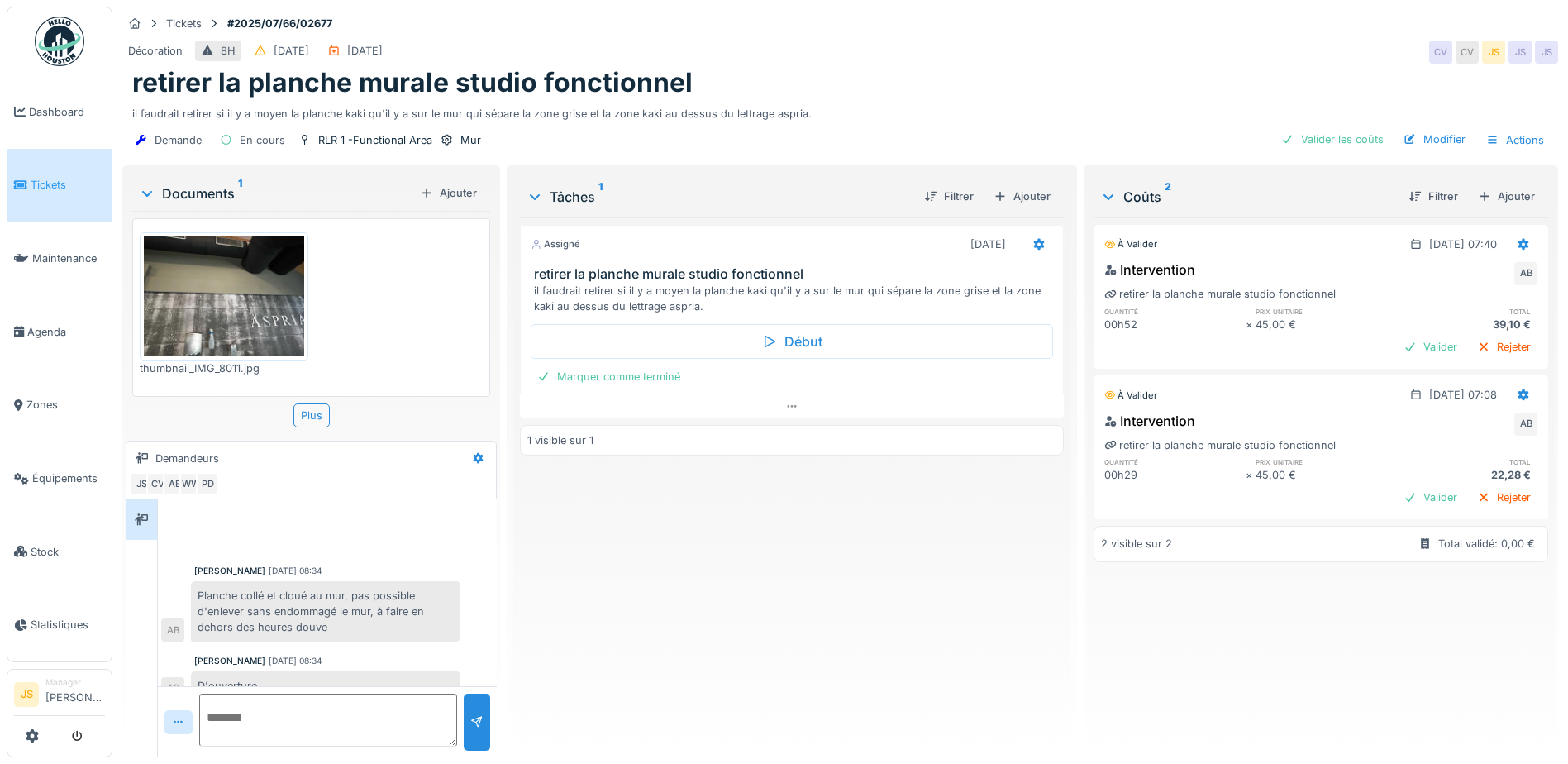
scroll to position [21, 0]
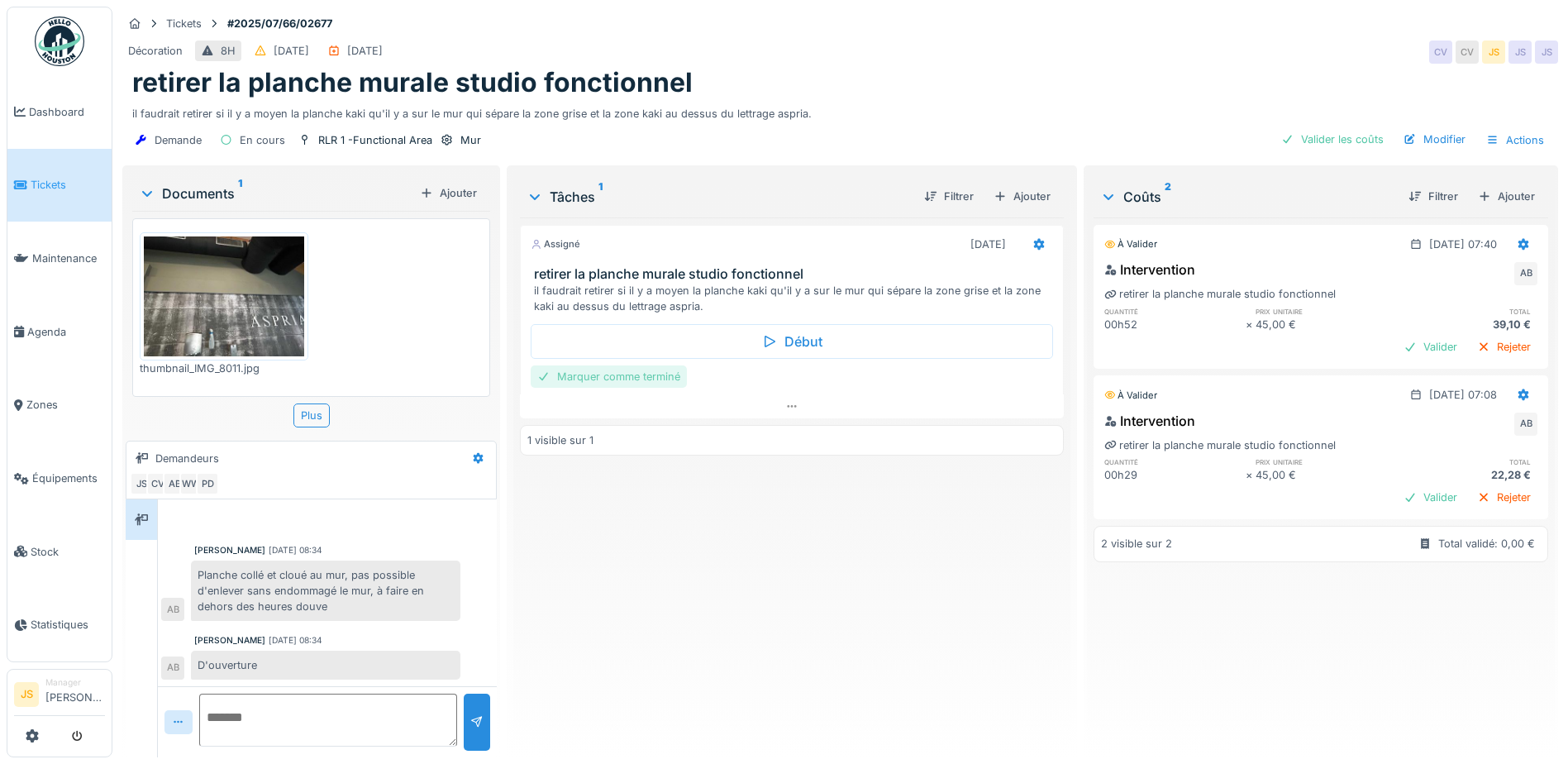
click at [644, 375] on div "Marquer comme terminé" at bounding box center [608, 376] width 156 height 22
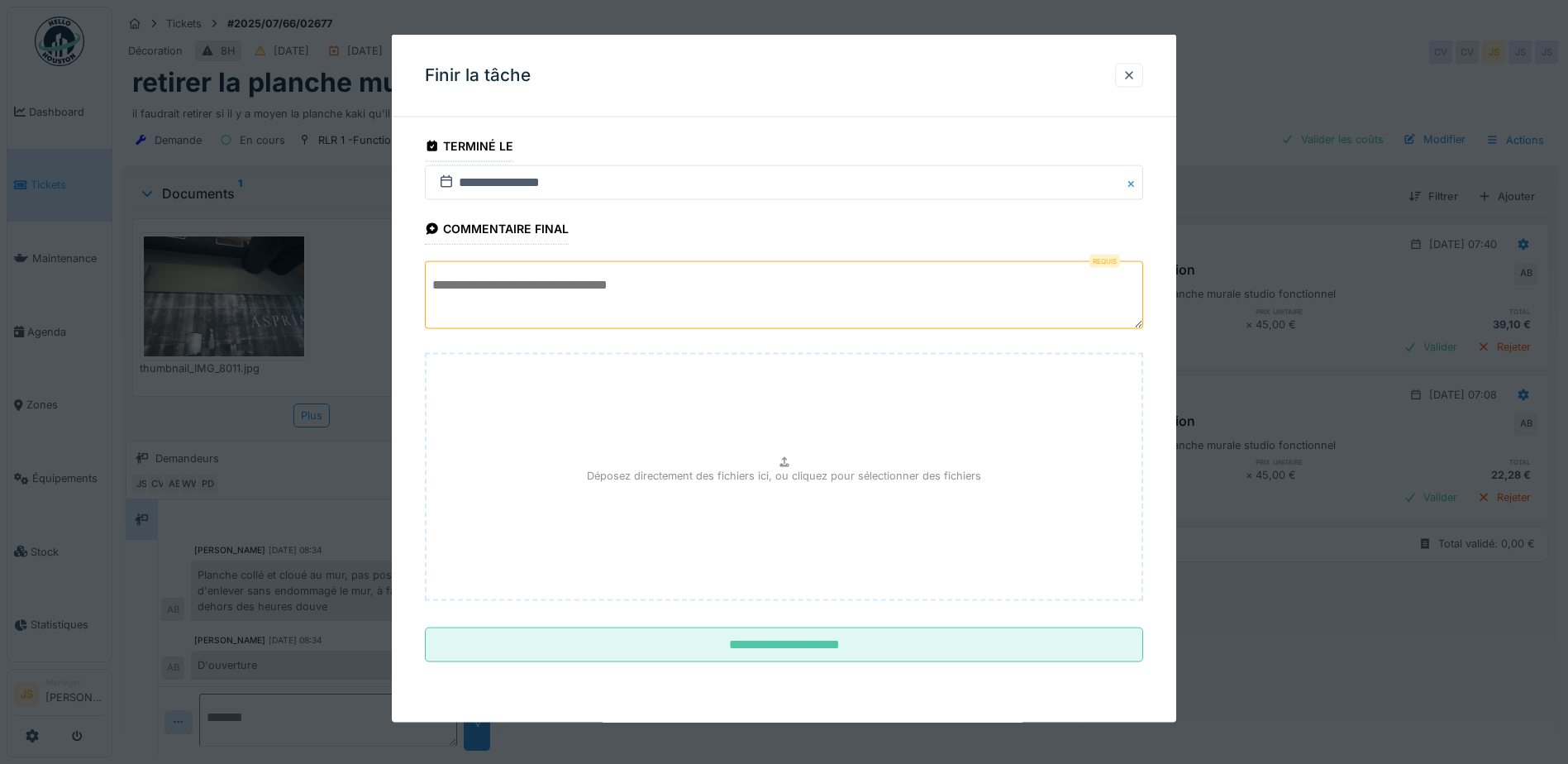
click at [837, 311] on textarea at bounding box center [784, 295] width 718 height 67
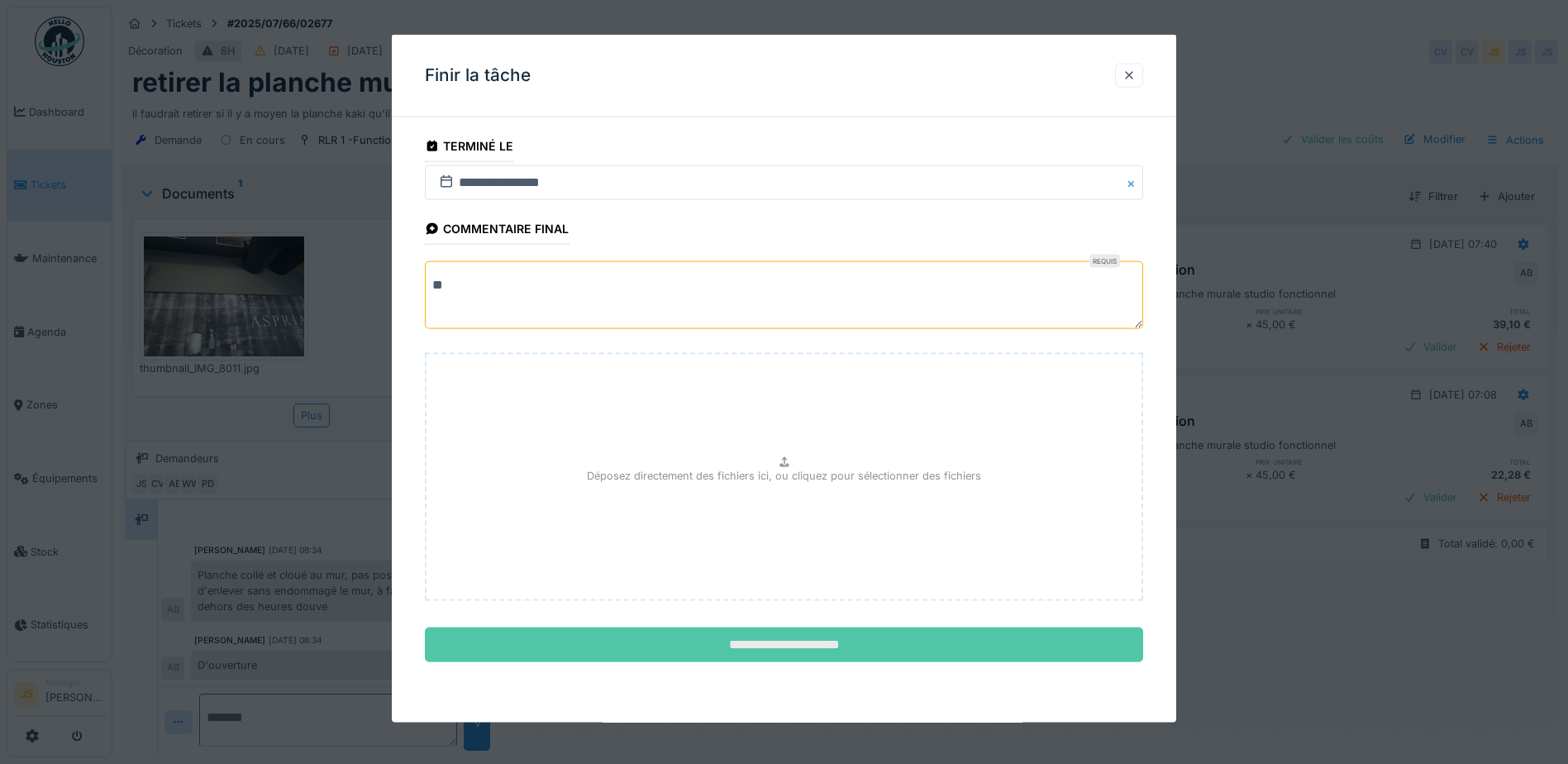
type textarea "**"
click at [824, 647] on input "**********" at bounding box center [784, 645] width 718 height 35
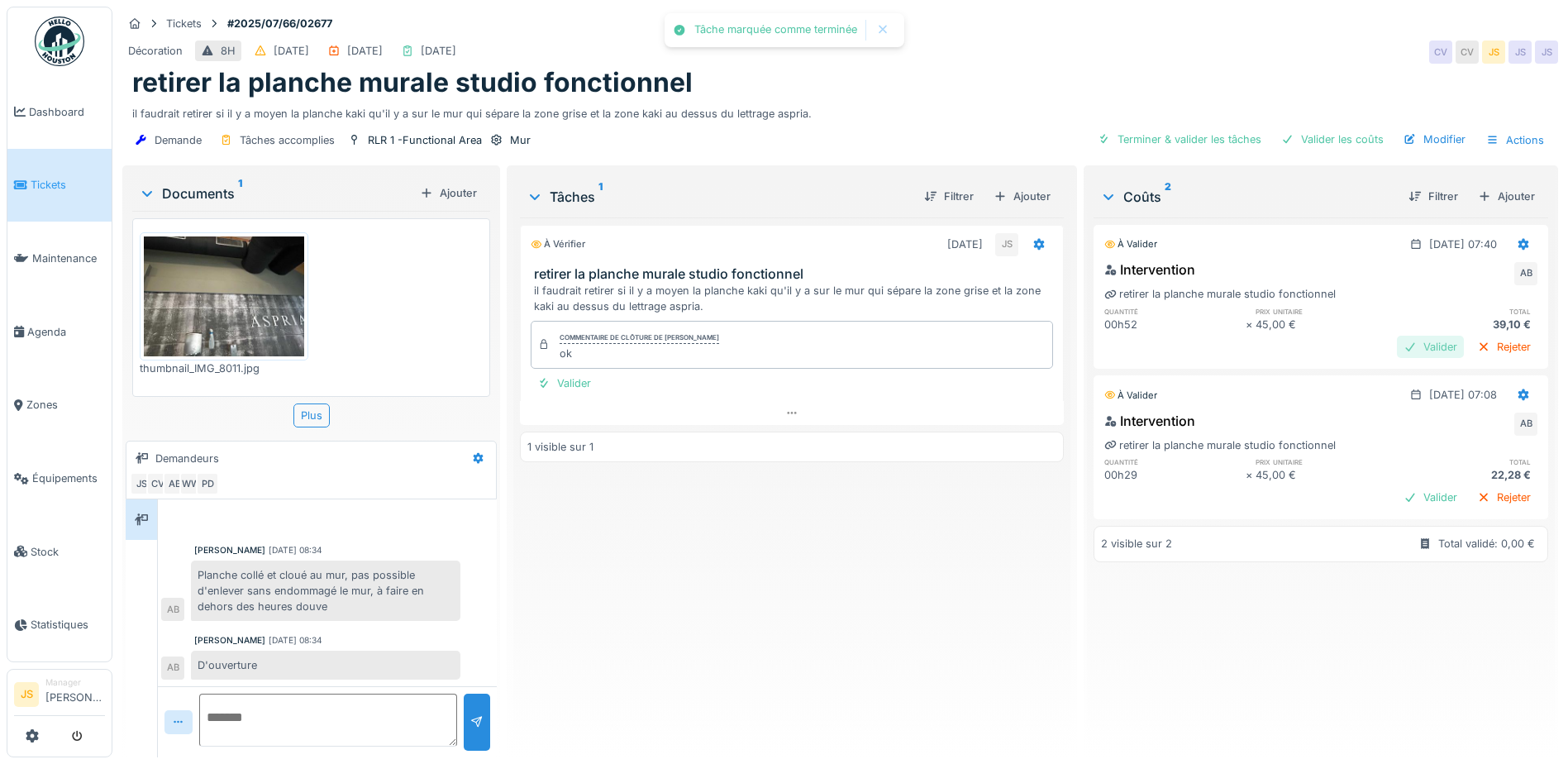
click at [1404, 345] on div "Valider" at bounding box center [1431, 347] width 67 height 22
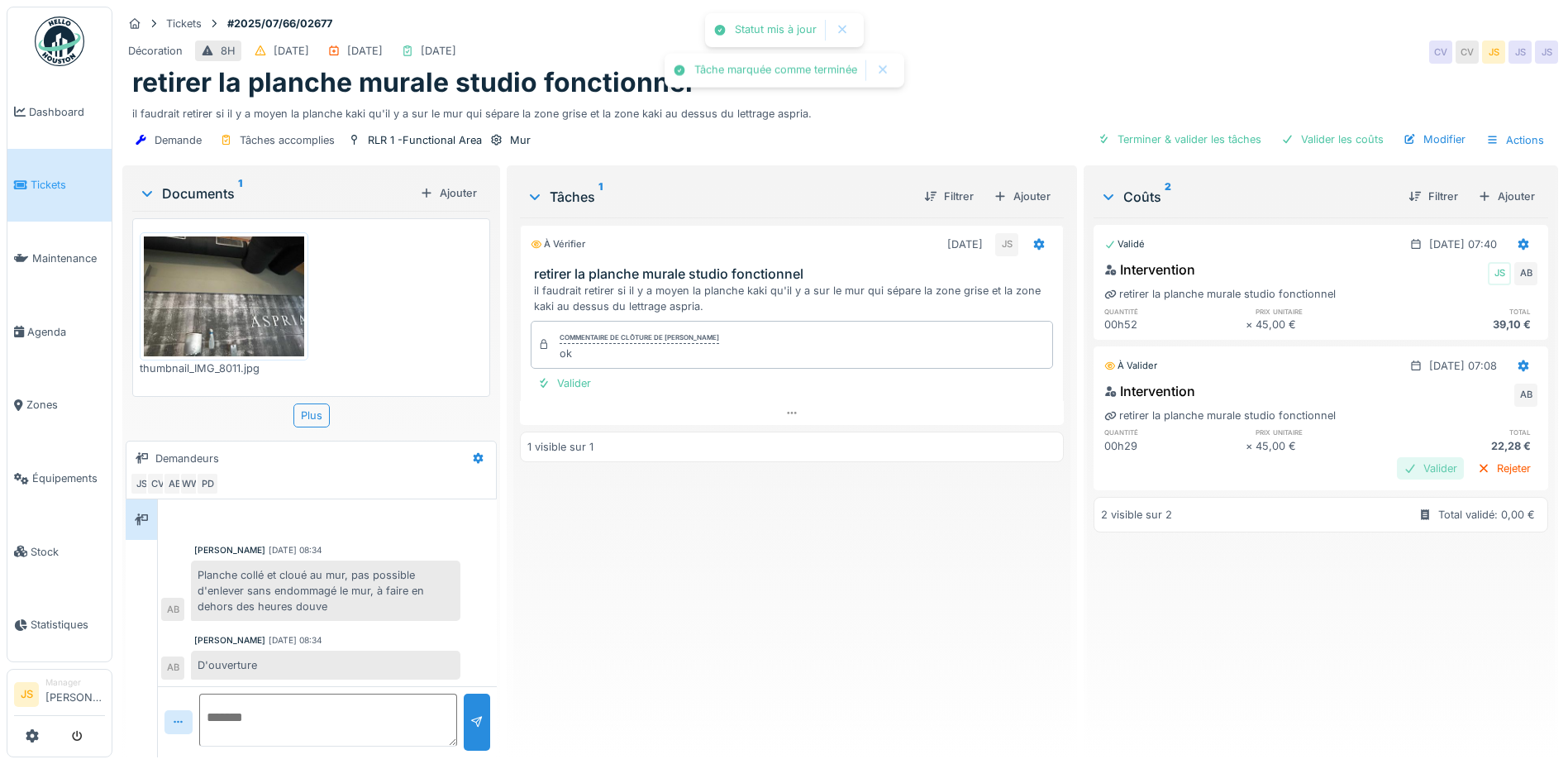
click at [1397, 467] on div "Valider" at bounding box center [1431, 469] width 67 height 22
click at [1342, 137] on div "Terminer & valider les tâches" at bounding box center [1302, 139] width 177 height 22
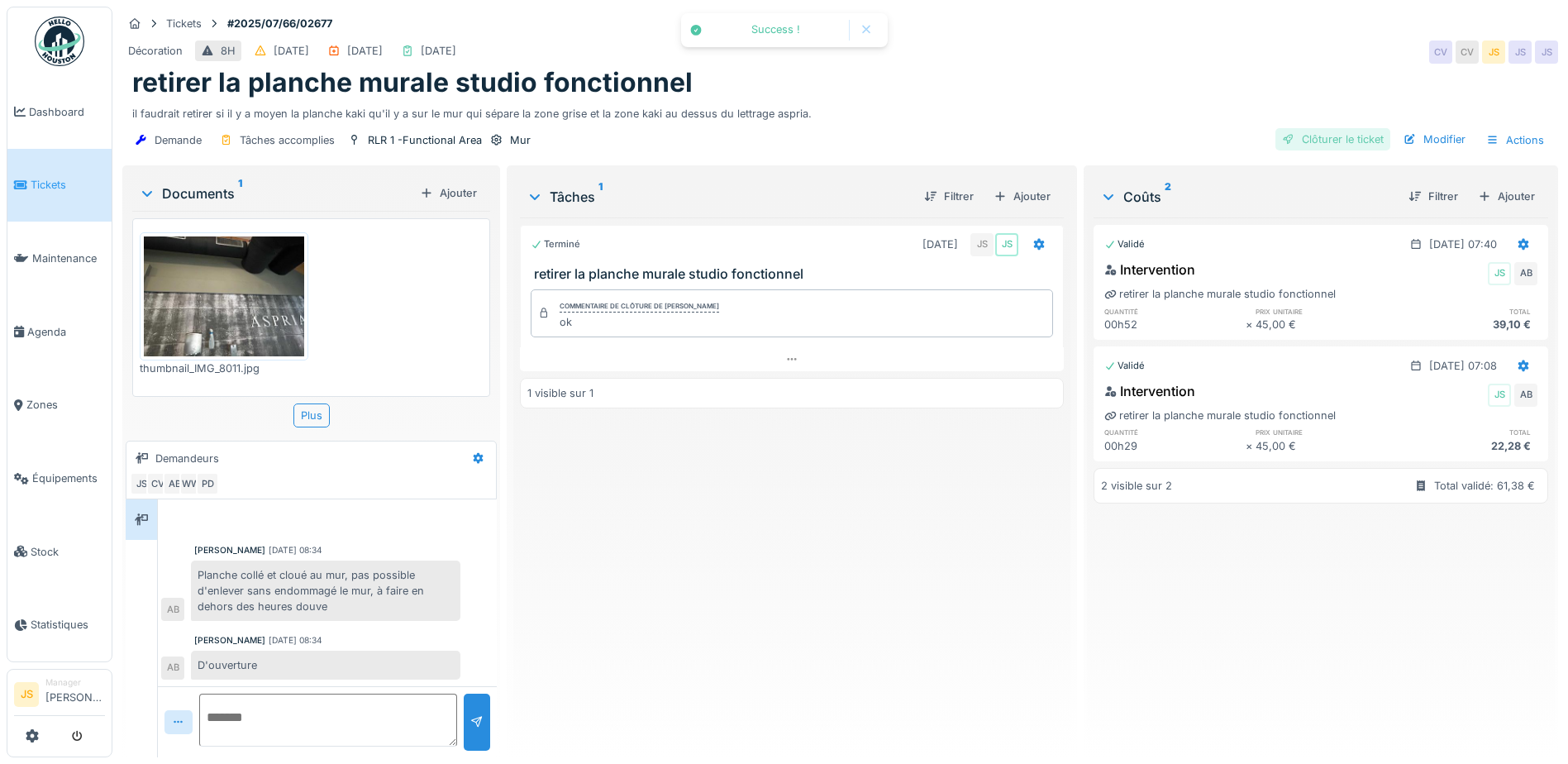
click at [1332, 136] on div "Clôturer le ticket" at bounding box center [1333, 139] width 115 height 22
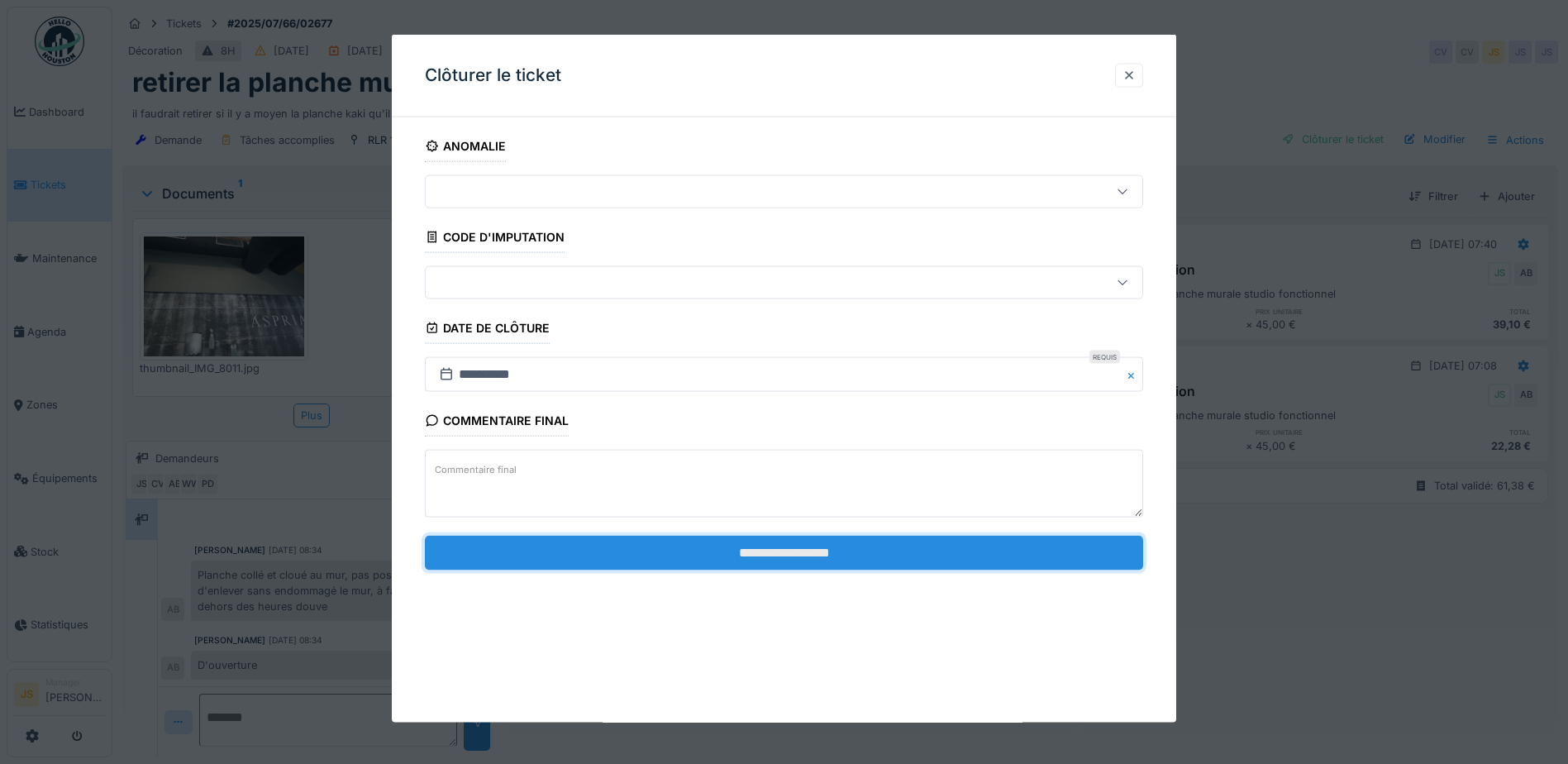
click at [846, 559] on input "**********" at bounding box center [784, 552] width 718 height 35
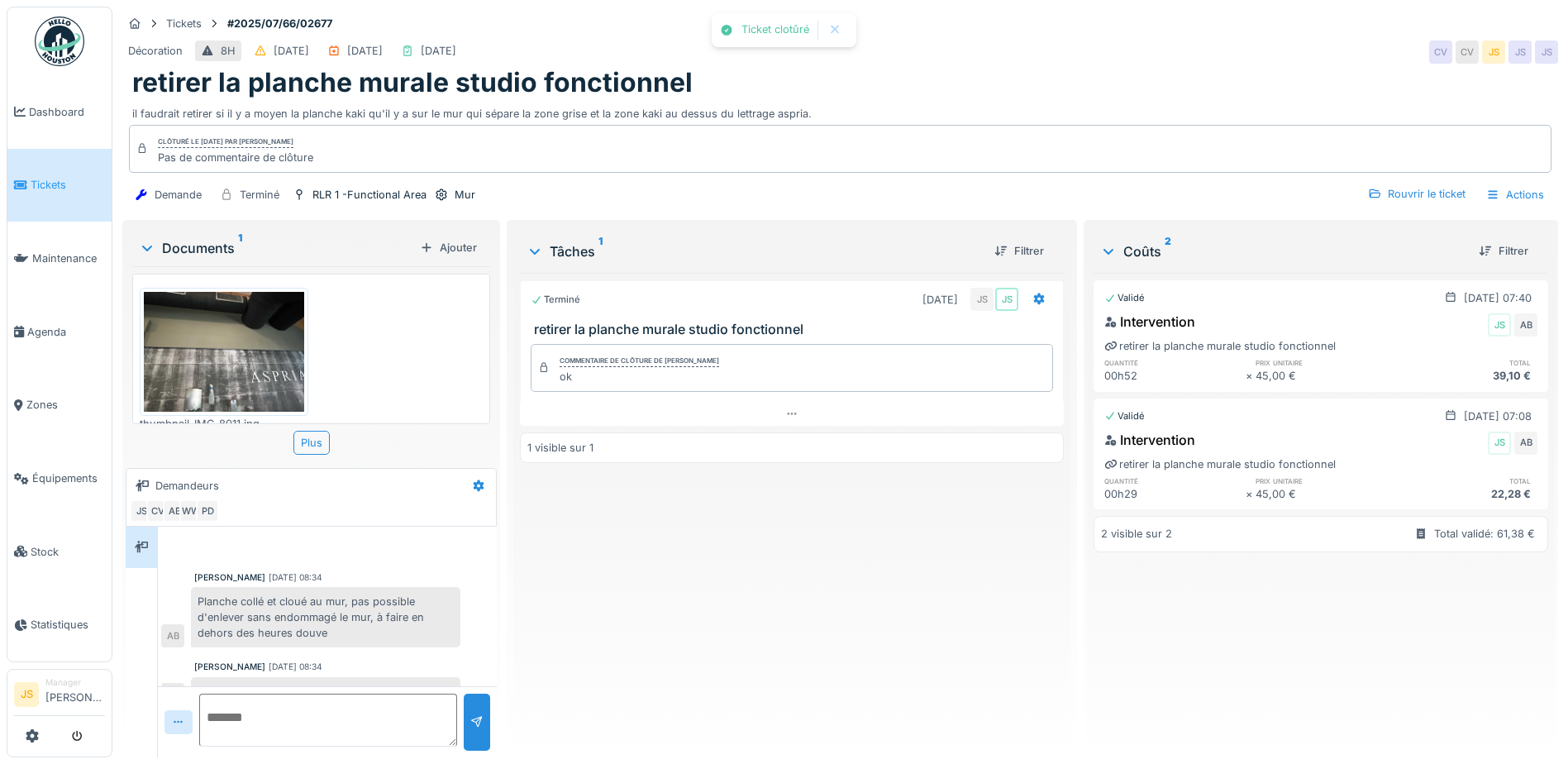
scroll to position [49, 0]
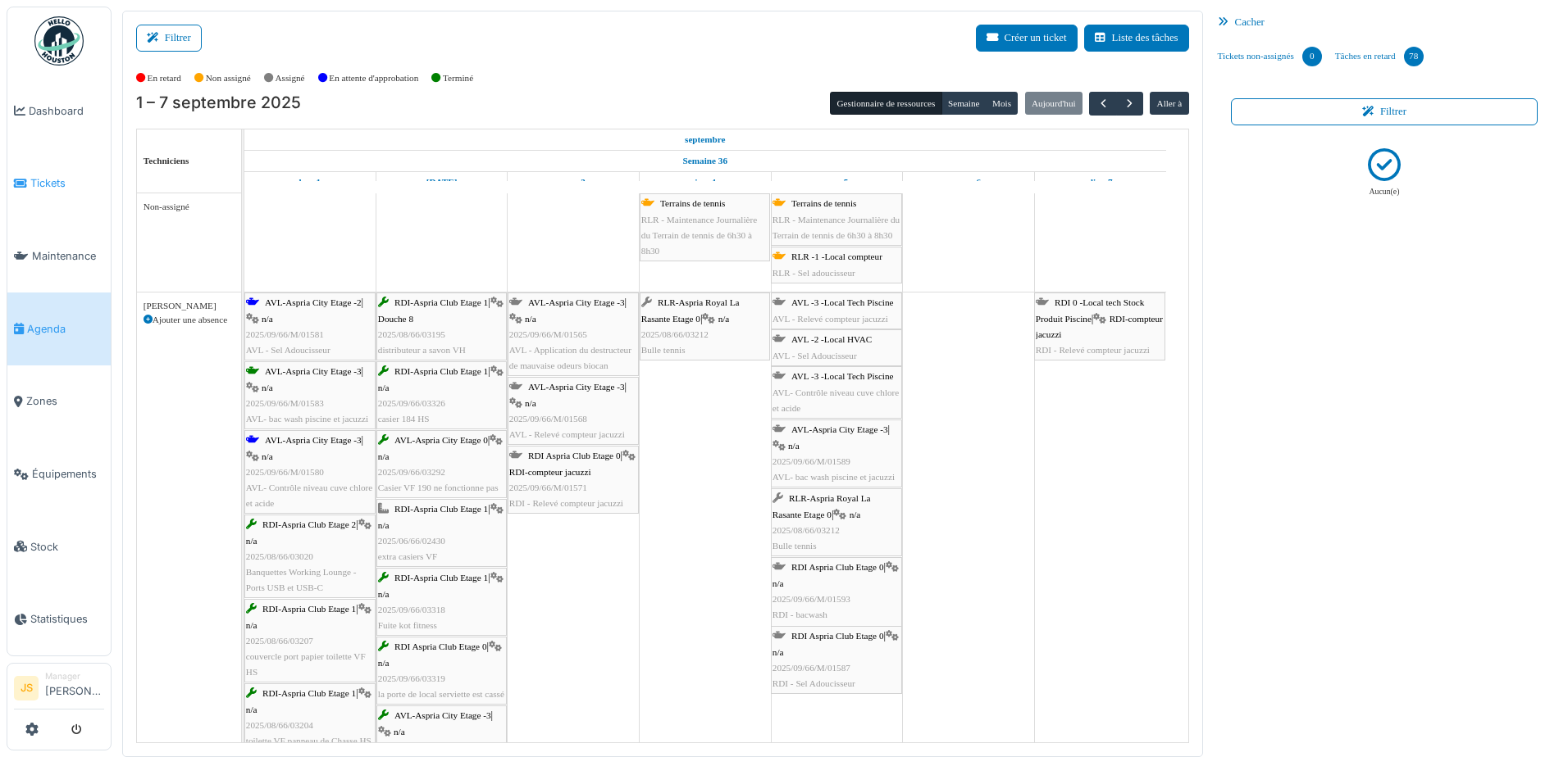
click at [53, 177] on span "Tickets" at bounding box center [67, 183] width 74 height 15
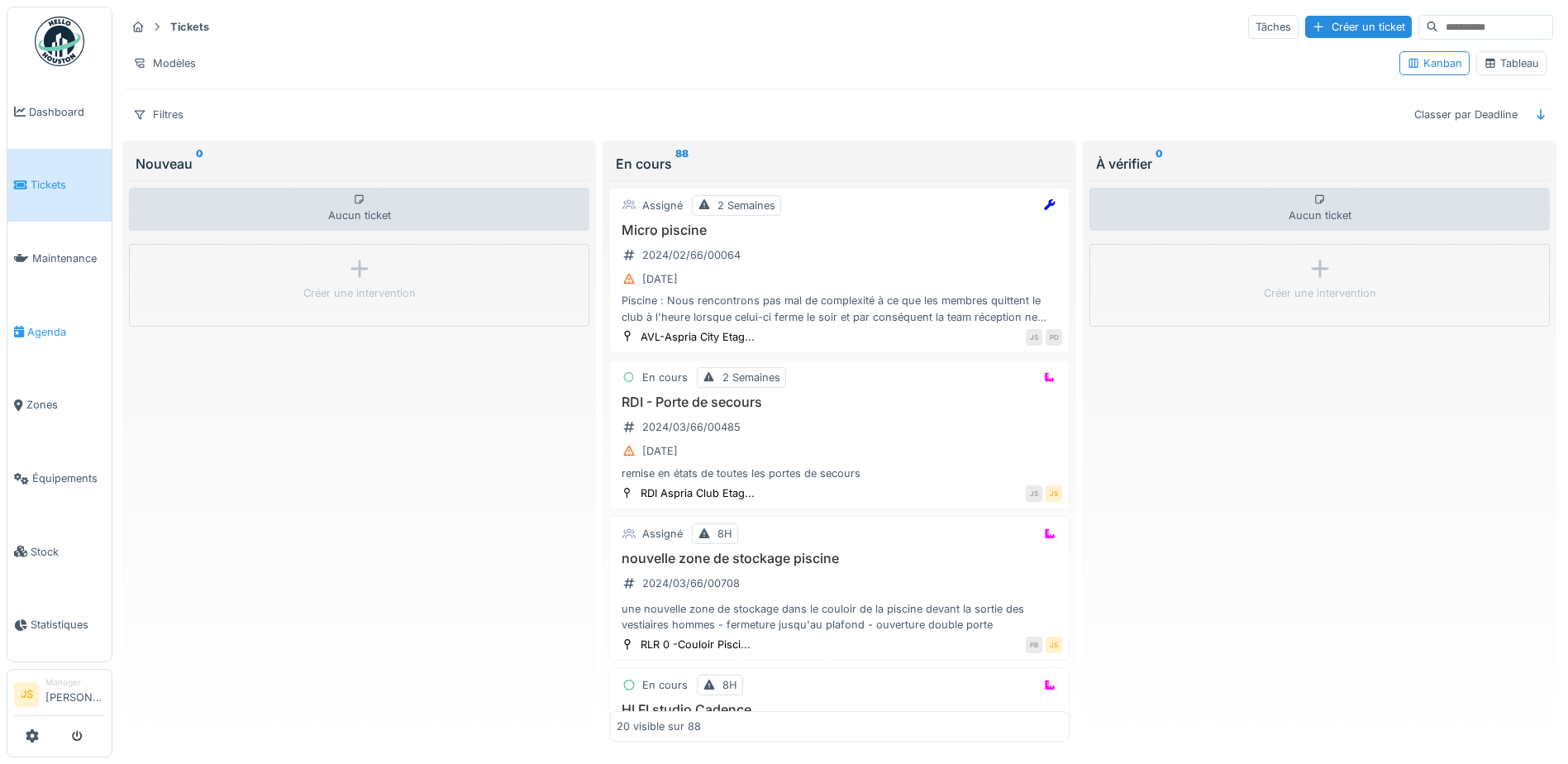
click at [44, 324] on span "Agenda" at bounding box center [66, 332] width 78 height 15
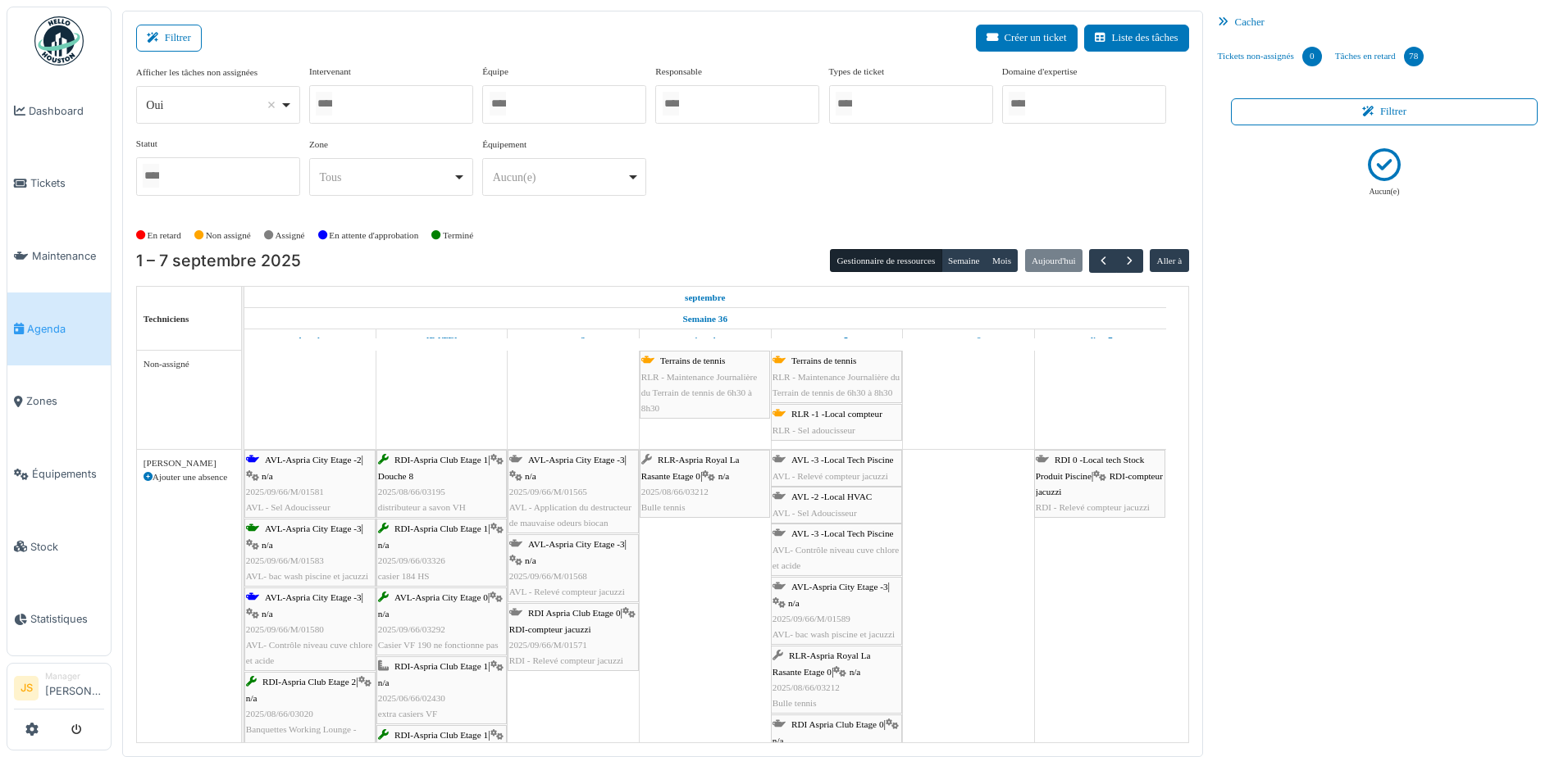
click at [356, 97] on div at bounding box center [391, 105] width 164 height 39
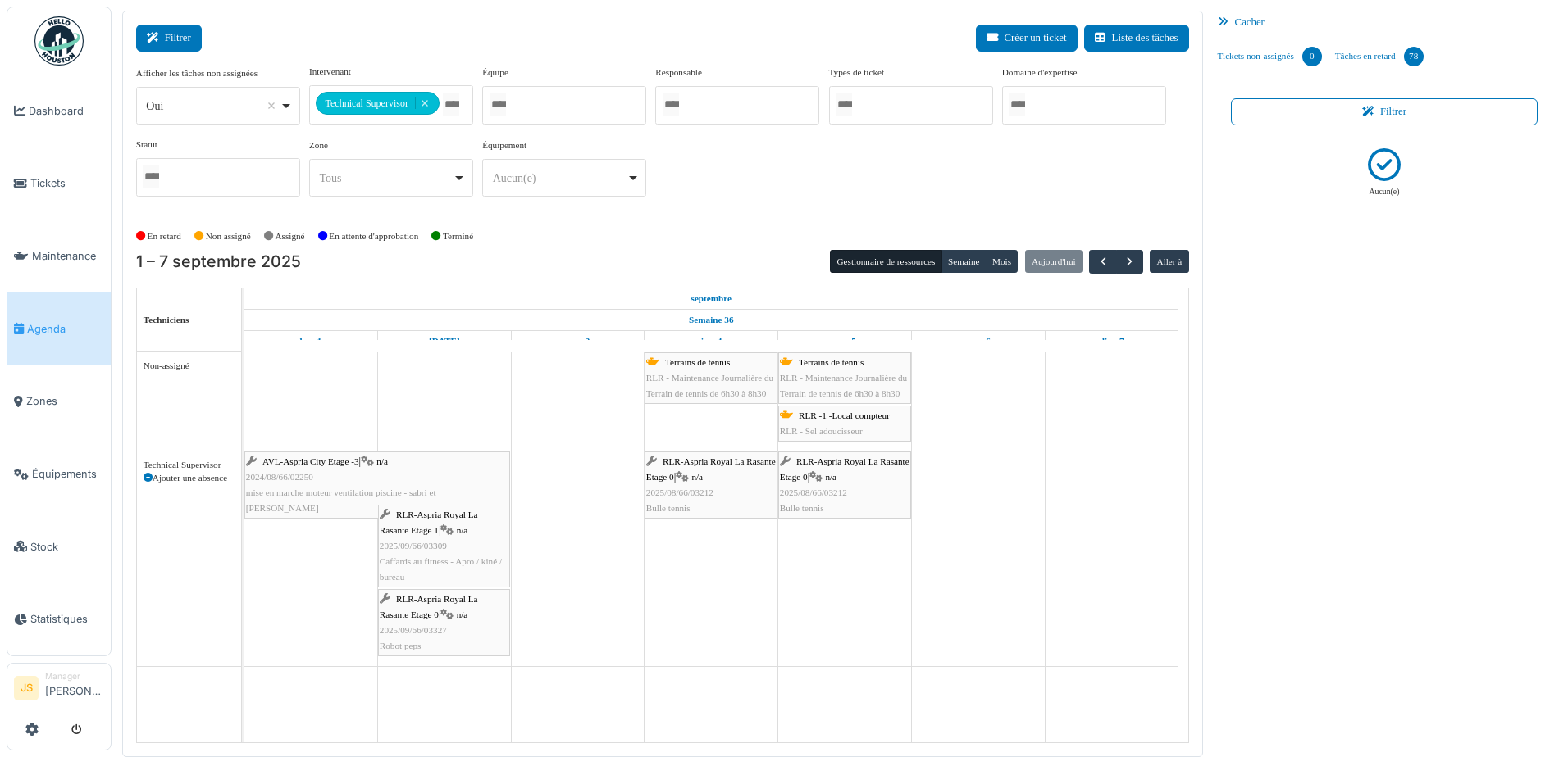
click at [179, 42] on button "Filtrer" at bounding box center [169, 38] width 66 height 27
